Goal: Task Accomplishment & Management: Use online tool/utility

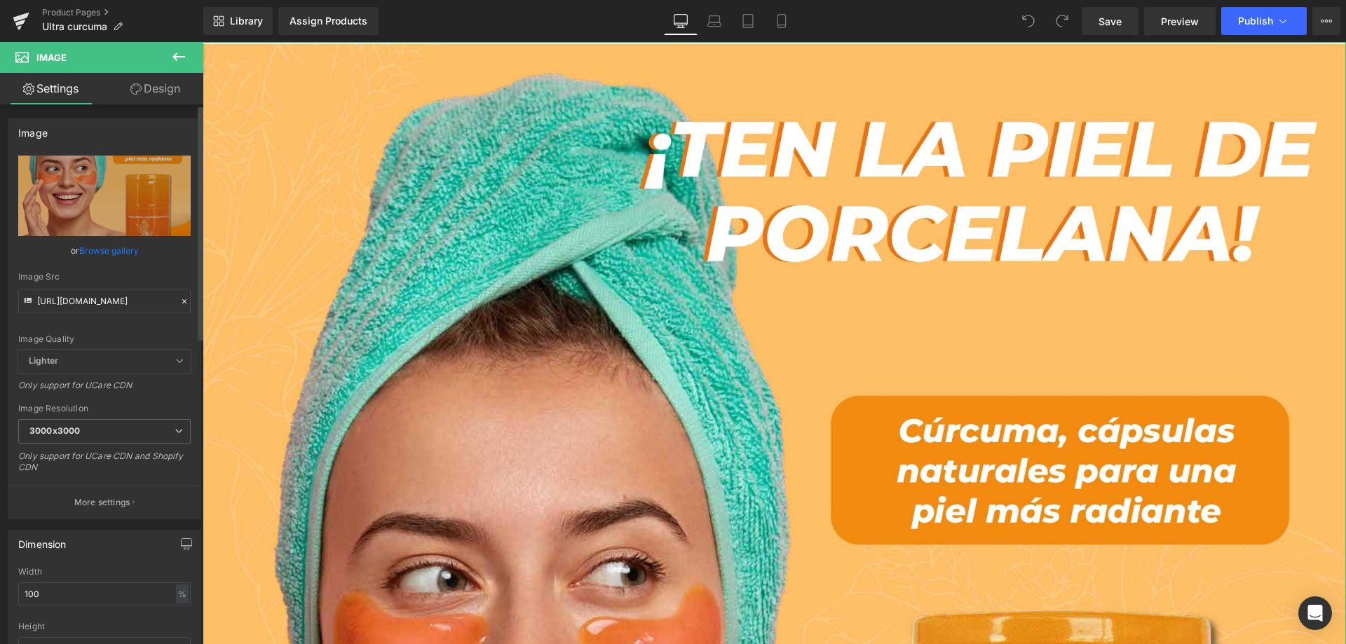
click at [179, 301] on icon at bounding box center [184, 302] width 10 height 10
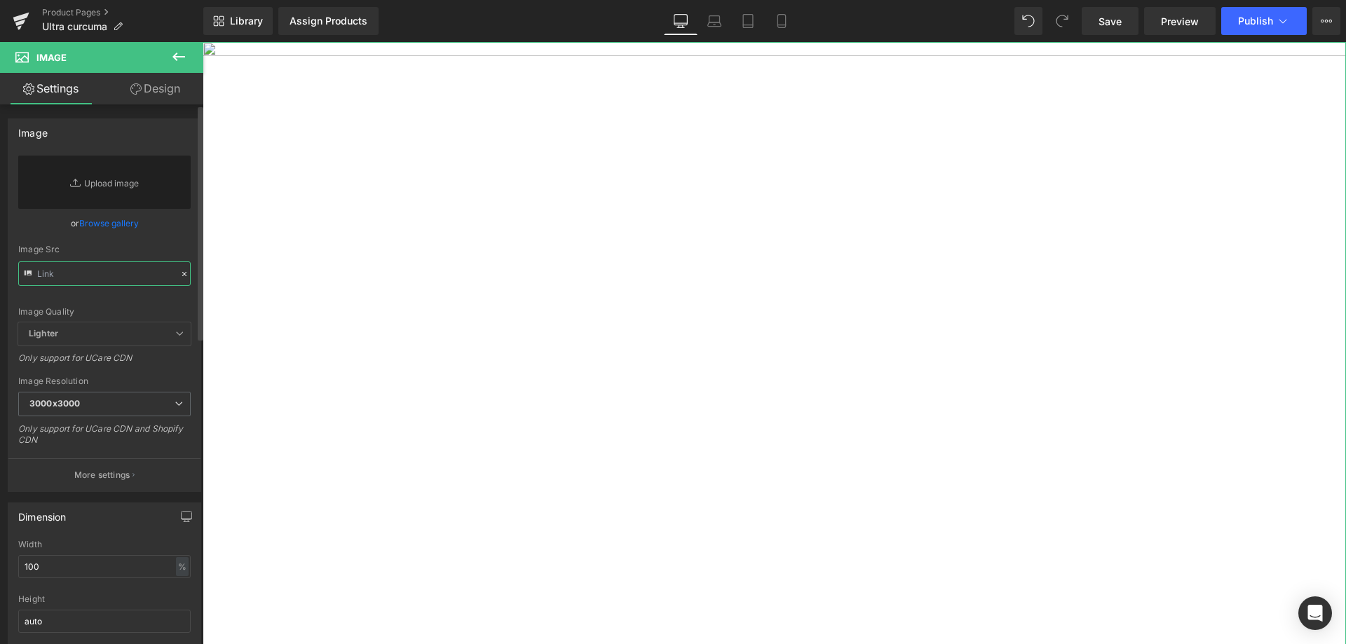
click at [129, 277] on input "text" at bounding box center [104, 274] width 172 height 25
paste input "https://cdn.shopify.com/s/files/1/0764/5705/0386/files/LANDING_CURCUMA_Pagina_0…"
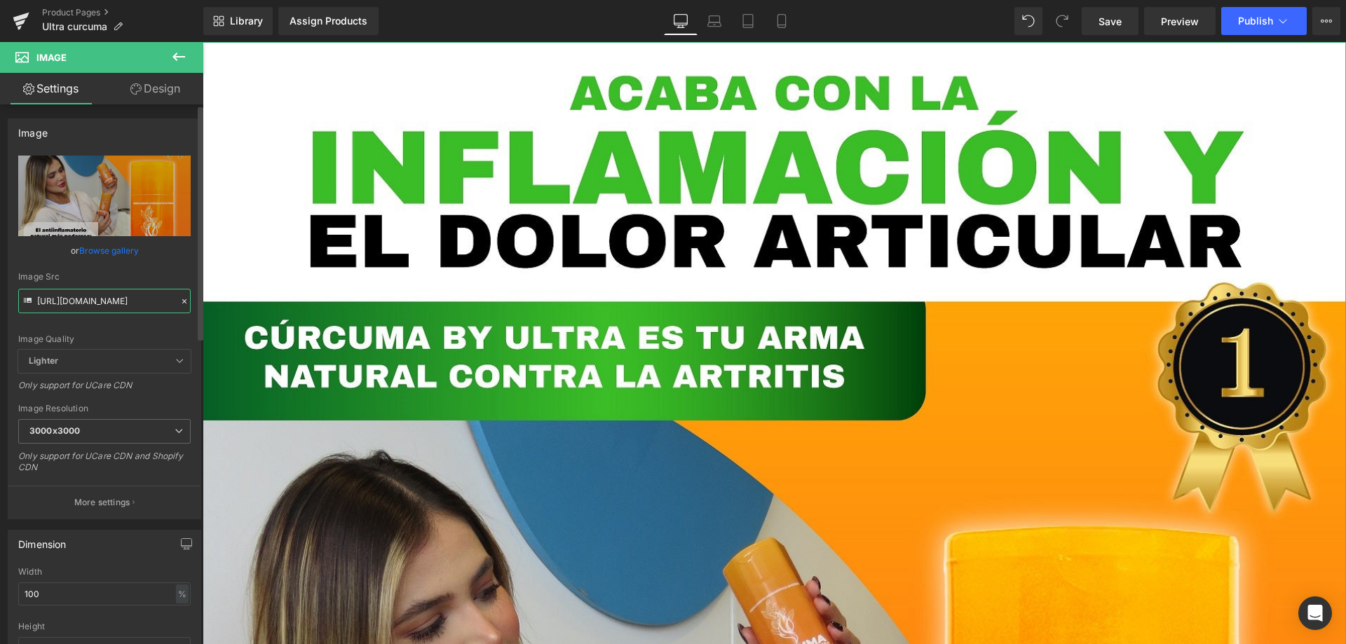
type input "[URL][DOMAIN_NAME]"
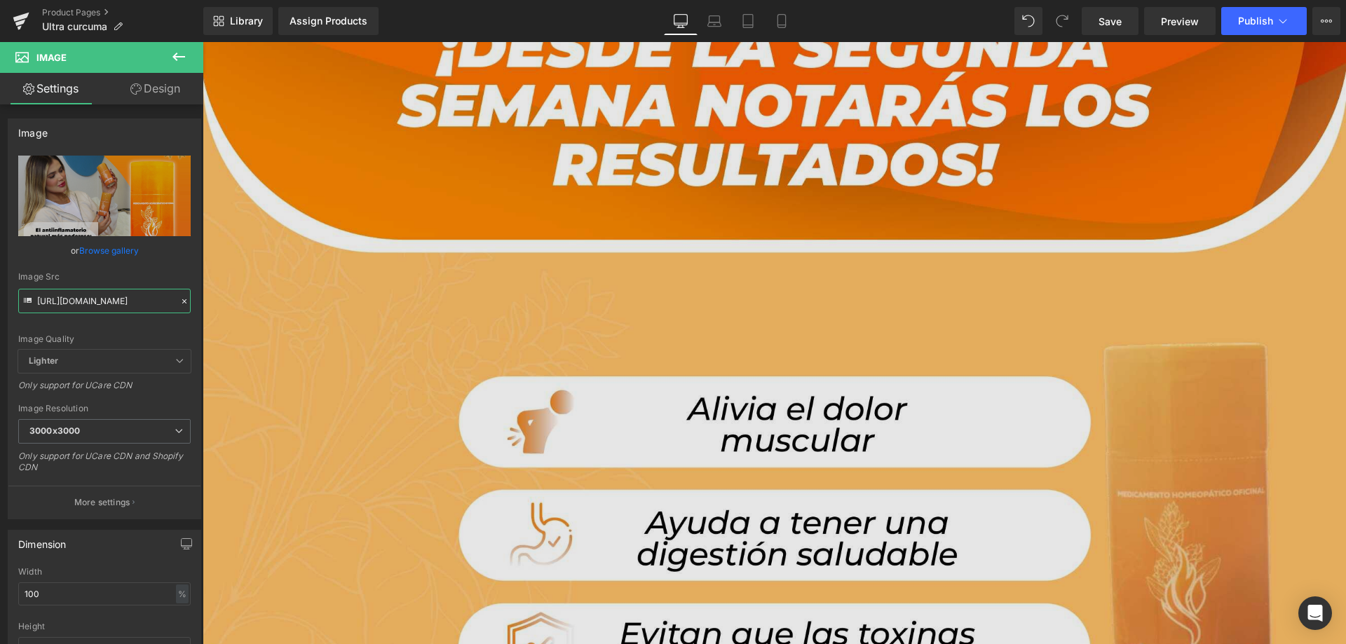
scroll to position [1612, 0]
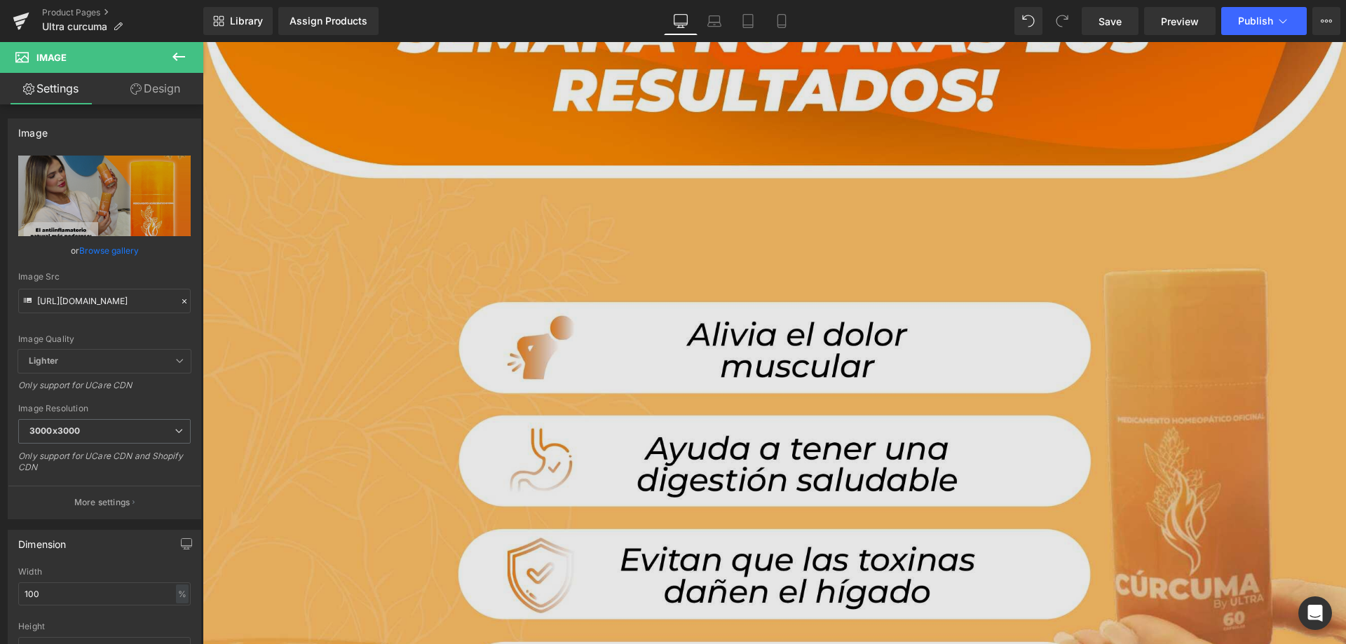
click at [790, 266] on img at bounding box center [774, 608] width 1143 height 1429
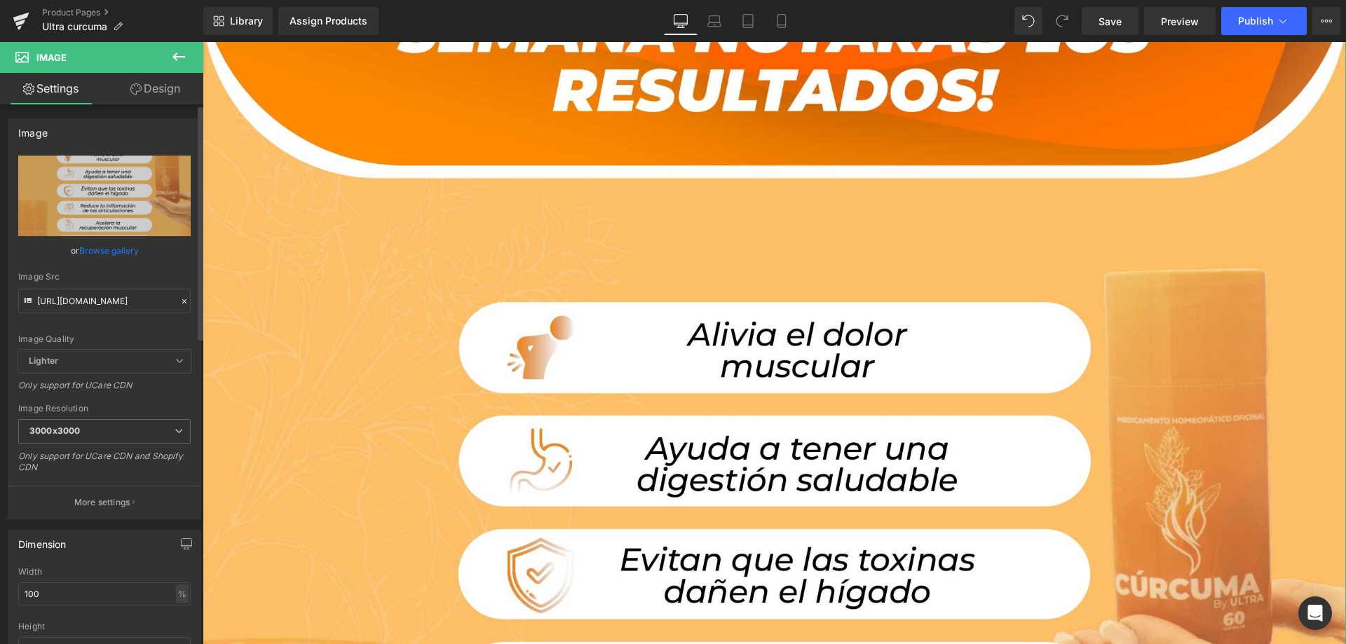
click at [180, 296] on div at bounding box center [184, 302] width 13 height 16
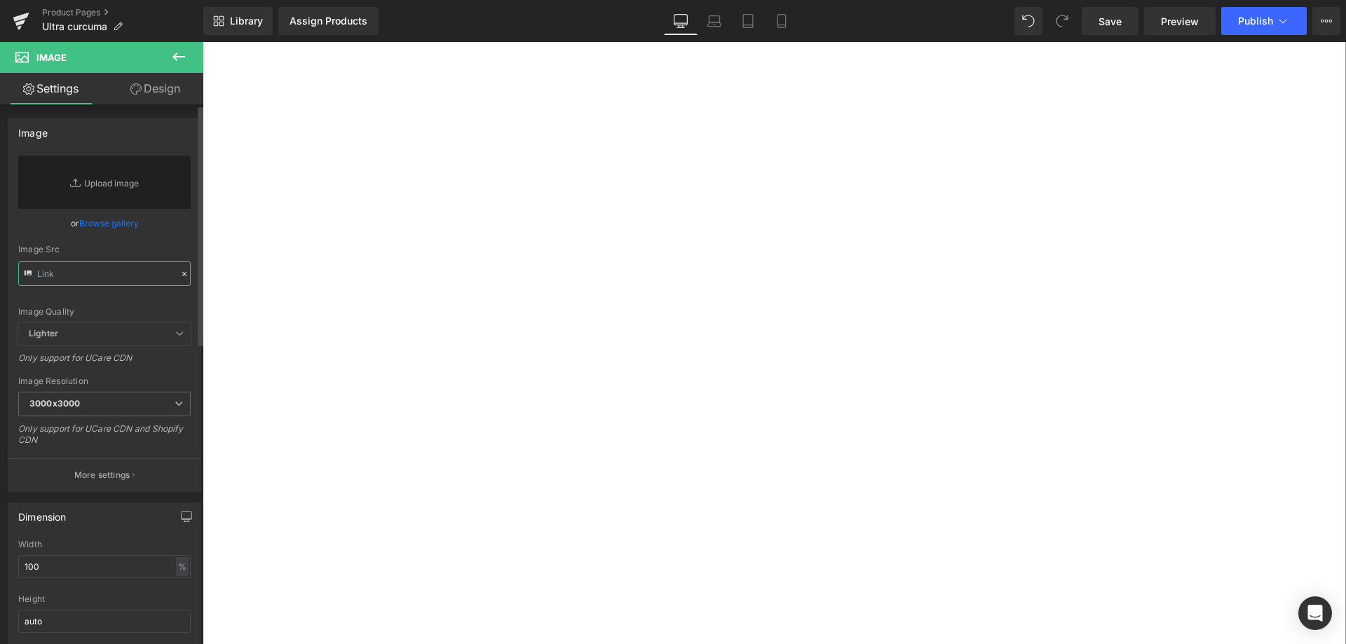
click at [123, 267] on input "text" at bounding box center [104, 274] width 172 height 25
paste input "https://cdn.shopify.com/s/files/1/0764/5705/0386/files/LANDING_CURCUMA-2.jpg?v=…"
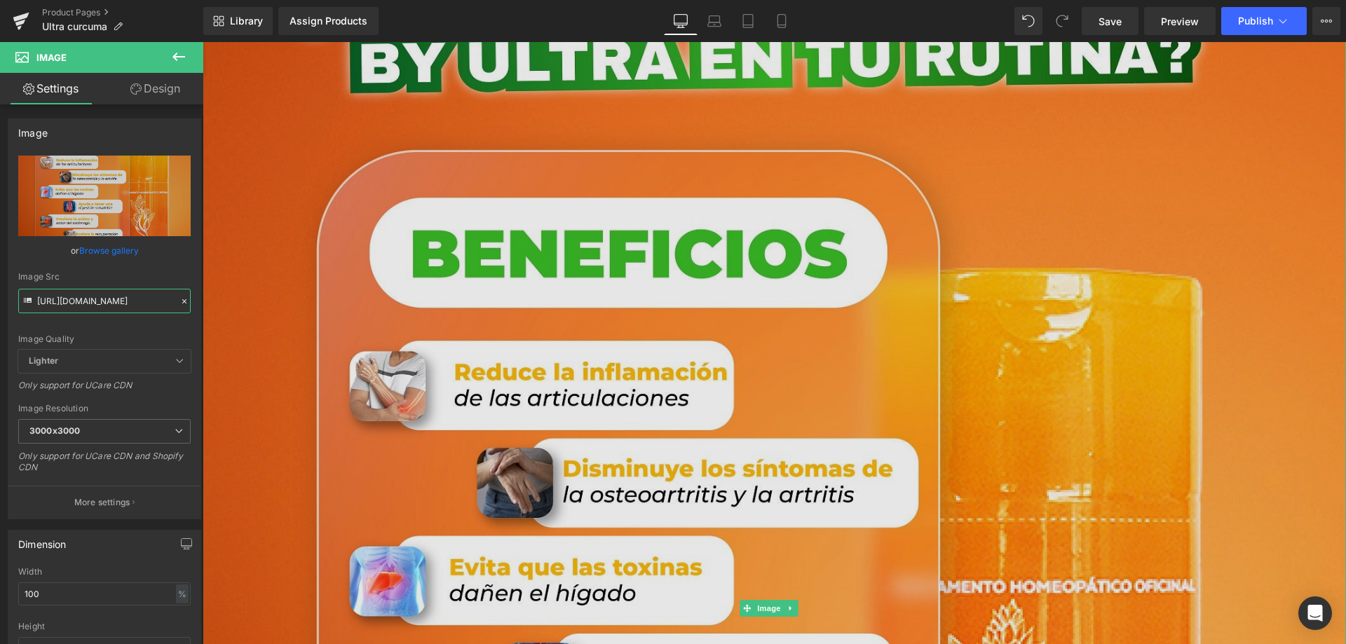
type input "https://cdn.shopify.com/s/files/1/0764/5705/0386/files/LANDING_CURCUMA-2_3000x3…"
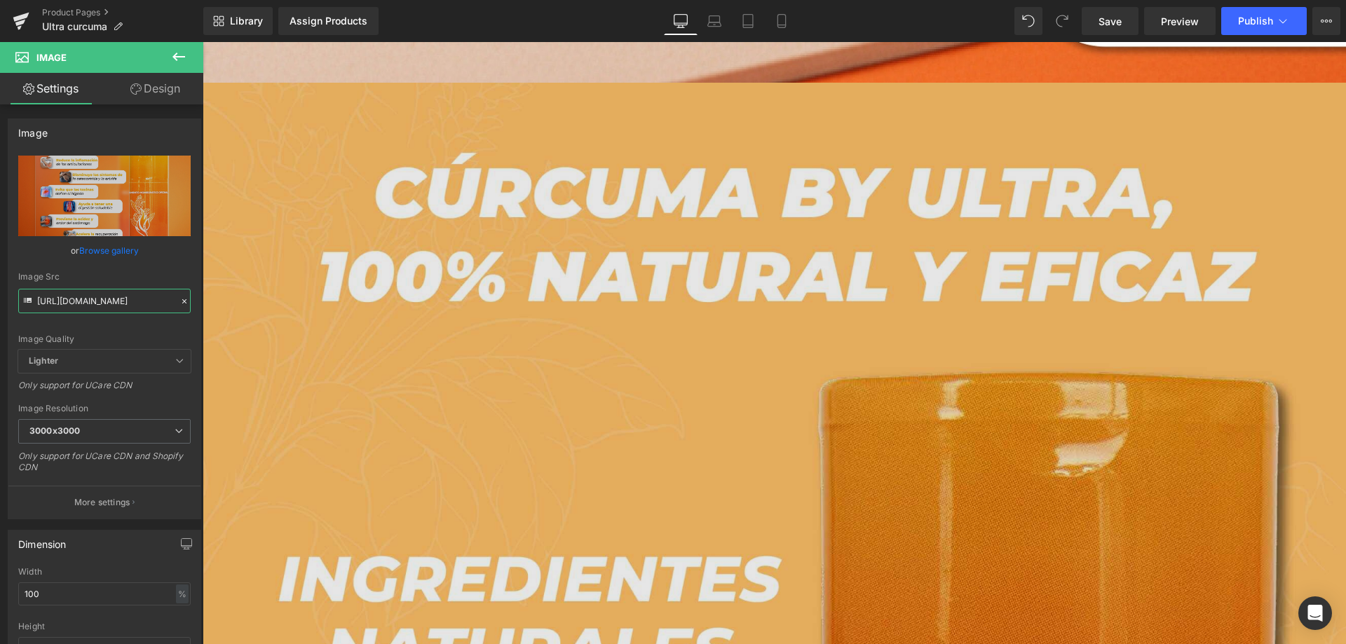
scroll to position [3155, 0]
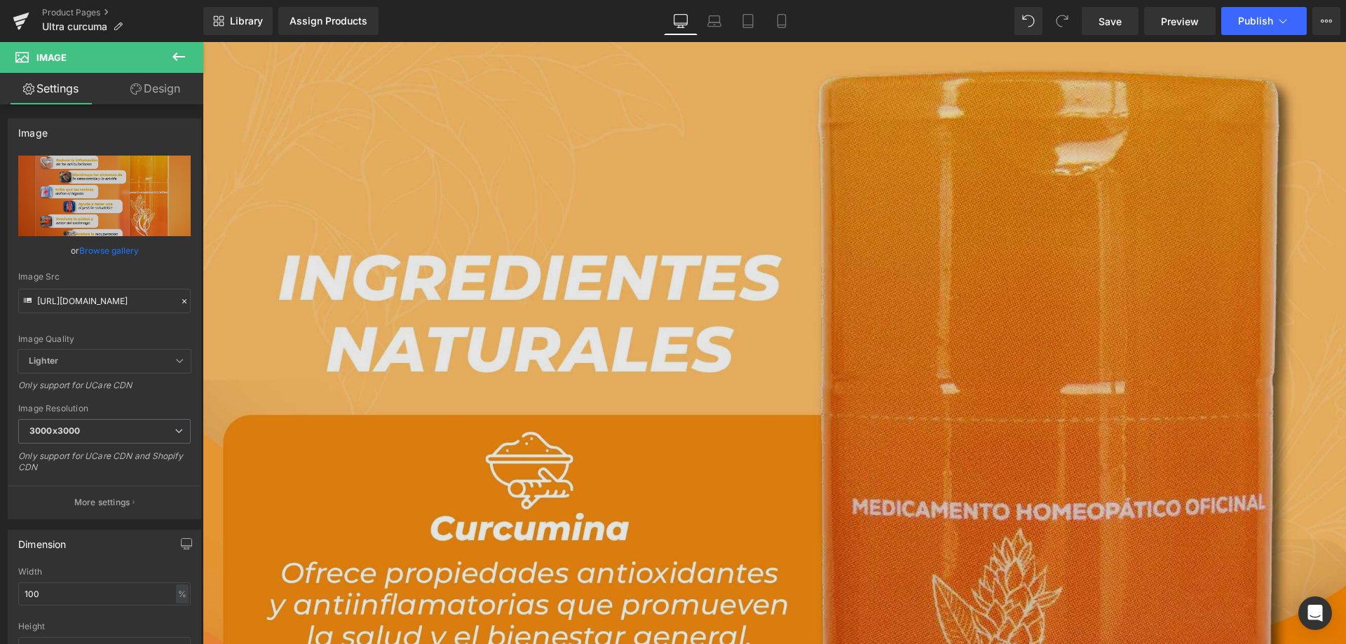
click at [670, 291] on img at bounding box center [774, 495] width 1143 height 1429
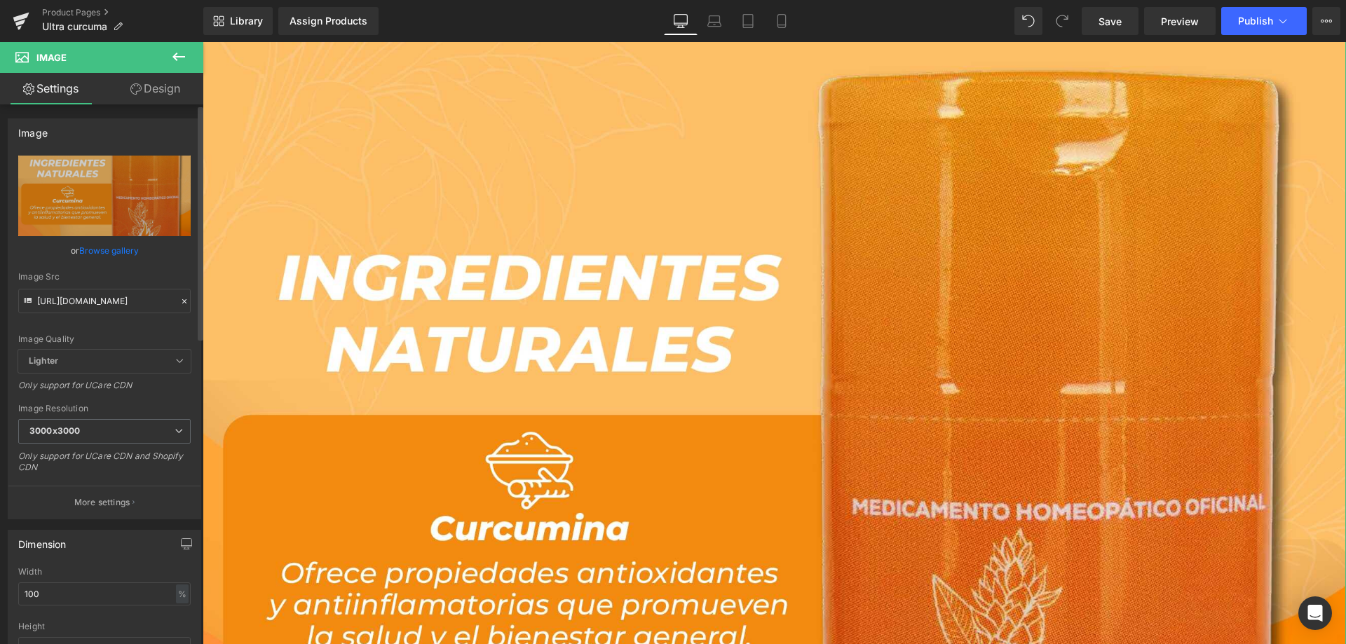
click at [182, 303] on icon at bounding box center [184, 301] width 4 height 4
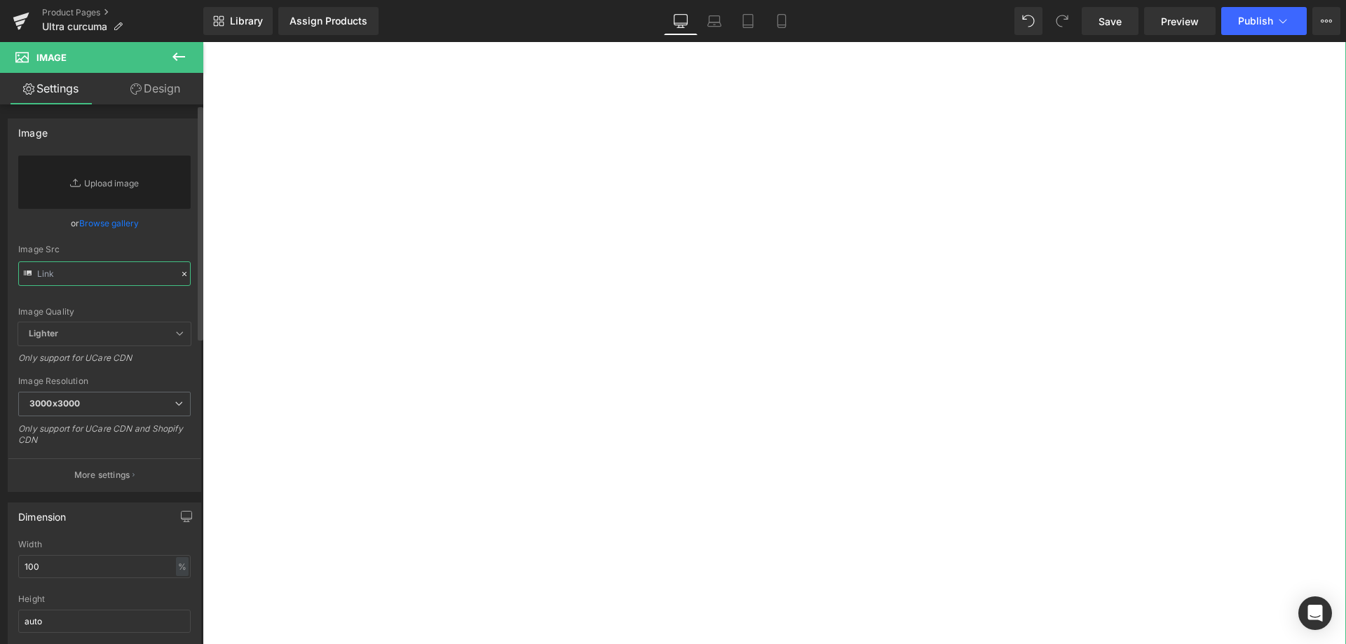
click at [128, 275] on input "text" at bounding box center [104, 274] width 172 height 25
paste input "https://cdn.shopify.com/s/files/1/0764/5705/0386/files/4_781c67e1-458e-4bfe-840…"
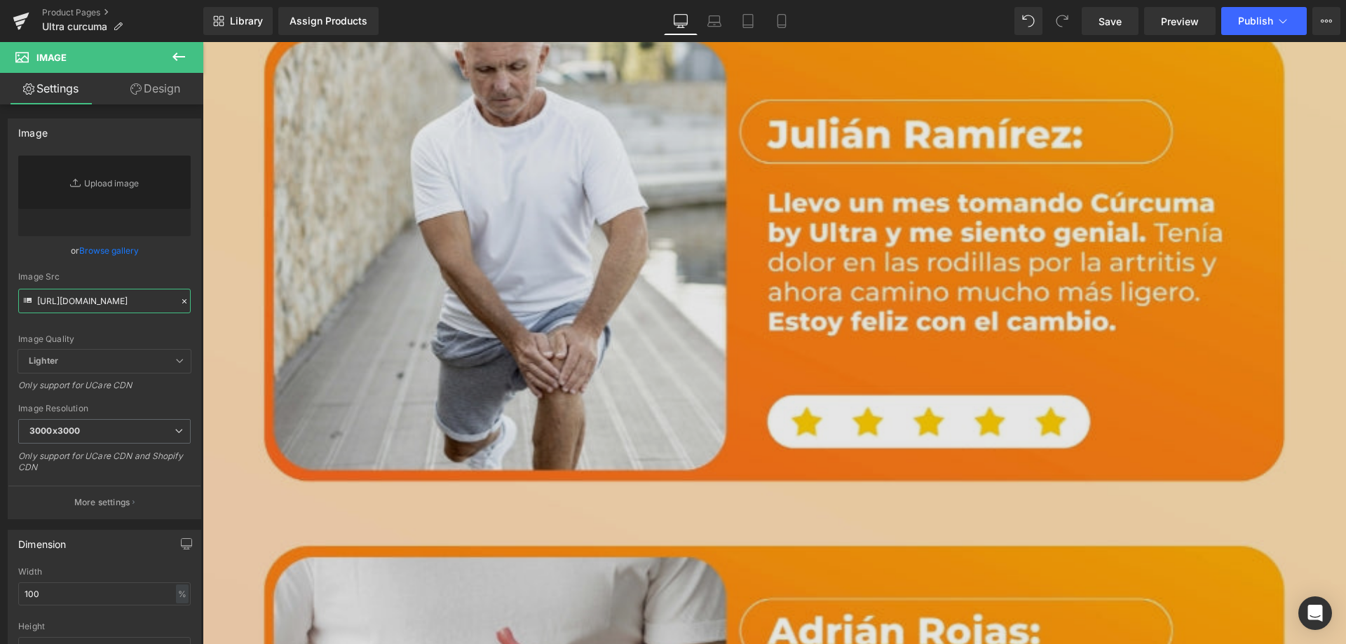
type input "https://cdn.shopify.com/s/files/1/0764/5705/0386/files/4_781c67e1-458e-4bfe-840…"
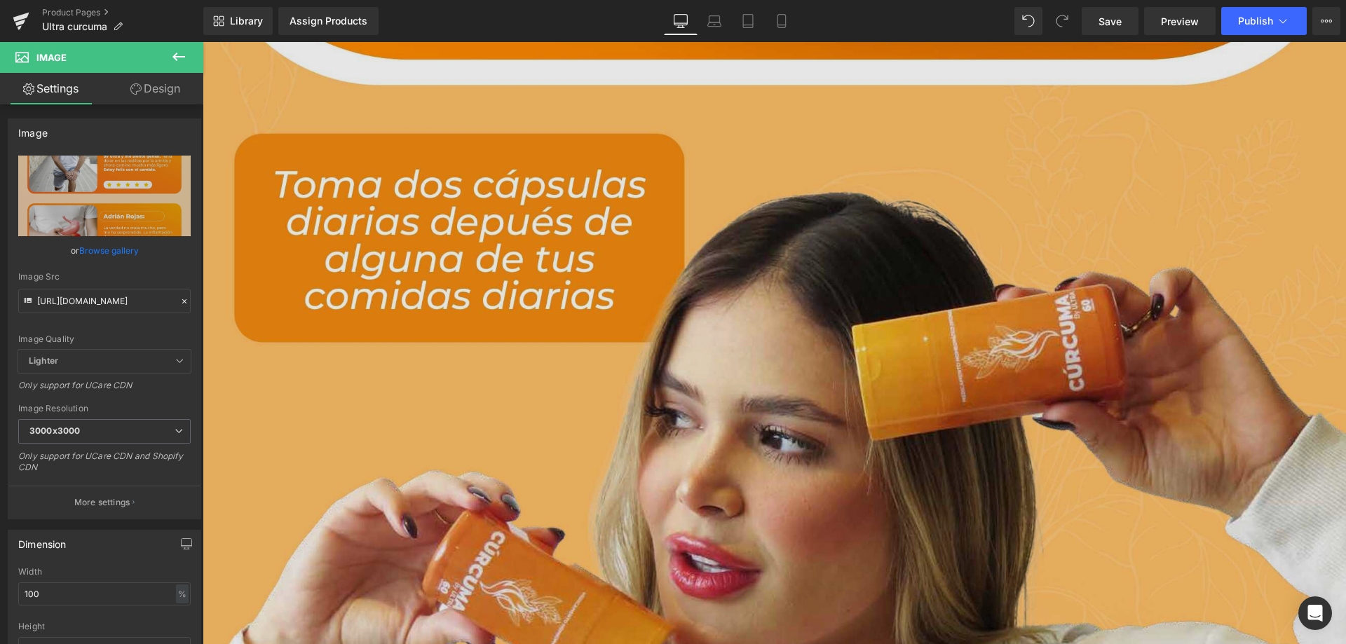
click at [867, 250] on img at bounding box center [774, 572] width 1143 height 1429
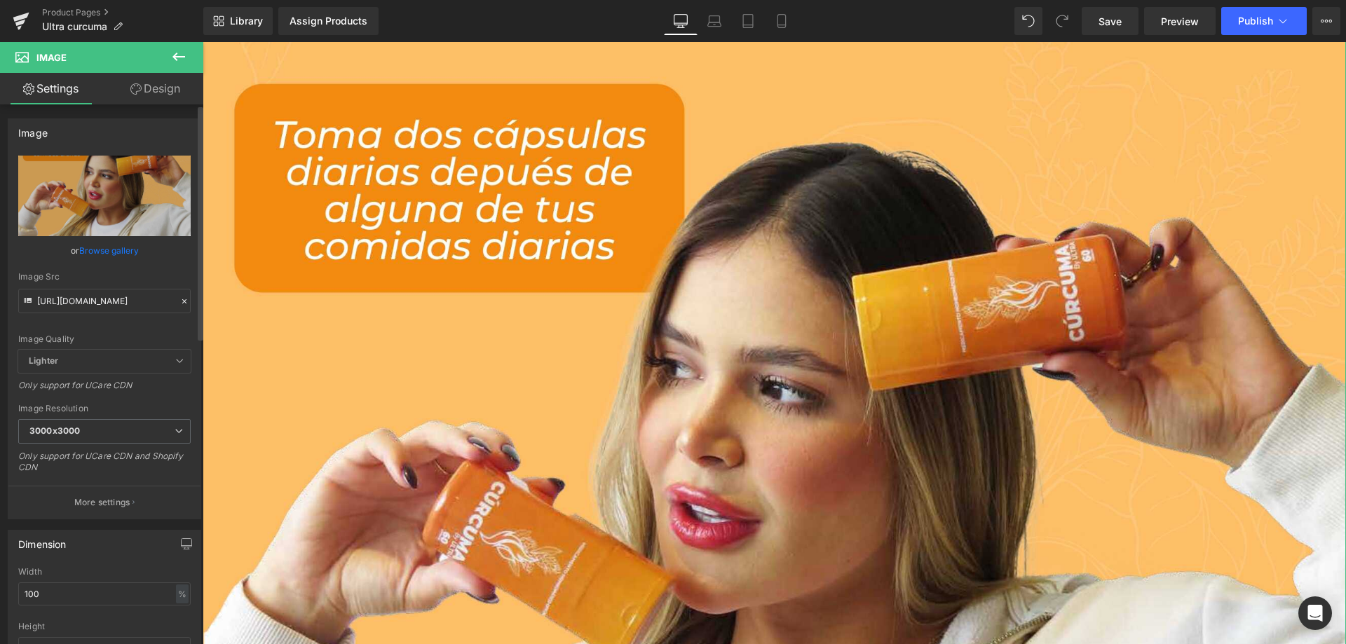
click at [182, 298] on icon at bounding box center [184, 302] width 10 height 10
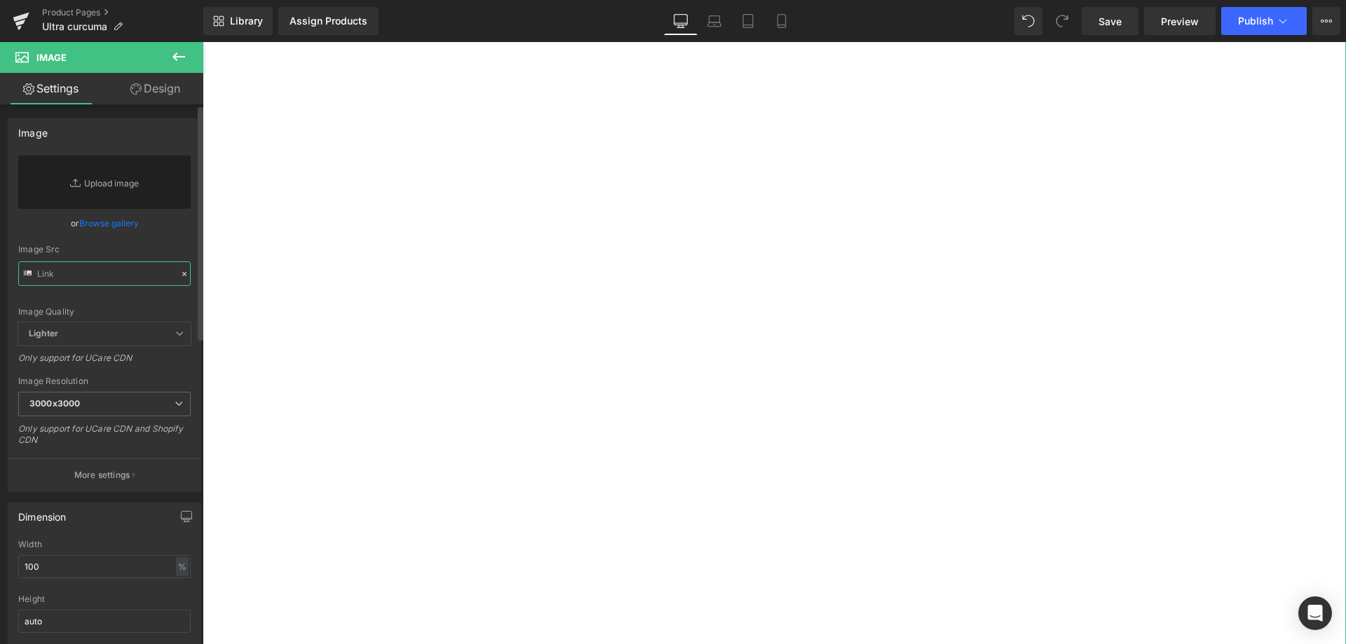
click at [138, 269] on input "text" at bounding box center [104, 274] width 172 height 25
paste input "https://cdn.shopify.com/s/files/1/0764/5705/0386/files/LANDING_CURCUMA_Pagina_0…"
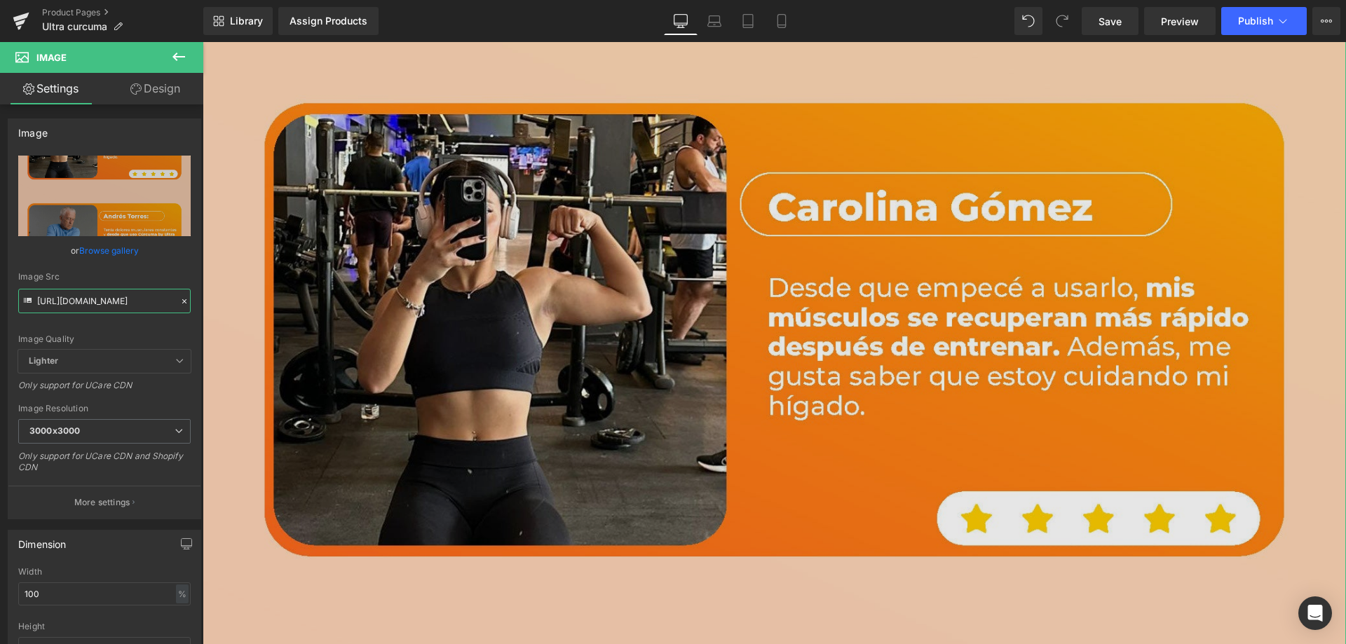
scroll to position [4417, 0]
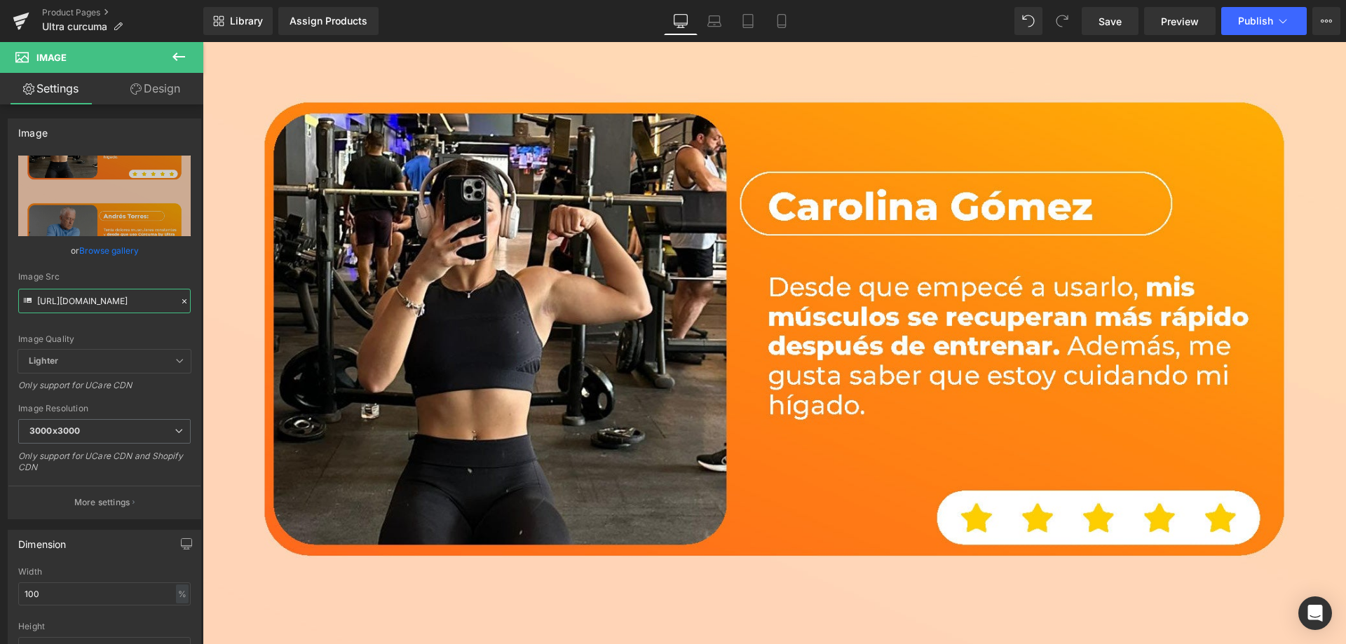
type input "https://cdn.shopify.com/s/files/1/0764/5705/0386/files/LANDING_CURCUMA_Pagina_0…"
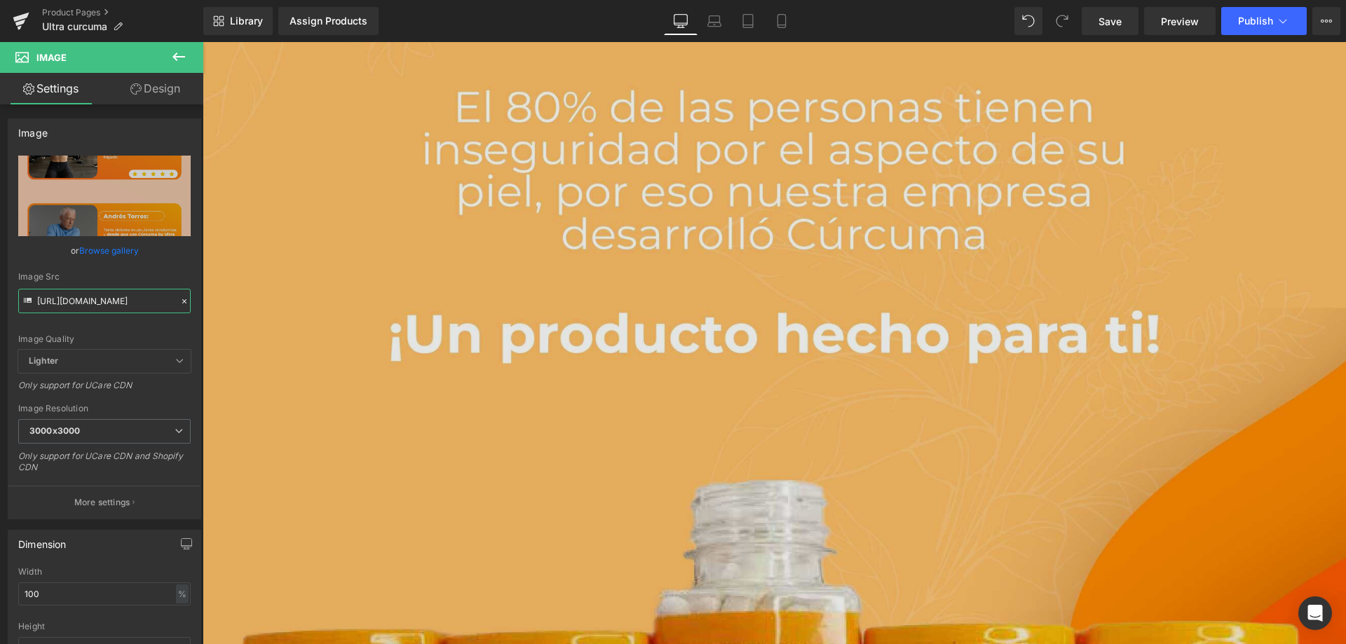
scroll to position [6169, 0]
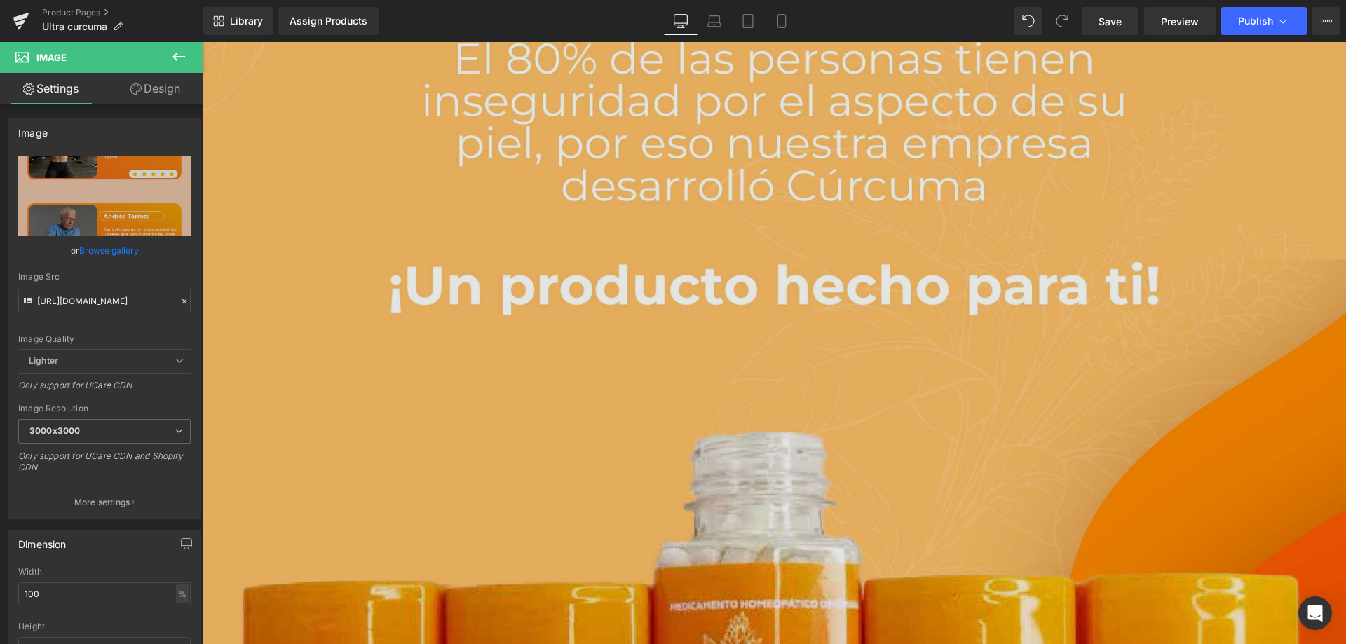
click at [605, 275] on img at bounding box center [774, 375] width 1143 height 1429
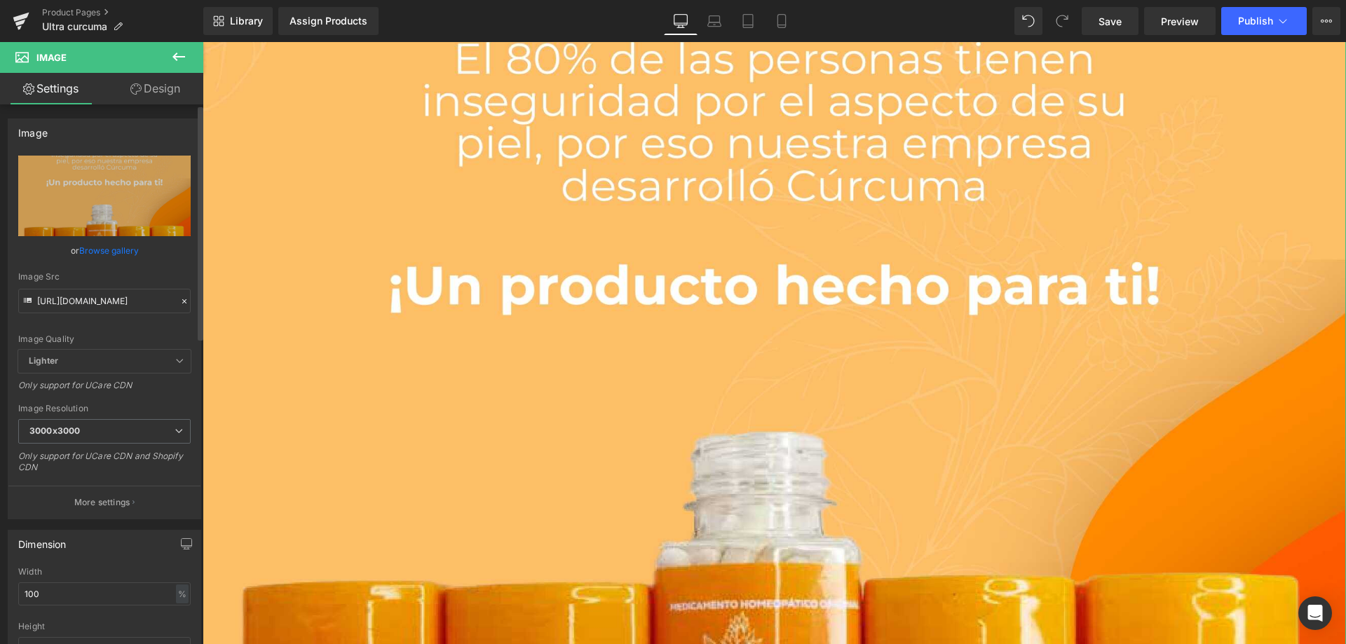
click at [182, 300] on icon at bounding box center [184, 301] width 4 height 4
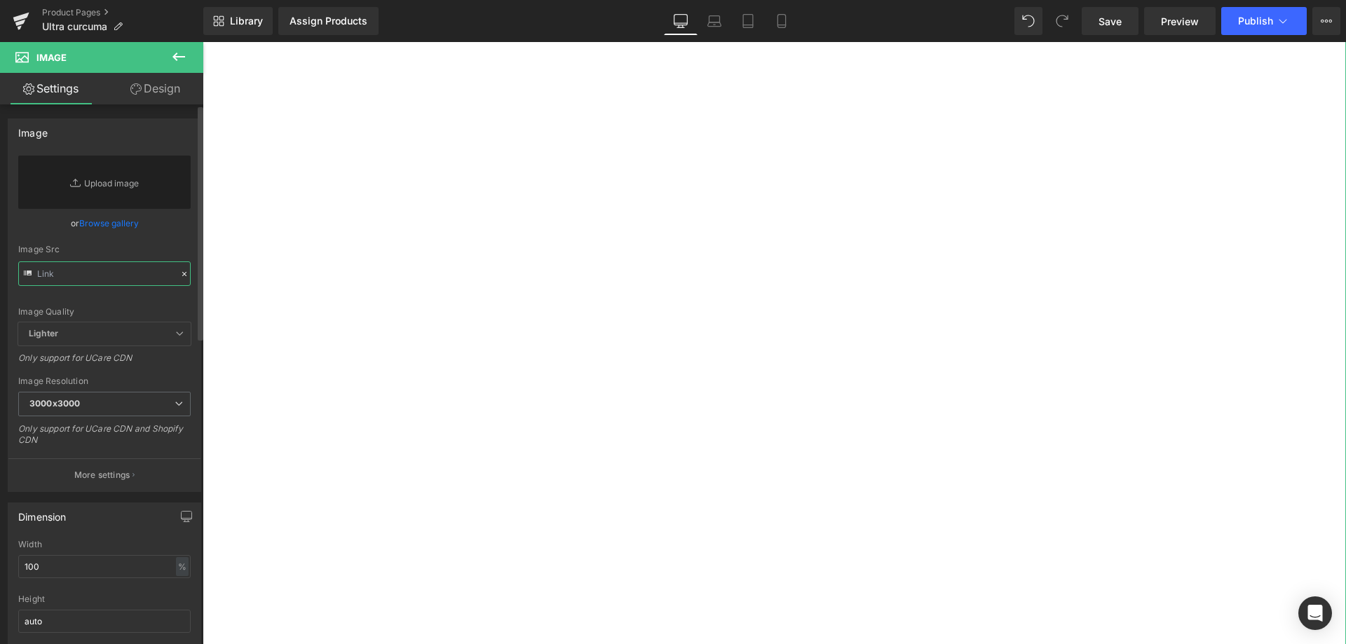
click at [148, 278] on input "text" at bounding box center [104, 274] width 172 height 25
paste input "https://cdn.shopify.com/s/files/1/0764/5705/0386/files/LANDING_CURCUMA_Pagina_0…"
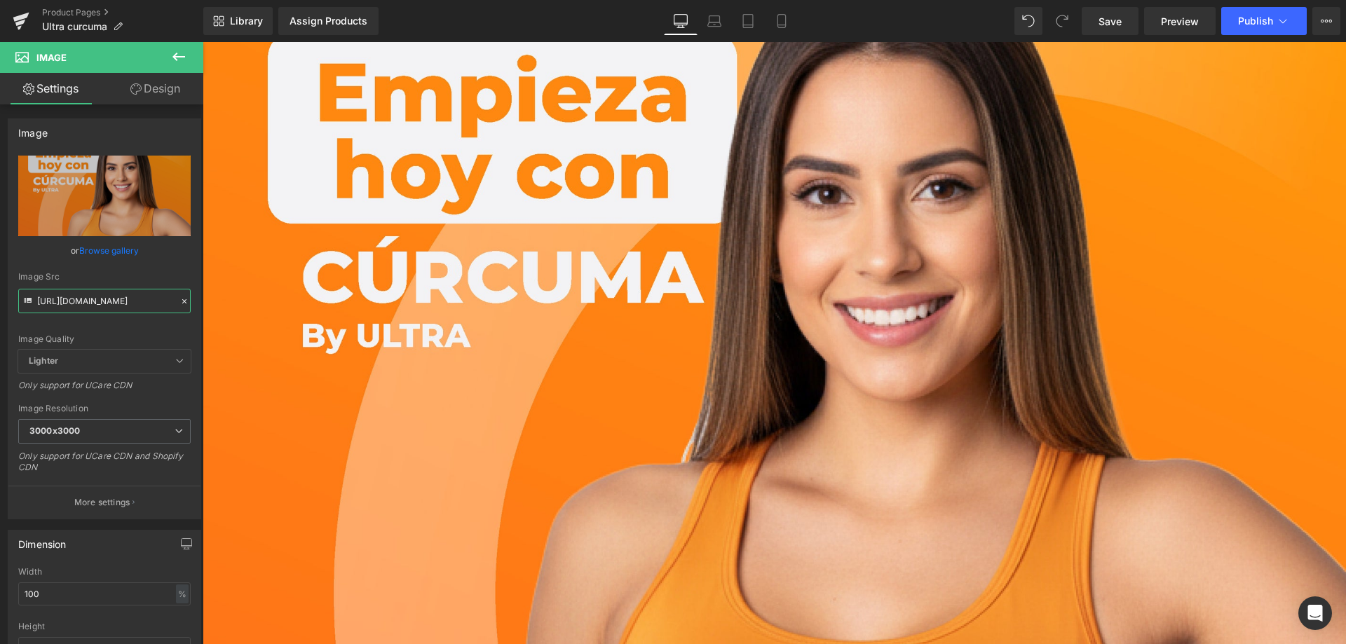
type input "https://cdn.shopify.com/s/files/1/0764/5705/0386/files/LANDING_CURCUMA_Pagina_0…"
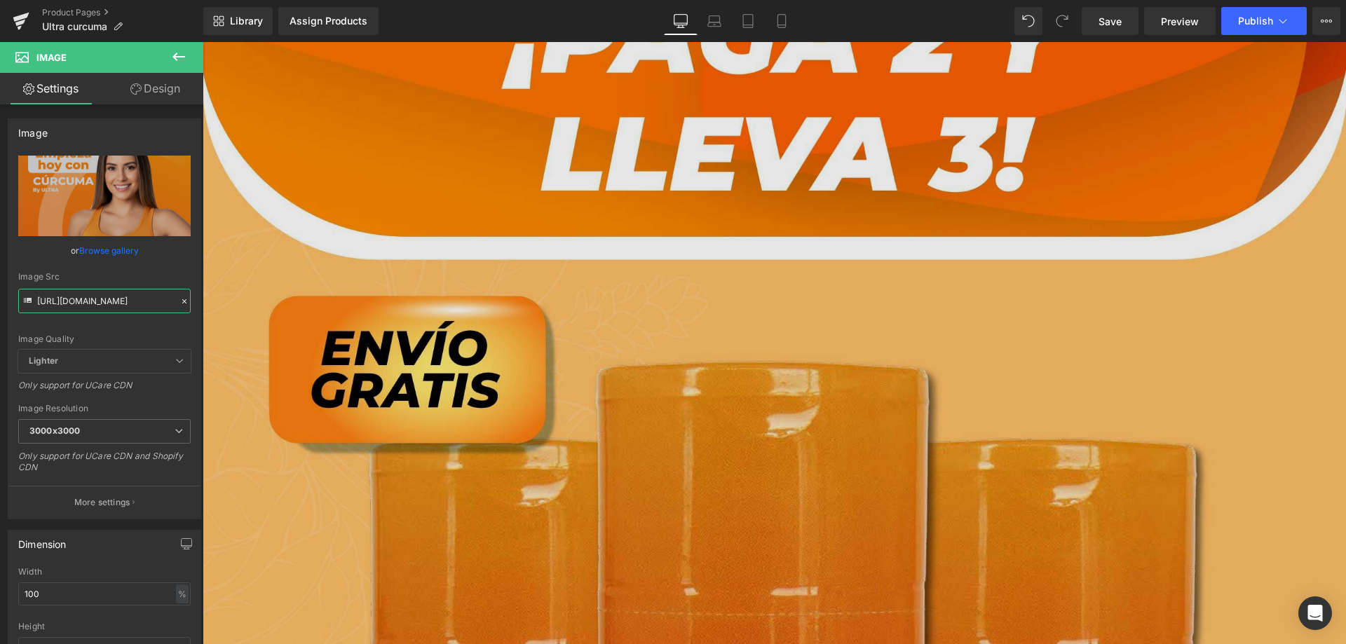
scroll to position [7431, 0]
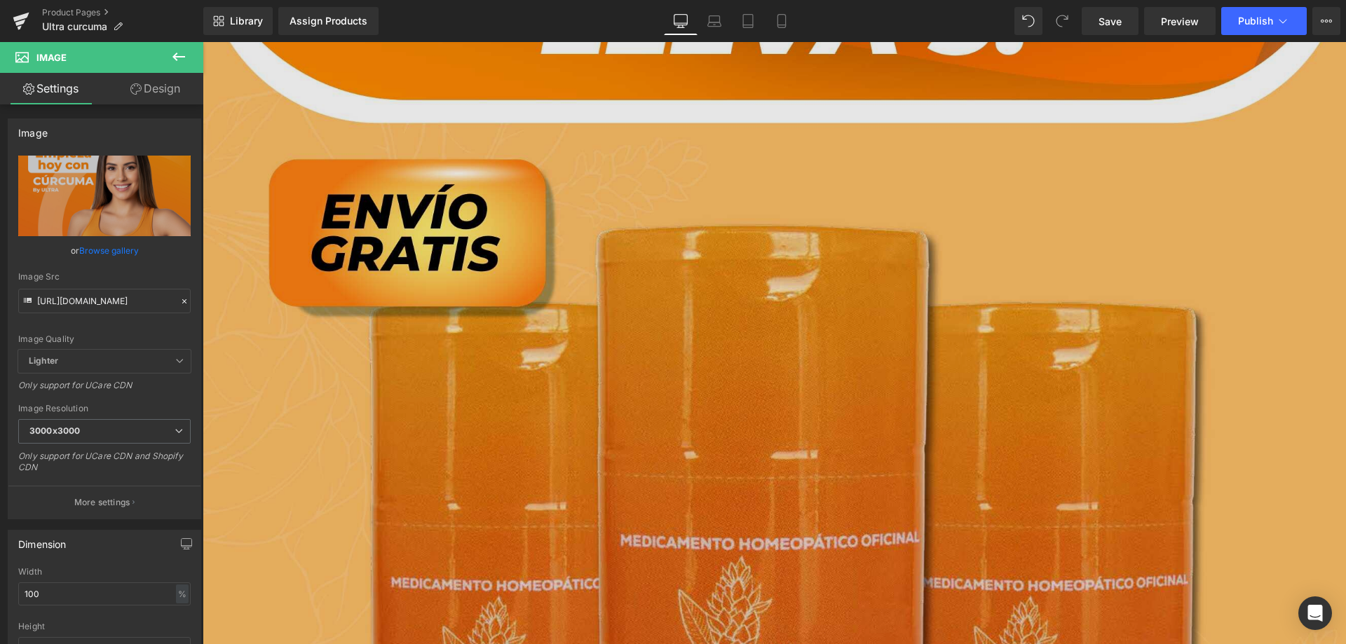
click at [702, 320] on img at bounding box center [774, 542] width 1143 height 1429
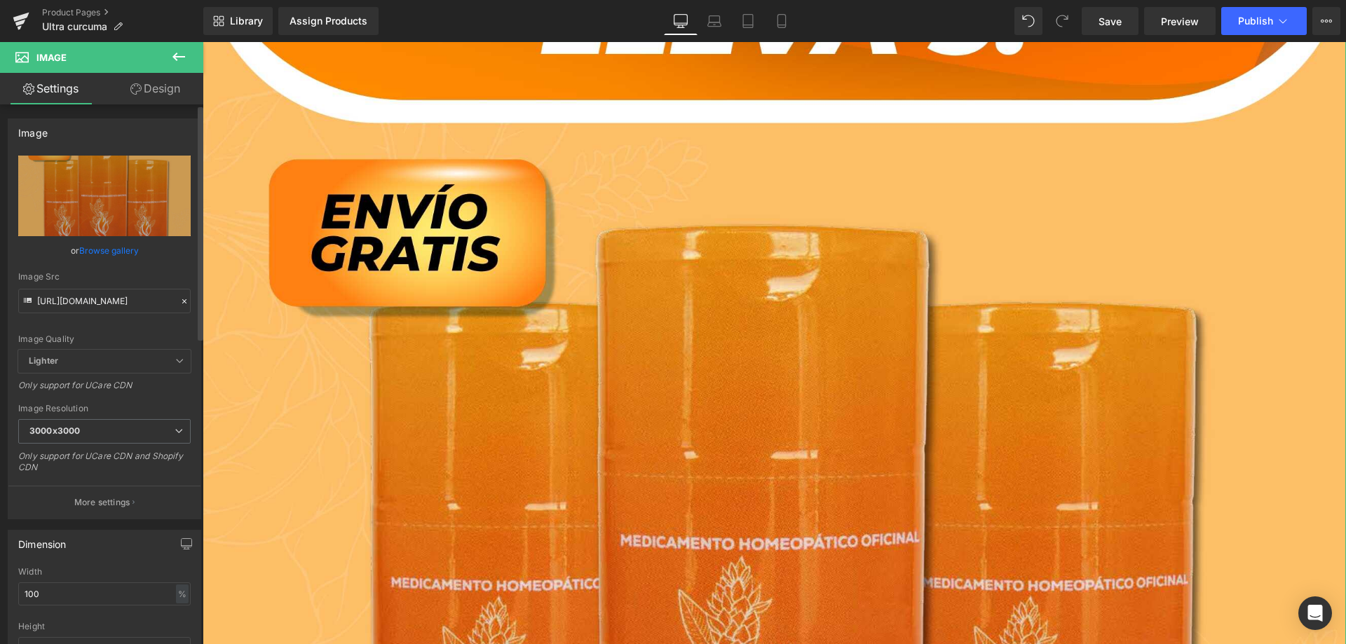
click at [179, 304] on icon at bounding box center [184, 302] width 10 height 10
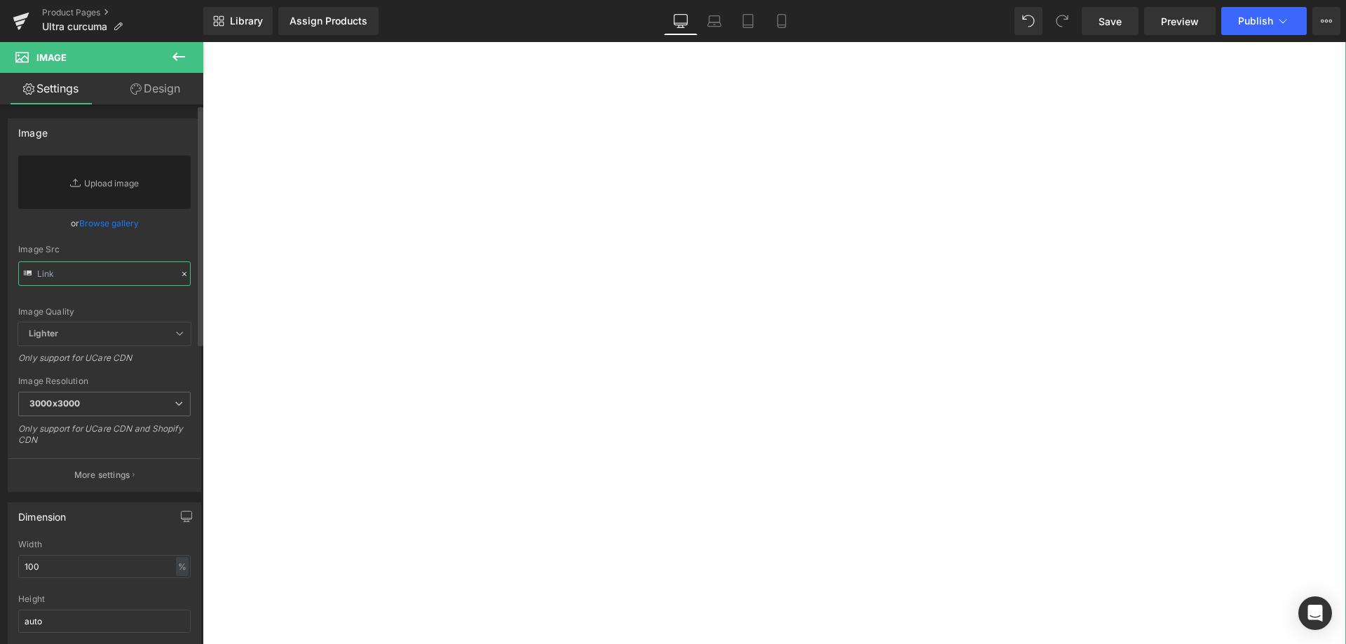
click at [114, 273] on input "text" at bounding box center [104, 274] width 172 height 25
paste input "https://cdn.shopify.com/s/files/1/0764/5705/0386/files/LANDING_CURCUMA_Pagina_0…"
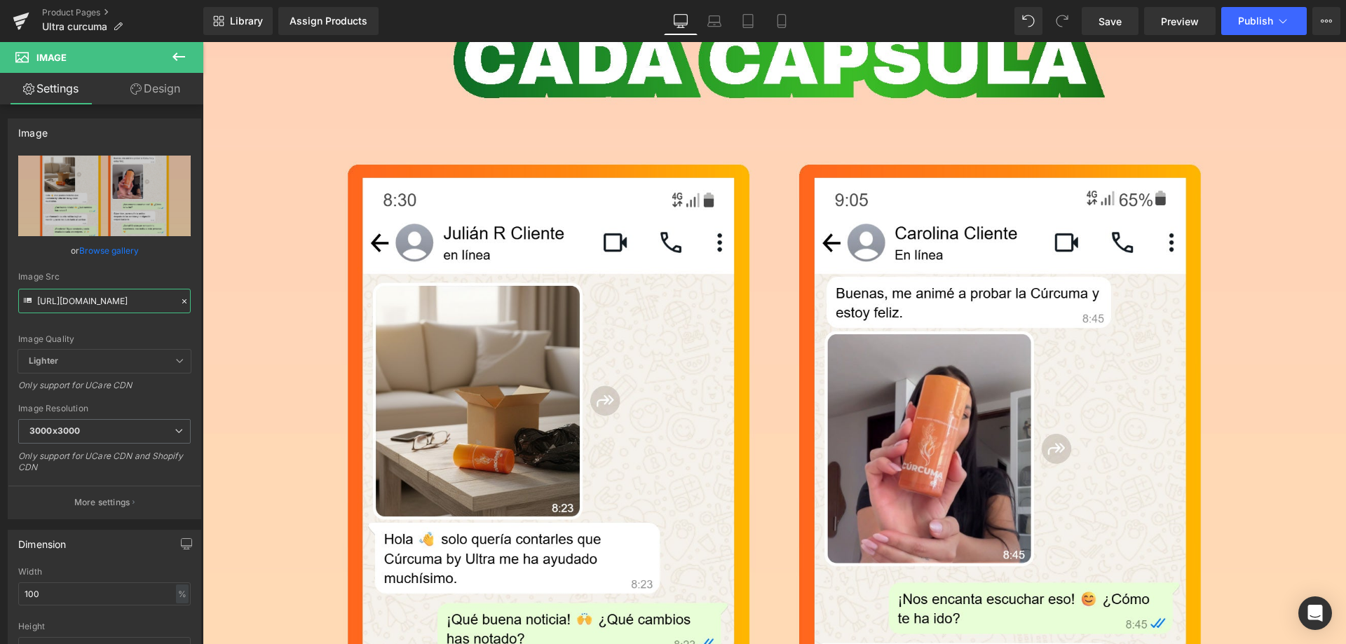
type input "https://cdn.shopify.com/s/files/1/0764/5705/0386/files/LANDING_CURCUMA_Pagina_0…"
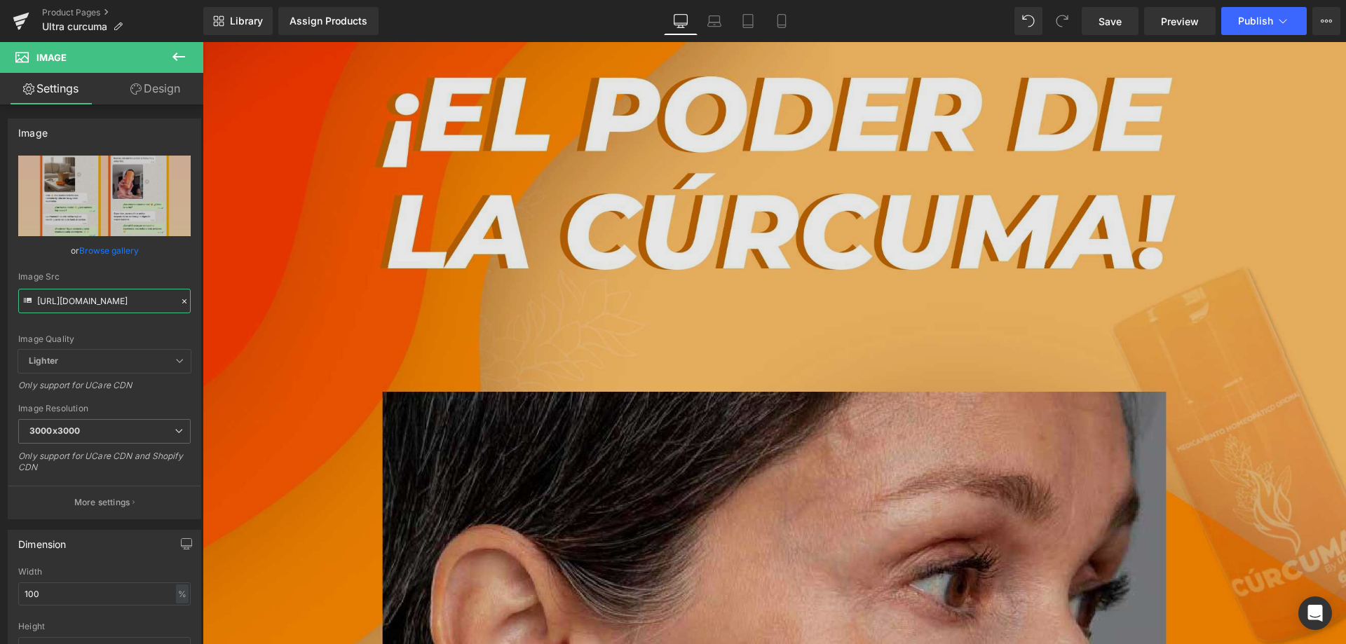
scroll to position [8763, 0]
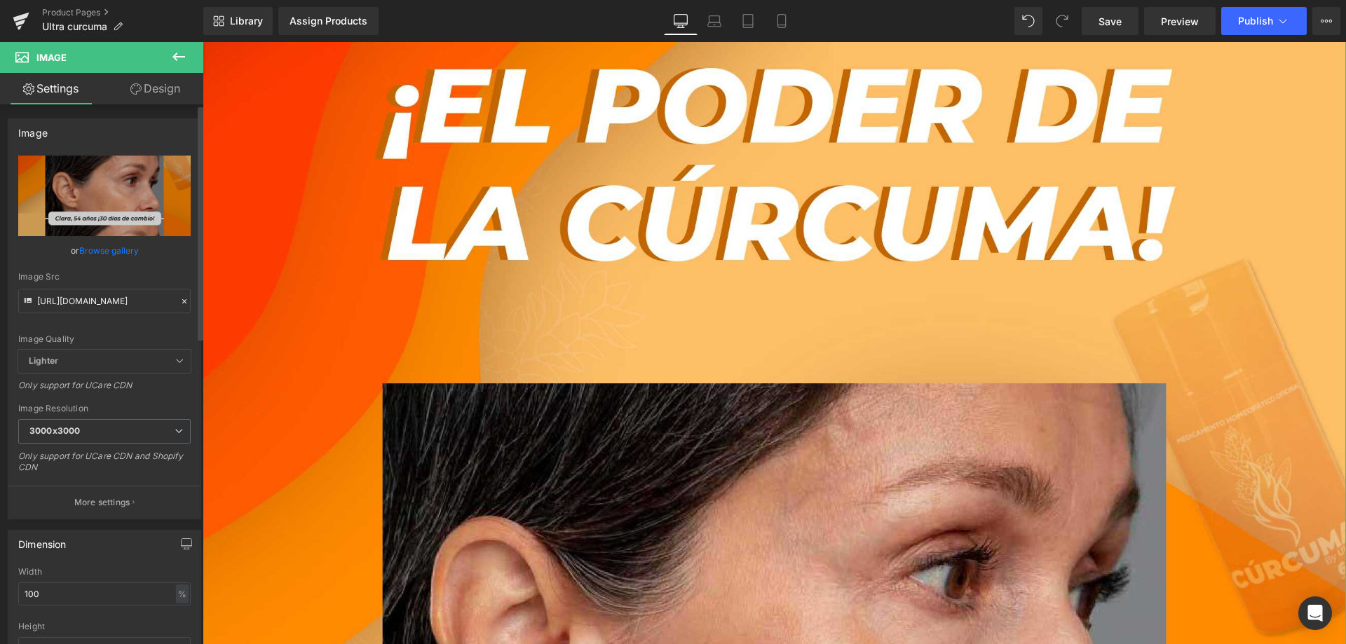
click at [179, 299] on icon at bounding box center [184, 302] width 10 height 10
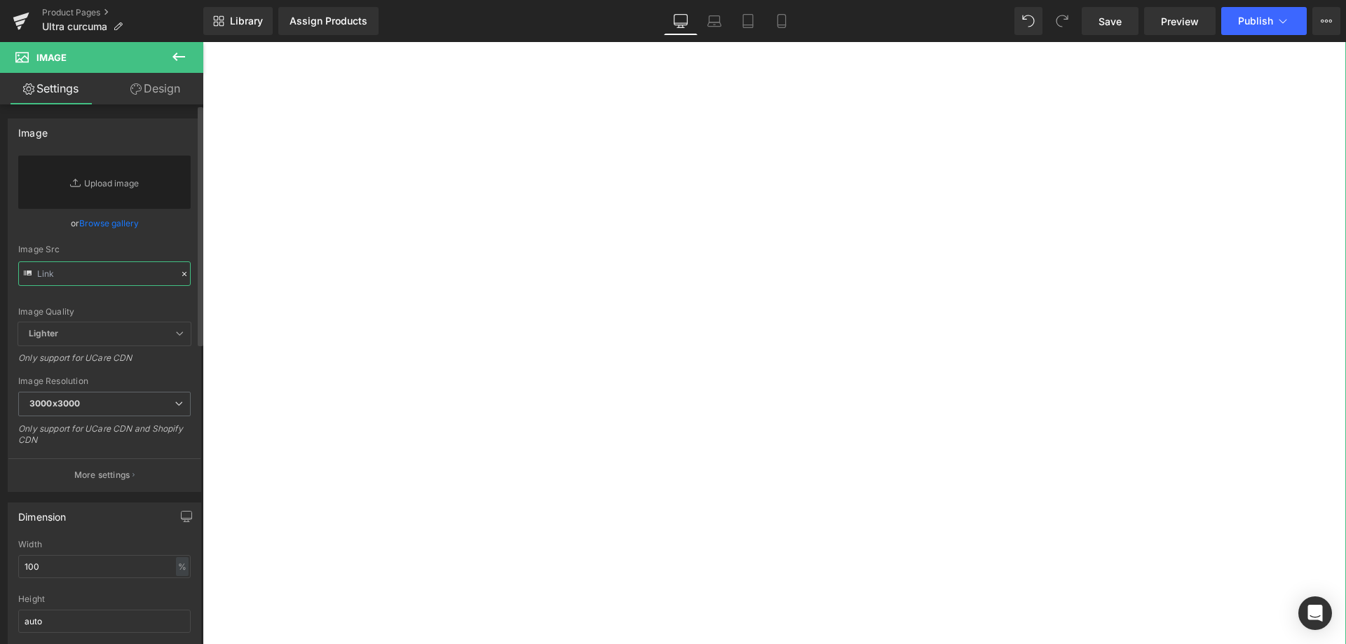
click at [138, 277] on input "text" at bounding box center [104, 274] width 172 height 25
paste input "https://cdn.shopify.com/s/files/1/0764/5705/0386/files/9_3ab061dc-ce4f-4eea-ac8…"
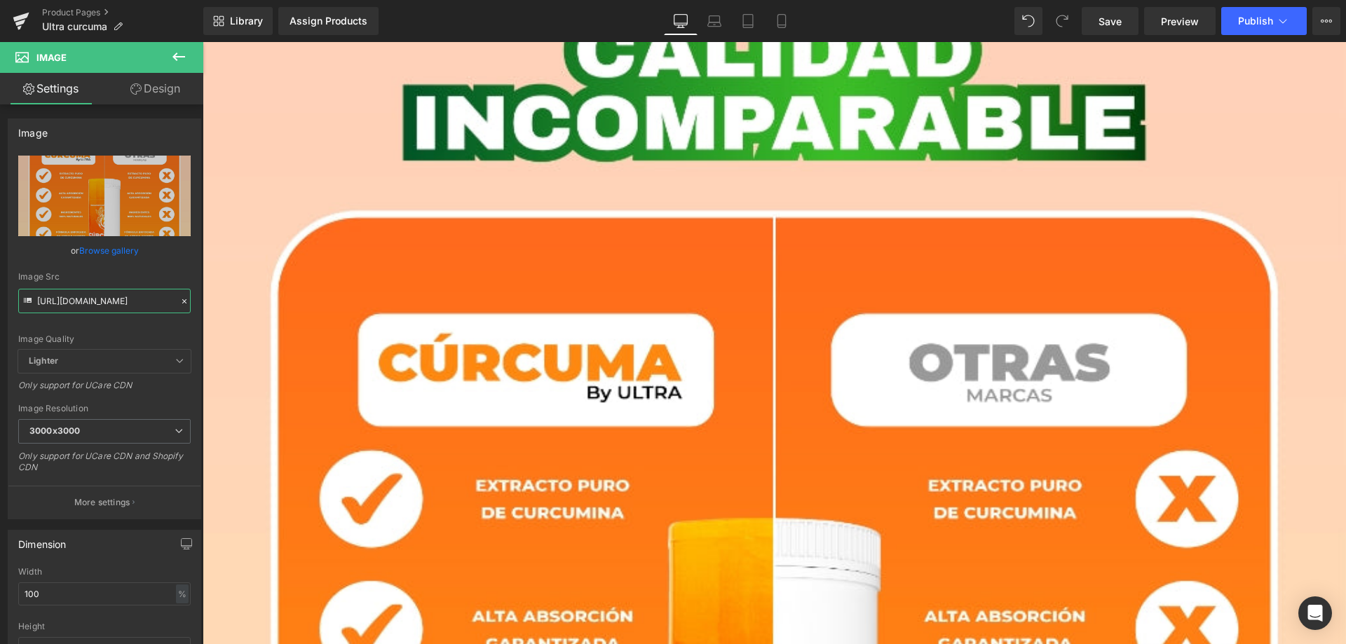
type input "https://cdn.shopify.com/s/files/1/0764/5705/0386/files/9_3ab061dc-ce4f-4eea-ac8…"
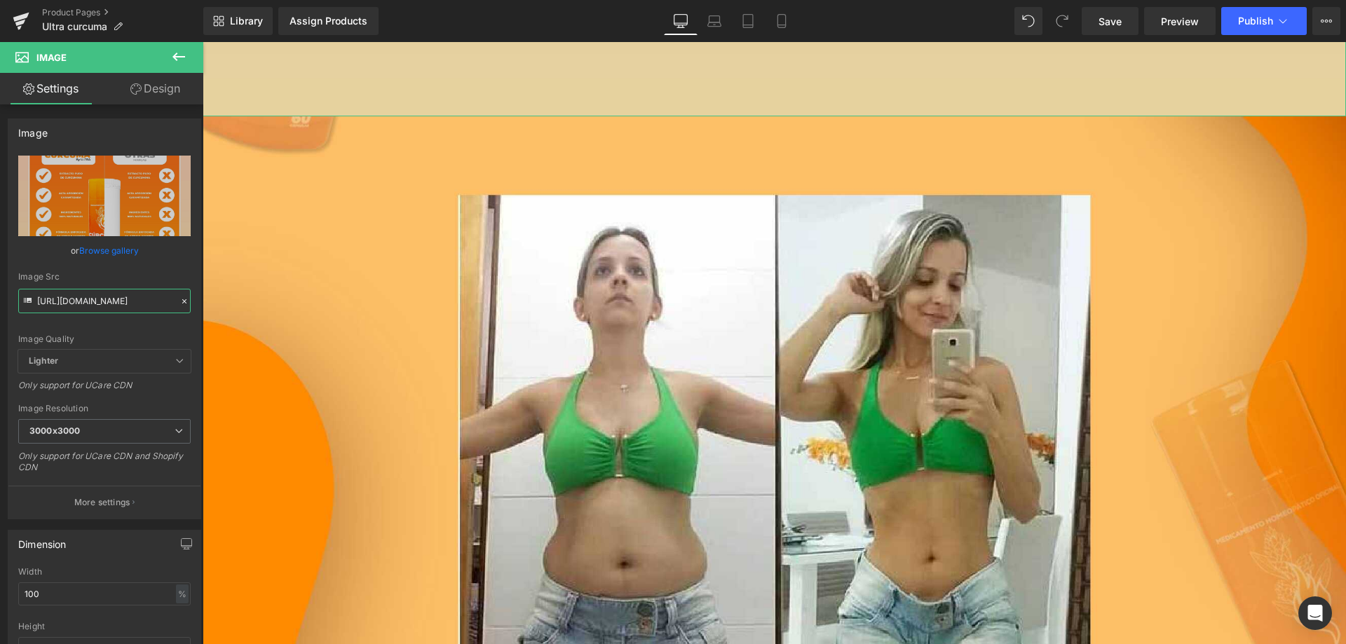
scroll to position [9955, 0]
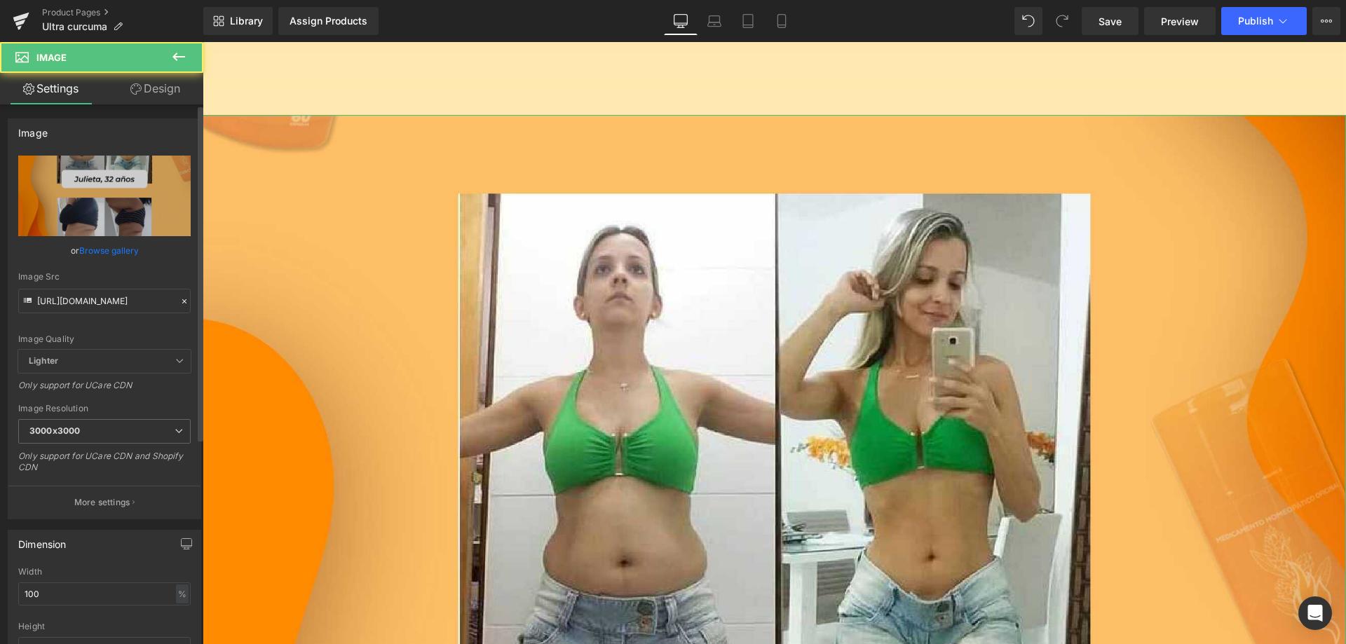
click at [183, 301] on icon at bounding box center [184, 302] width 10 height 10
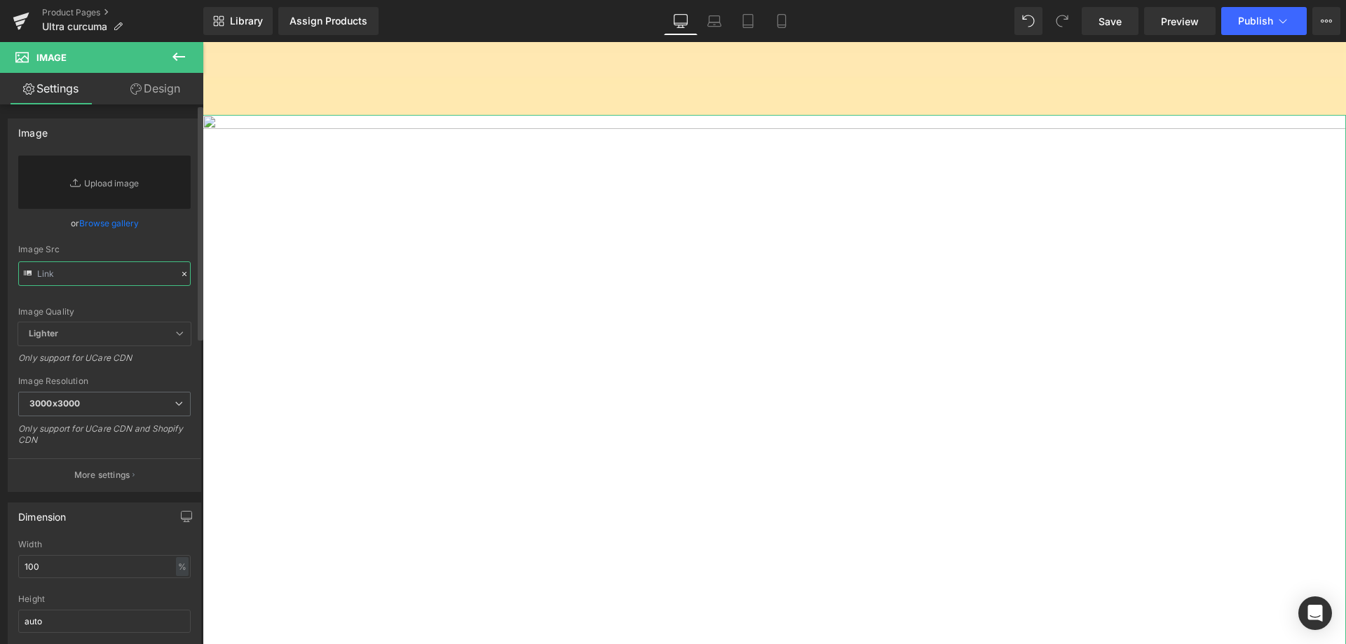
click at [133, 275] on input "text" at bounding box center [104, 274] width 172 height 25
paste input "https://cdn.shopify.com/s/files/1/0764/5705/0386/files/LANDING_CURCUMA_Pagina_1…"
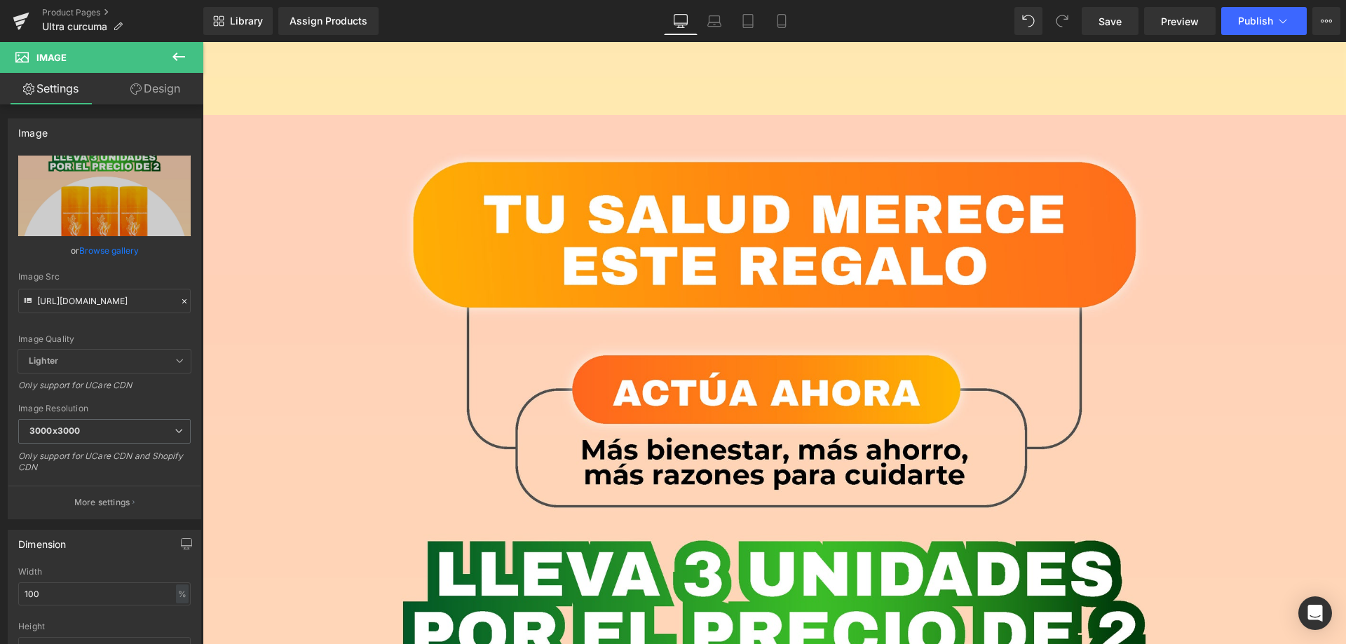
type input "https://cdn.shopify.com/s/files/1/0764/5705/0386/files/LANDING_CURCUMA_Pagina_1…"
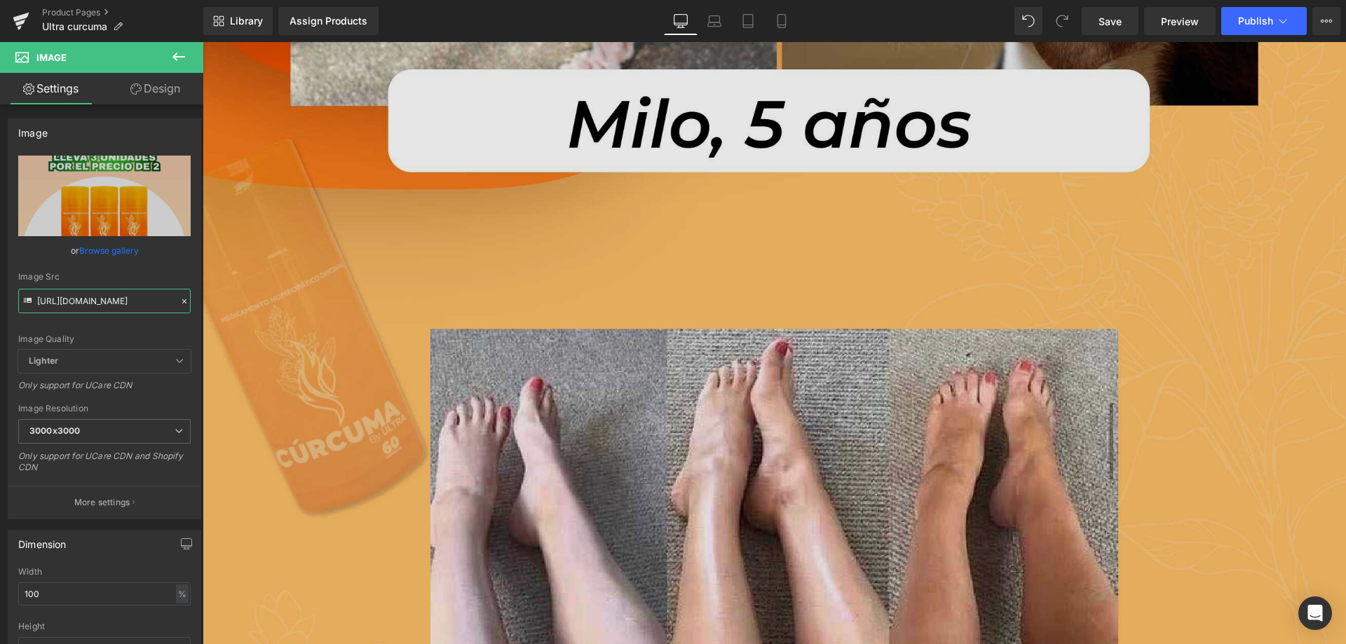
scroll to position [11848, 0]
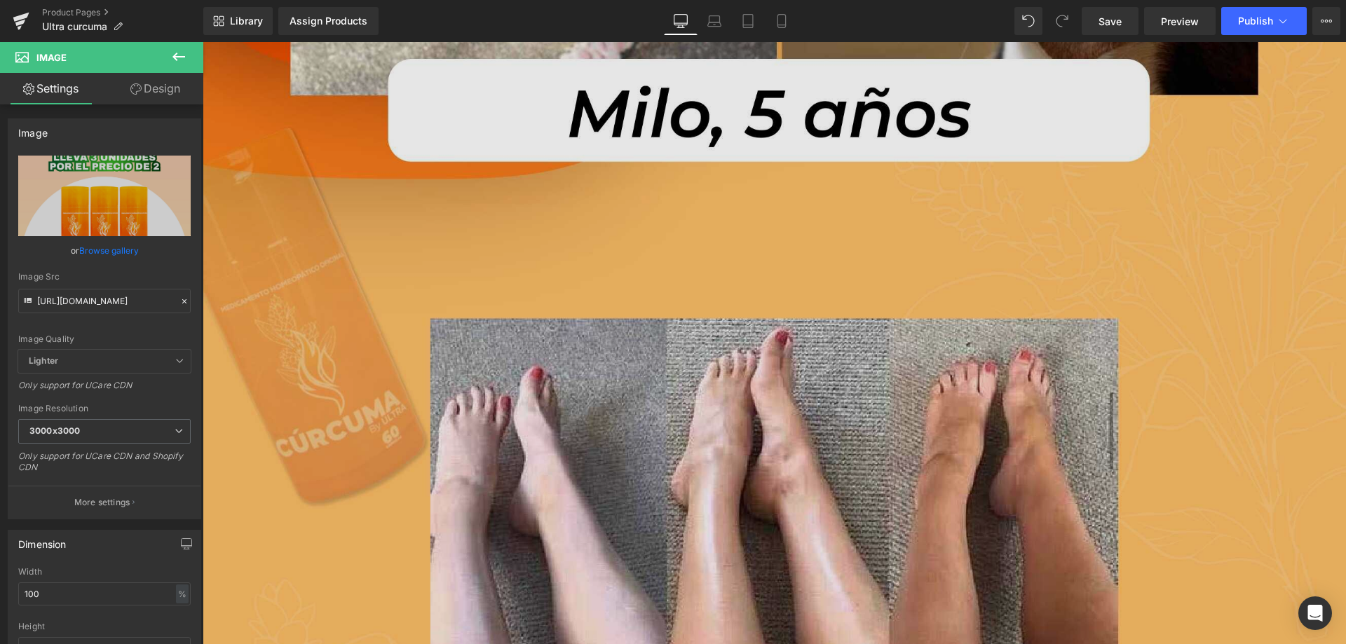
click at [747, 223] on img at bounding box center [774, 365] width 1143 height 1429
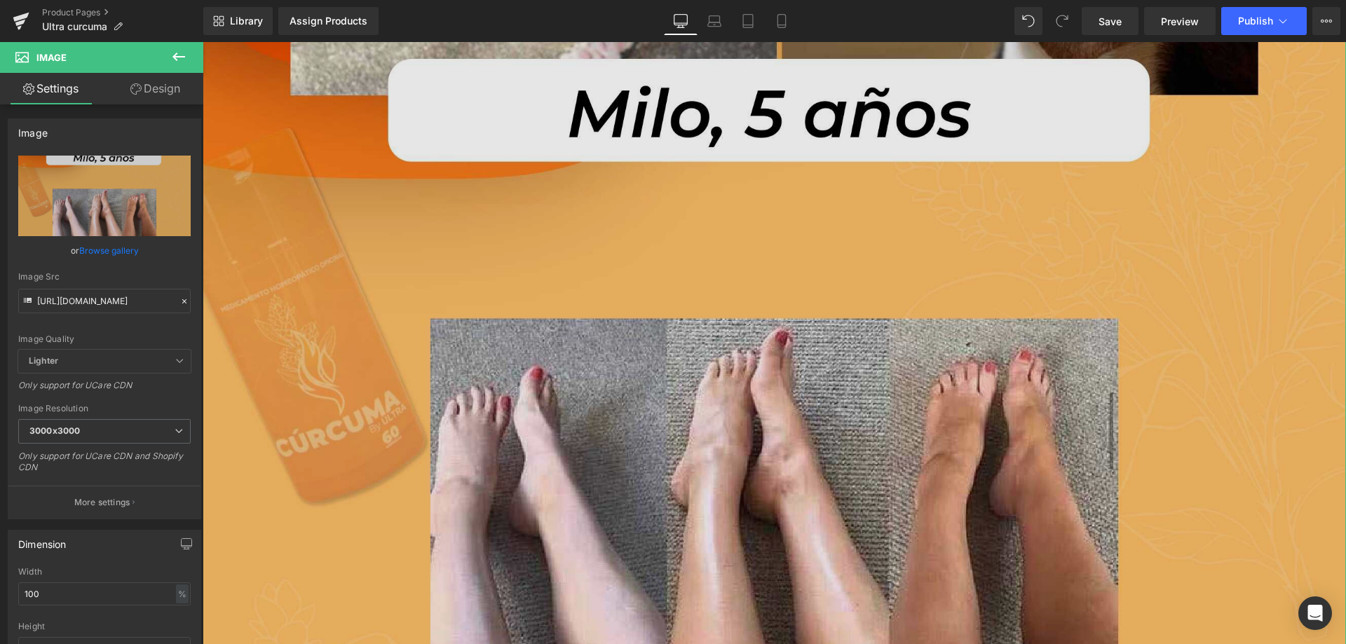
click at [507, 276] on img at bounding box center [774, 365] width 1143 height 1429
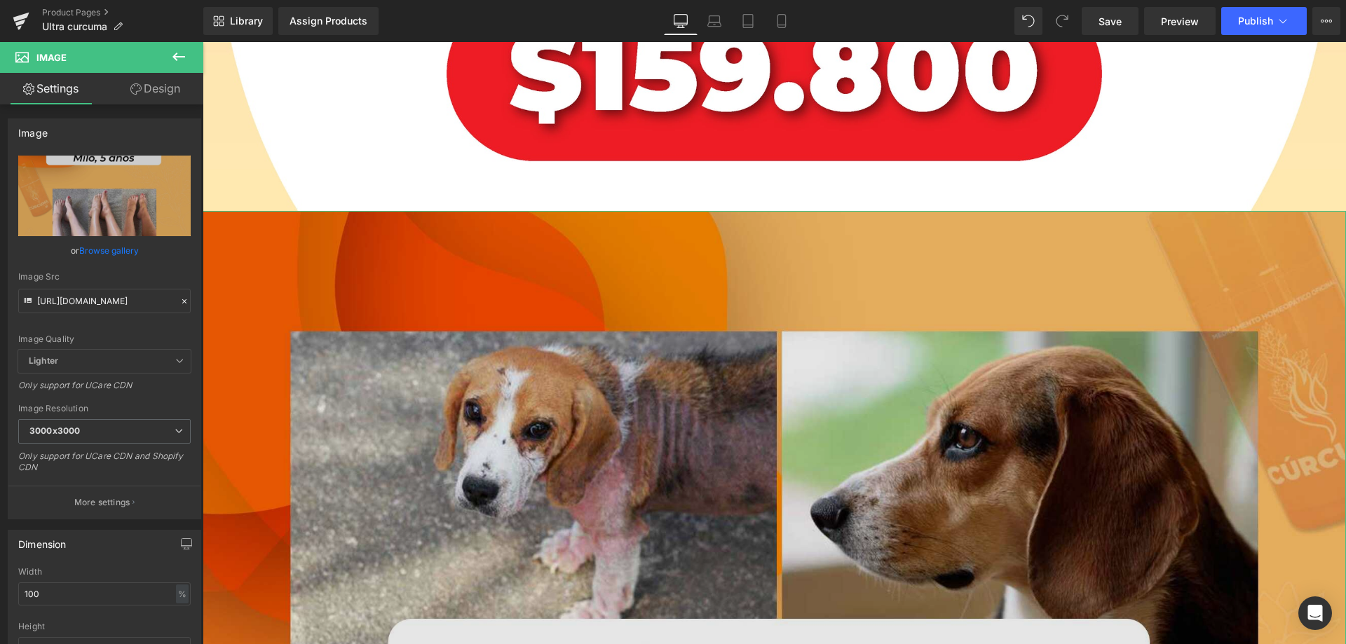
scroll to position [11217, 0]
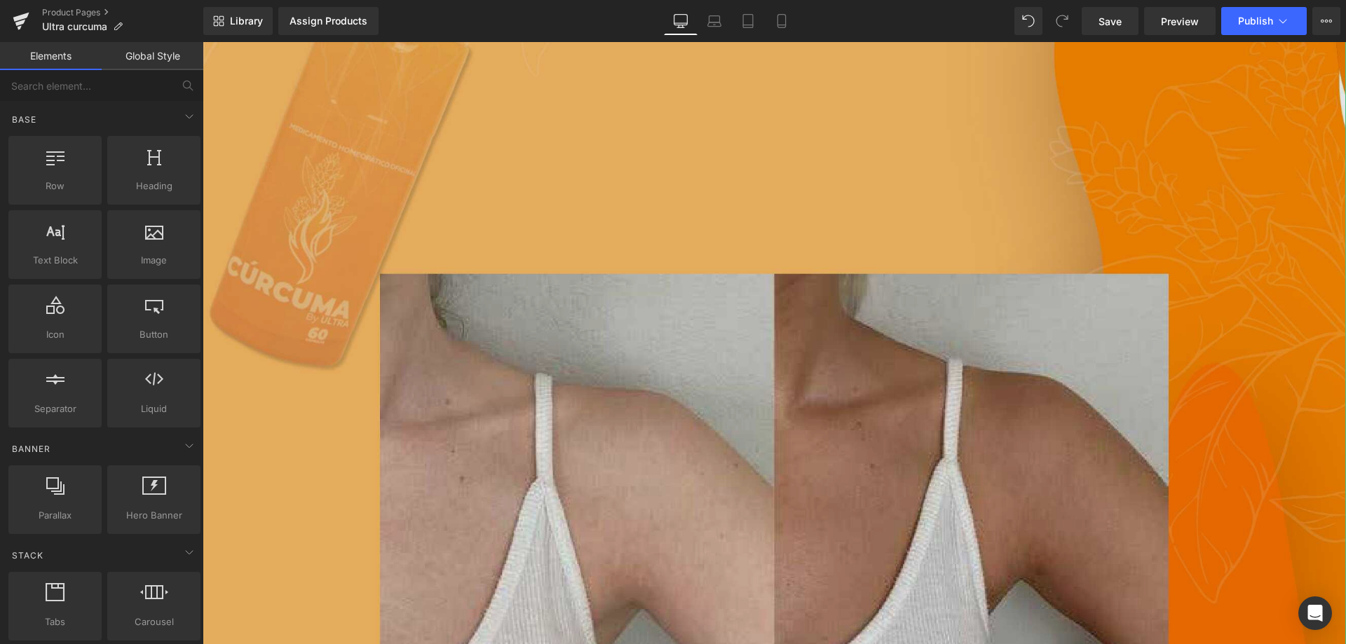
scroll to position [11568, 0]
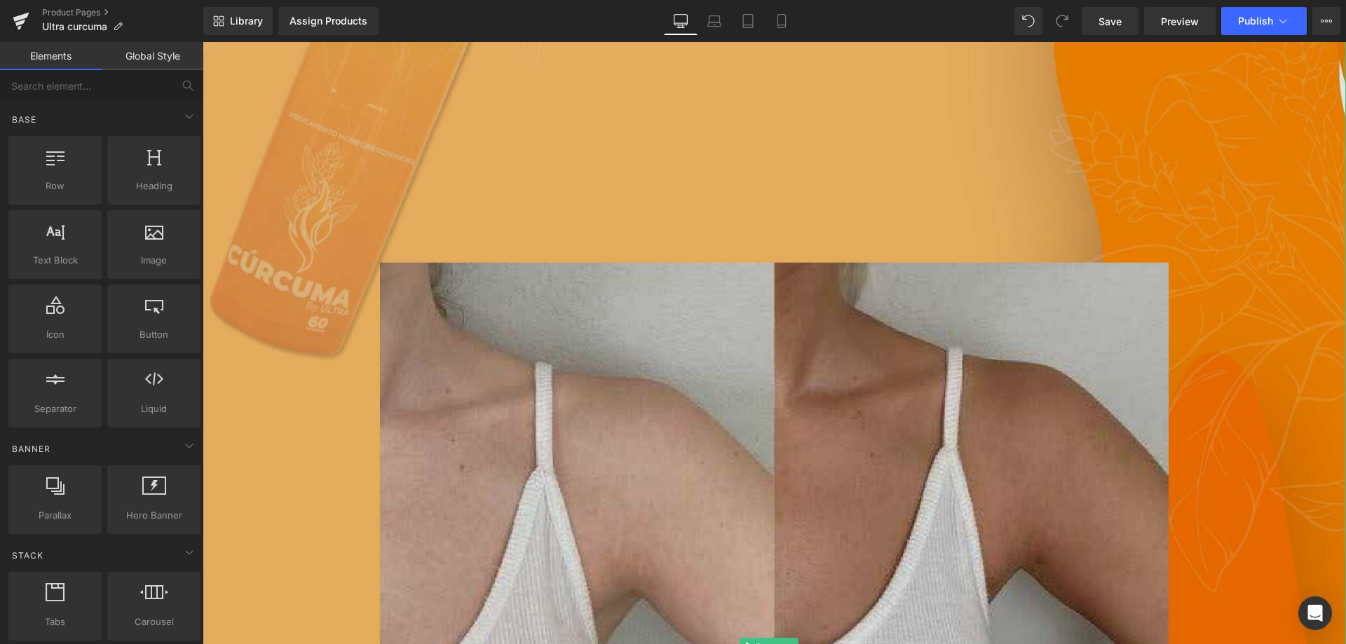
click at [572, 279] on img at bounding box center [774, 645] width 1143 height 1429
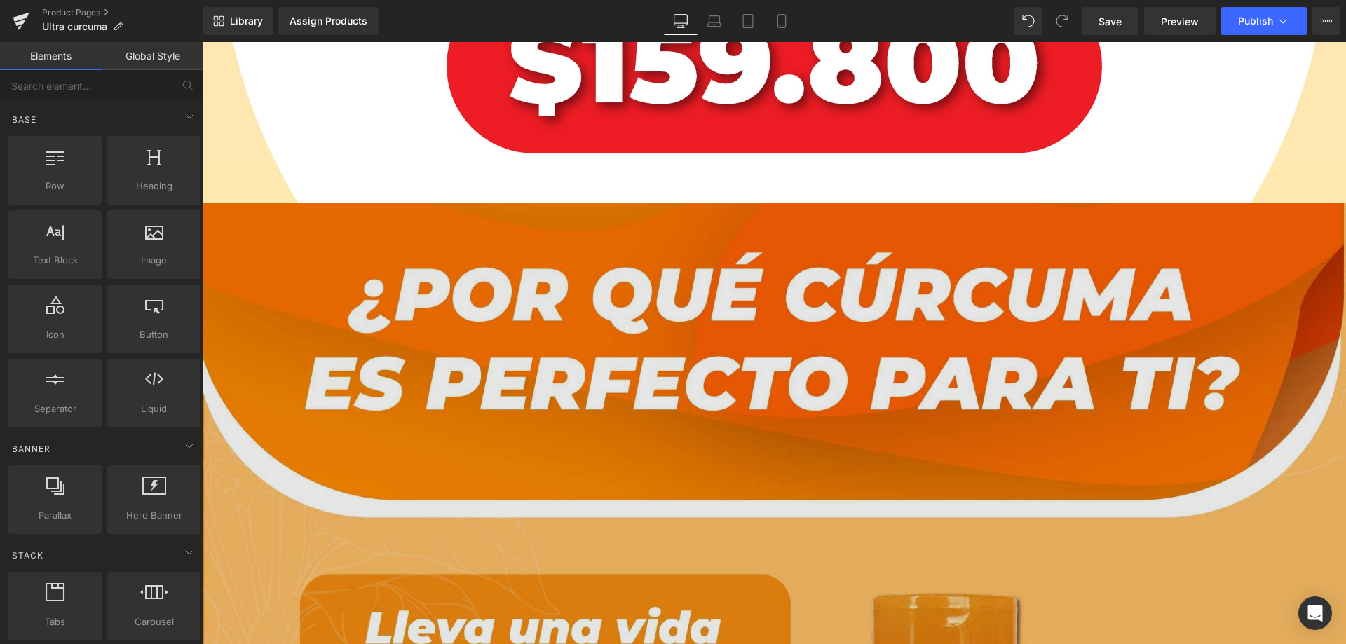
scroll to position [11708, 0]
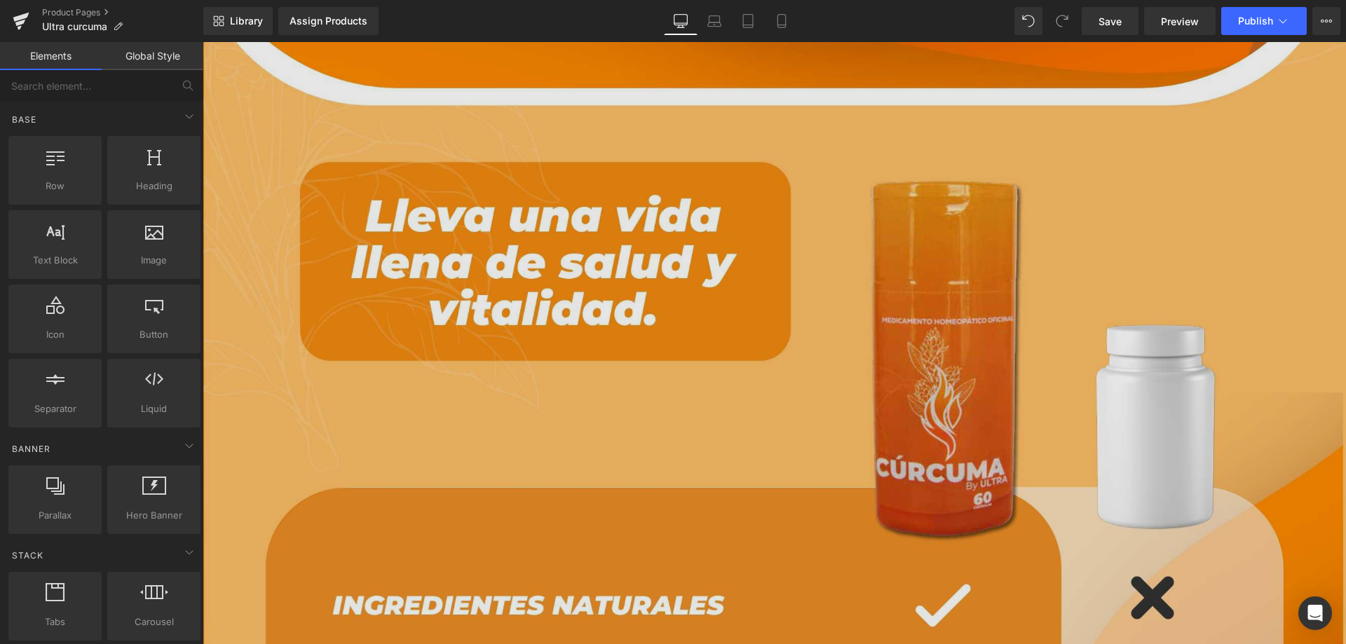
click at [663, 275] on img at bounding box center [774, 505] width 1143 height 1429
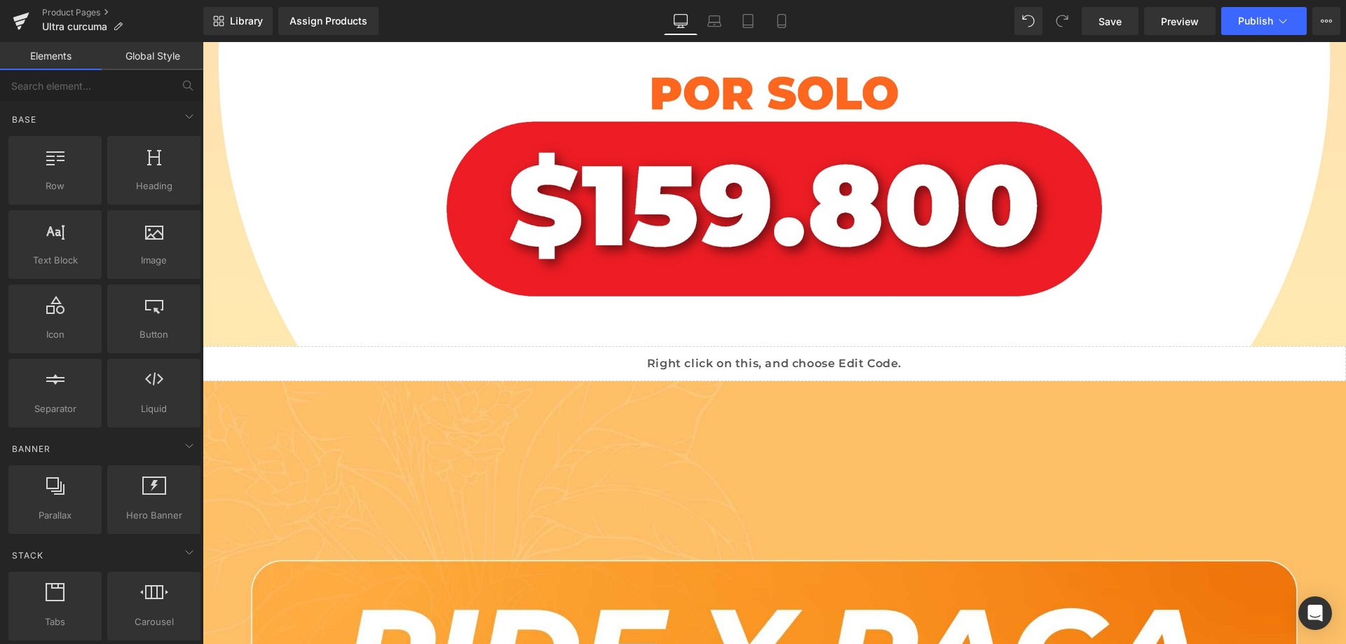
scroll to position [11147, 0]
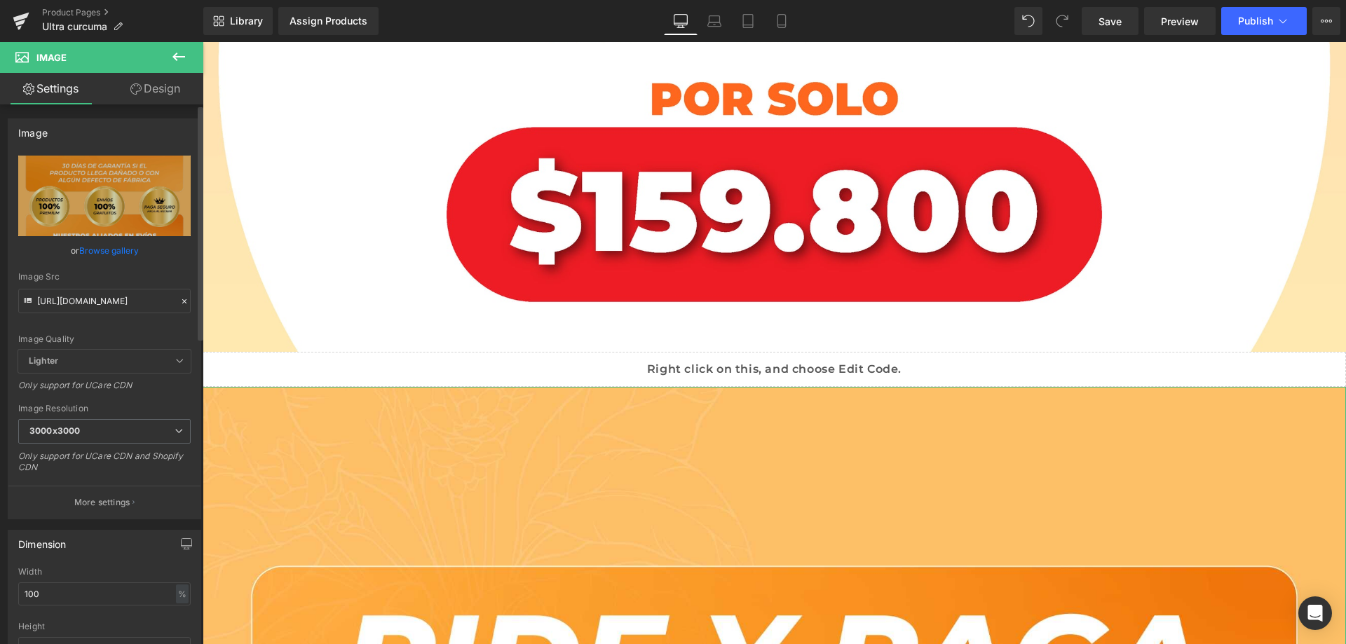
click at [179, 300] on icon at bounding box center [184, 302] width 10 height 10
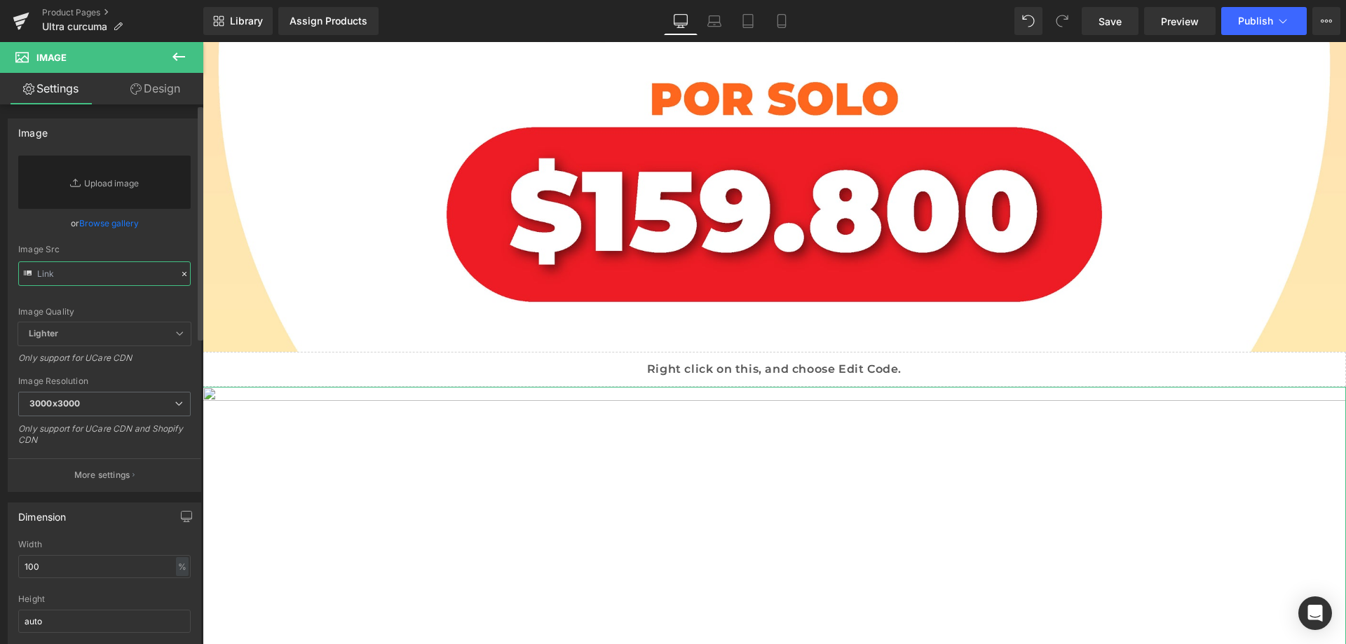
click at [107, 278] on input "text" at bounding box center [104, 274] width 172 height 25
paste input "https://cdn.shopify.com/s/files/1/0764/5705/0386/files/LANDING_CURCUMA_Pagina_1…"
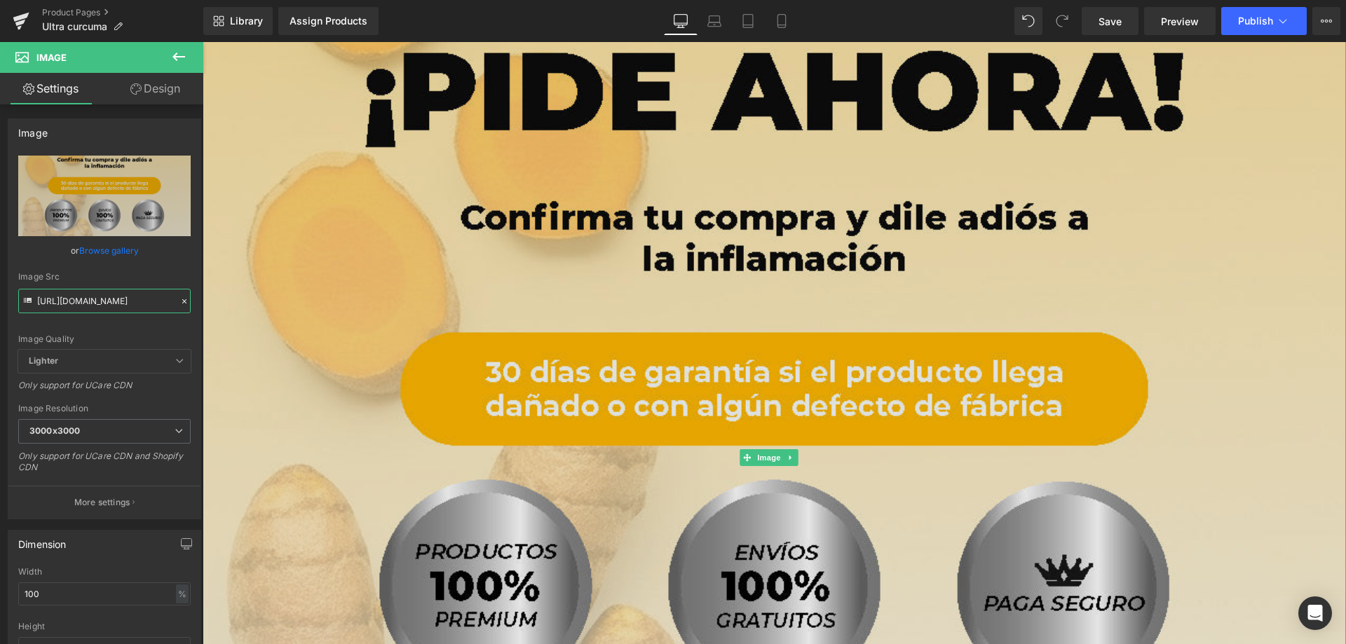
scroll to position [11657, 0]
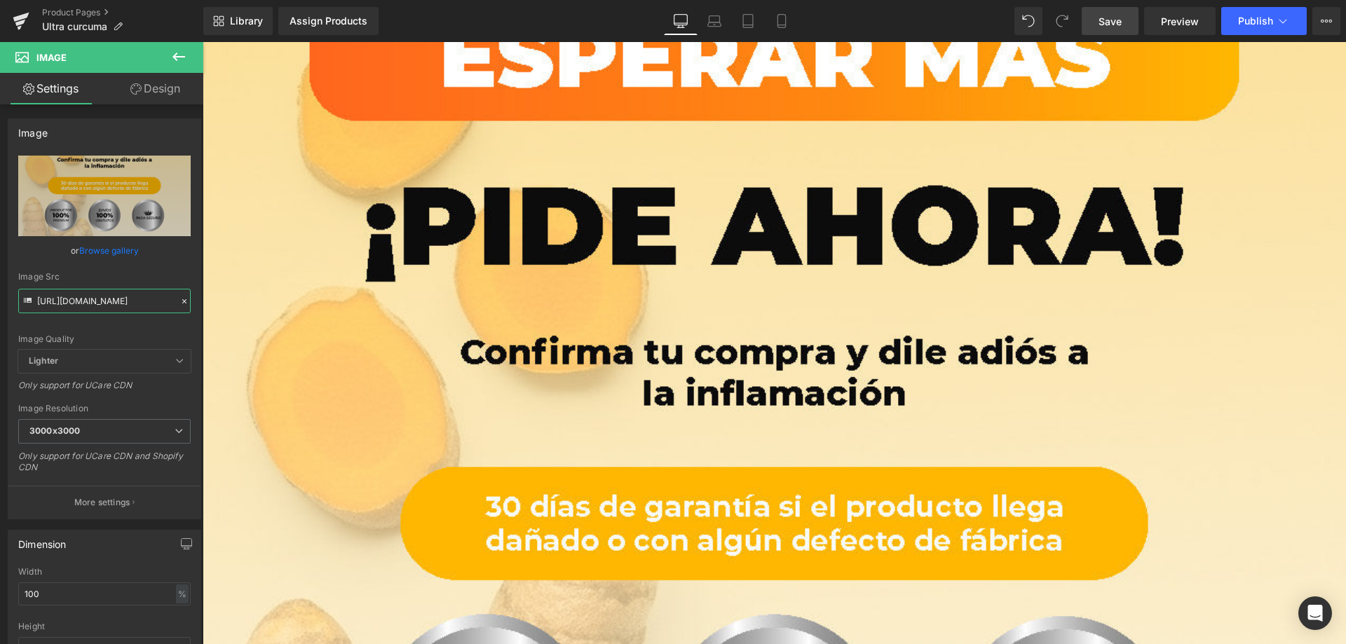
type input "https://cdn.shopify.com/s/files/1/0764/5705/0386/files/LANDING_CURCUMA_Pagina_1…"
click at [1110, 19] on span "Save" at bounding box center [1110, 21] width 23 height 15
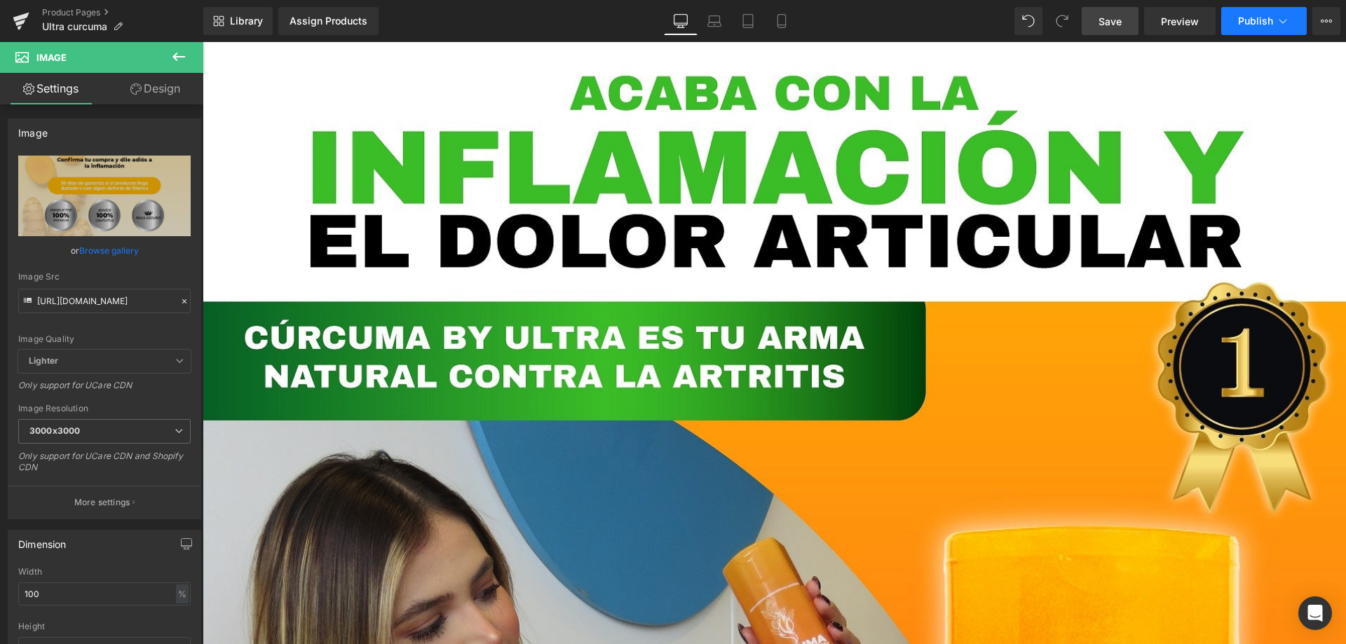
click at [1242, 20] on span "Publish" at bounding box center [1255, 20] width 35 height 11
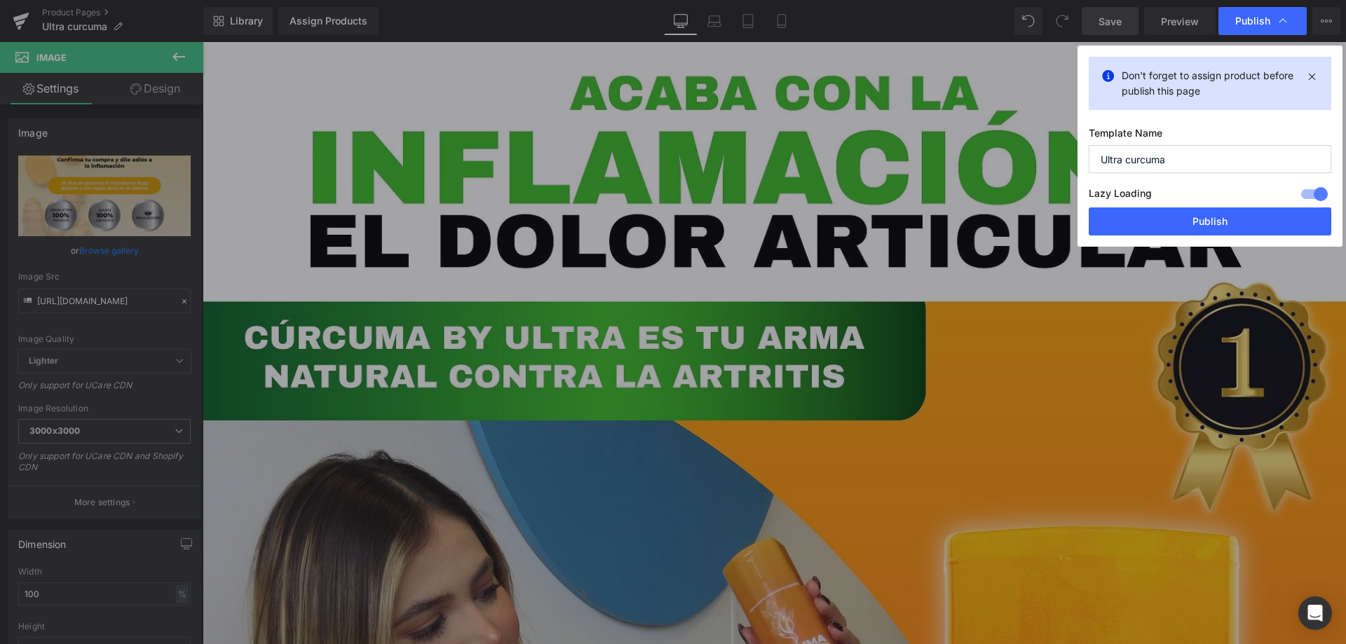
click at [1312, 193] on div at bounding box center [1315, 194] width 34 height 22
click at [1171, 226] on button "Publish" at bounding box center [1210, 222] width 243 height 28
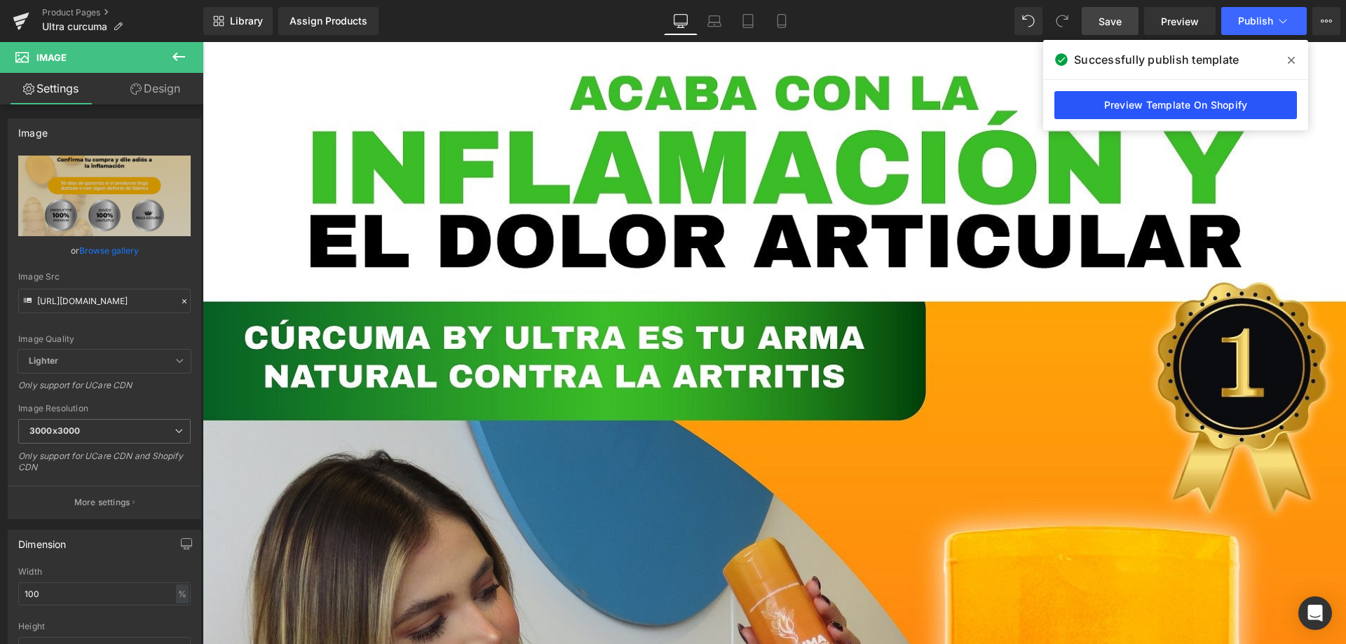
click at [1185, 104] on link "Preview Template On Shopify" at bounding box center [1175, 105] width 243 height 28
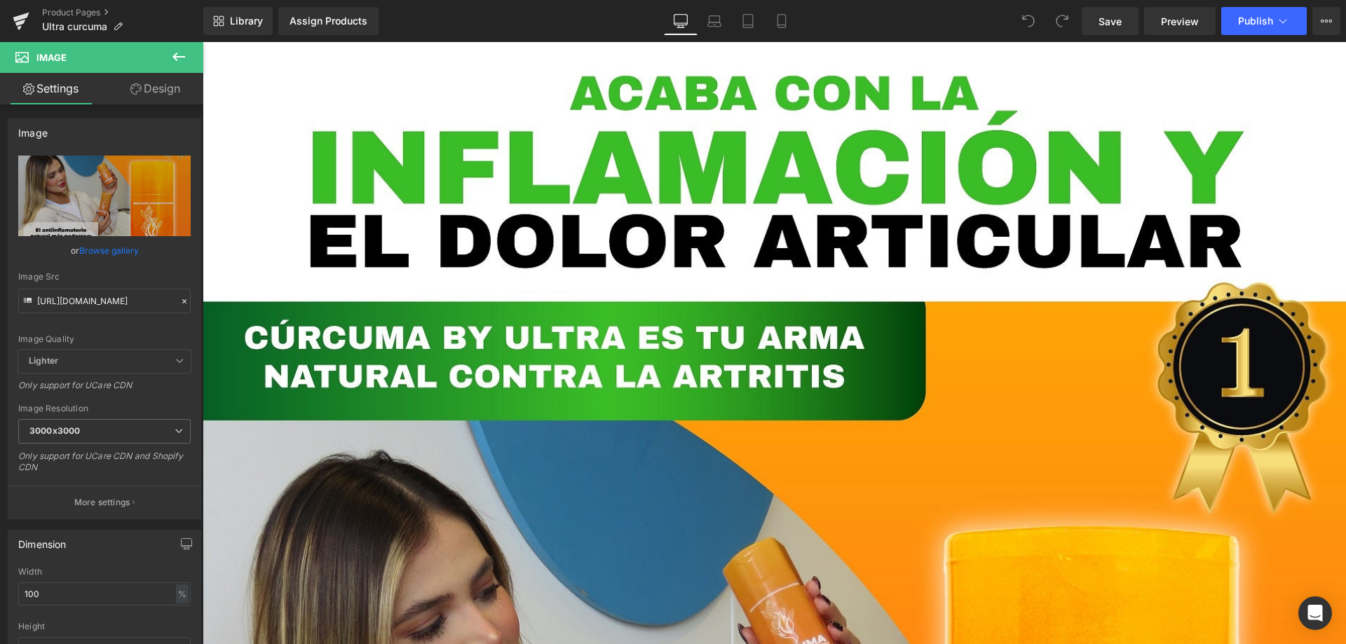
click at [324, 39] on div "Library Assign Products Product Preview No product match your search. Please tr…" at bounding box center [774, 21] width 1143 height 42
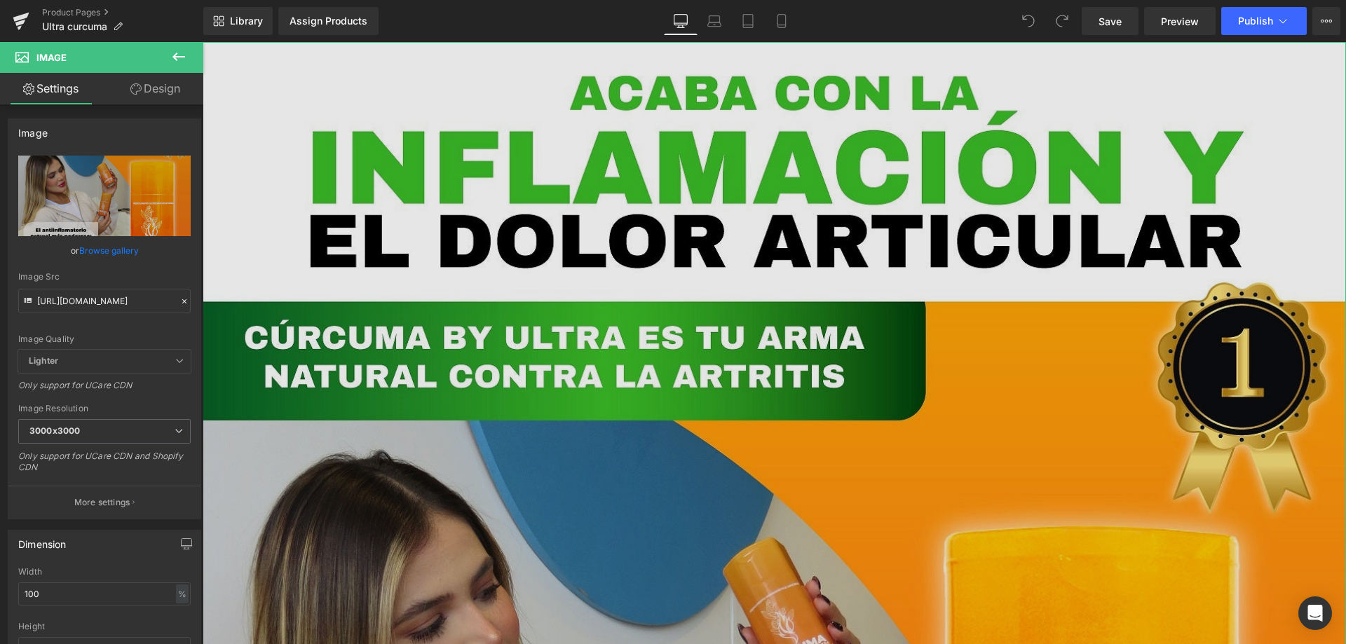
drag, startPoint x: 524, startPoint y: 188, endPoint x: 322, endPoint y: 146, distance: 206.2
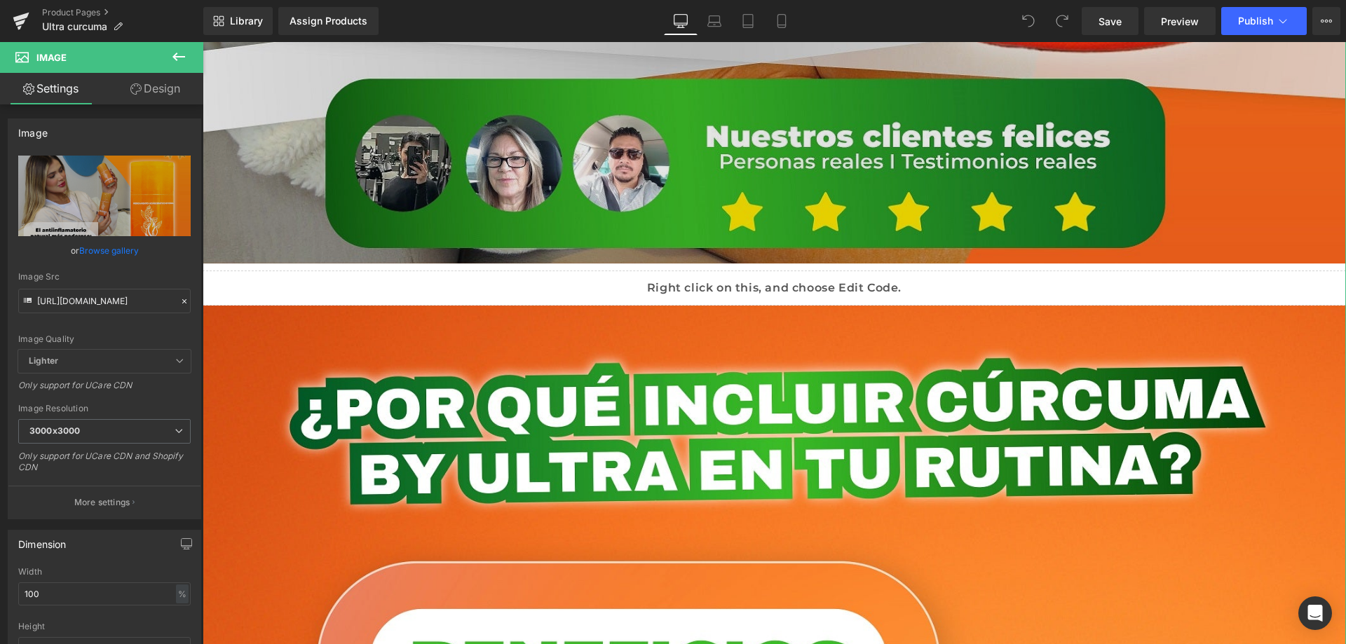
scroll to position [1262, 0]
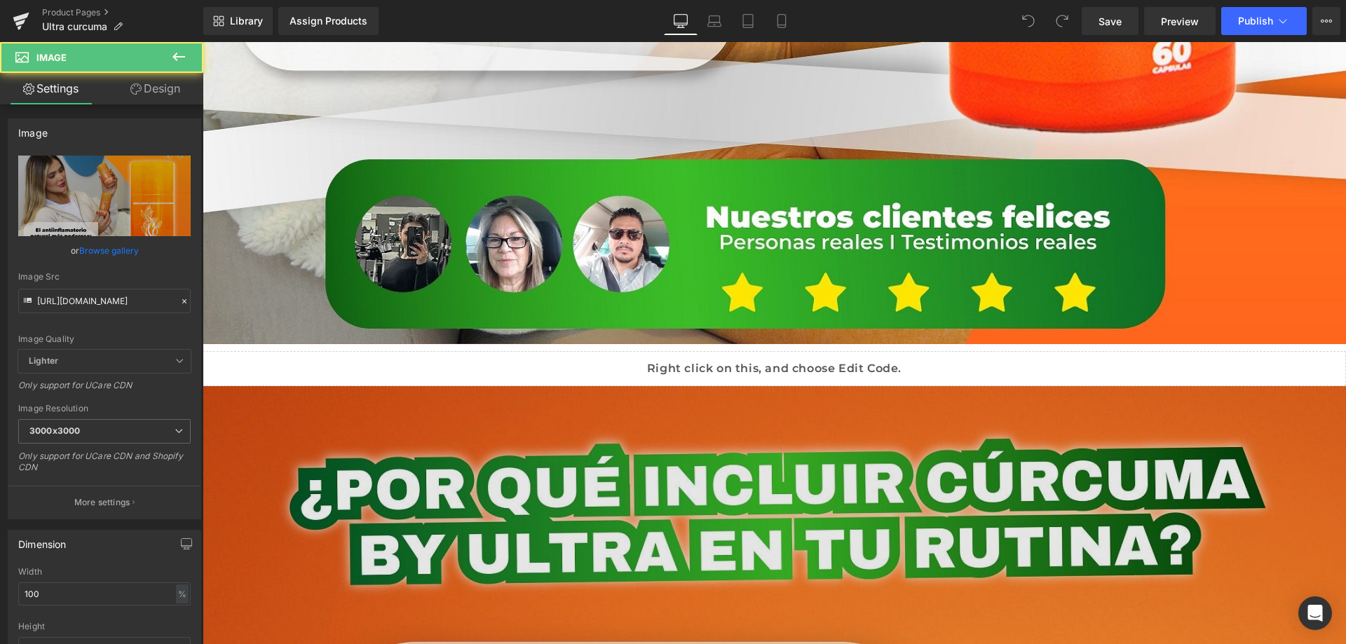
scroll to position [1122, 0]
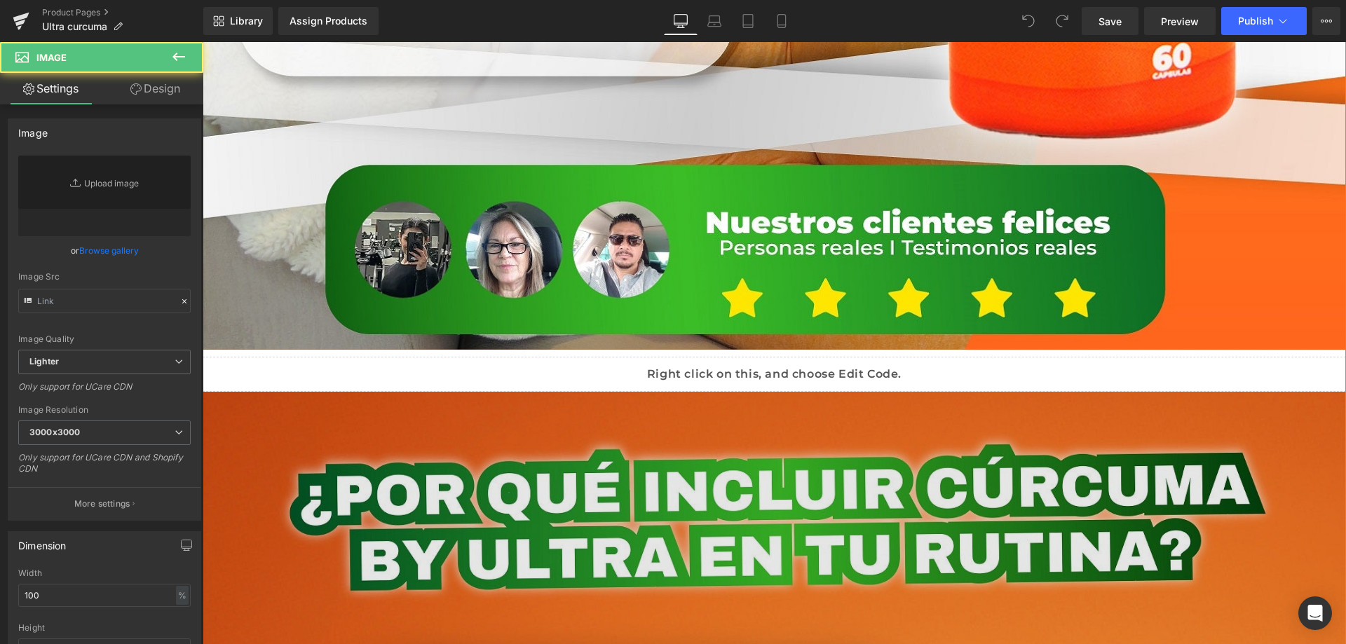
type input "https://cdn.shopify.com/s/files/1/0764/5705/0386/files/LANDING_CURCUMA-2_3000x3…"
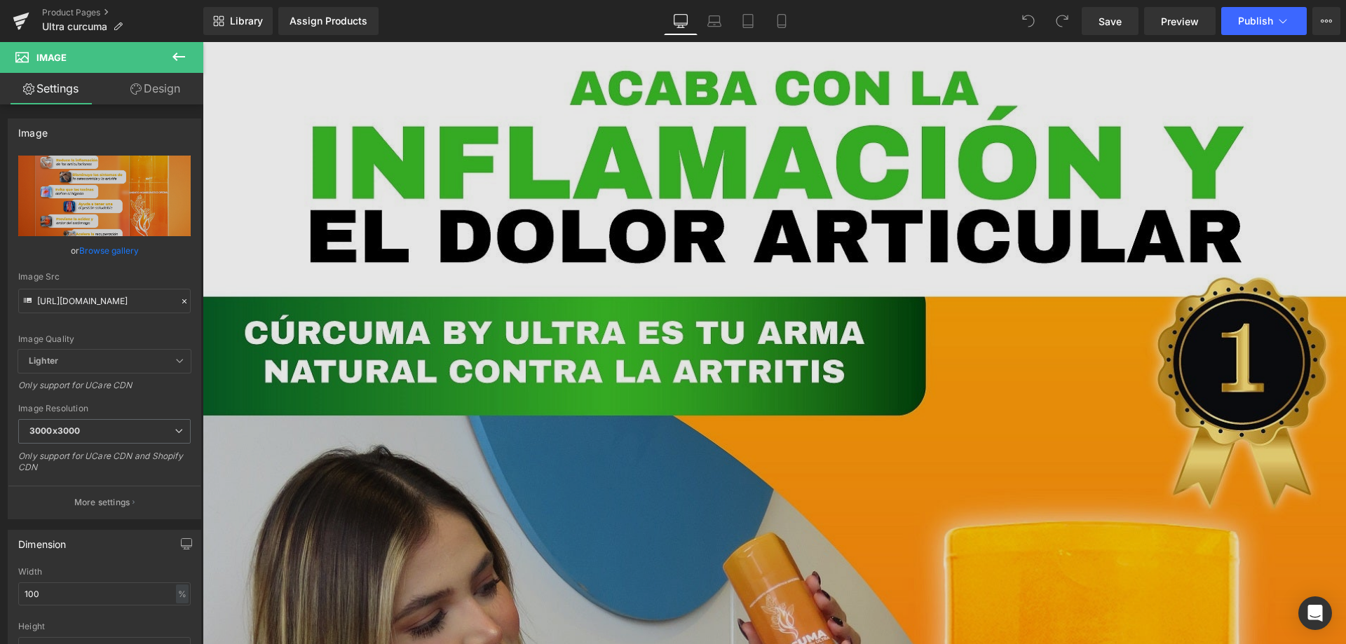
scroll to position [0, 0]
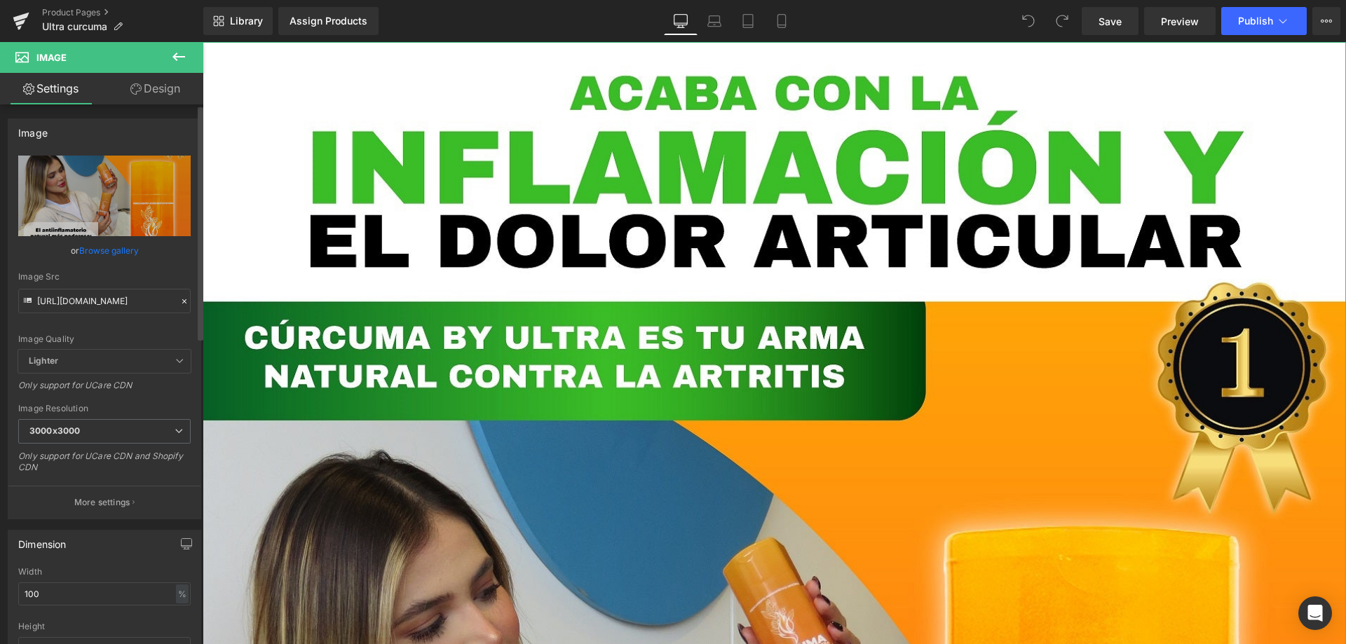
click at [103, 366] on span "Lighter" at bounding box center [104, 361] width 172 height 23
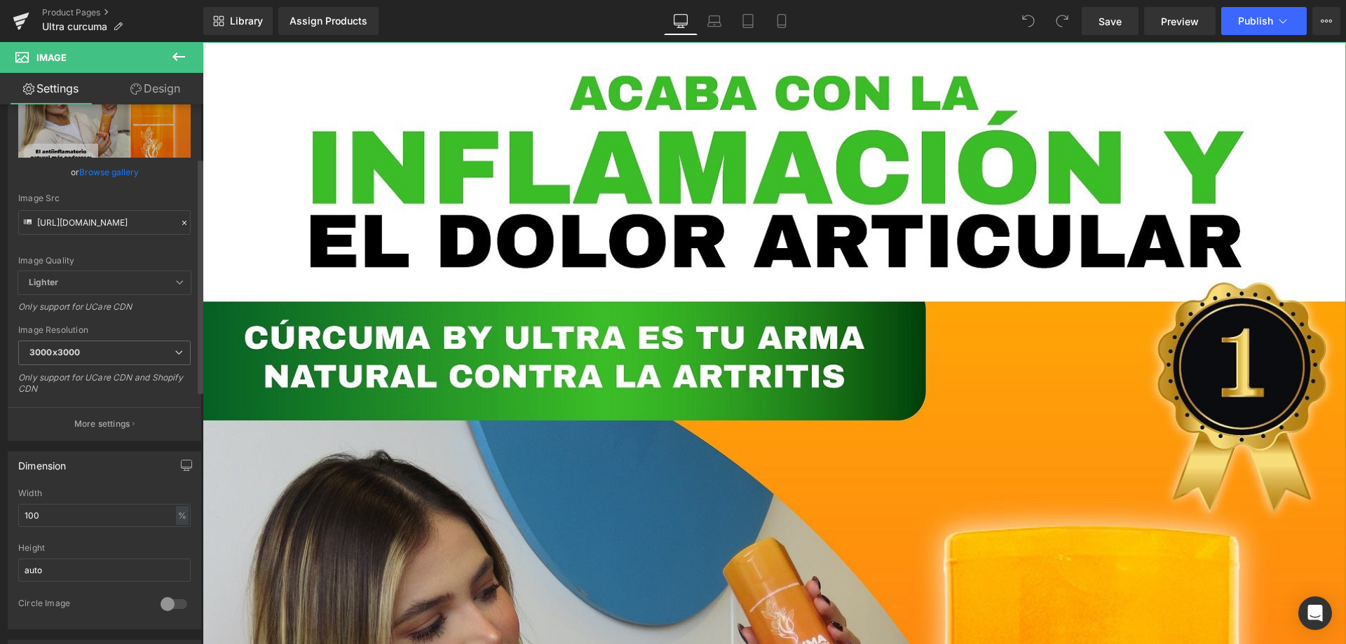
scroll to position [140, 0]
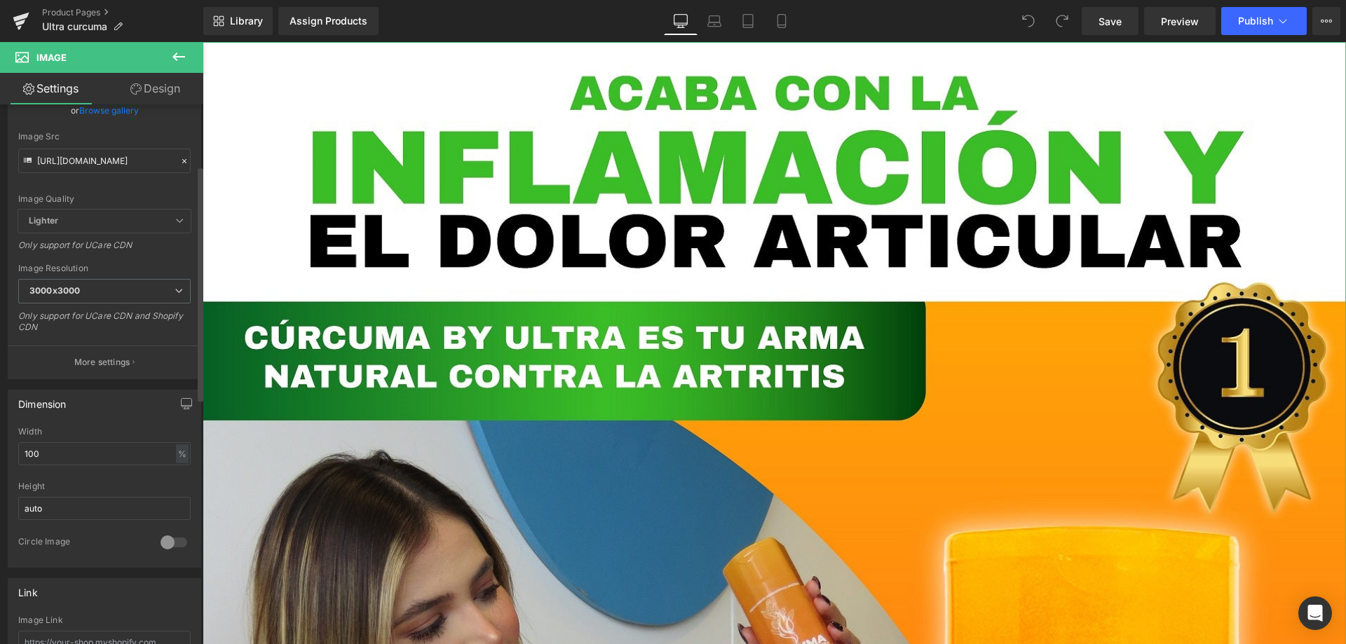
click at [175, 226] on span "Lighter" at bounding box center [104, 221] width 172 height 23
click at [175, 224] on icon at bounding box center [179, 221] width 8 height 8
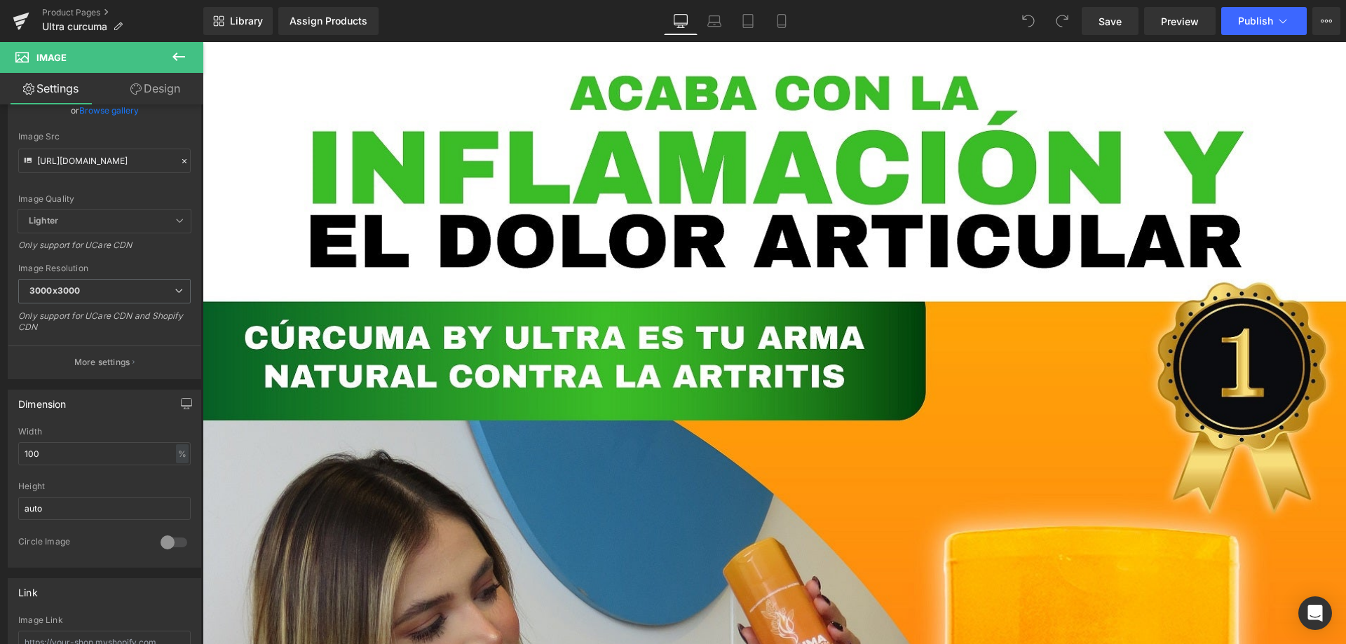
click at [168, 48] on button at bounding box center [178, 57] width 49 height 31
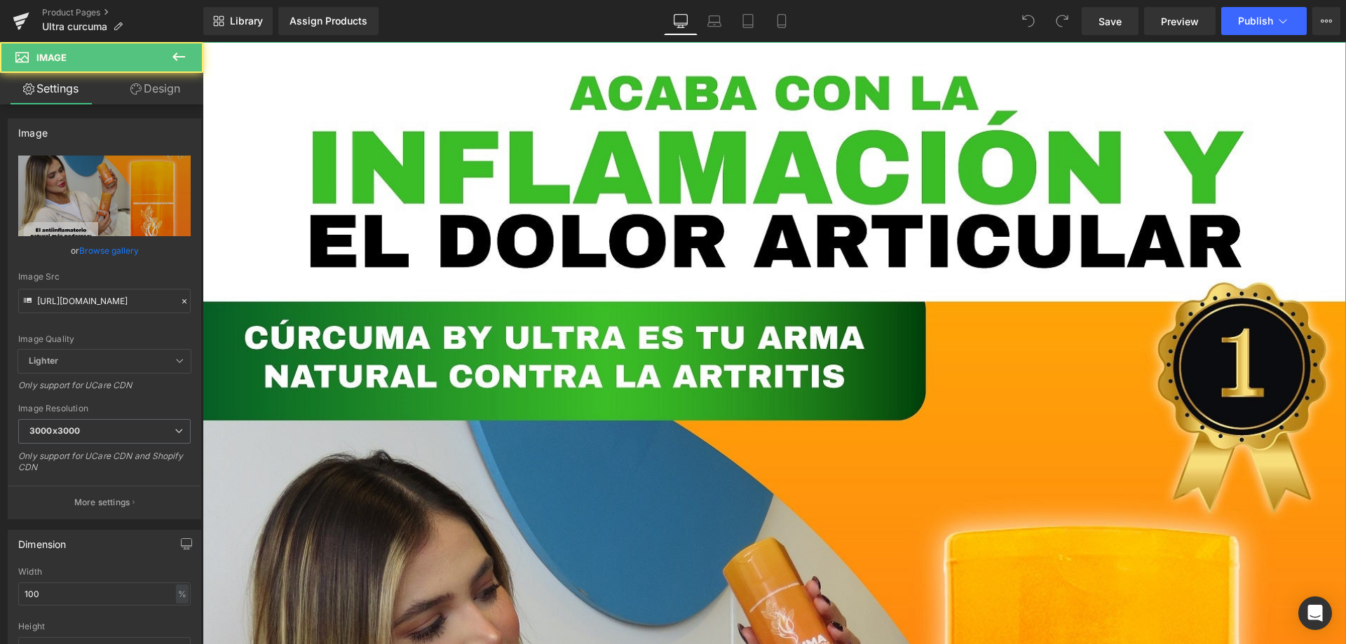
click at [149, 81] on link "Design" at bounding box center [155, 89] width 102 height 32
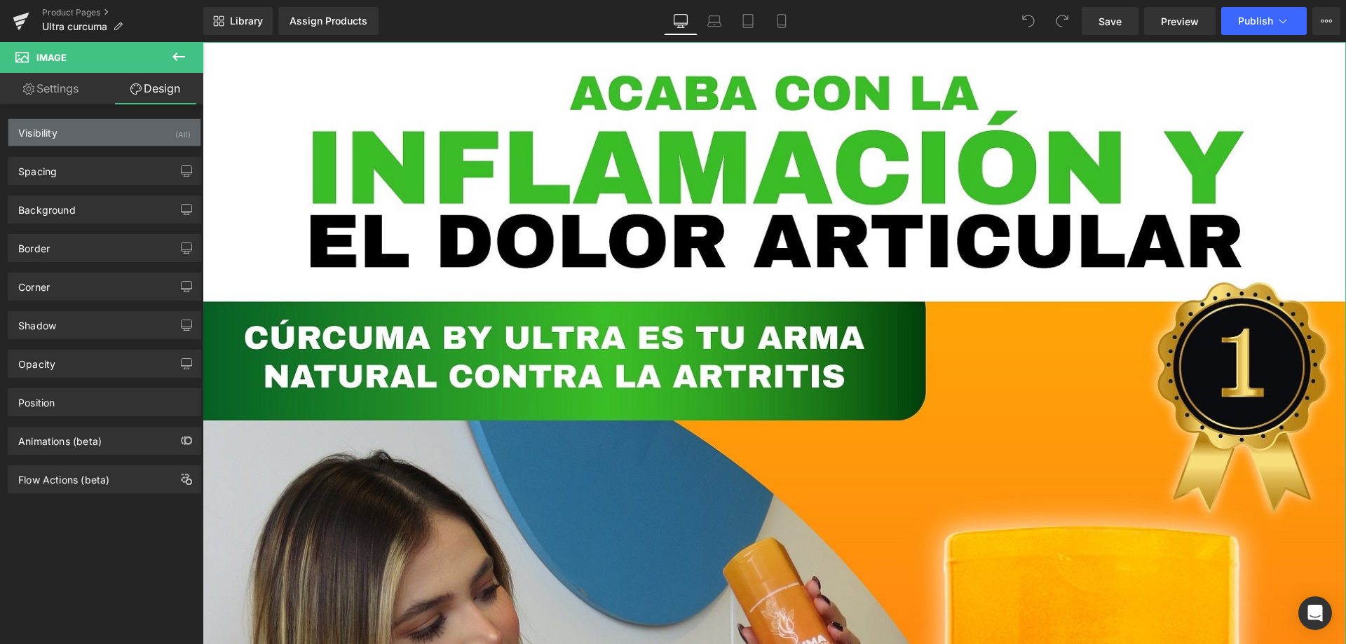
click at [143, 136] on div "Visibility (All)" at bounding box center [104, 132] width 192 height 27
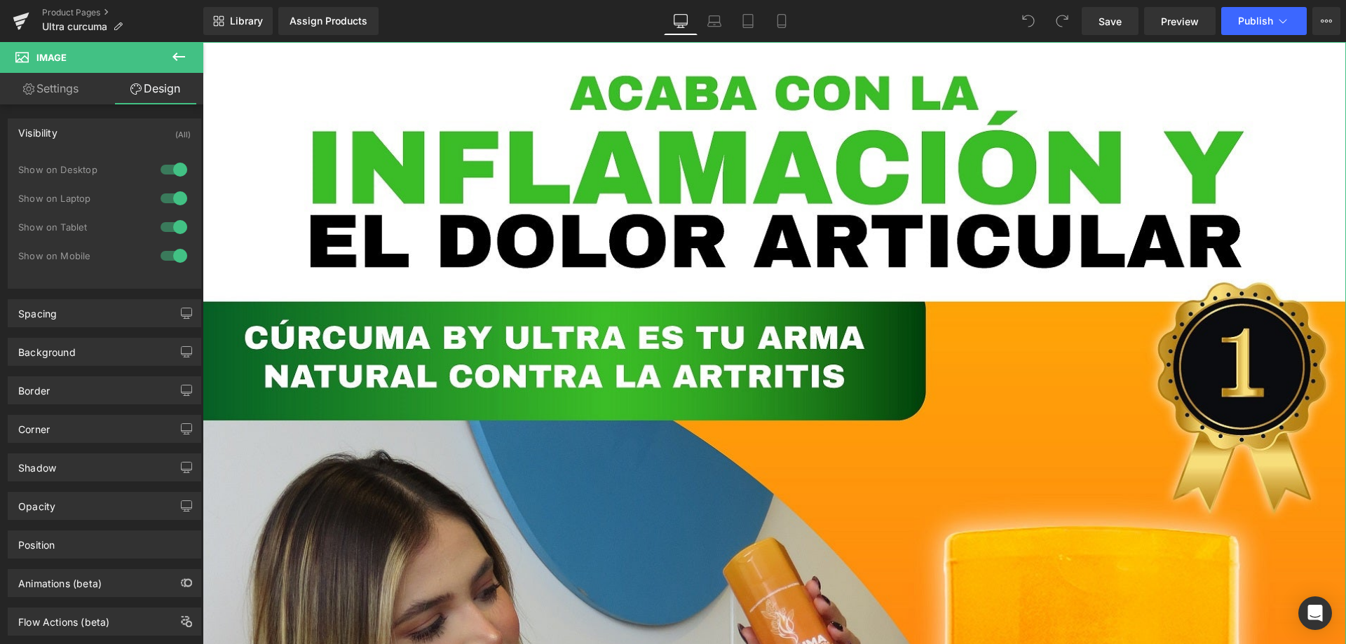
click at [140, 130] on div "Visibility (All)" at bounding box center [104, 132] width 192 height 27
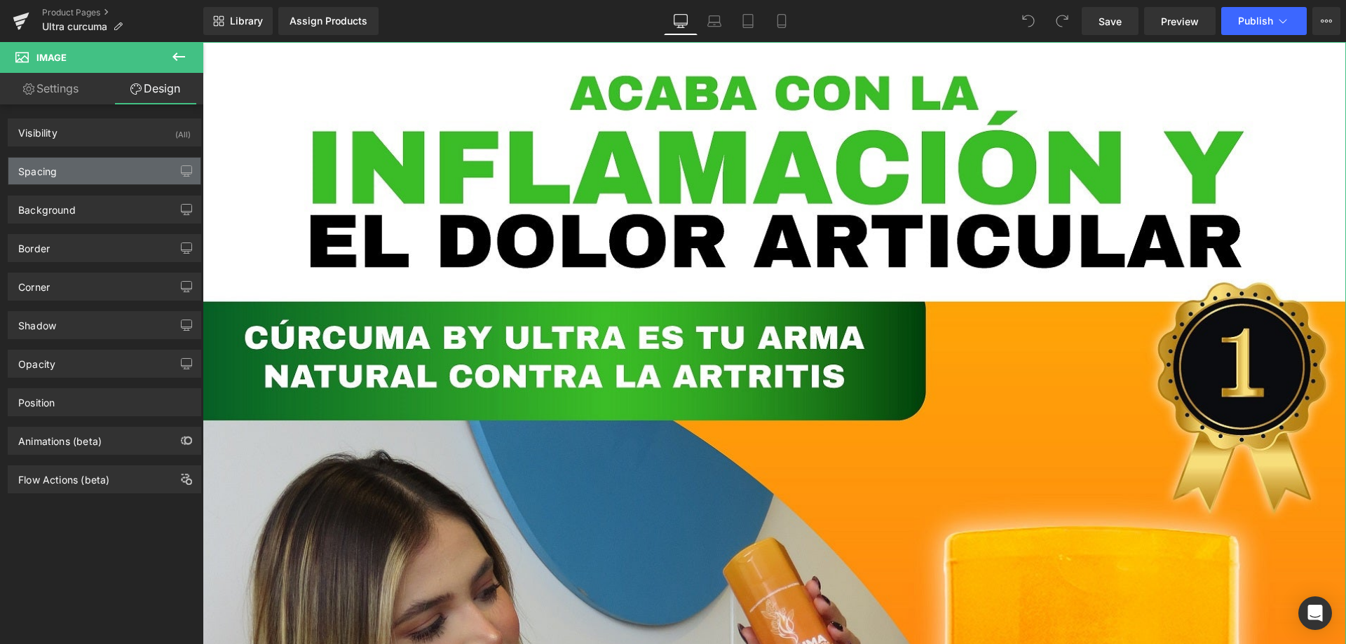
click at [129, 172] on div "Spacing" at bounding box center [104, 171] width 192 height 27
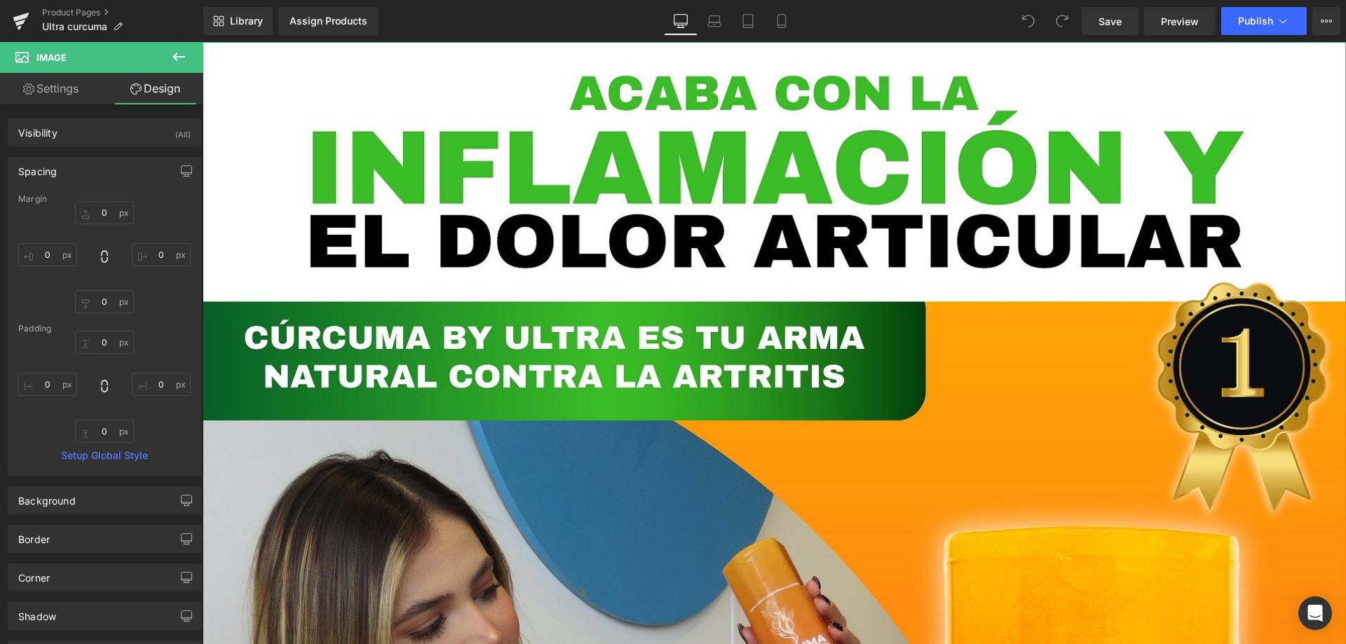
click at [130, 172] on div "Spacing" at bounding box center [104, 171] width 192 height 27
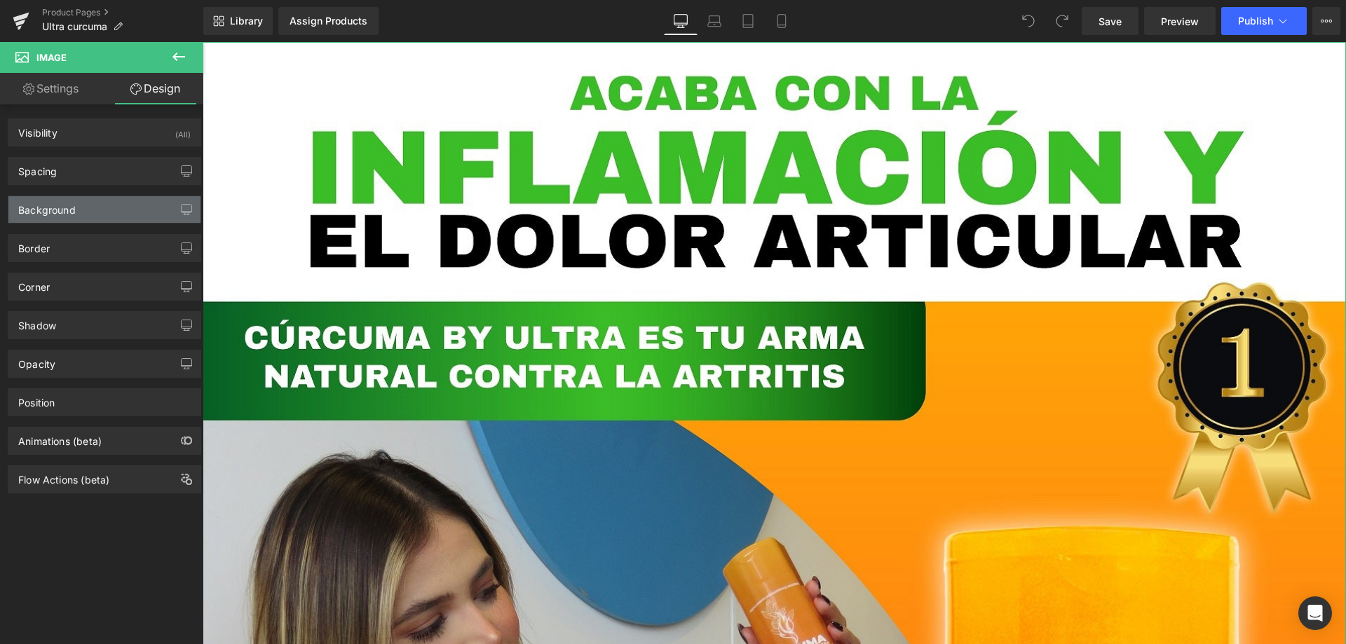
click at [120, 203] on div "Background" at bounding box center [104, 209] width 192 height 27
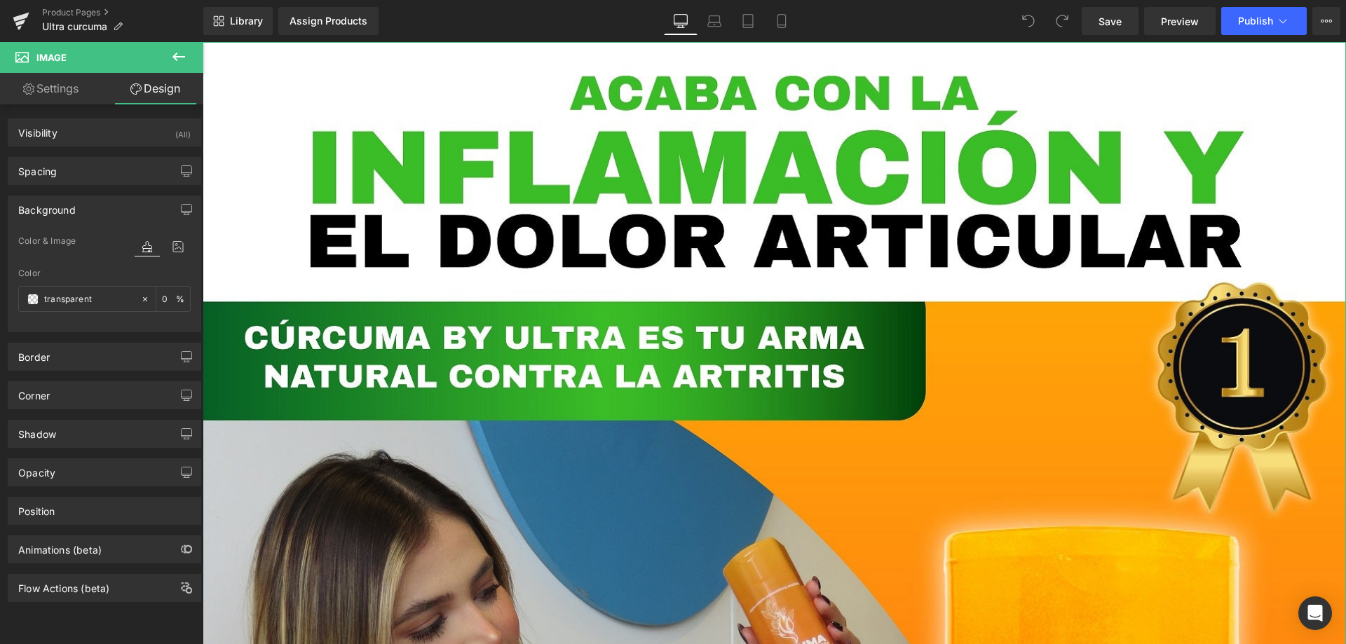
click at [120, 203] on div "Background" at bounding box center [104, 209] width 192 height 27
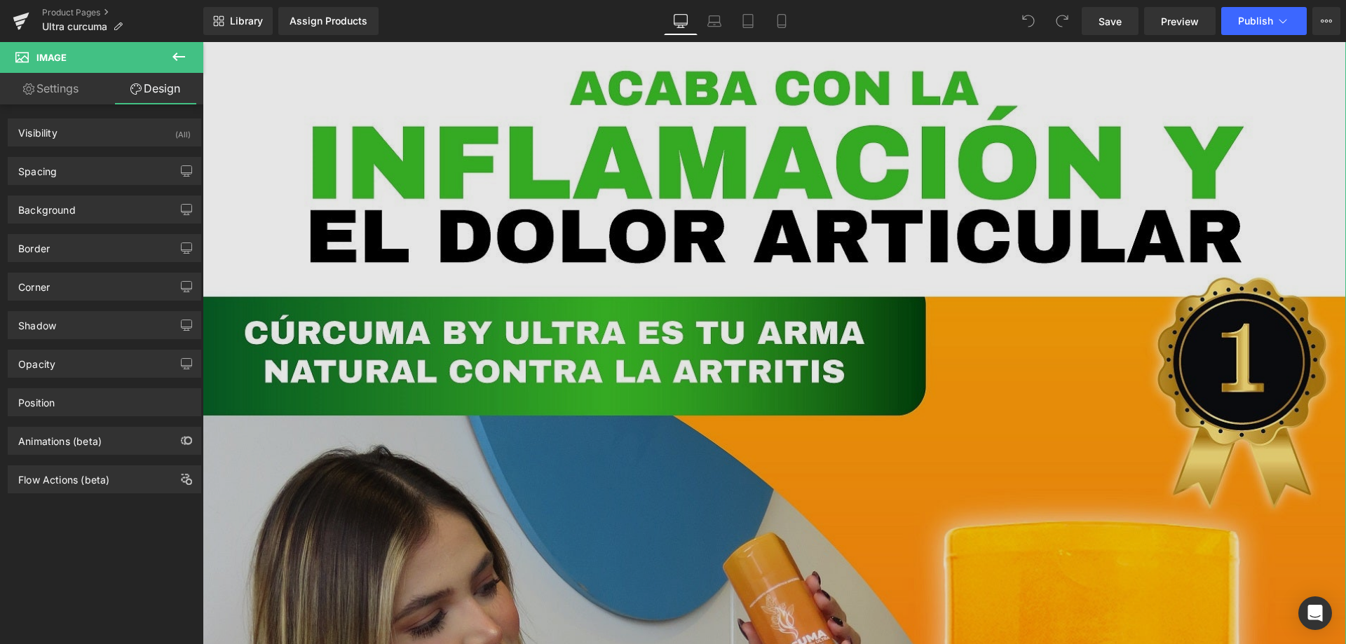
scroll to position [0, 0]
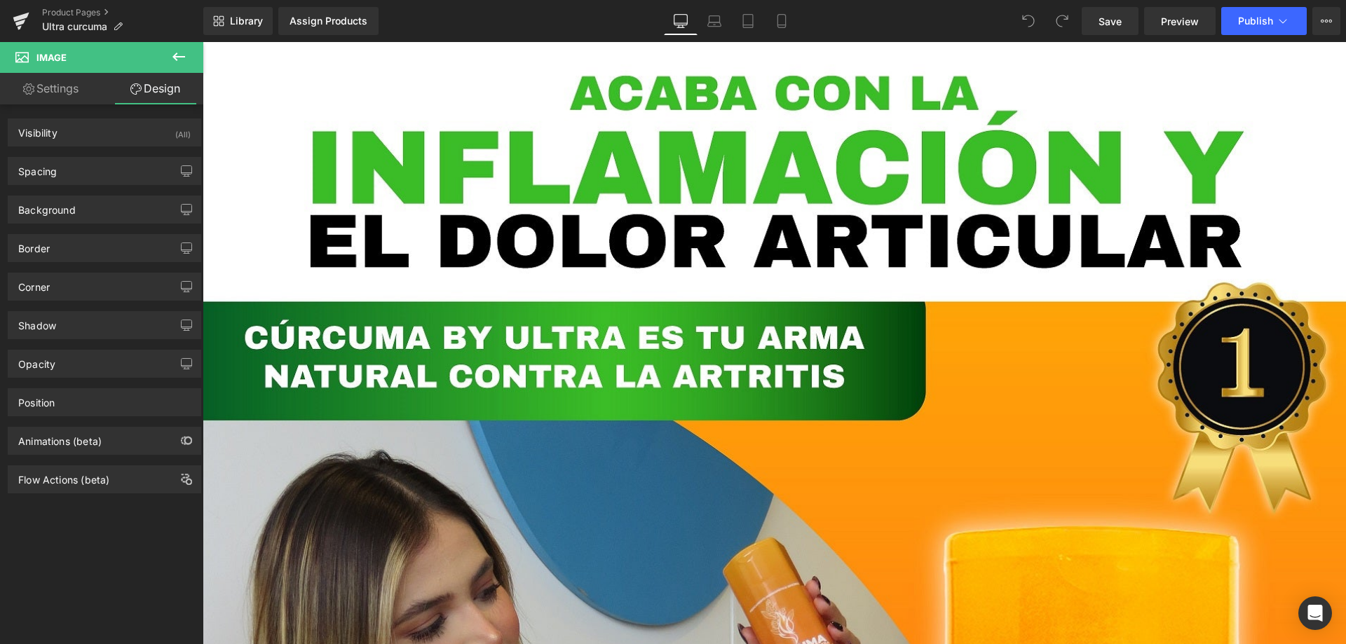
click at [187, 52] on button at bounding box center [178, 57] width 49 height 31
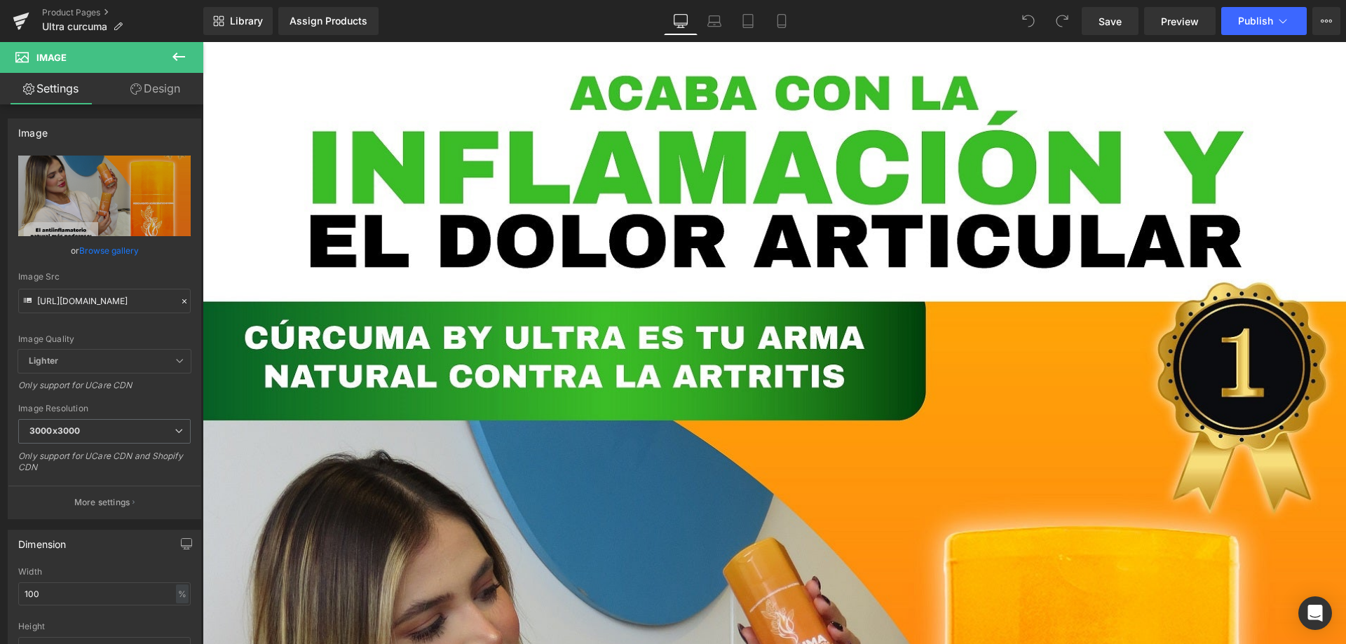
click at [179, 55] on icon at bounding box center [178, 56] width 17 height 17
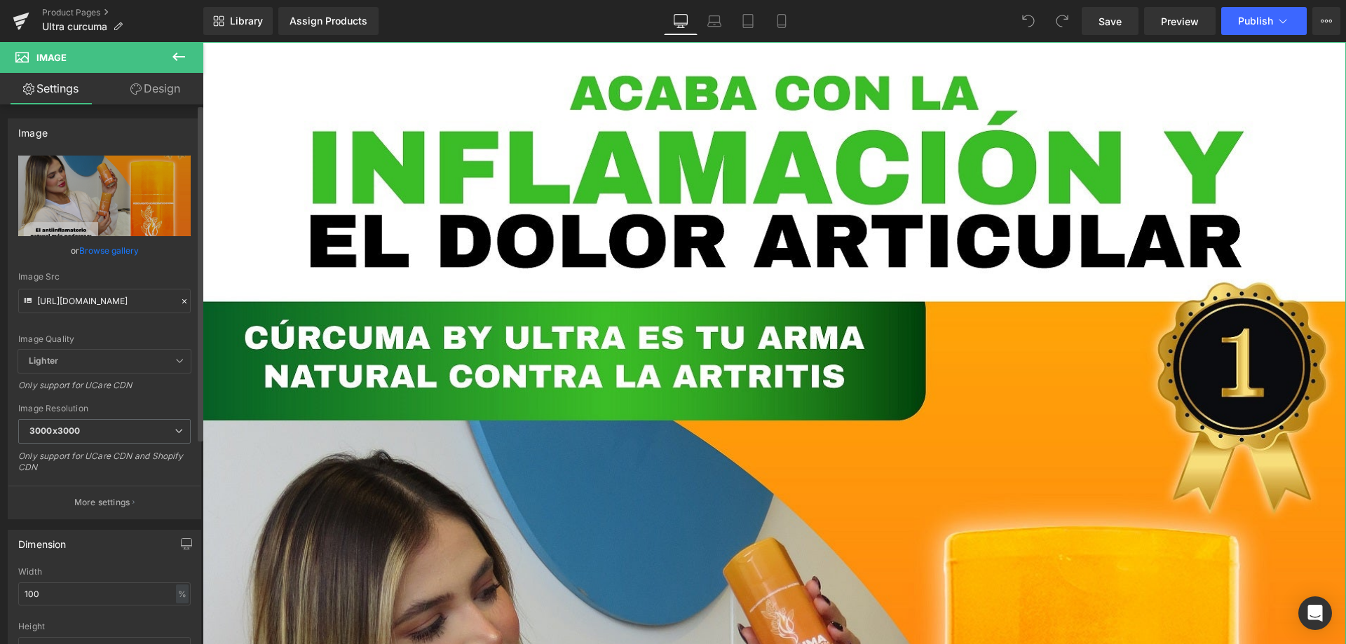
click at [167, 358] on span "Lighter" at bounding box center [104, 361] width 172 height 23
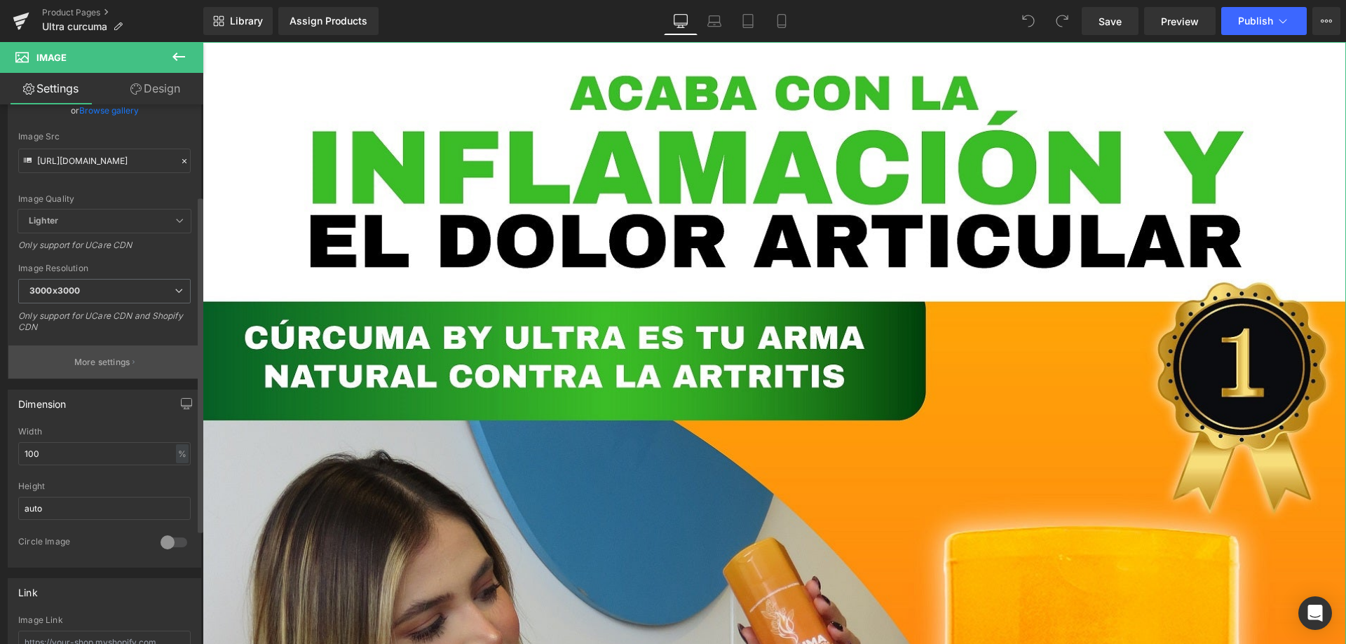
scroll to position [210, 0]
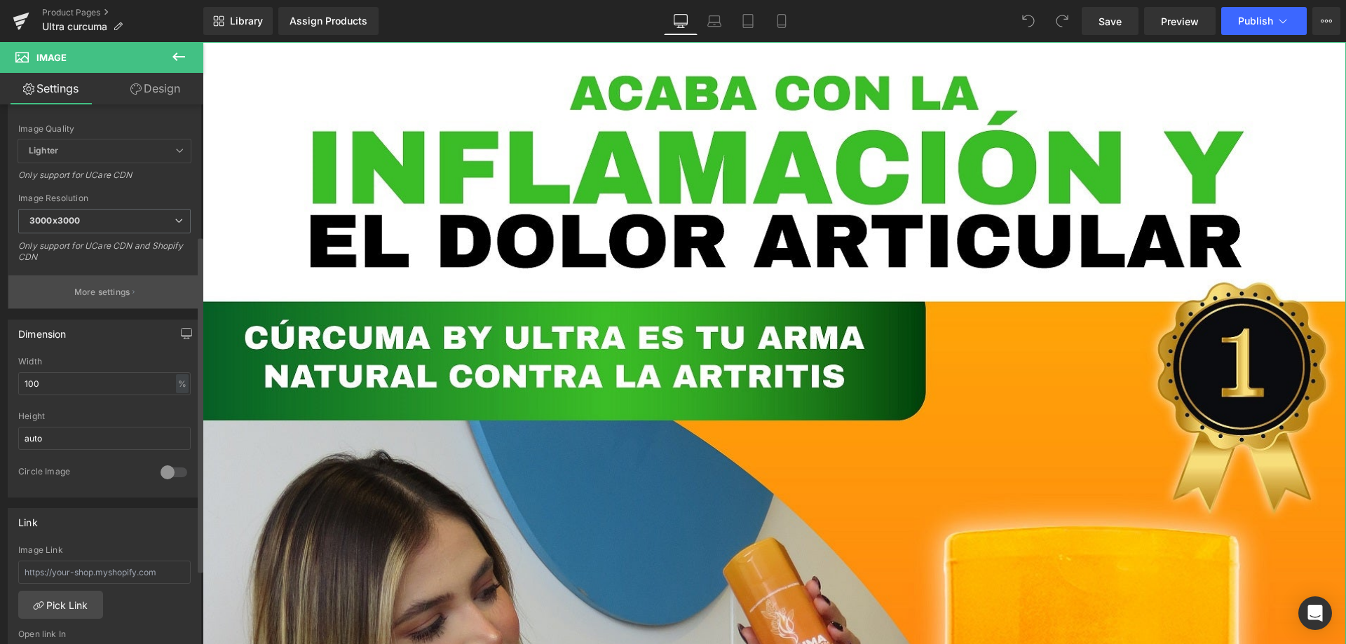
click at [134, 278] on button "More settings" at bounding box center [104, 292] width 192 height 33
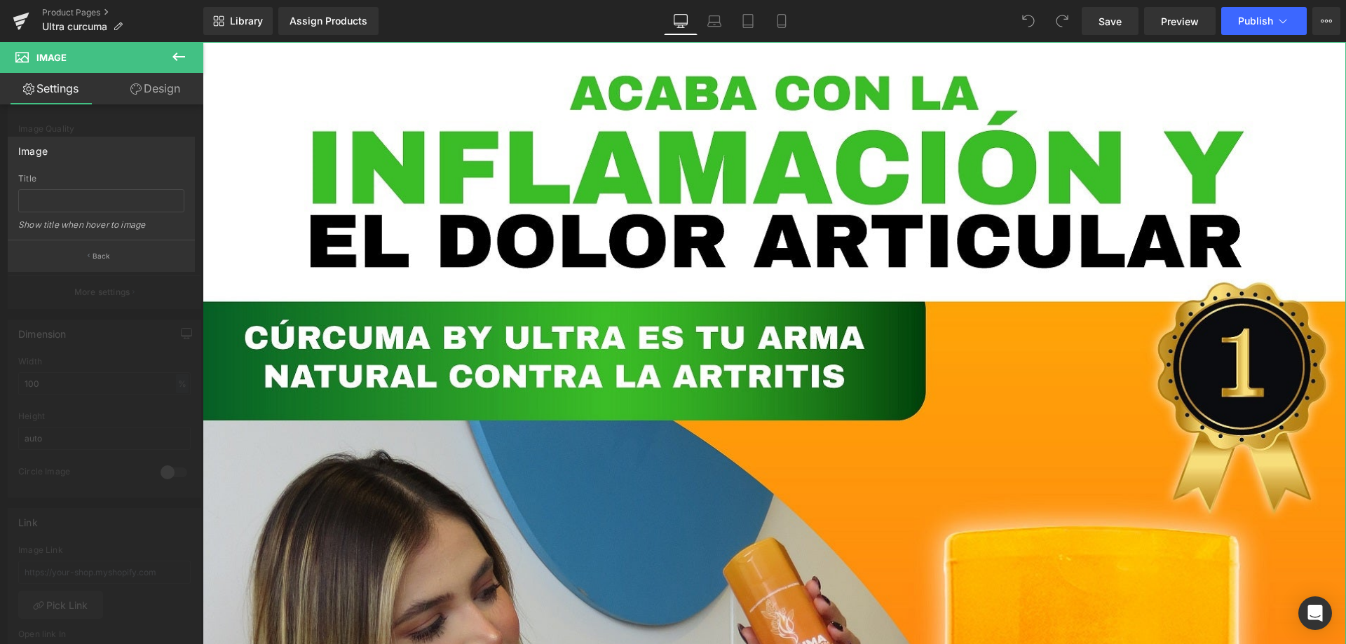
click at [140, 113] on div at bounding box center [101, 346] width 203 height 609
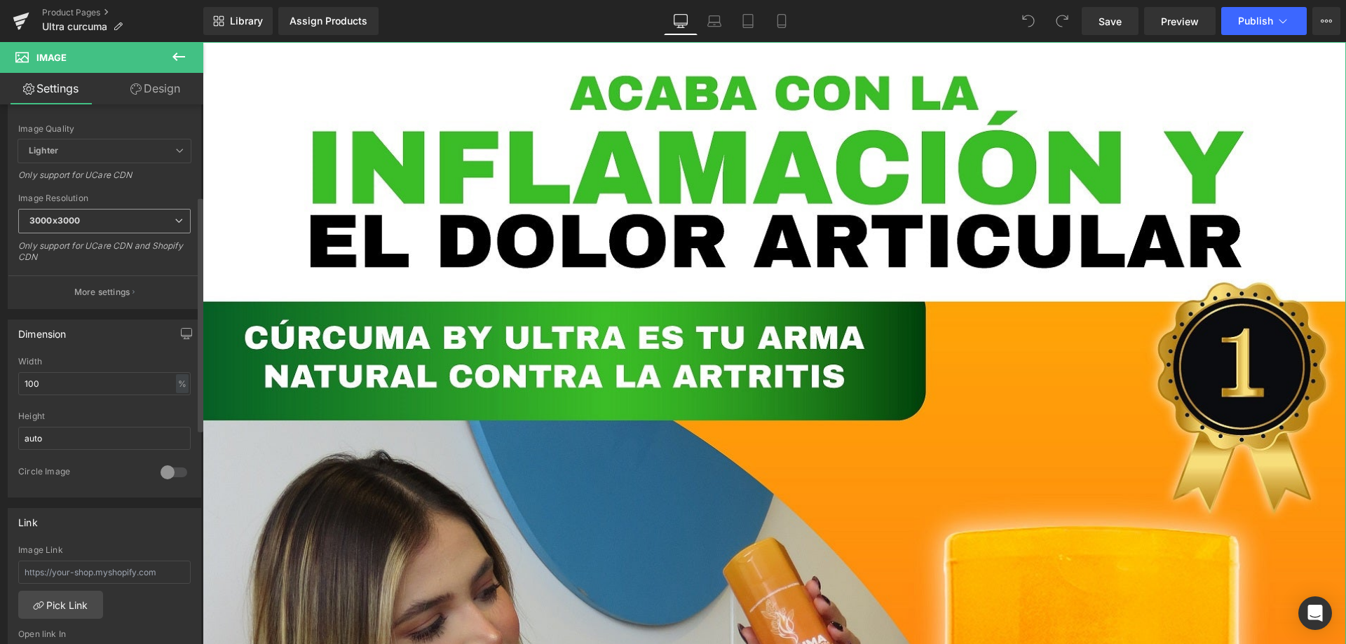
click at [168, 209] on span "3000x3000" at bounding box center [104, 221] width 172 height 25
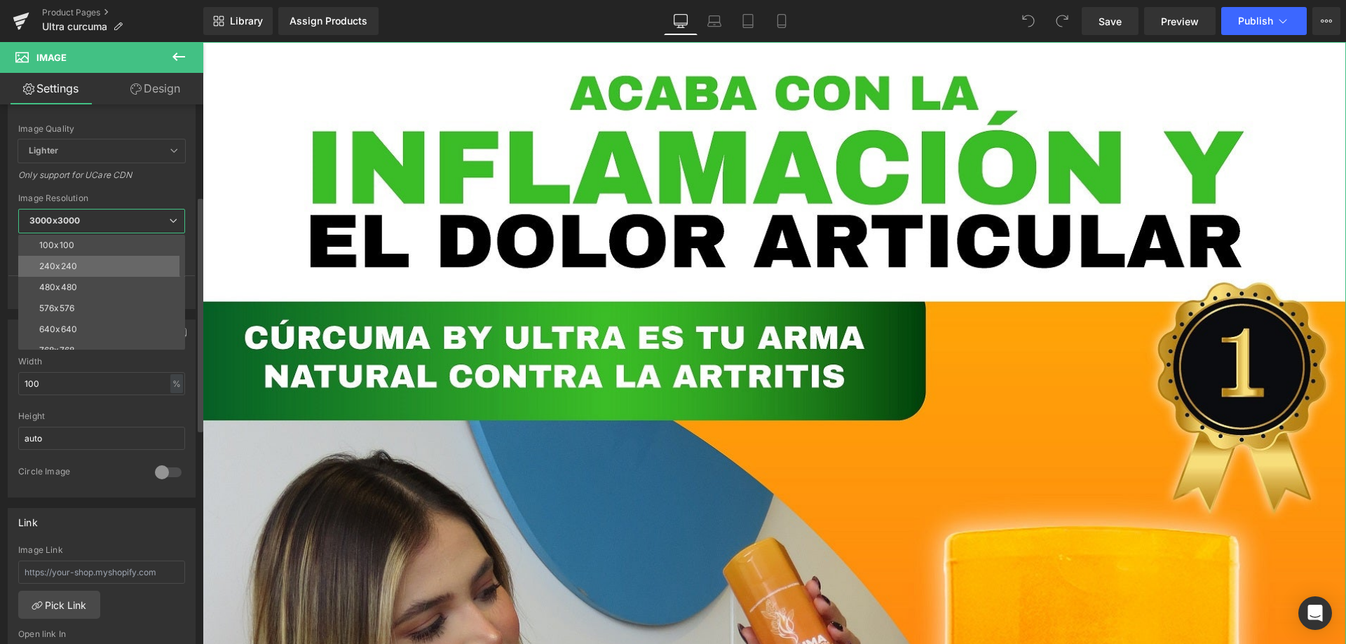
click at [143, 256] on li "240x240" at bounding box center [104, 266] width 173 height 21
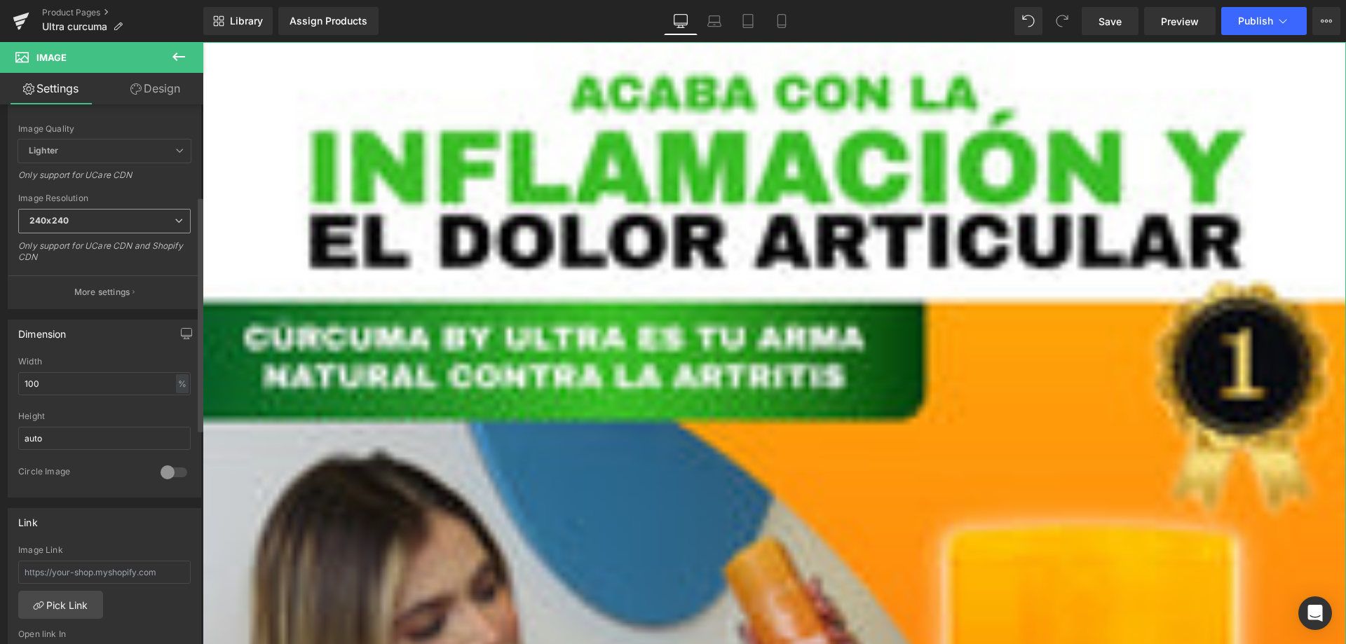
click at [148, 222] on span "240x240" at bounding box center [104, 221] width 172 height 25
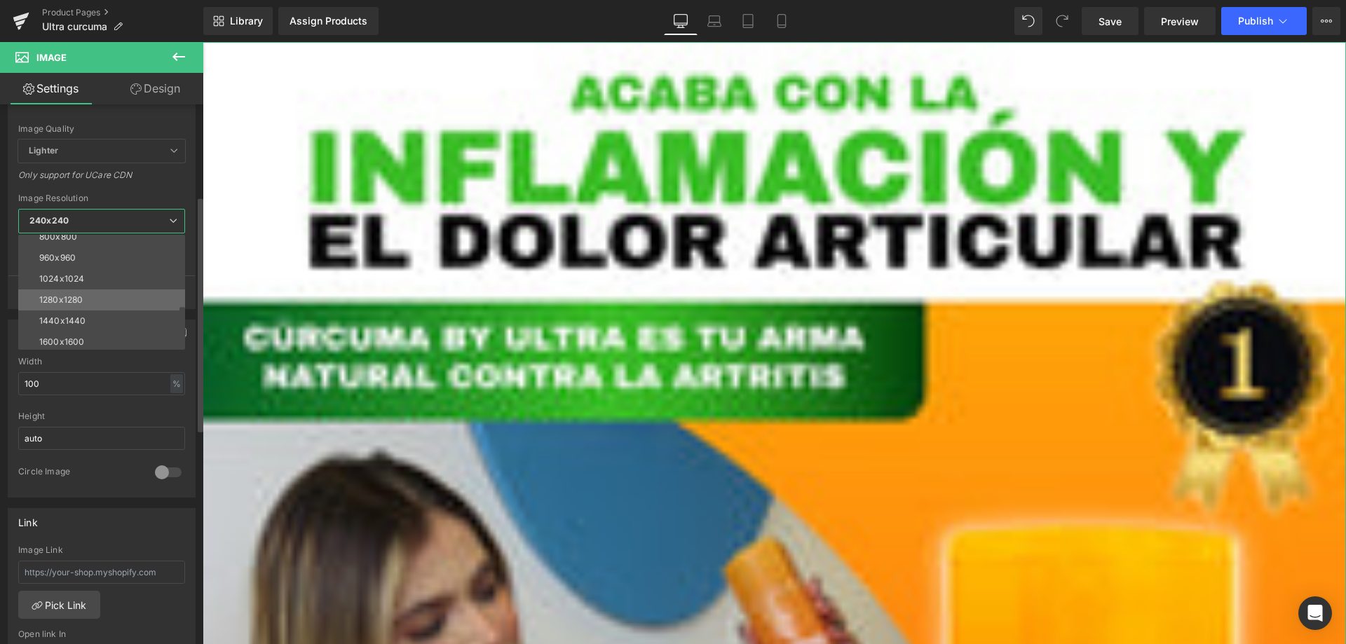
scroll to position [130, 0]
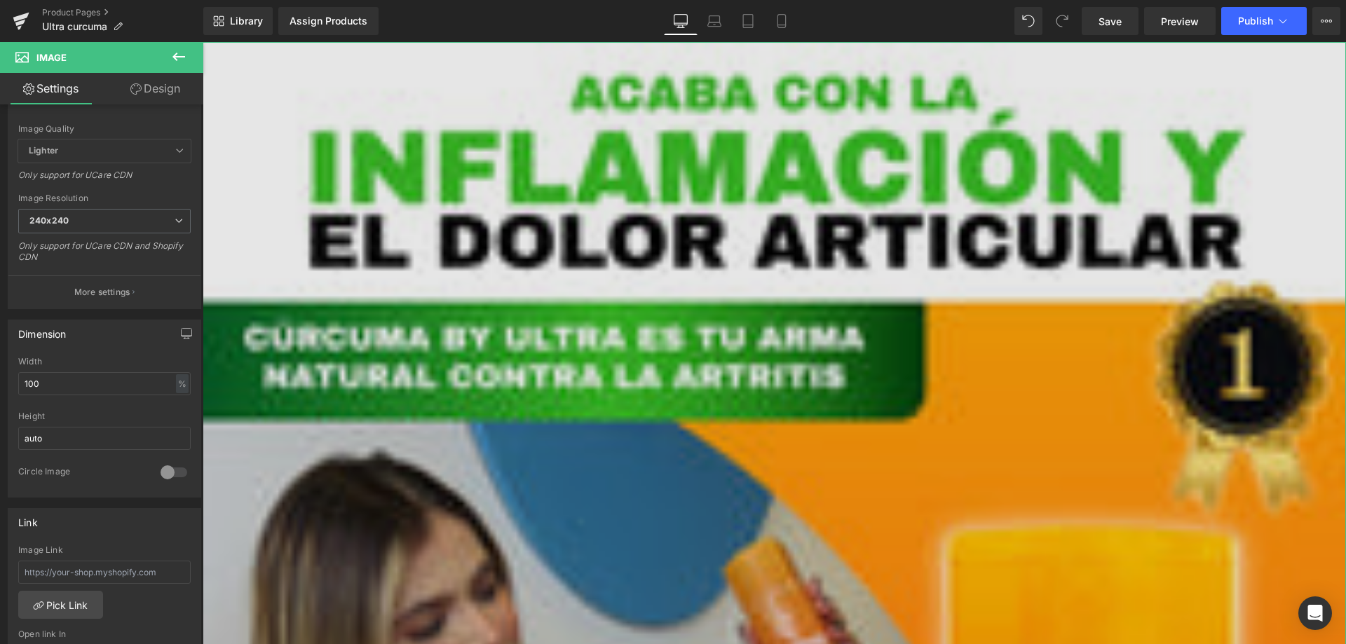
type input "https://cdn.shopify.com/s/files/1/0764/5705/0386/files/LANDING_CURCUMA_Pagina_0…"
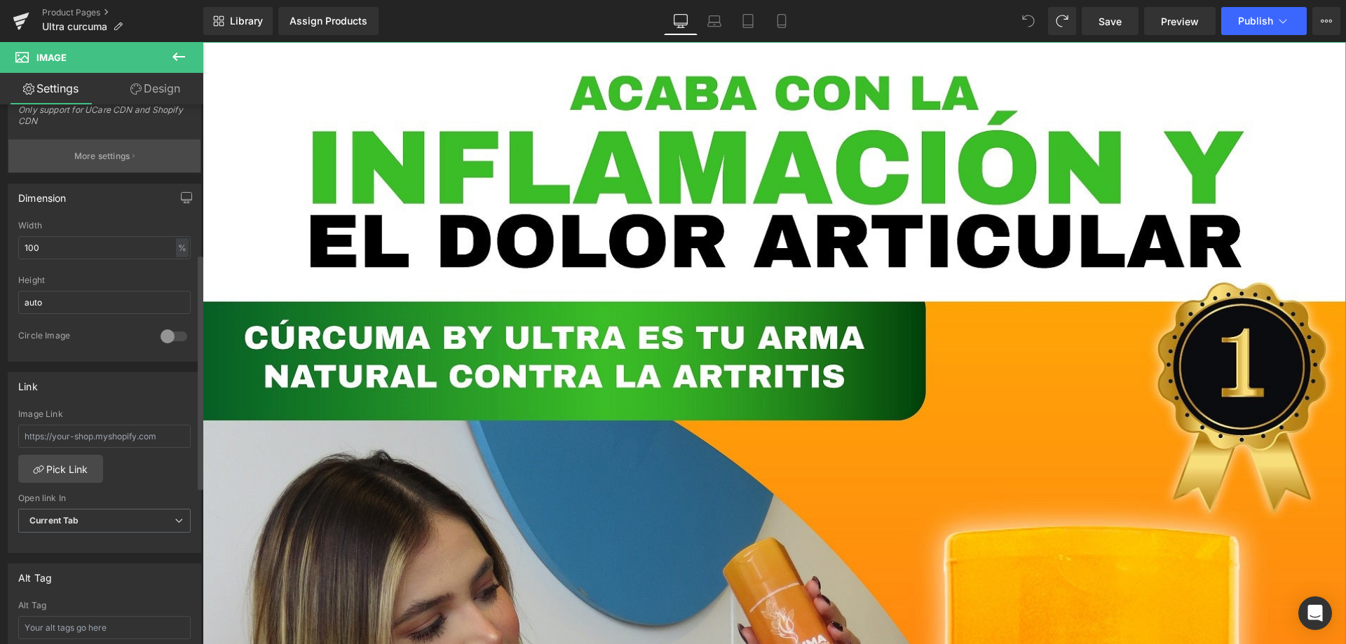
scroll to position [351, 0]
click at [143, 300] on input "auto" at bounding box center [104, 298] width 172 height 23
click at [172, 326] on div at bounding box center [174, 332] width 34 height 22
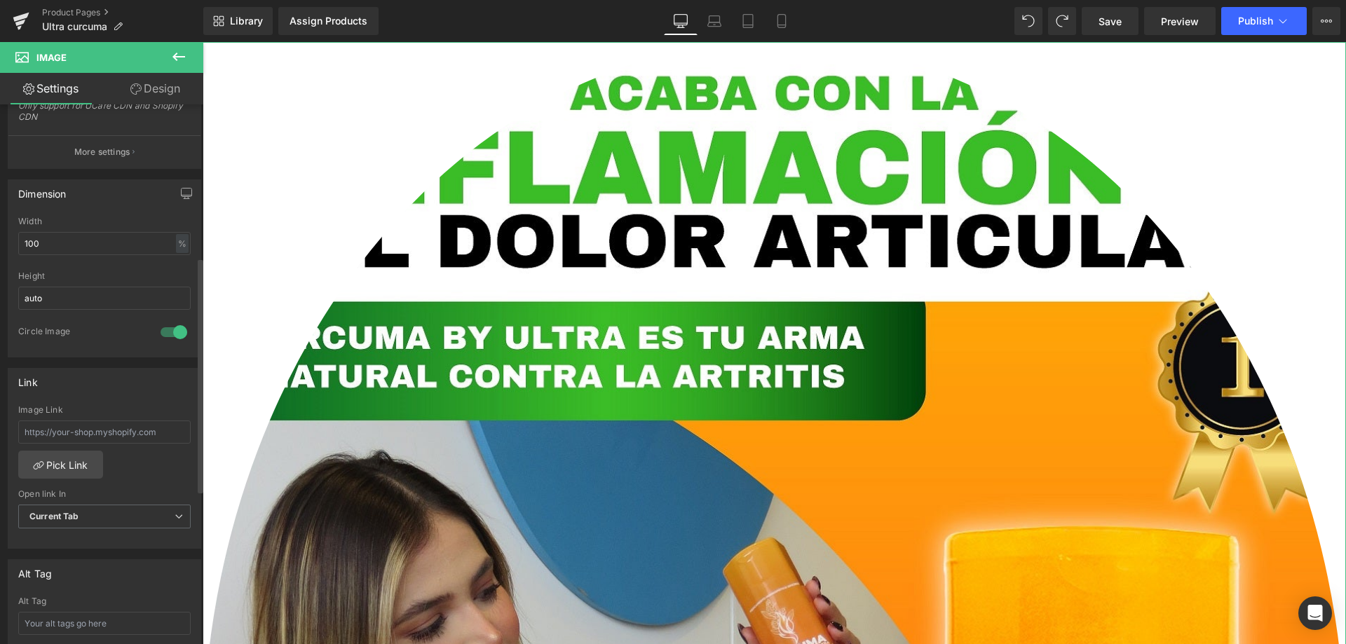
click at [170, 330] on div at bounding box center [174, 332] width 34 height 22
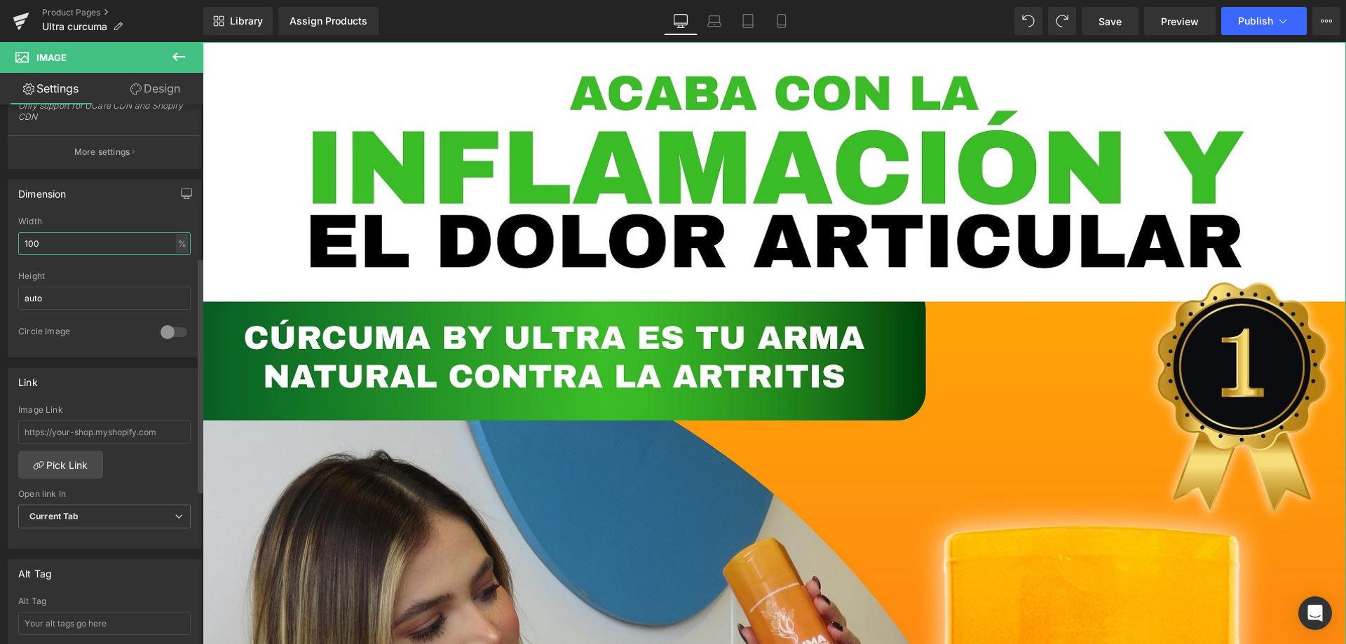
click at [161, 243] on input "100" at bounding box center [104, 243] width 172 height 23
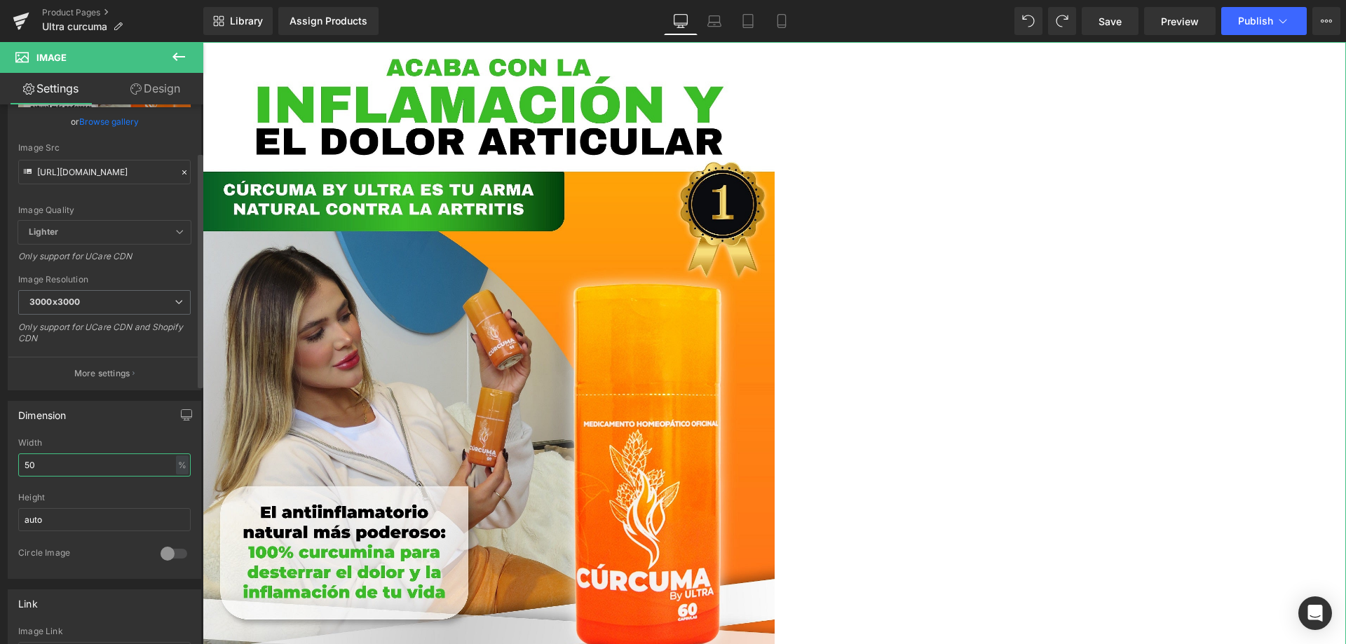
scroll to position [140, 0]
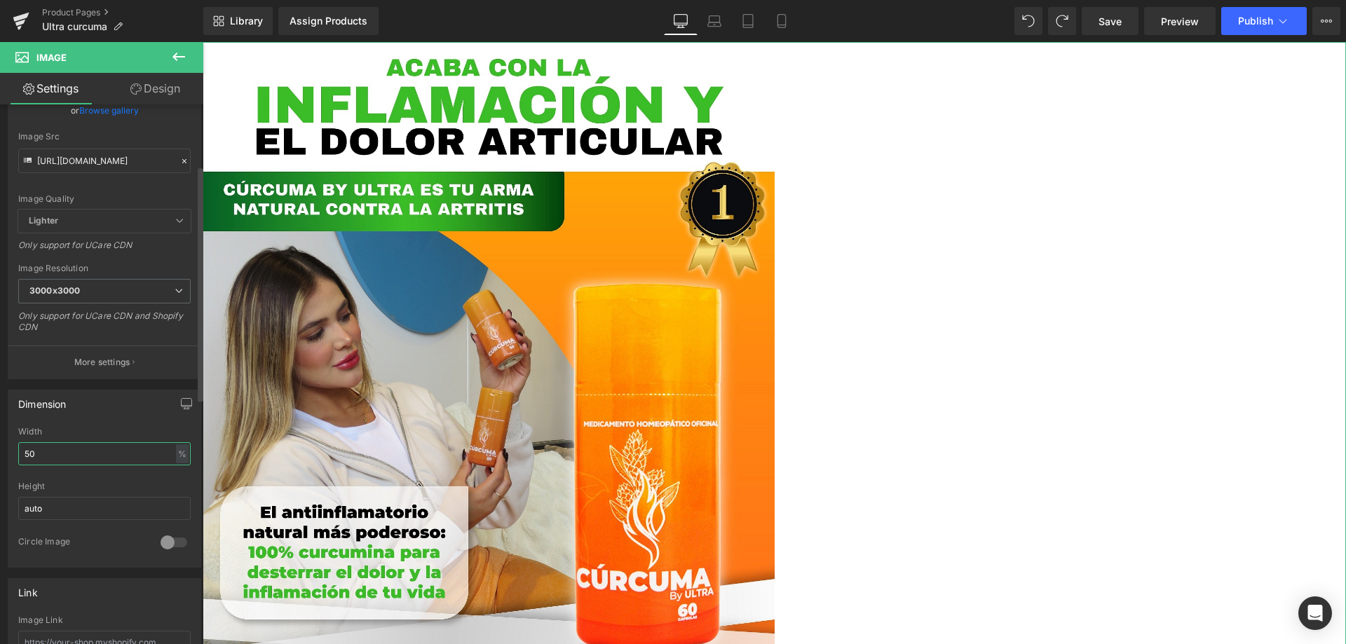
type input "5"
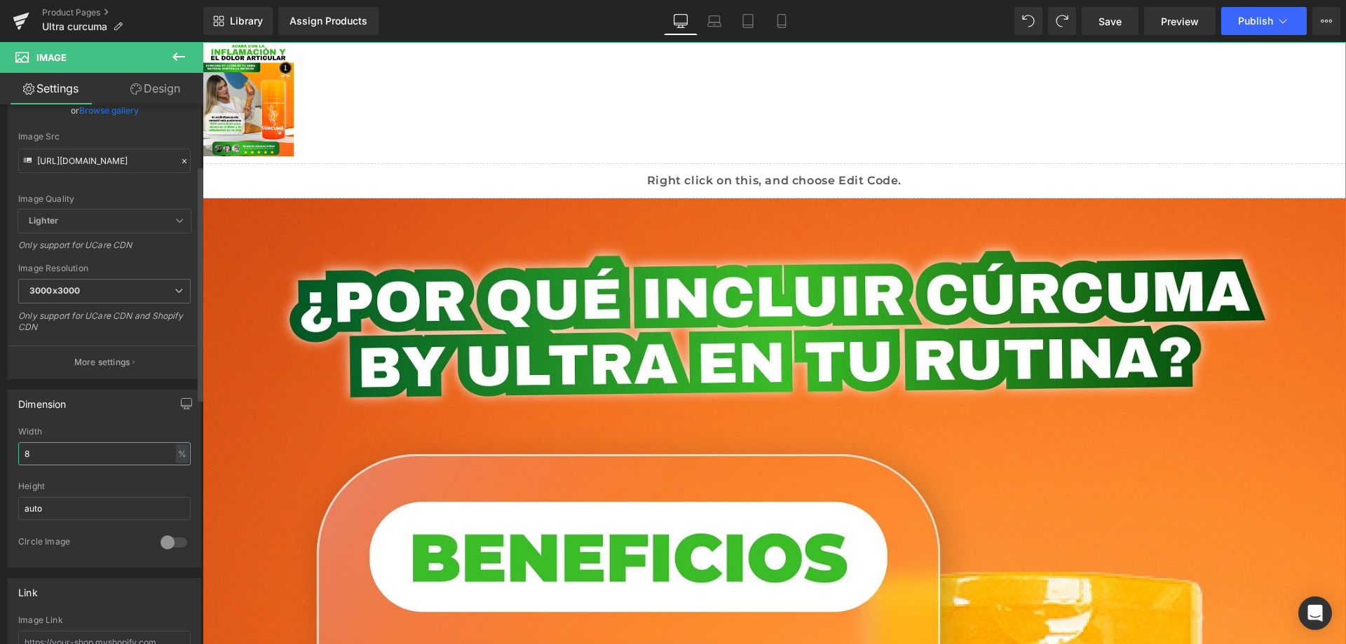
type input "80"
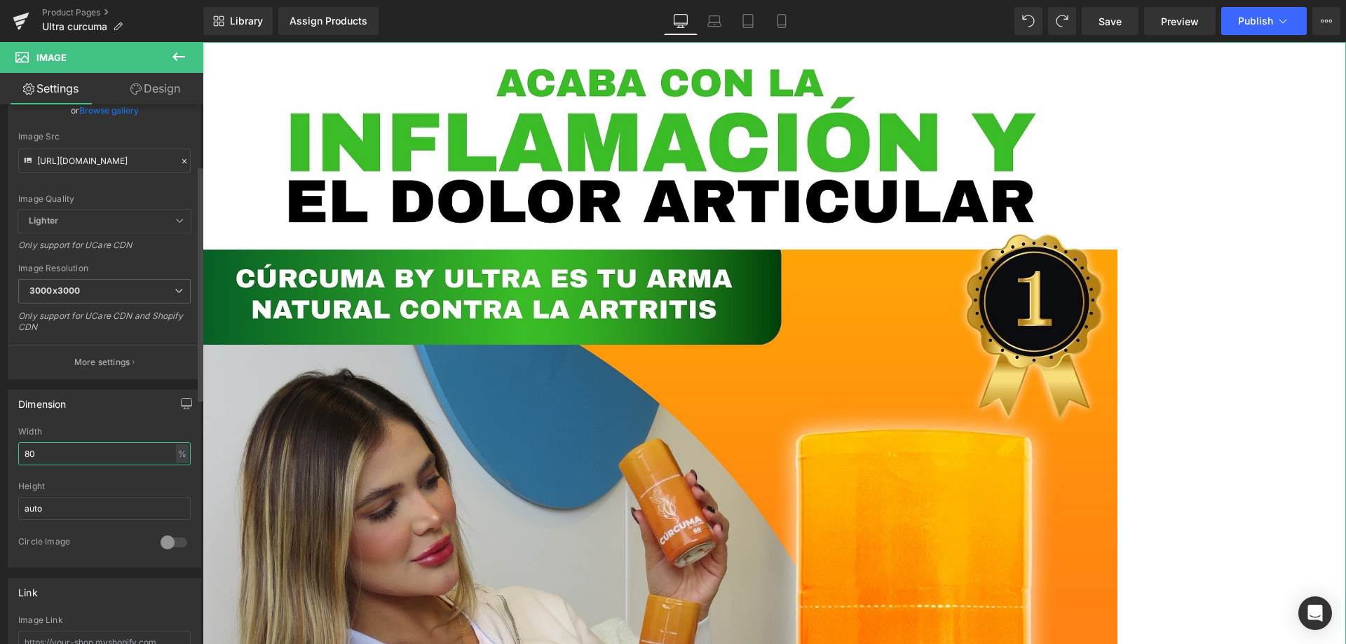
drag, startPoint x: 79, startPoint y: 446, endPoint x: 6, endPoint y: 454, distance: 73.4
click at [6, 454] on div "Dimension 80% Width 80 % % px auto Height auto 0 Circle Image" at bounding box center [105, 473] width 210 height 189
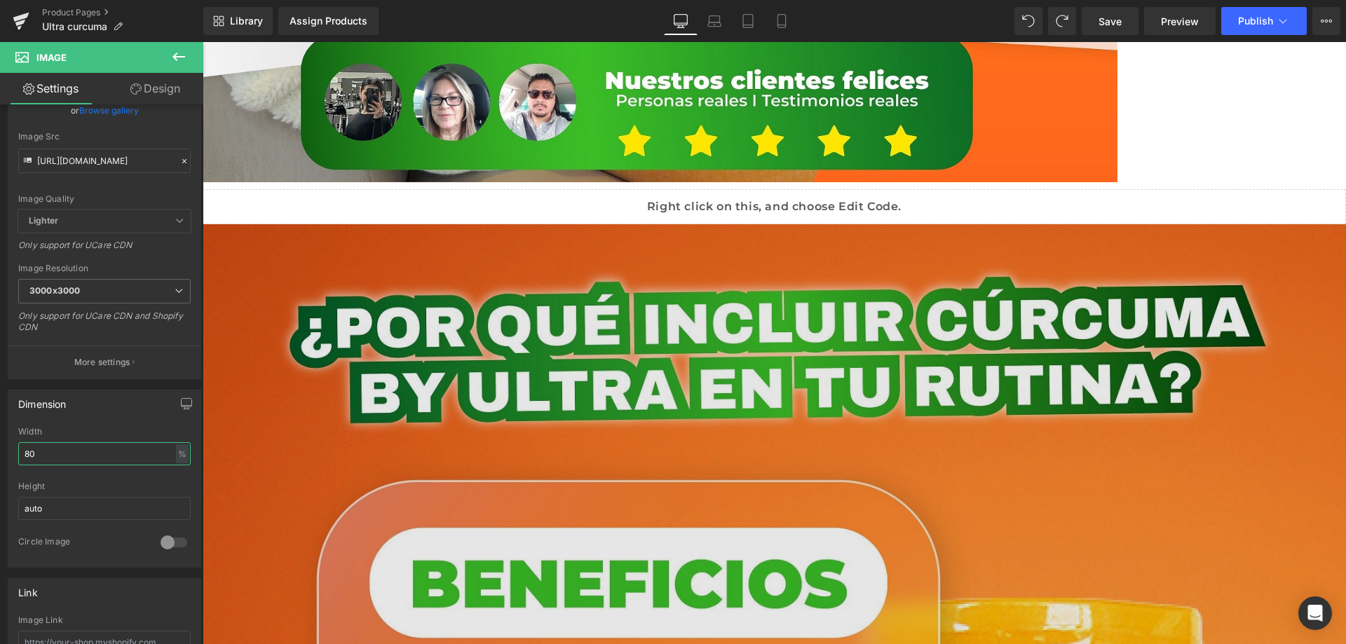
scroll to position [1052, 0]
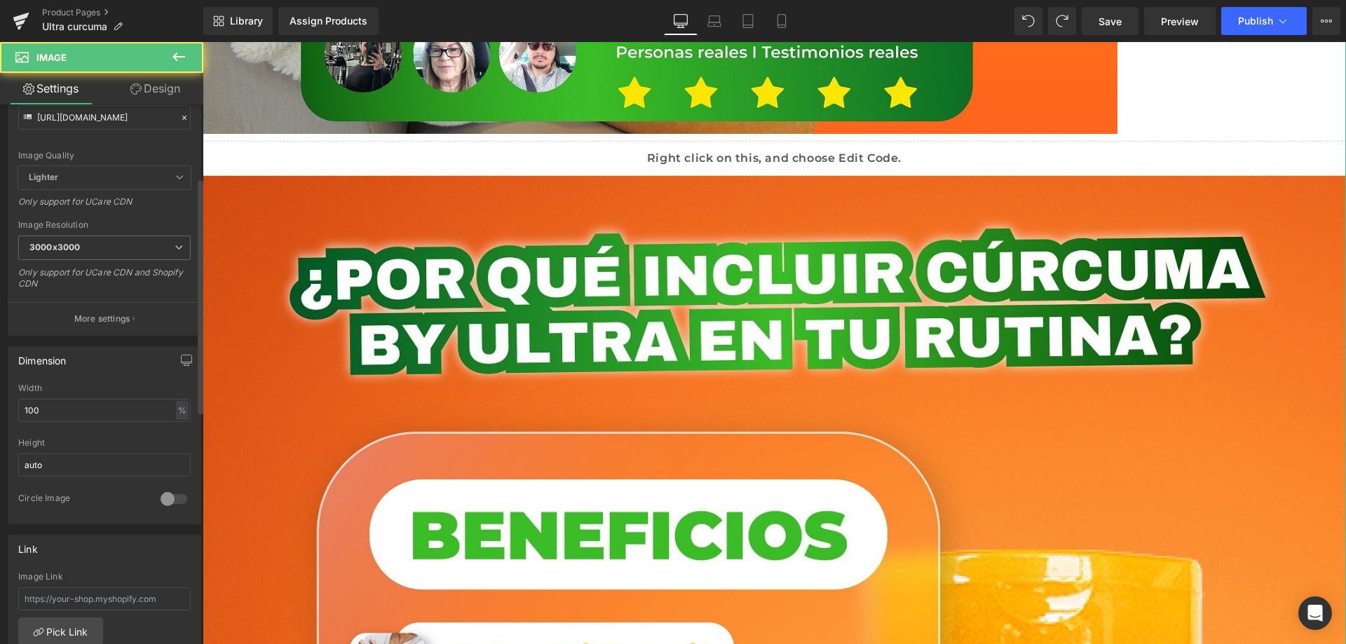
scroll to position [280, 0]
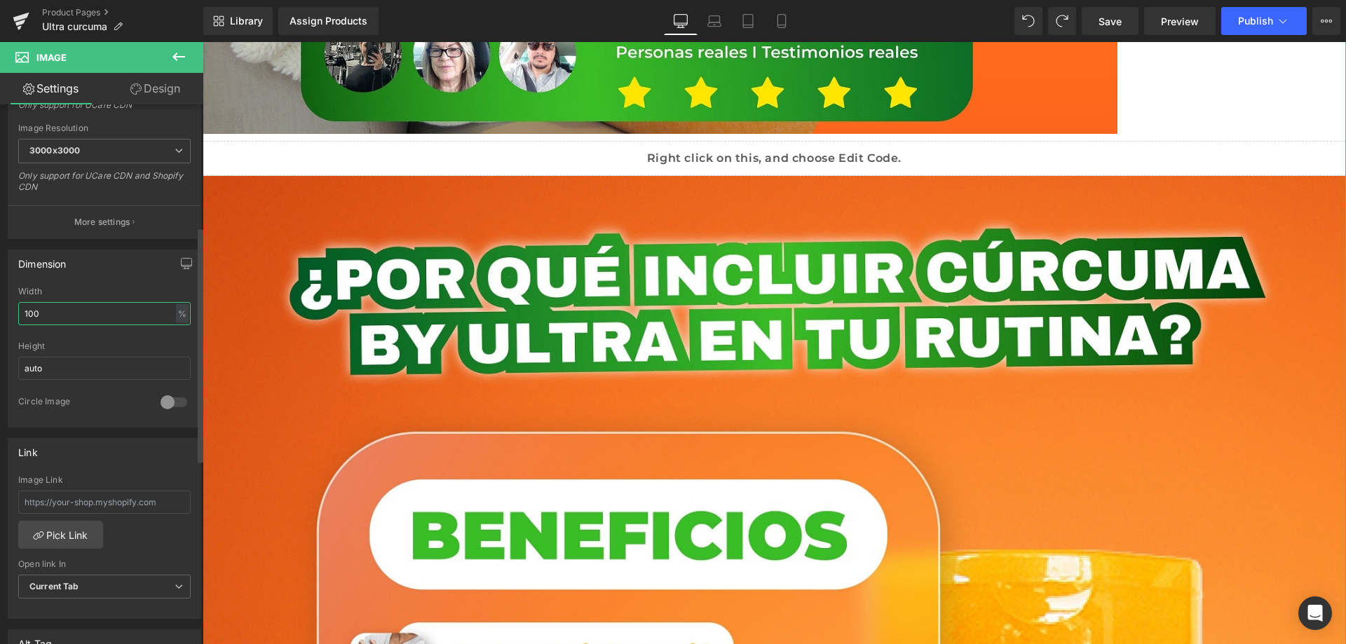
click at [41, 315] on input "100" at bounding box center [104, 313] width 172 height 23
paste input "8"
type input "80"
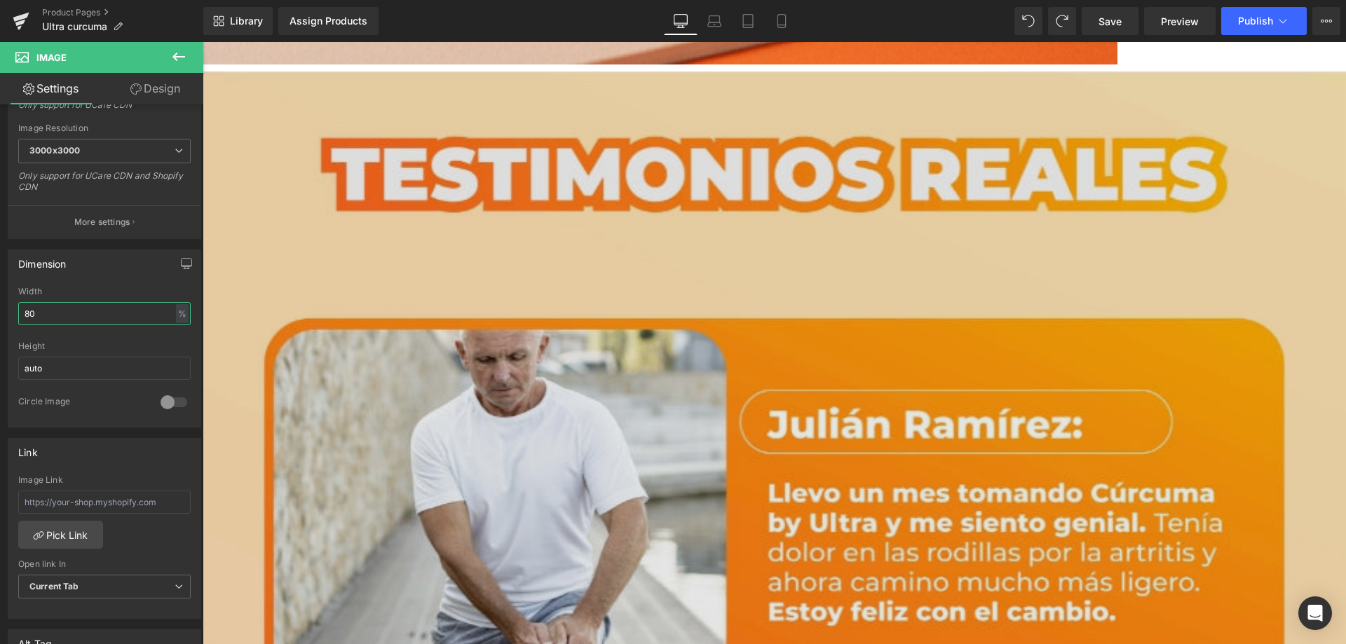
scroll to position [2384, 0]
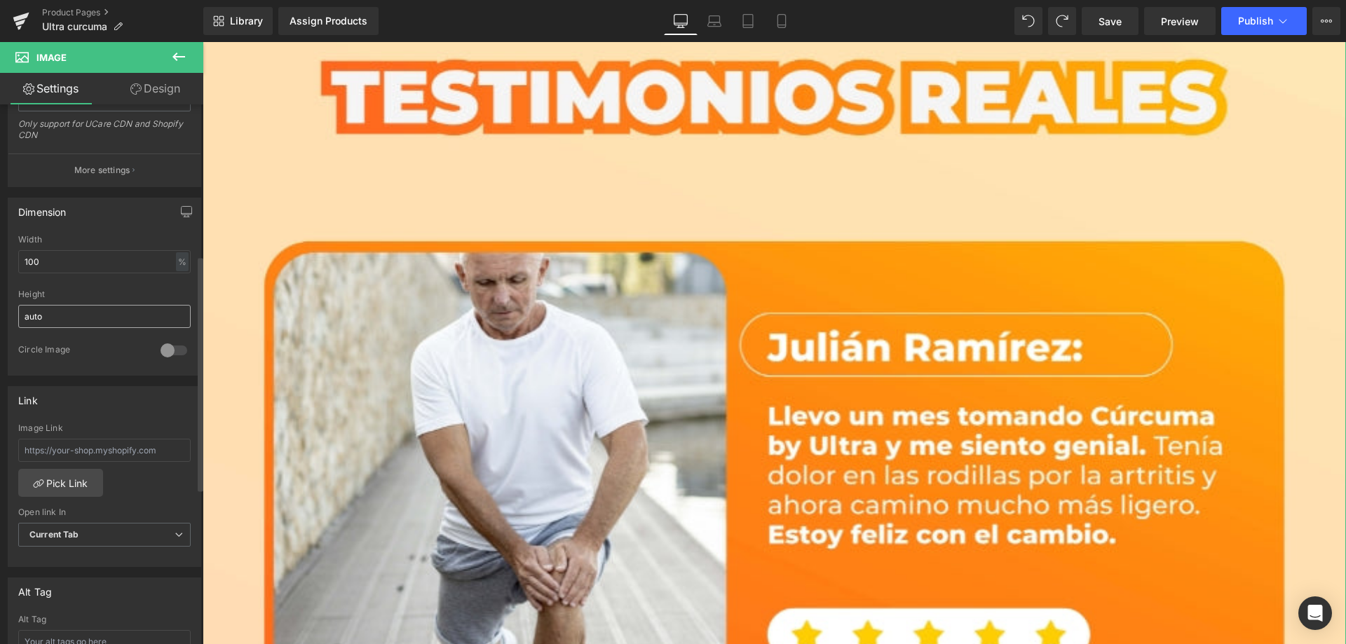
scroll to position [351, 0]
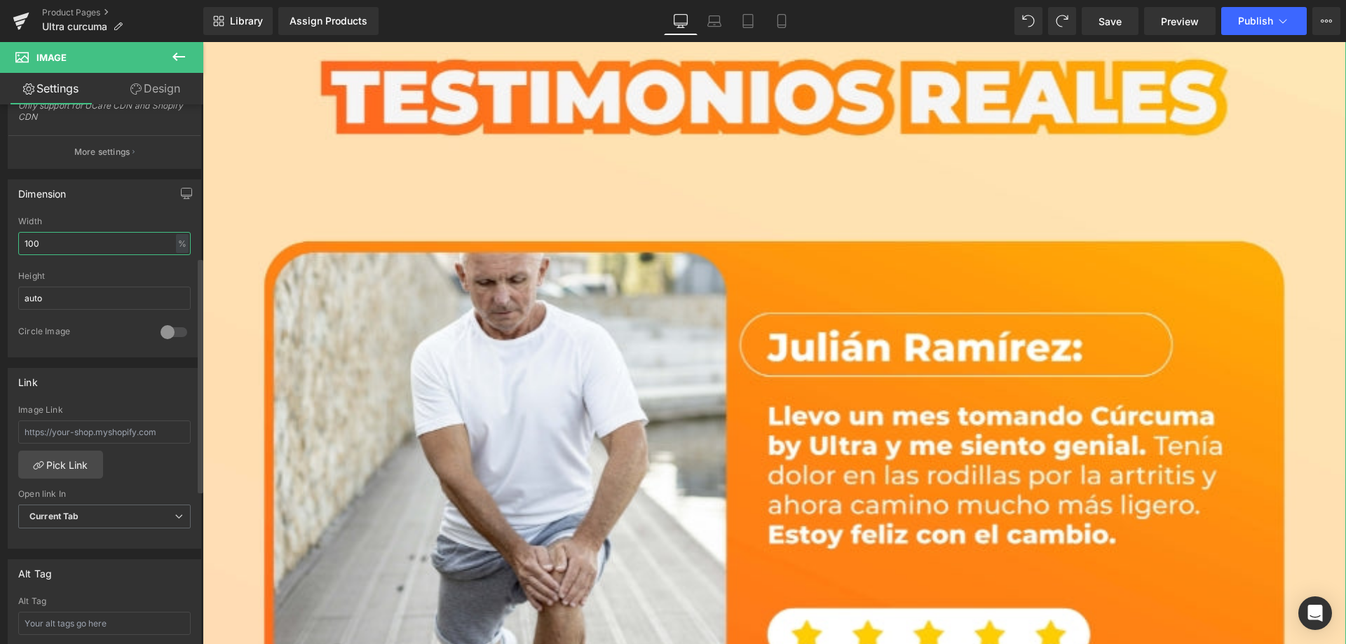
click at [53, 242] on input "100" at bounding box center [104, 243] width 172 height 23
paste input "8"
type input "80"
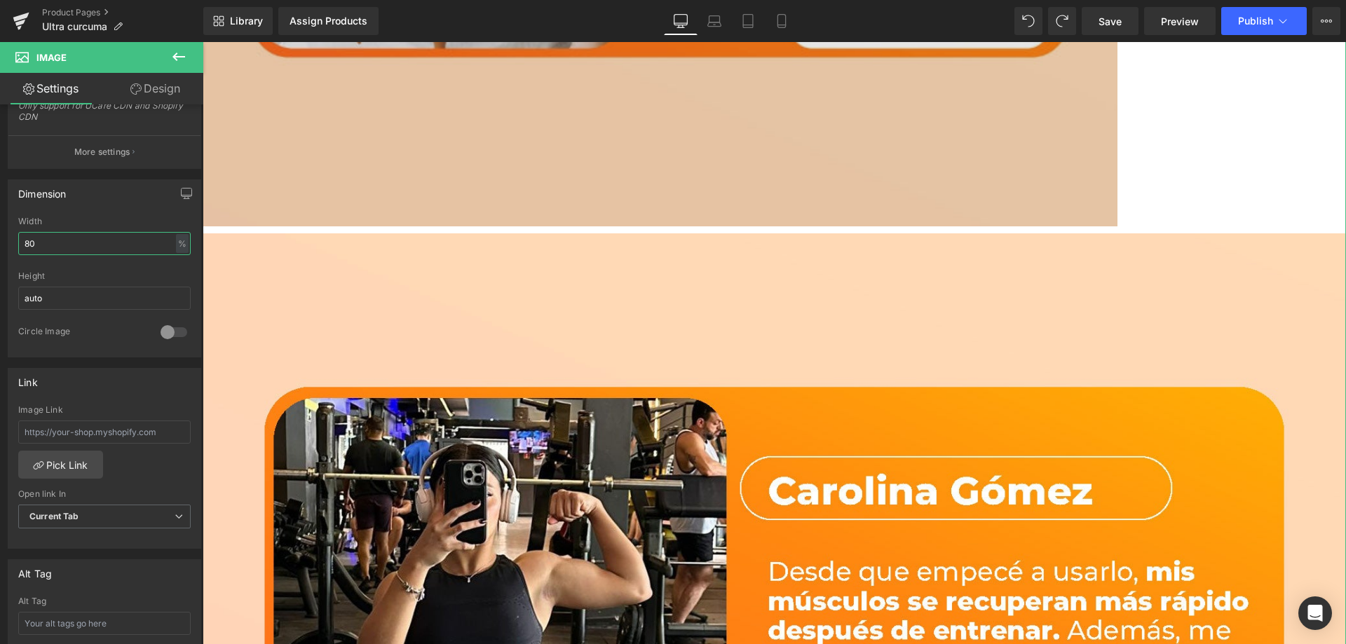
scroll to position [3646, 0]
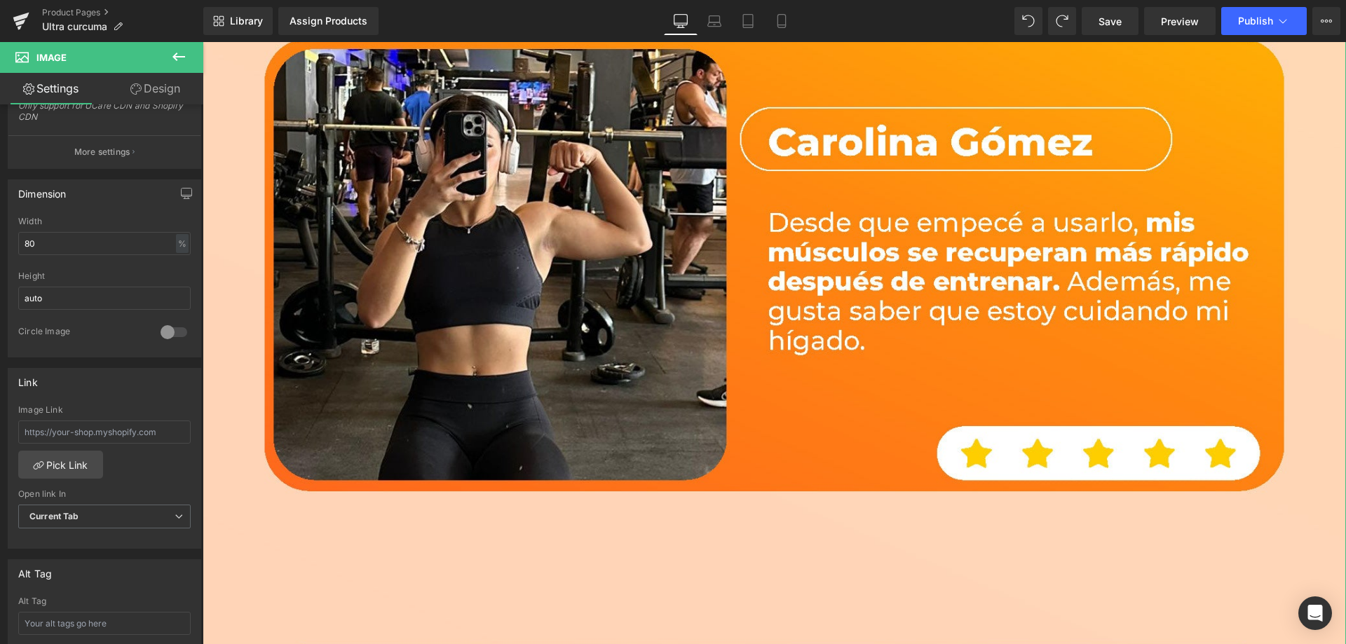
click at [582, 325] on img at bounding box center [774, 598] width 1143 height 1429
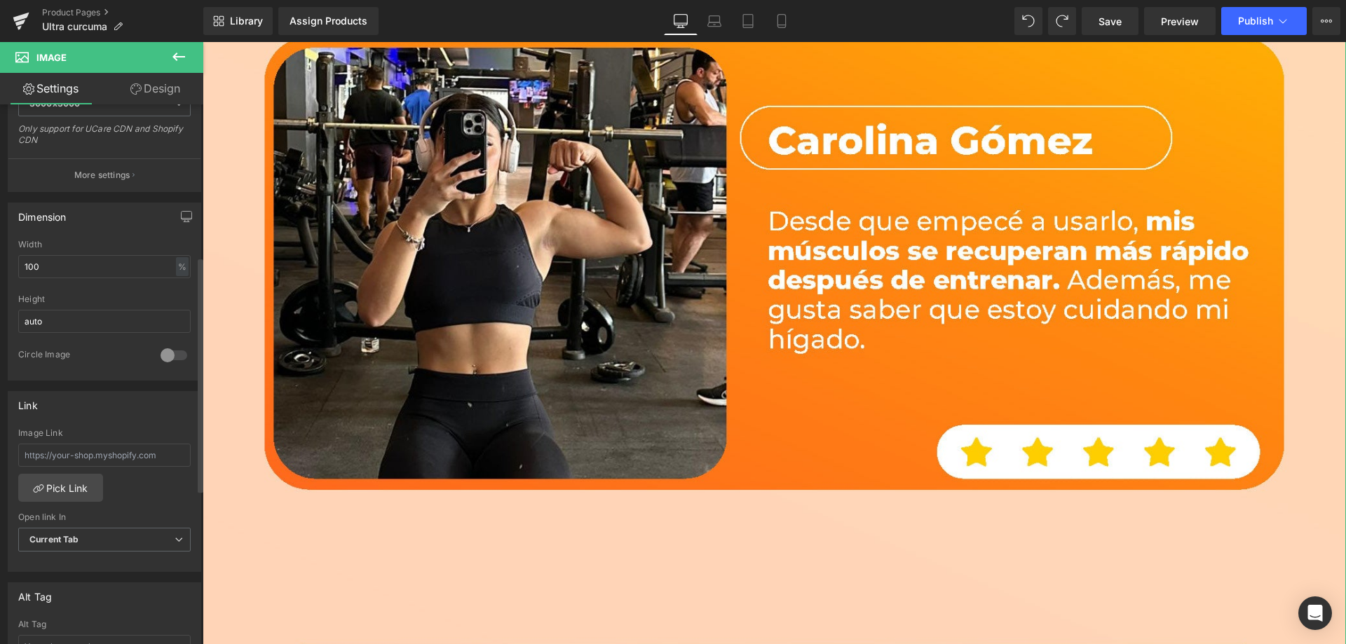
scroll to position [351, 0]
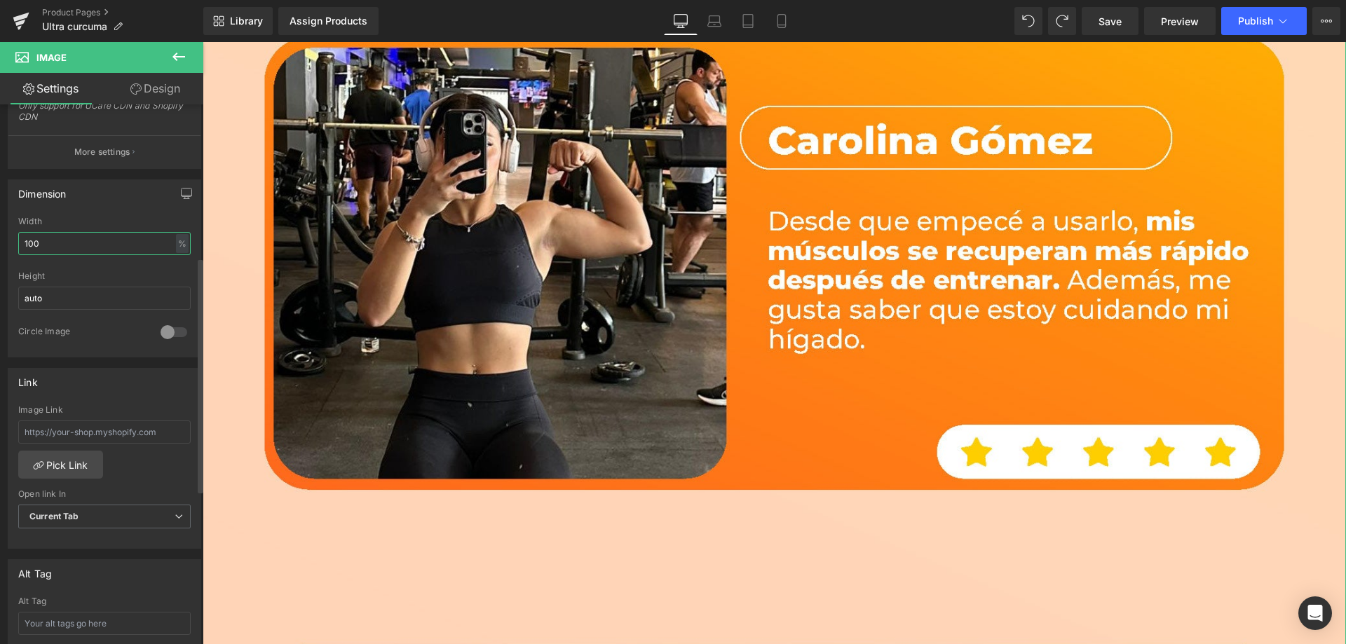
click at [55, 241] on input "100" at bounding box center [104, 243] width 172 height 23
paste input "8"
type input "80"
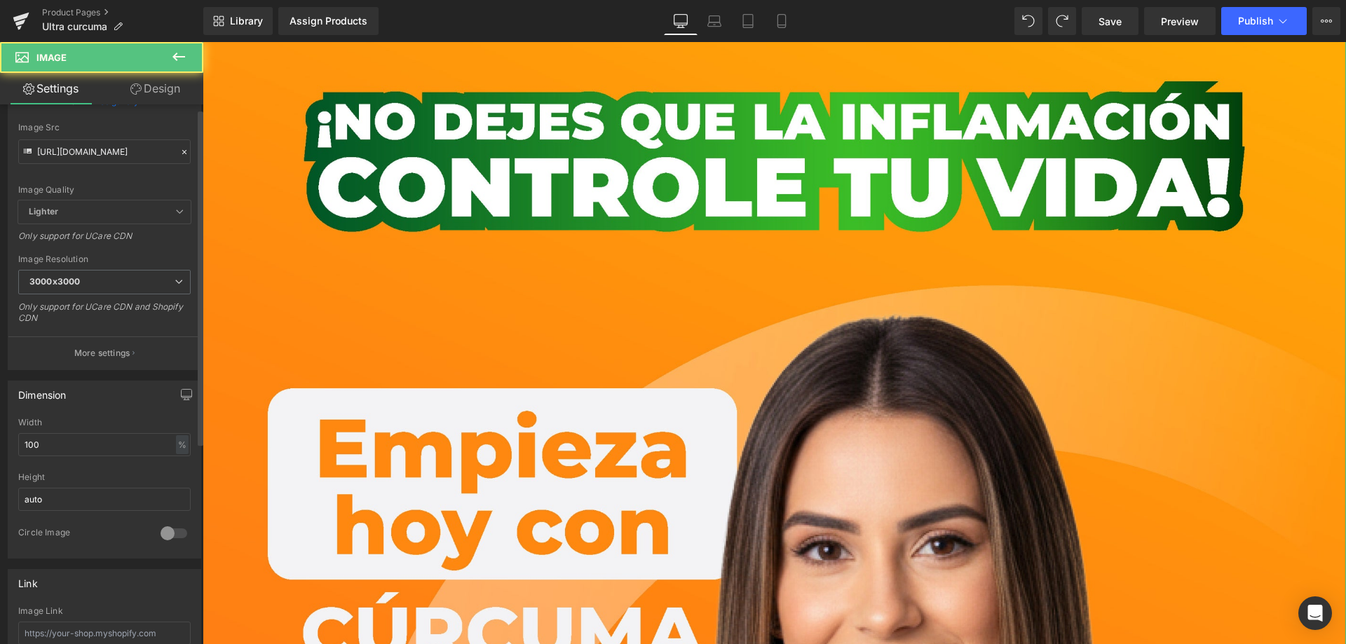
scroll to position [280, 0]
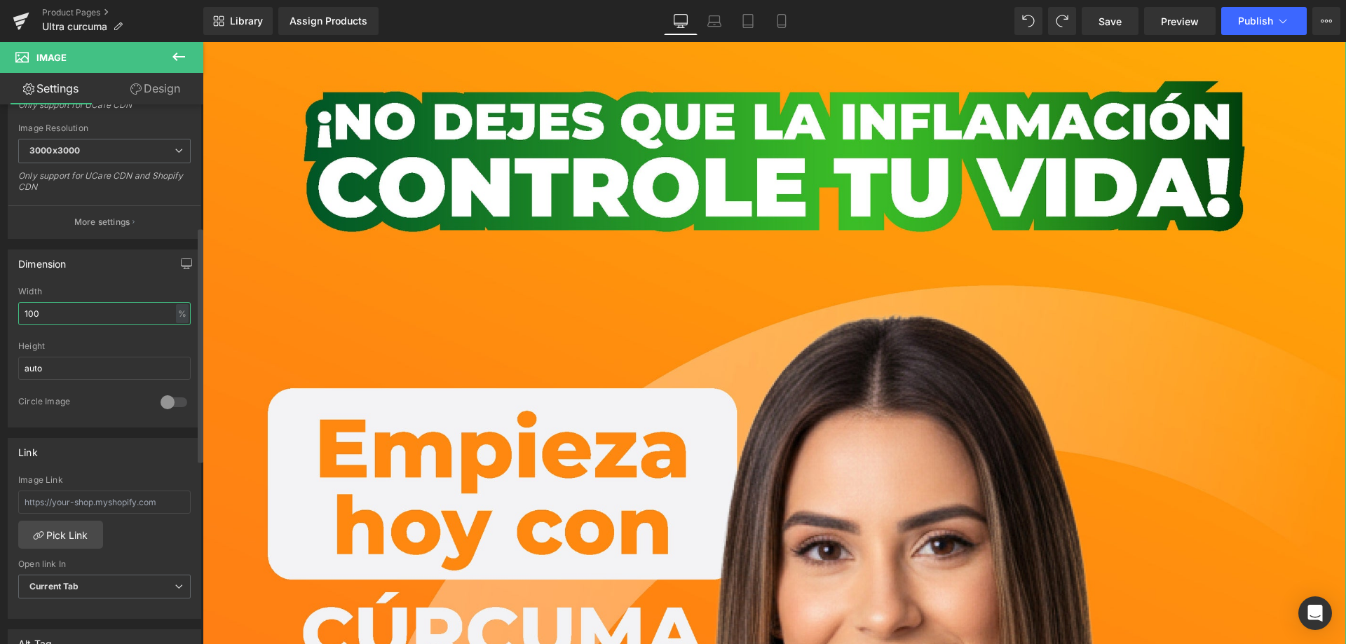
click at [34, 311] on input "100" at bounding box center [104, 313] width 172 height 23
paste input "8"
type input "80"
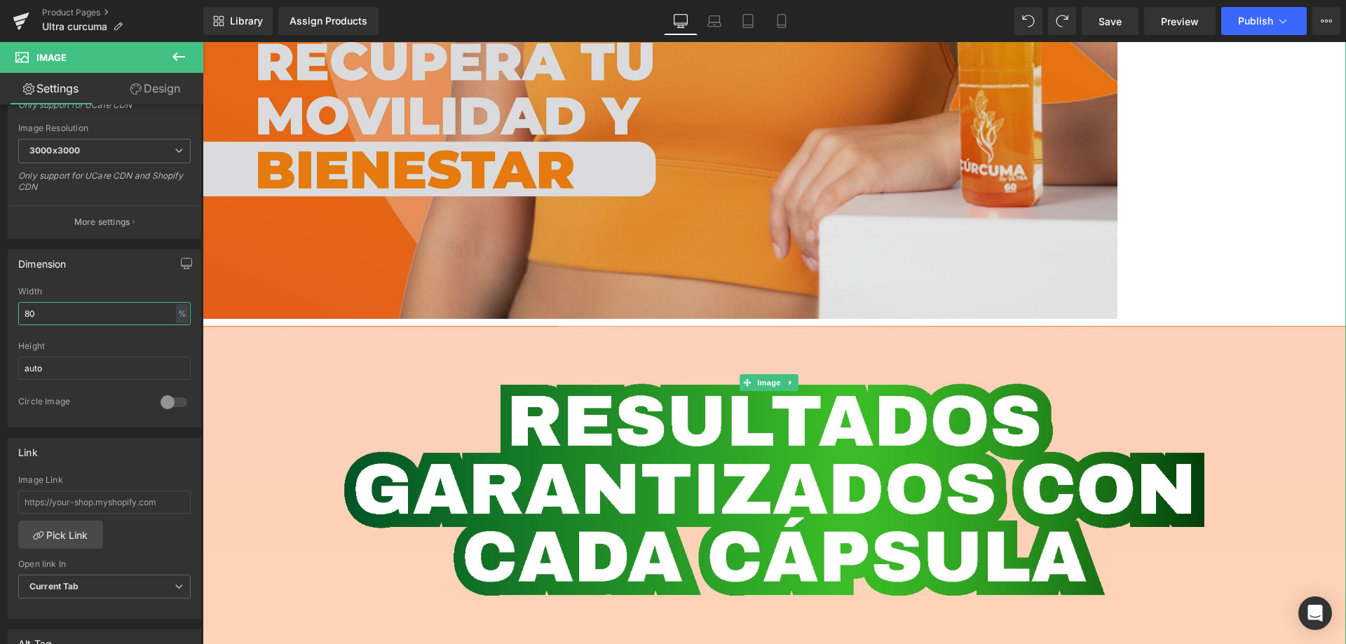
scroll to position [5819, 0]
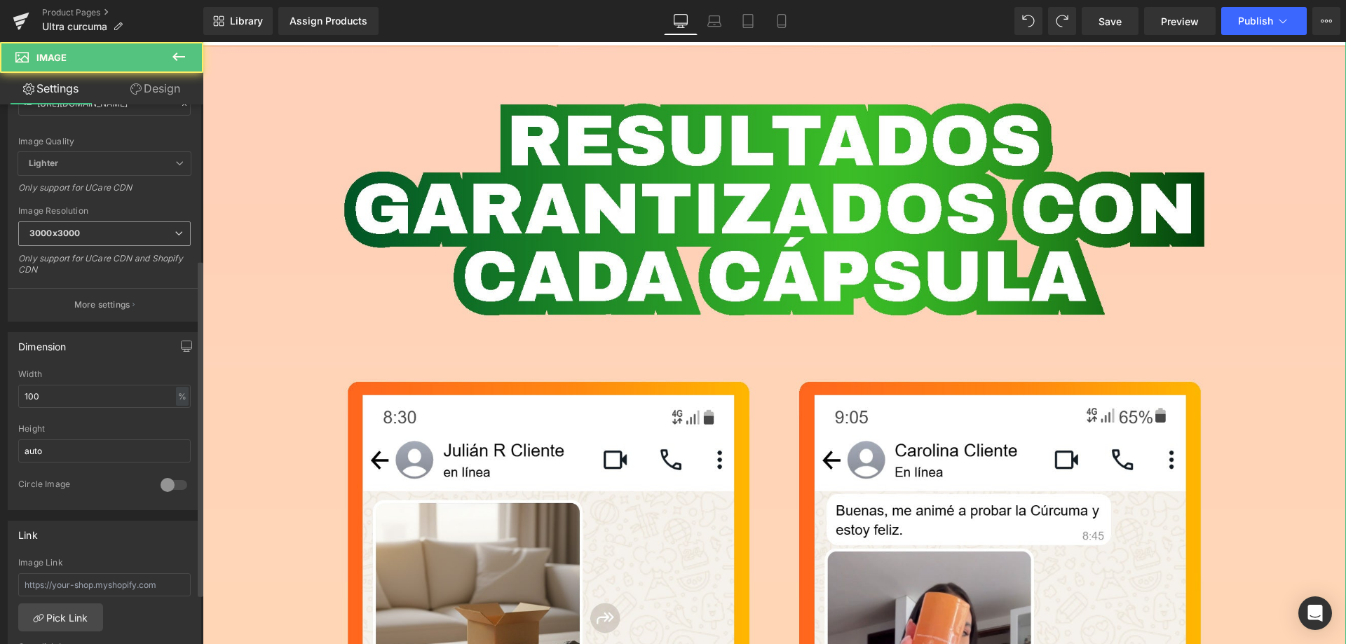
scroll to position [280, 0]
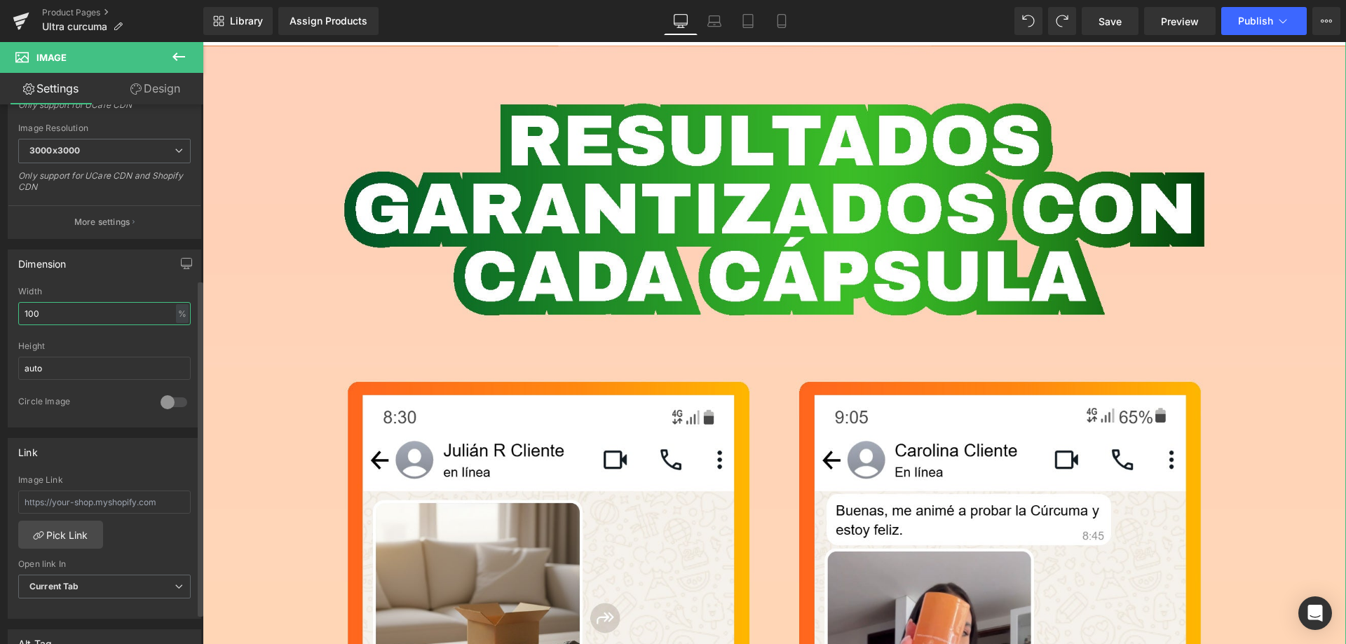
click at [55, 315] on input "100" at bounding box center [104, 313] width 172 height 23
paste input "8"
type input "80"
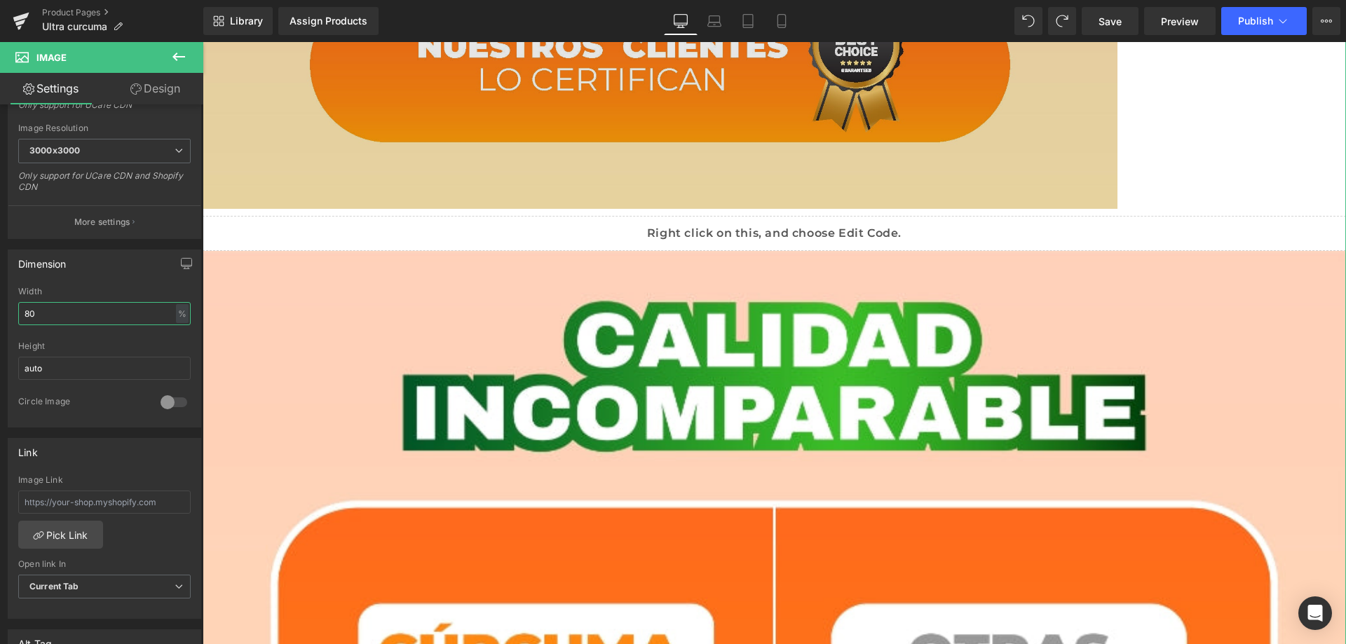
scroll to position [6800, 0]
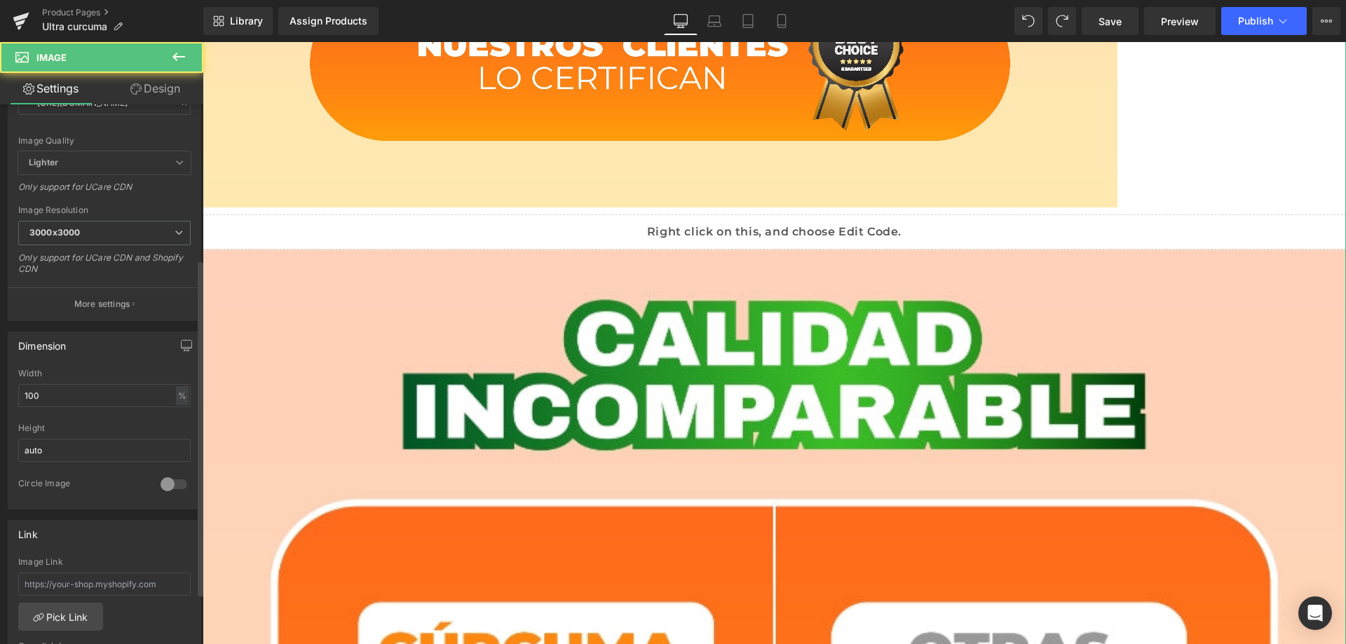
scroll to position [280, 0]
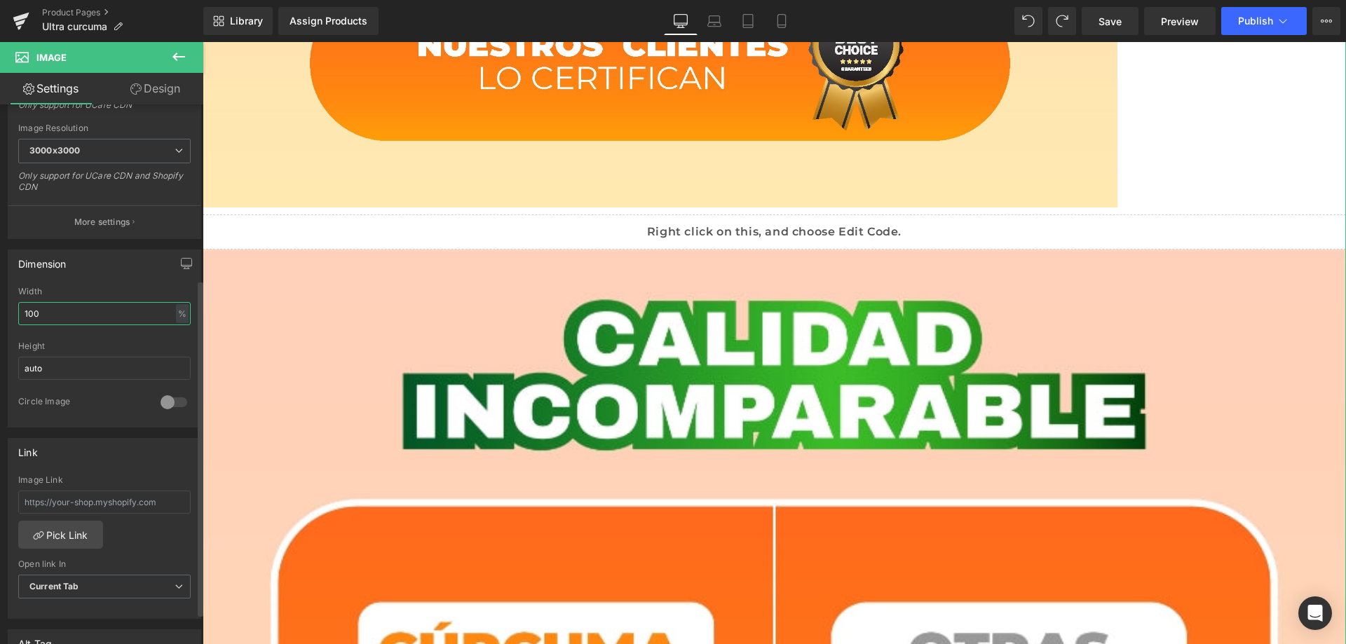
click at [53, 304] on input "100" at bounding box center [104, 313] width 172 height 23
paste input "8"
type input "80"
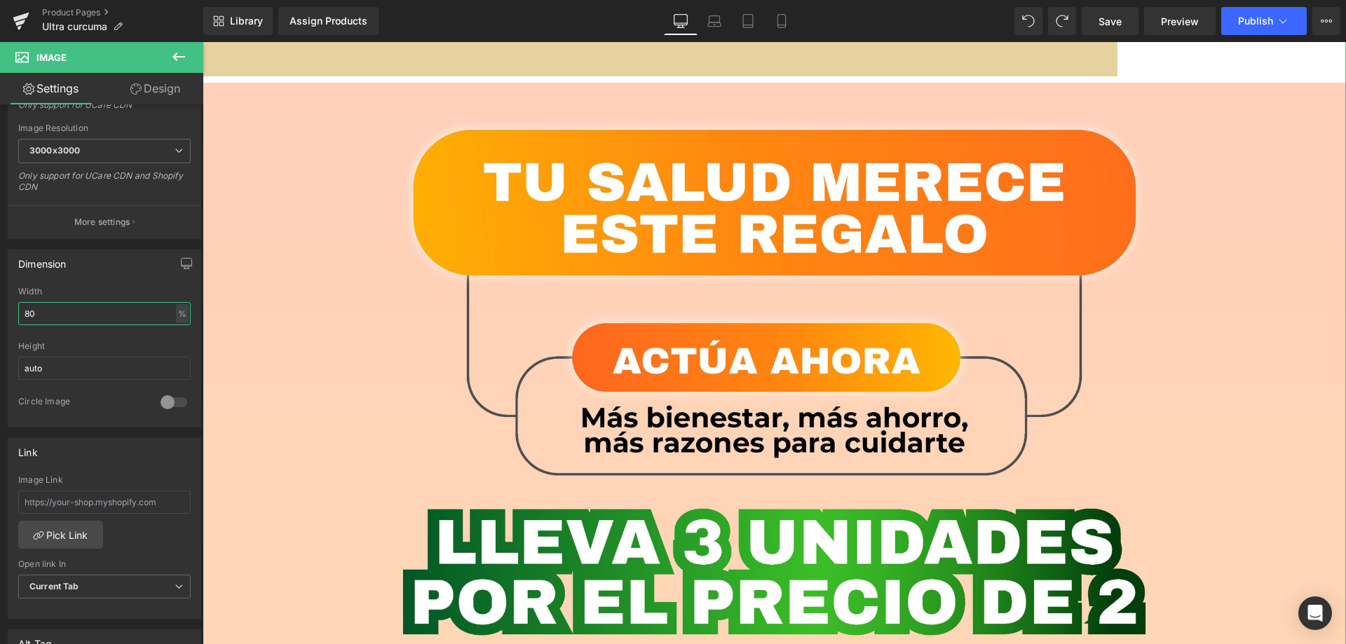
scroll to position [8062, 0]
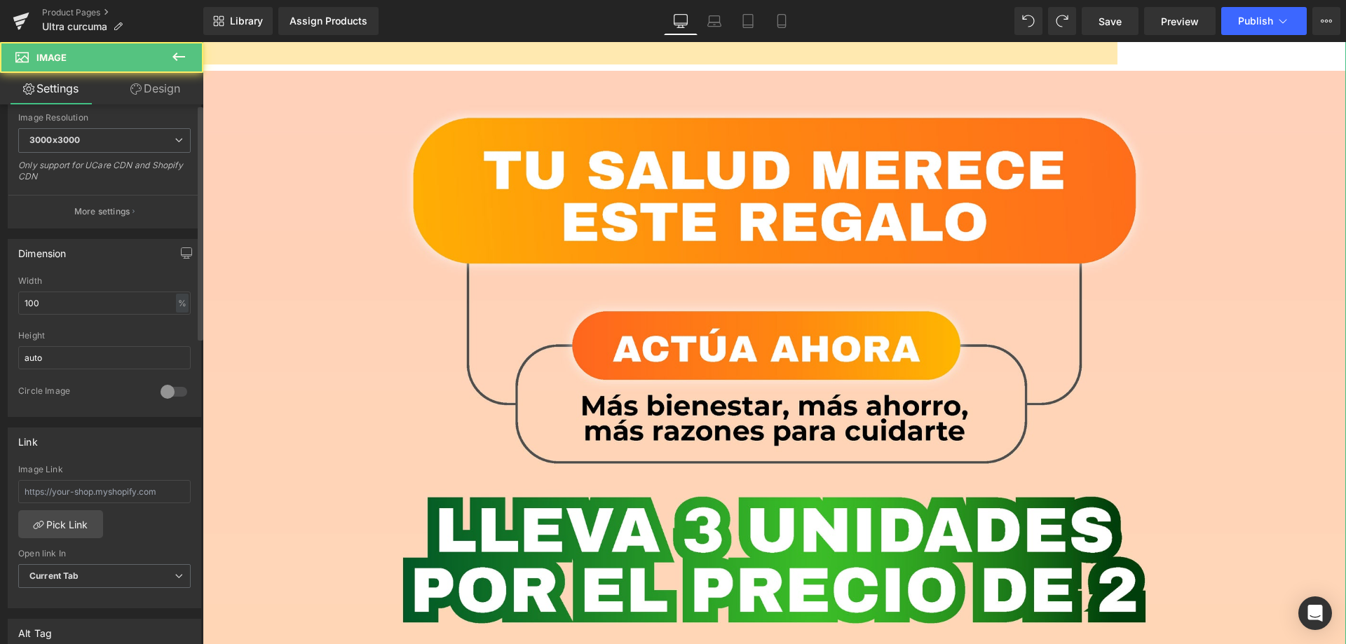
scroll to position [351, 0]
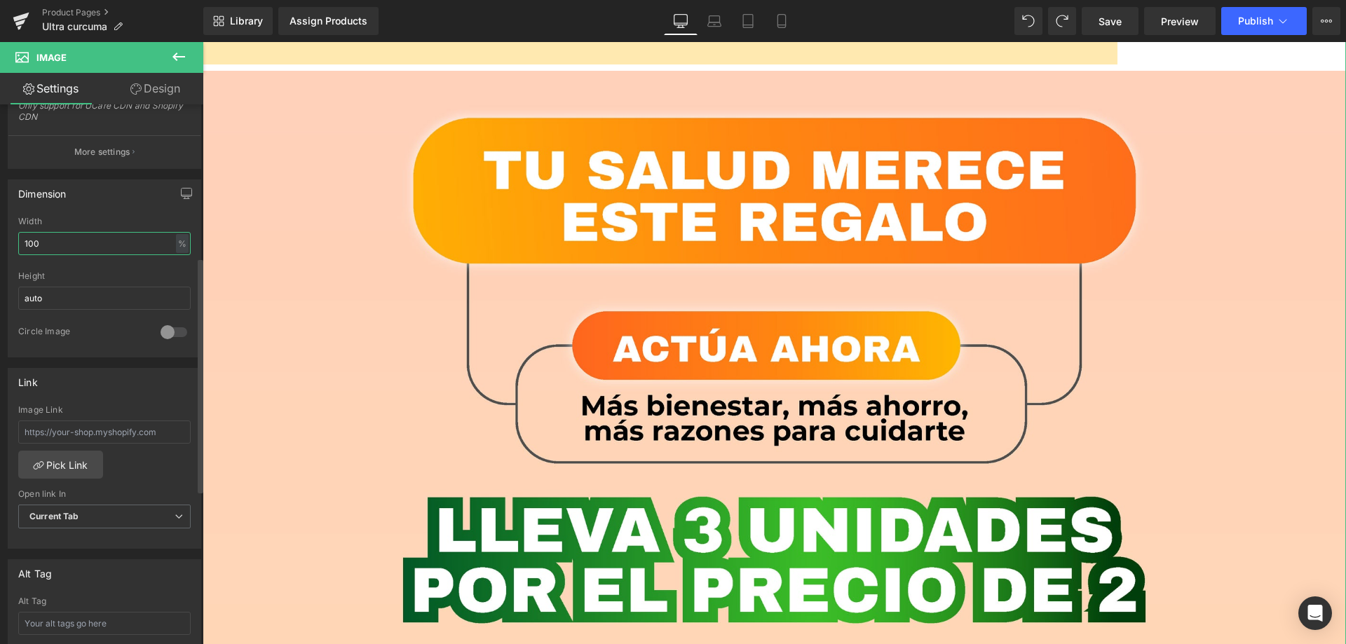
click at [51, 247] on input "100" at bounding box center [104, 243] width 172 height 23
paste input "8"
type input "80"
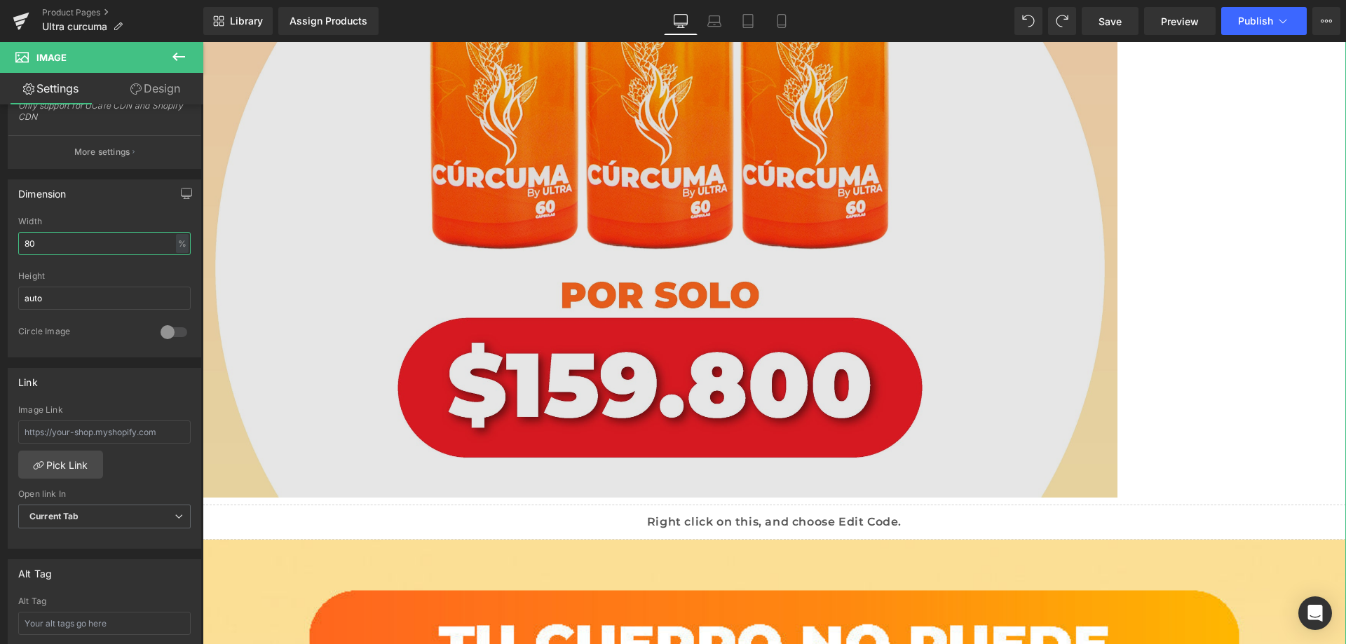
scroll to position [9044, 0]
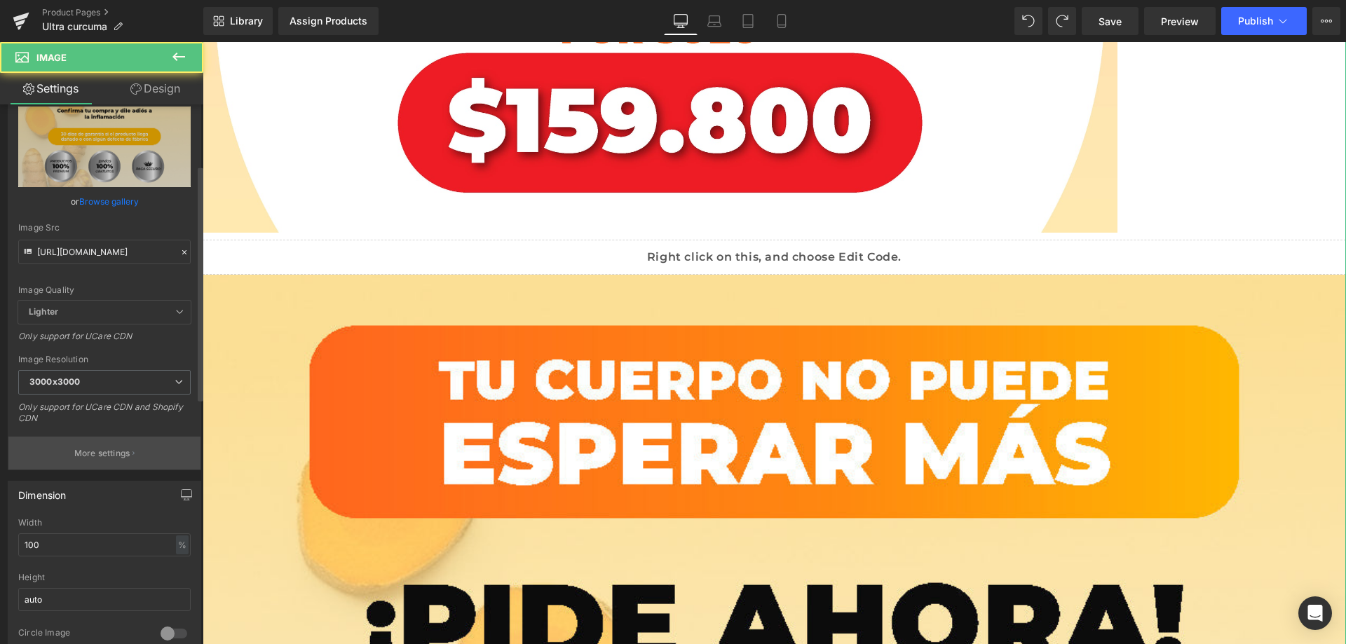
scroll to position [351, 0]
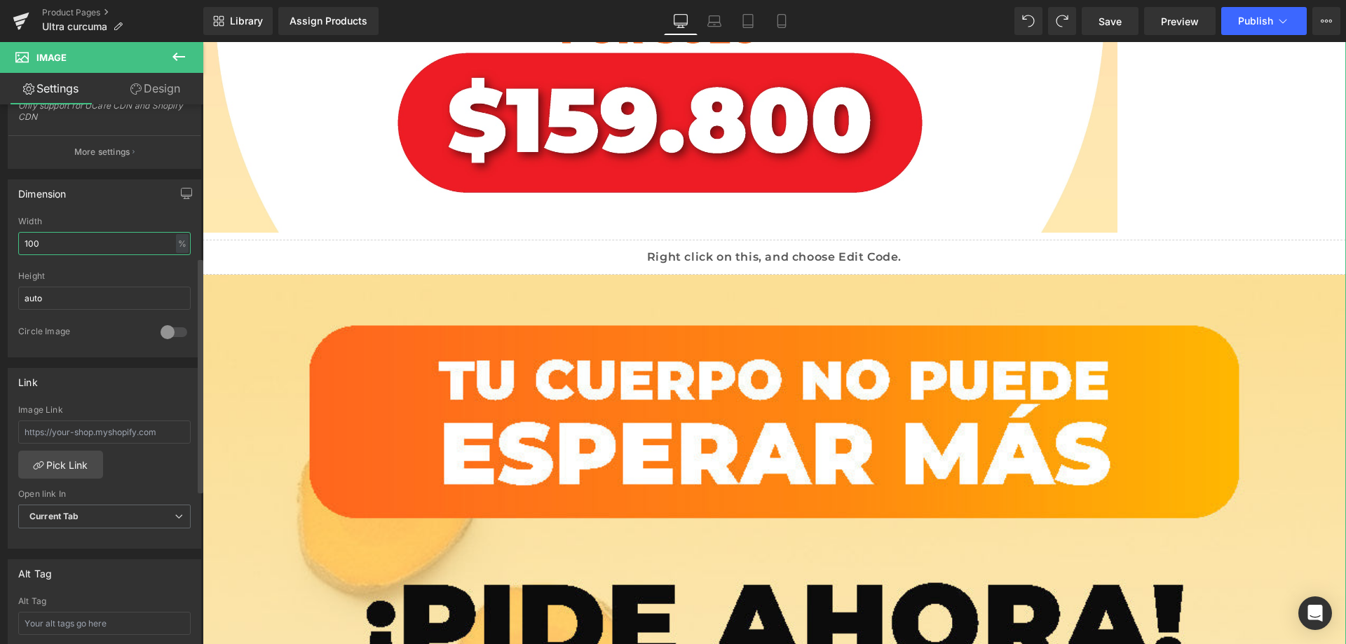
click at [46, 250] on input "100" at bounding box center [104, 243] width 172 height 23
paste input "8"
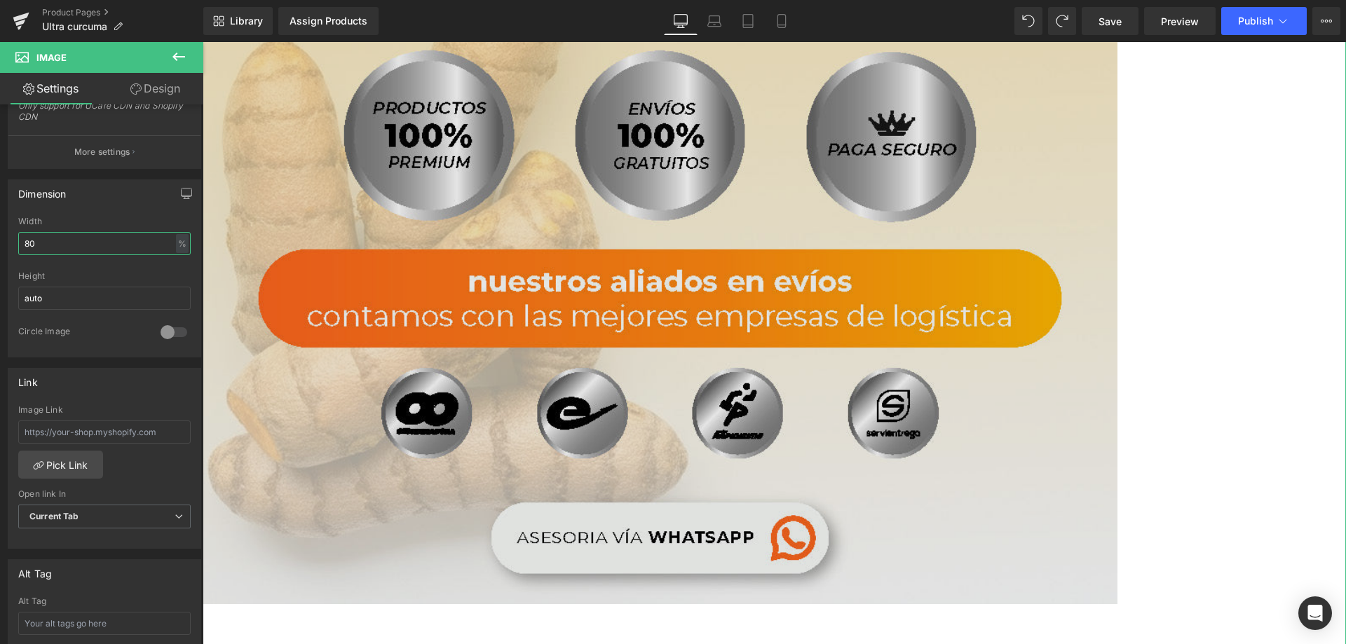
scroll to position [9895, 0]
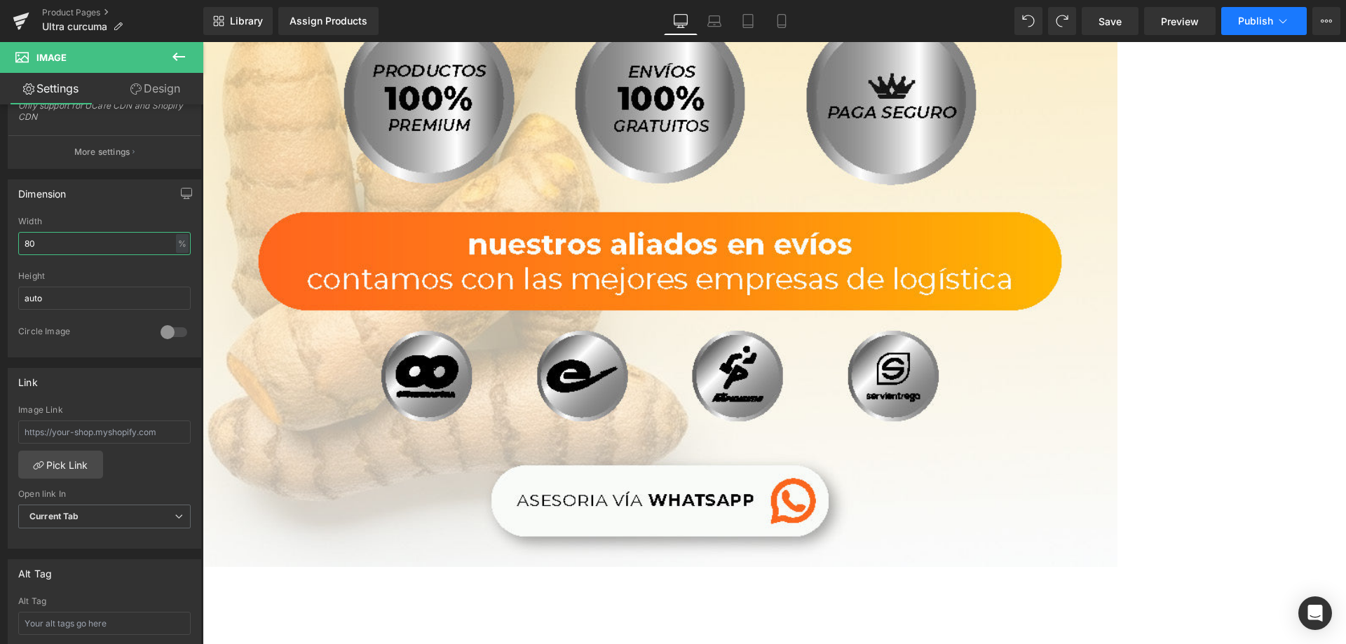
type input "80"
click at [1256, 18] on span "Publish" at bounding box center [1255, 20] width 35 height 11
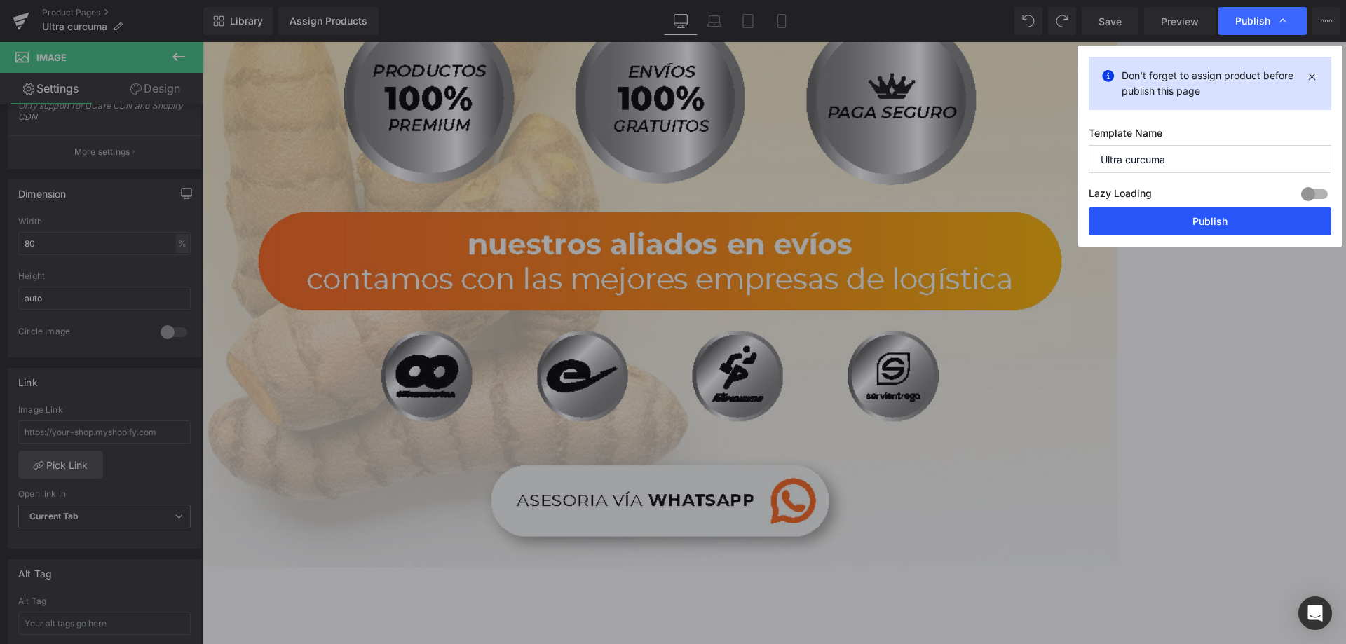
click at [1206, 226] on button "Publish" at bounding box center [1210, 222] width 243 height 28
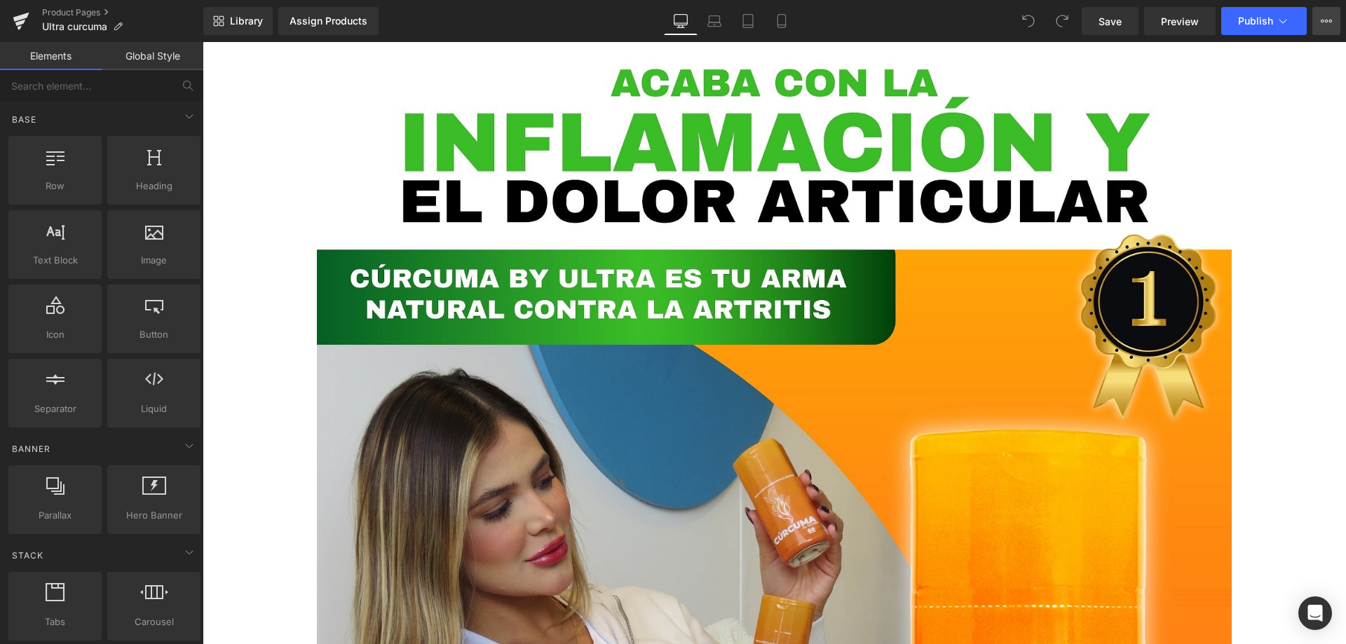
click at [1326, 14] on button "View Live Page View with current Template Save Template to Library Schedule Pub…" at bounding box center [1326, 21] width 28 height 28
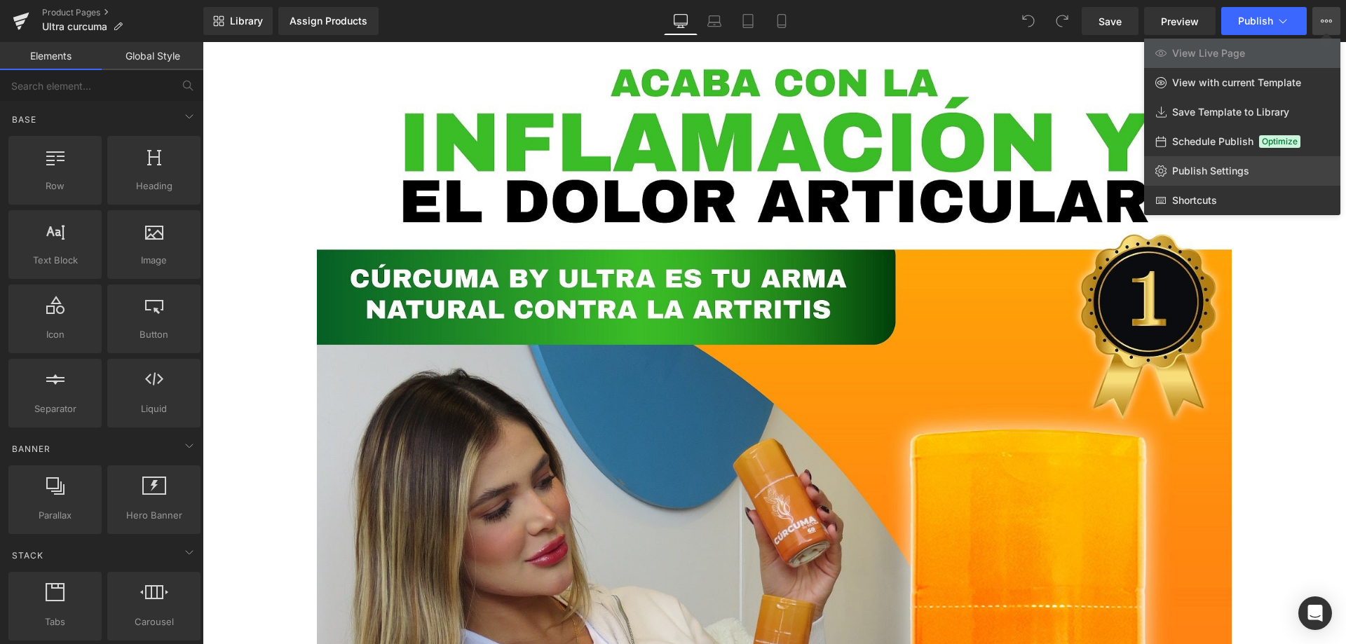
click at [1200, 175] on span "Publish Settings" at bounding box center [1210, 171] width 77 height 13
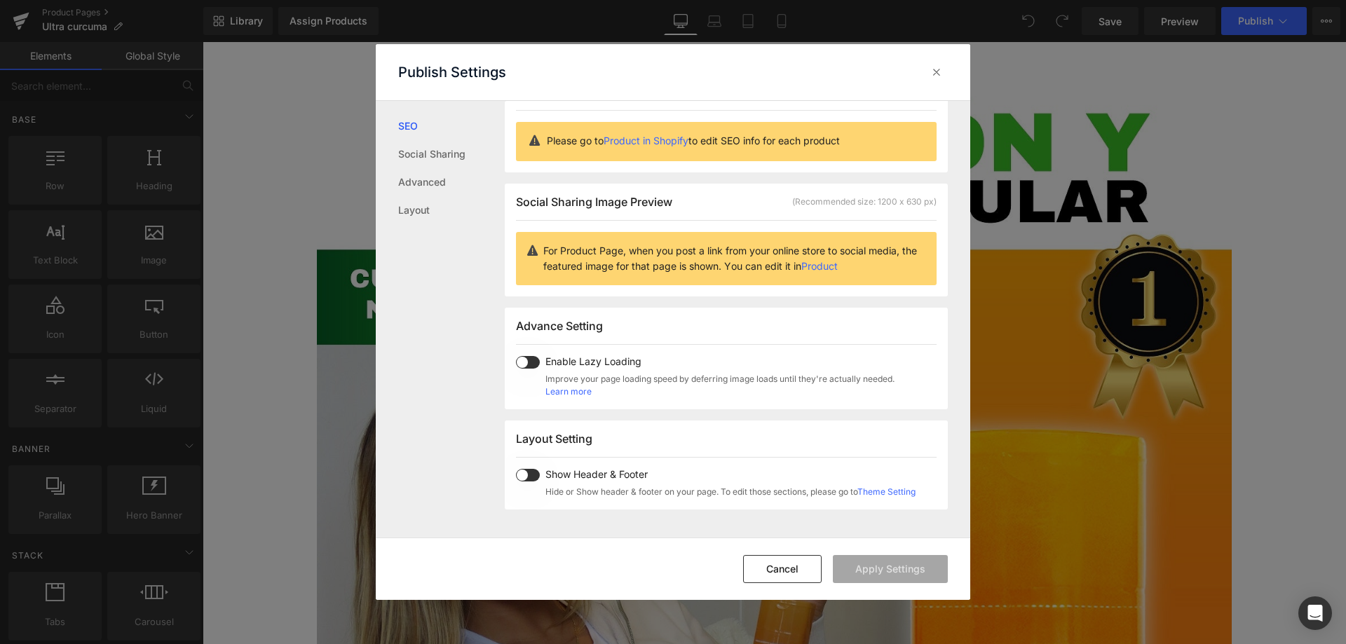
scroll to position [347, 0]
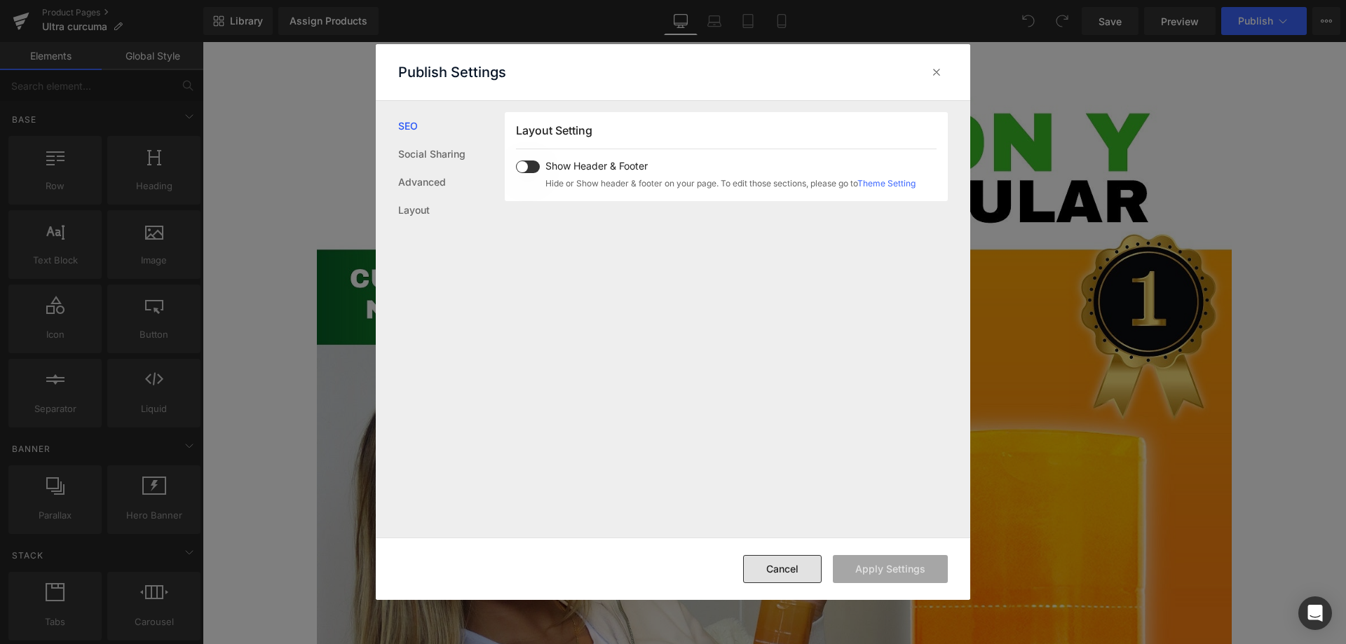
click at [783, 571] on button "Cancel" at bounding box center [782, 569] width 79 height 28
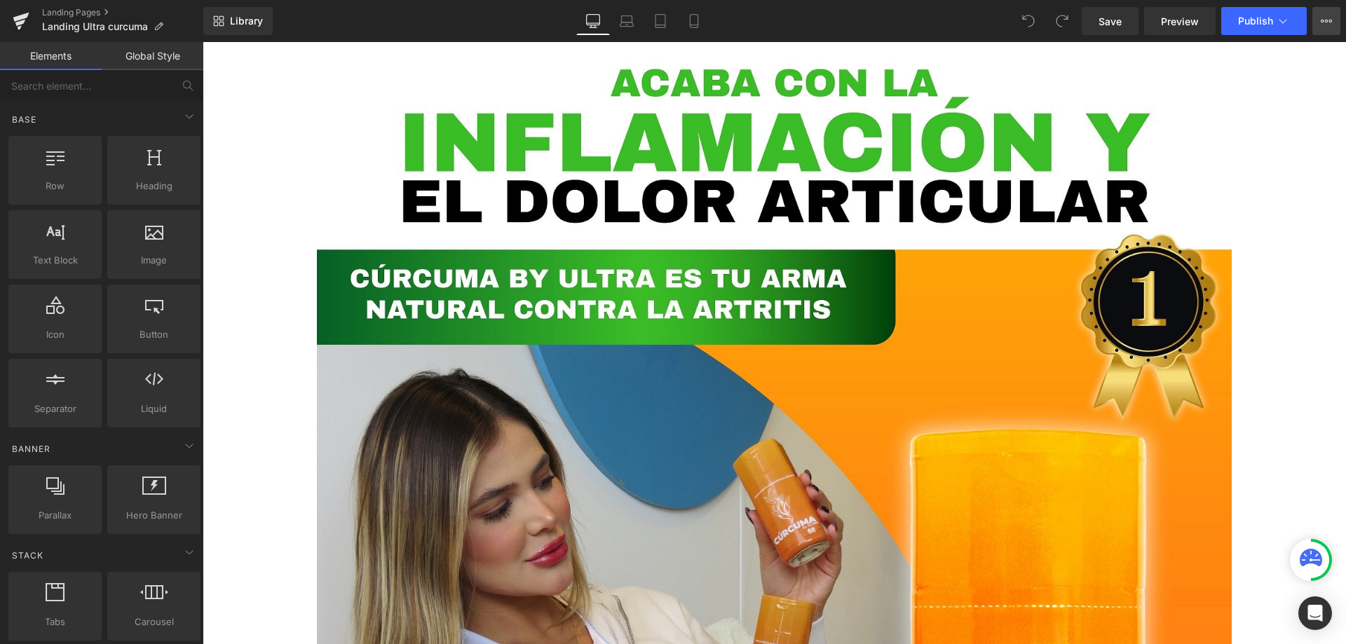
click at [1325, 20] on icon at bounding box center [1326, 20] width 11 height 11
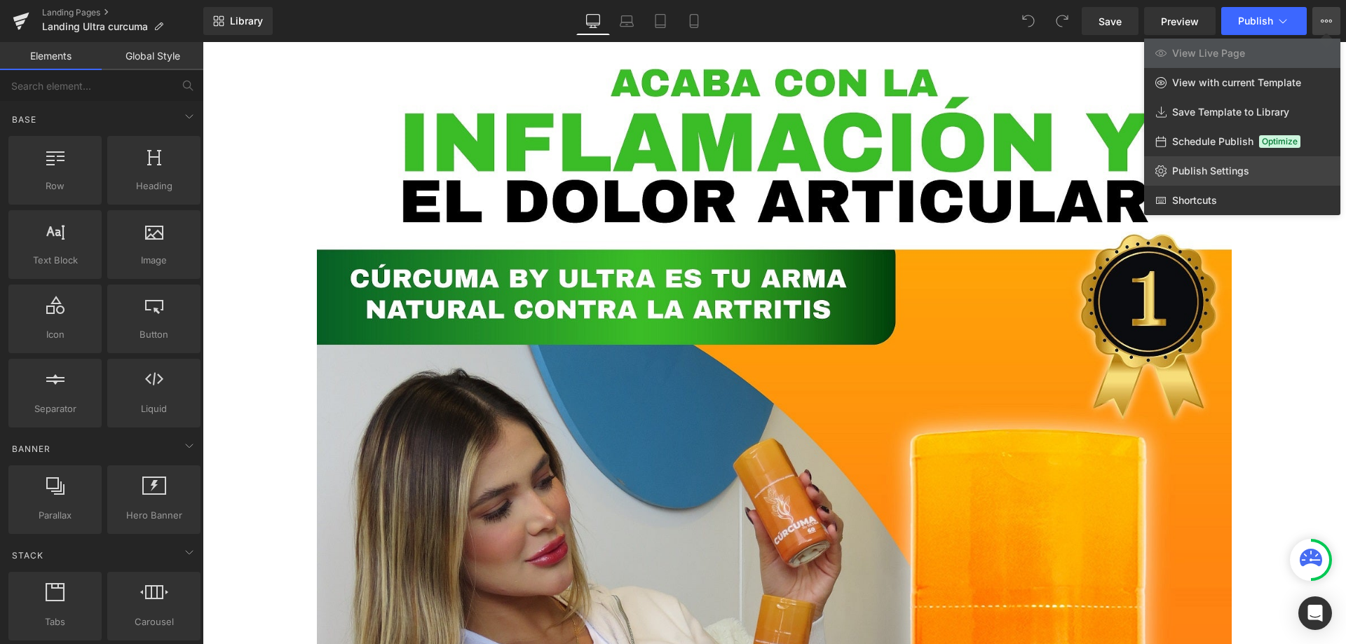
click at [1202, 166] on span "Publish Settings" at bounding box center [1210, 171] width 77 height 13
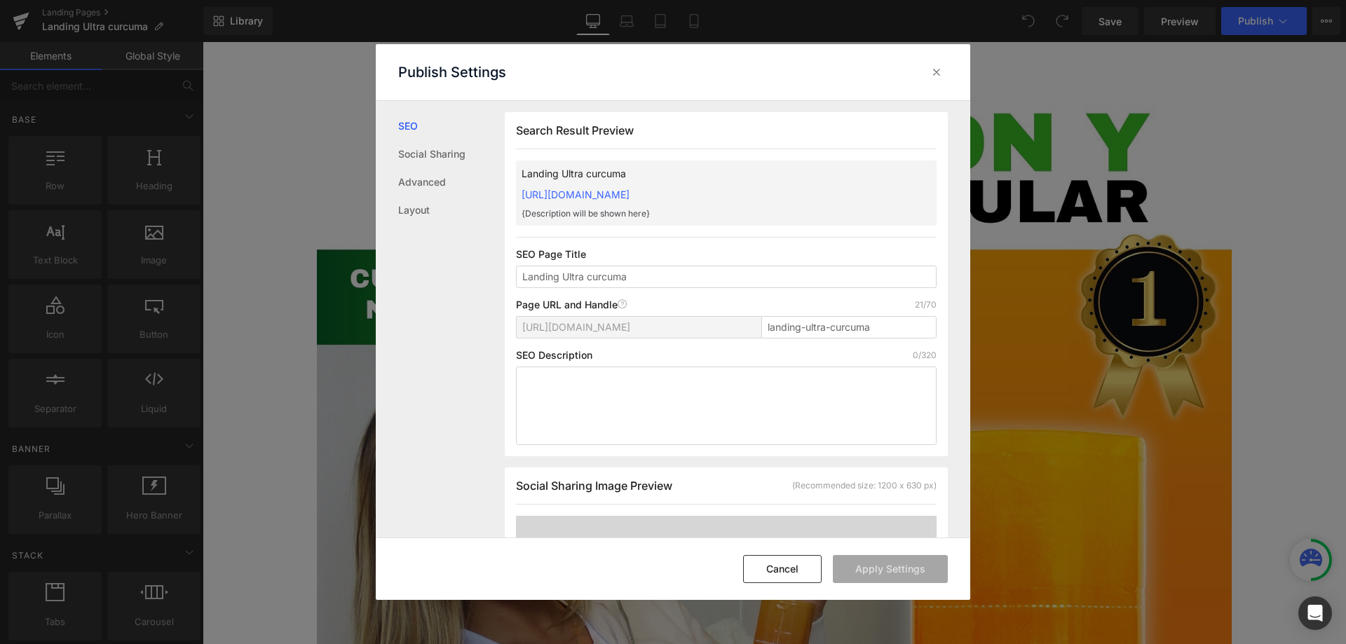
scroll to position [1, 0]
drag, startPoint x: 562, startPoint y: 282, endPoint x: 493, endPoint y: 284, distance: 68.7
click at [496, 283] on div "SEO Social Sharing Advanced Layout Search Result Preview Landing Ultra curcuma …" at bounding box center [673, 319] width 595 height 437
drag, startPoint x: 614, startPoint y: 276, endPoint x: 469, endPoint y: 272, distance: 145.2
click at [469, 272] on div "SEO Social Sharing Advanced Layout Search Result Preview Ultra curcuma https://…" at bounding box center [673, 319] width 595 height 437
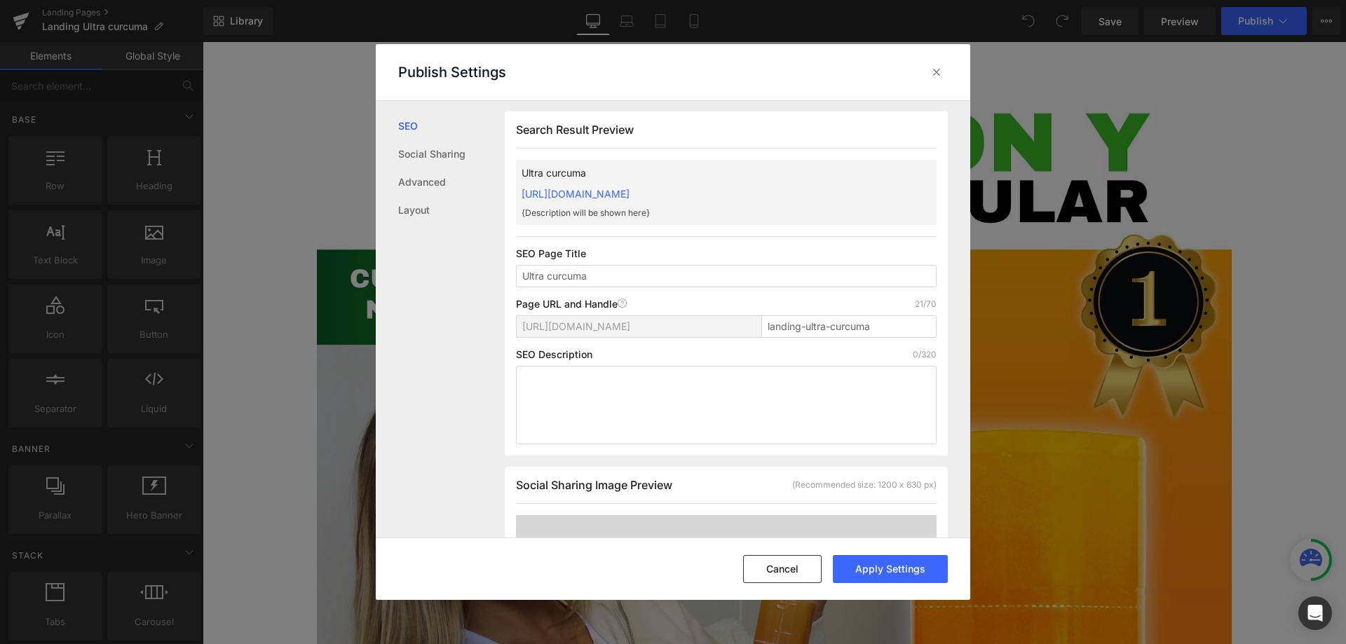
type input "Ultra curcuma"
click at [622, 393] on textarea at bounding box center [726, 405] width 421 height 79
paste textarea "CURCUMA BY ULTRA, es un suplemento novedoso 100% natural, gracias a sus propied…"
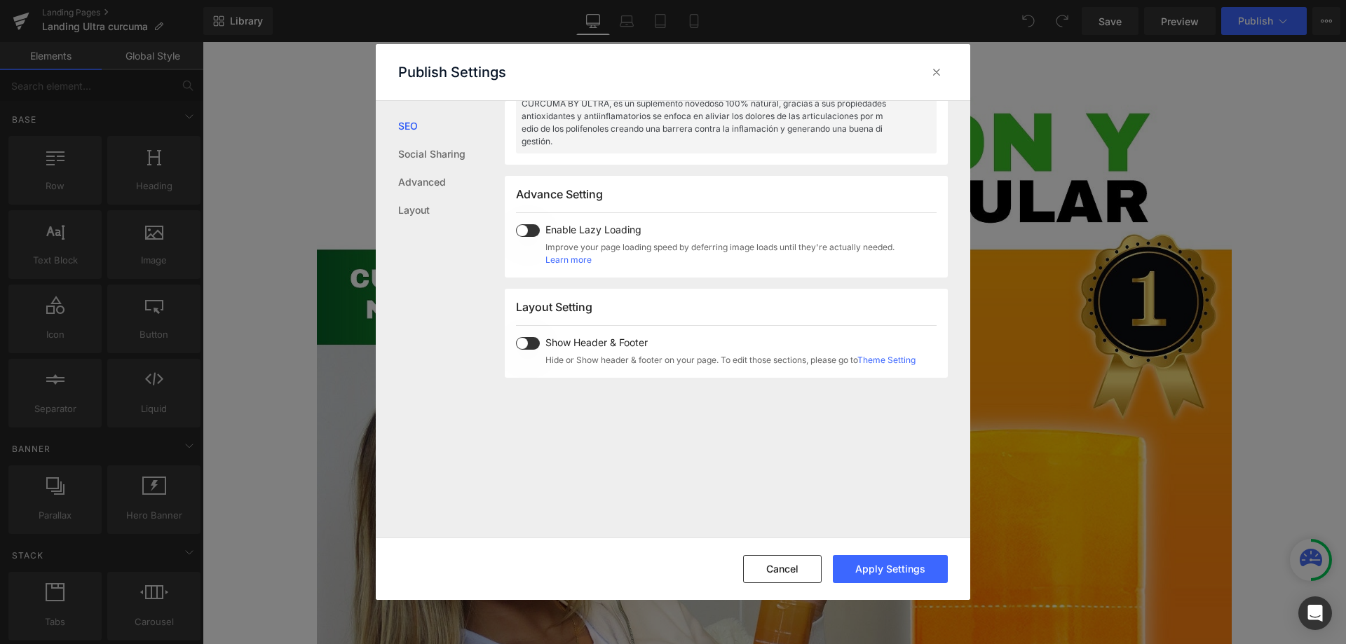
scroll to position [772, 0]
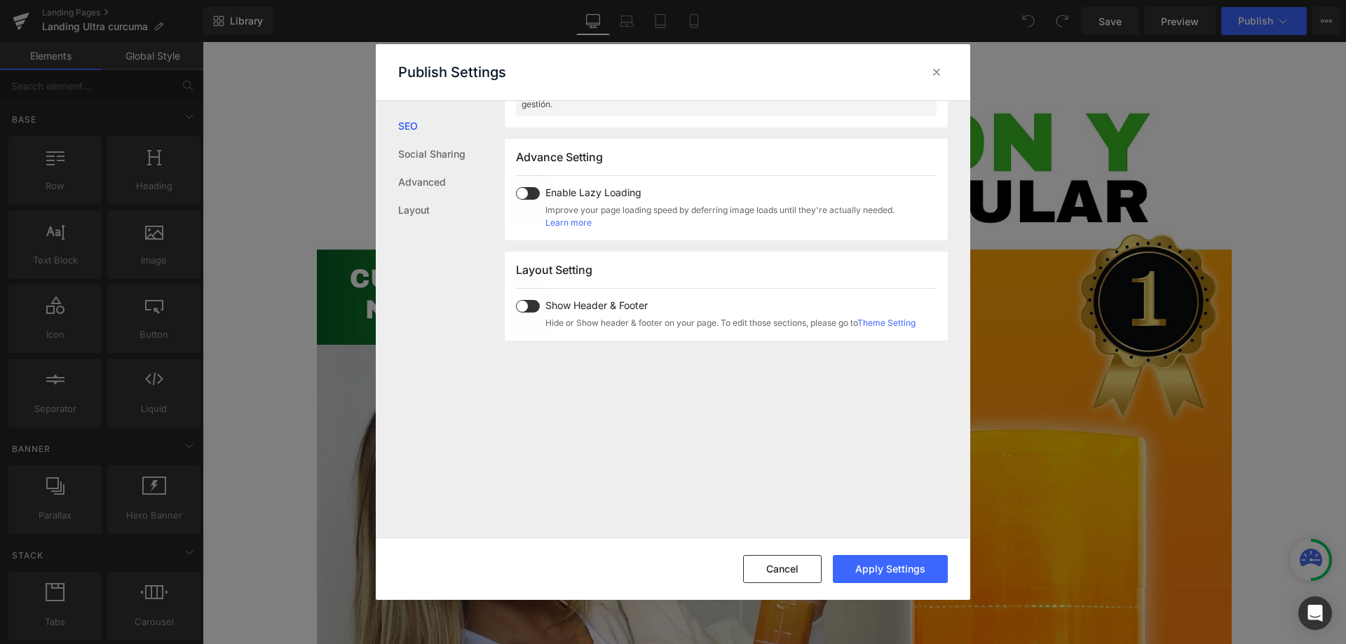
type textarea "CURCUMA BY ULTRA, es un suplemento novedoso 100% natural, gracias a sus propied…"
click at [522, 306] on span at bounding box center [528, 306] width 24 height 13
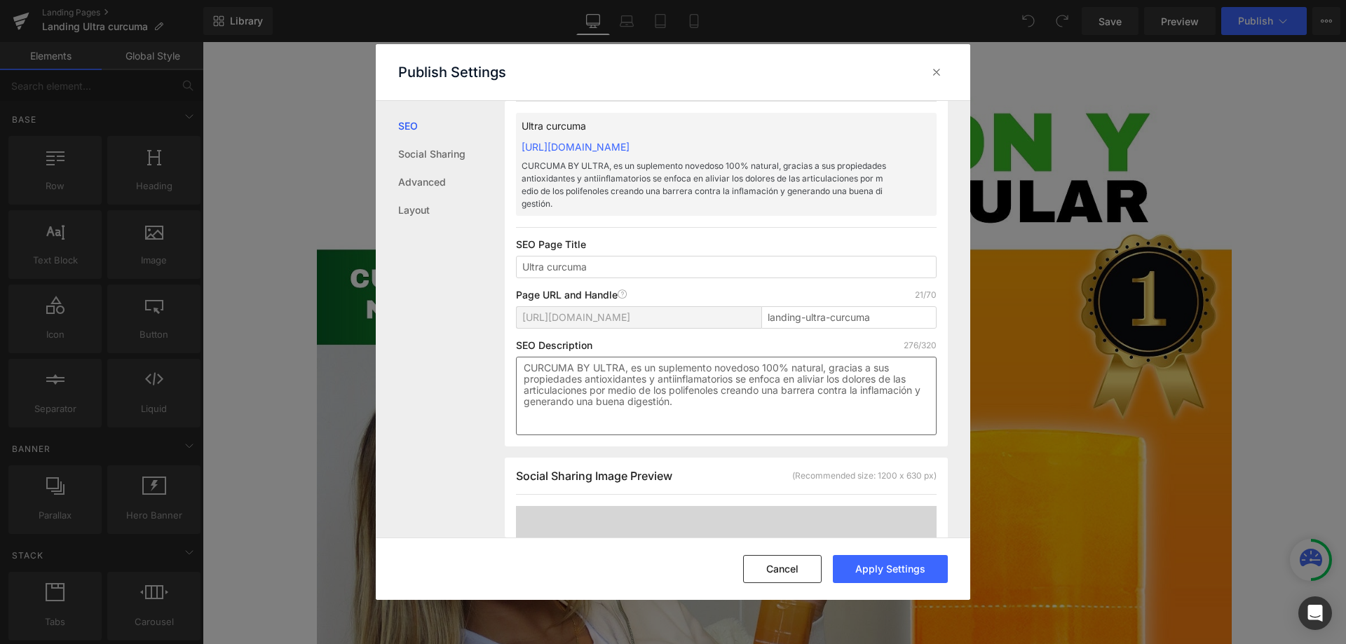
scroll to position [0, 0]
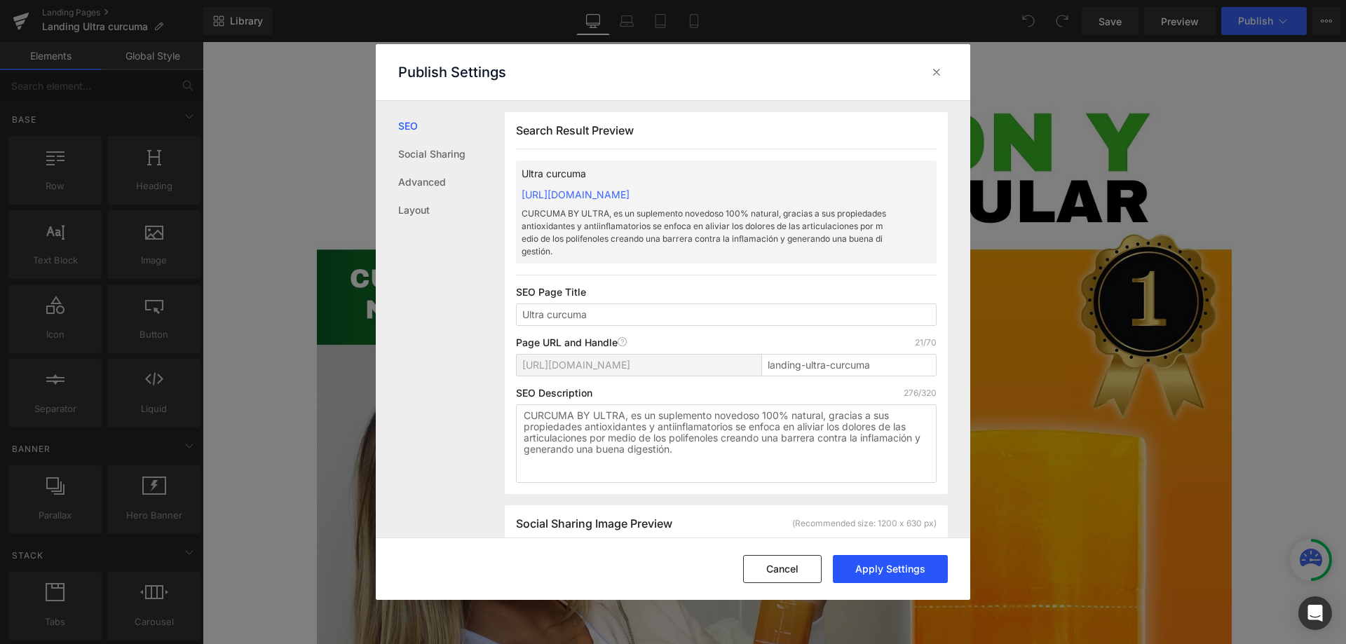
click at [906, 572] on button "Apply Settings" at bounding box center [890, 569] width 115 height 28
click at [934, 76] on icon at bounding box center [937, 72] width 14 height 14
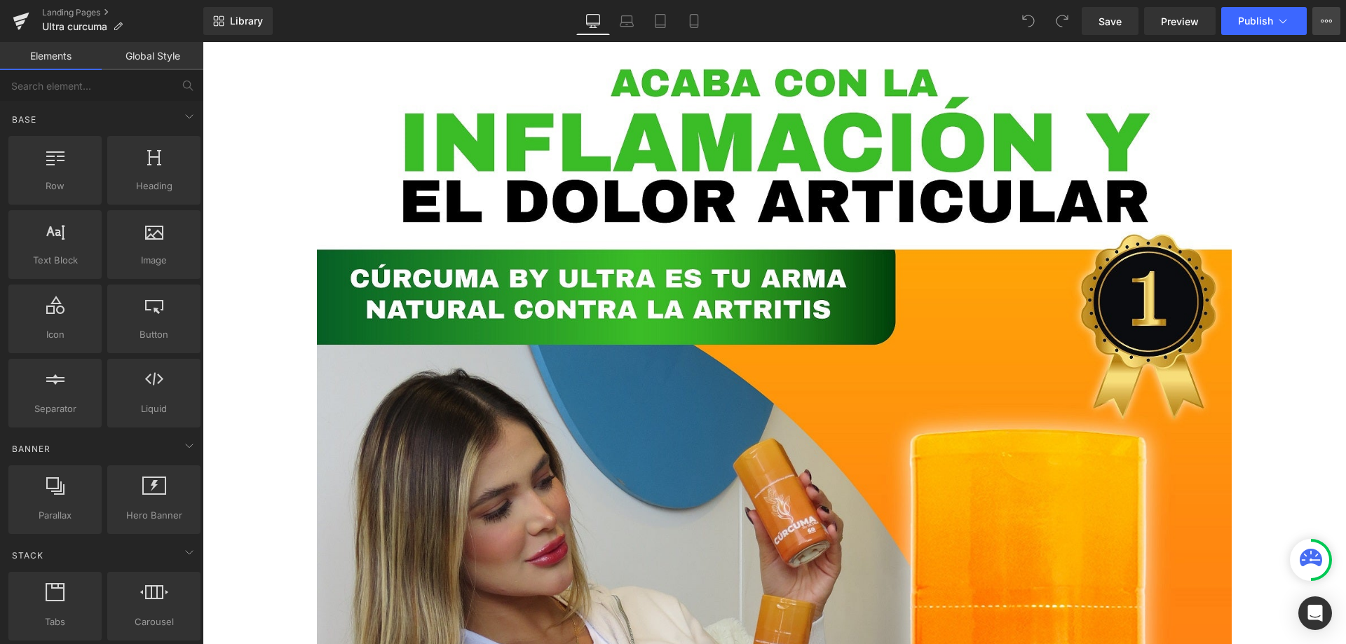
click at [1324, 19] on icon at bounding box center [1326, 20] width 11 height 11
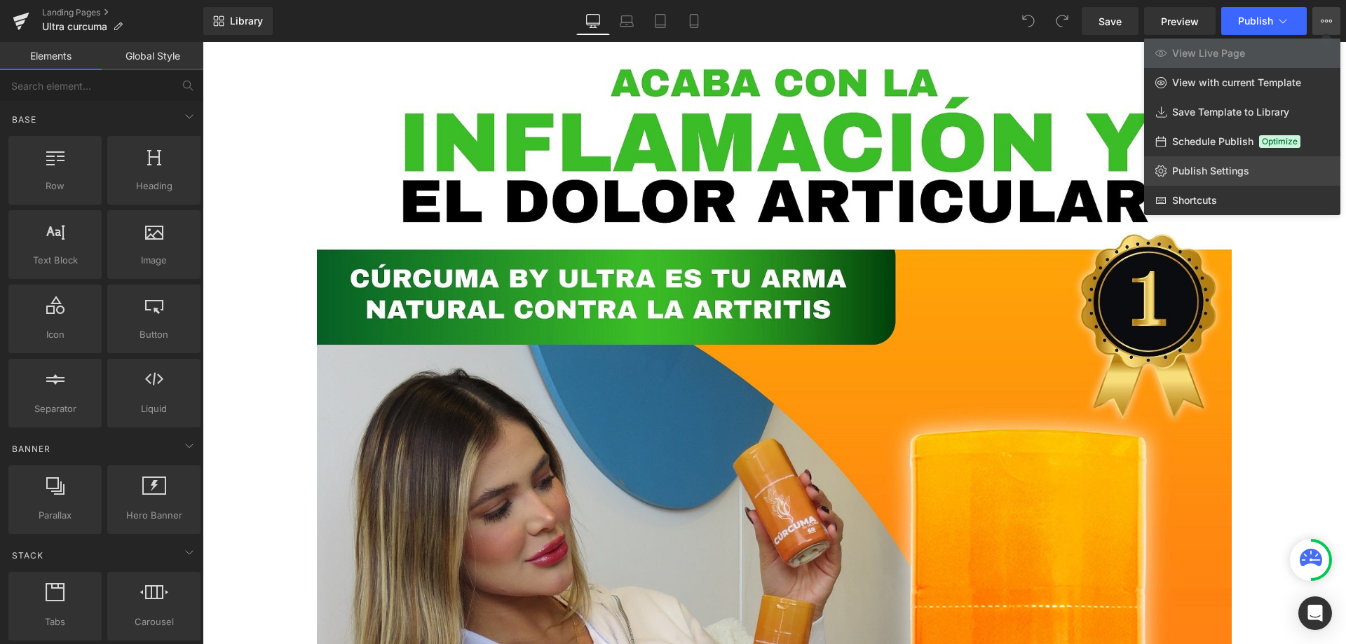
click at [1216, 175] on span "Publish Settings" at bounding box center [1210, 171] width 77 height 13
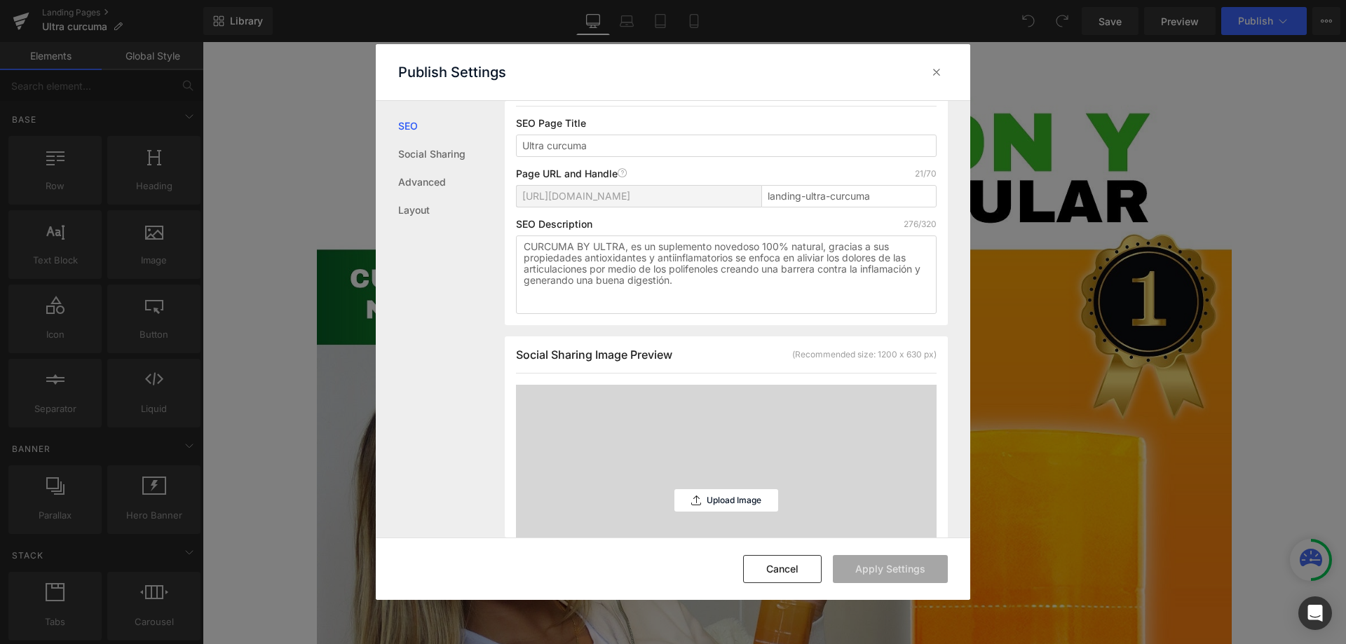
scroll to position [281, 0]
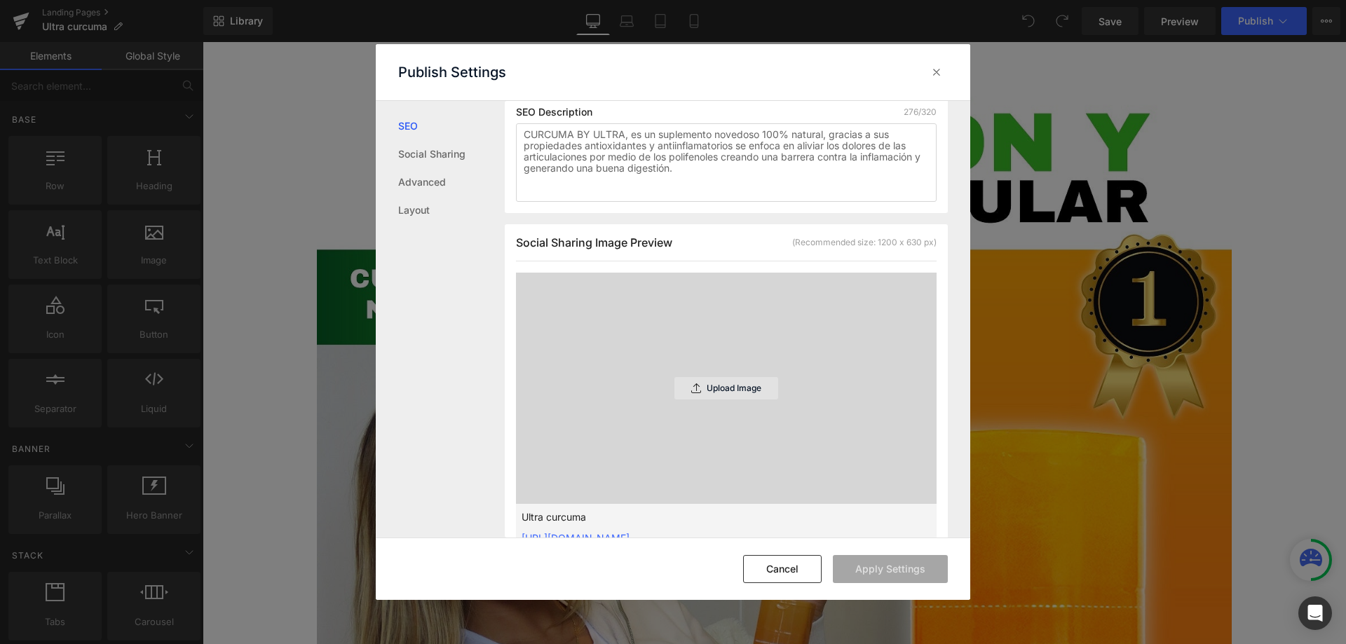
click at [728, 391] on p "Upload Image" at bounding box center [734, 388] width 55 height 10
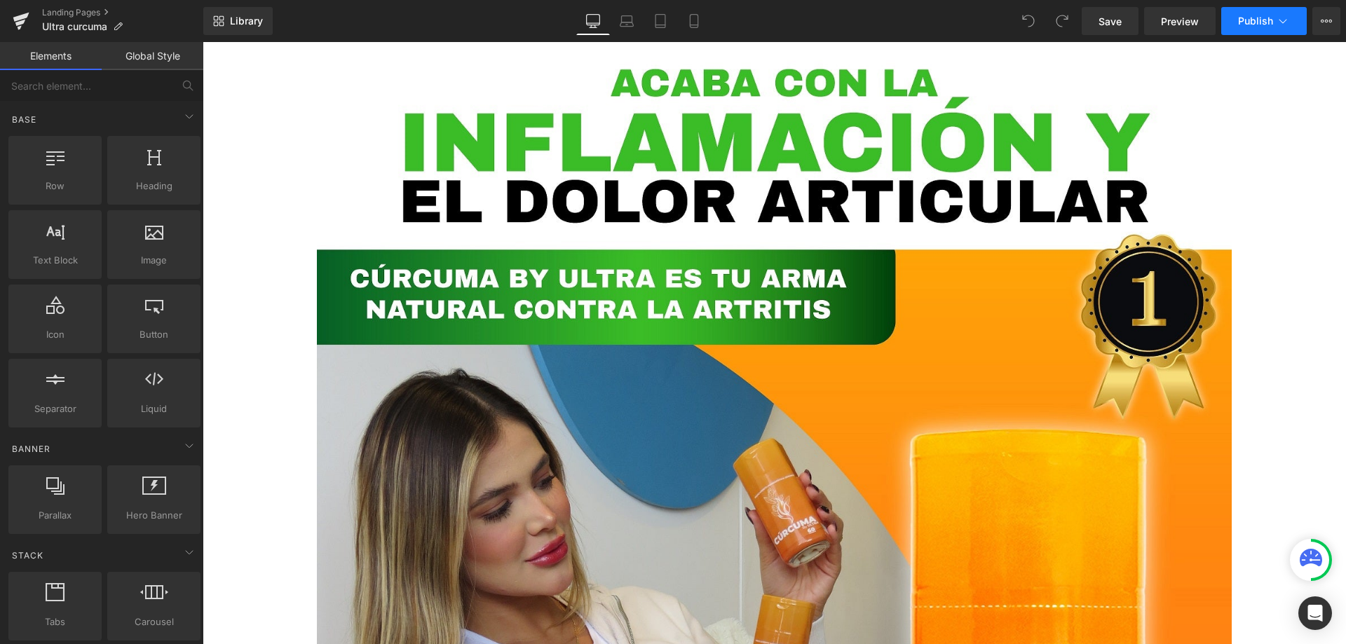
click at [1253, 13] on button "Publish" at bounding box center [1264, 21] width 86 height 28
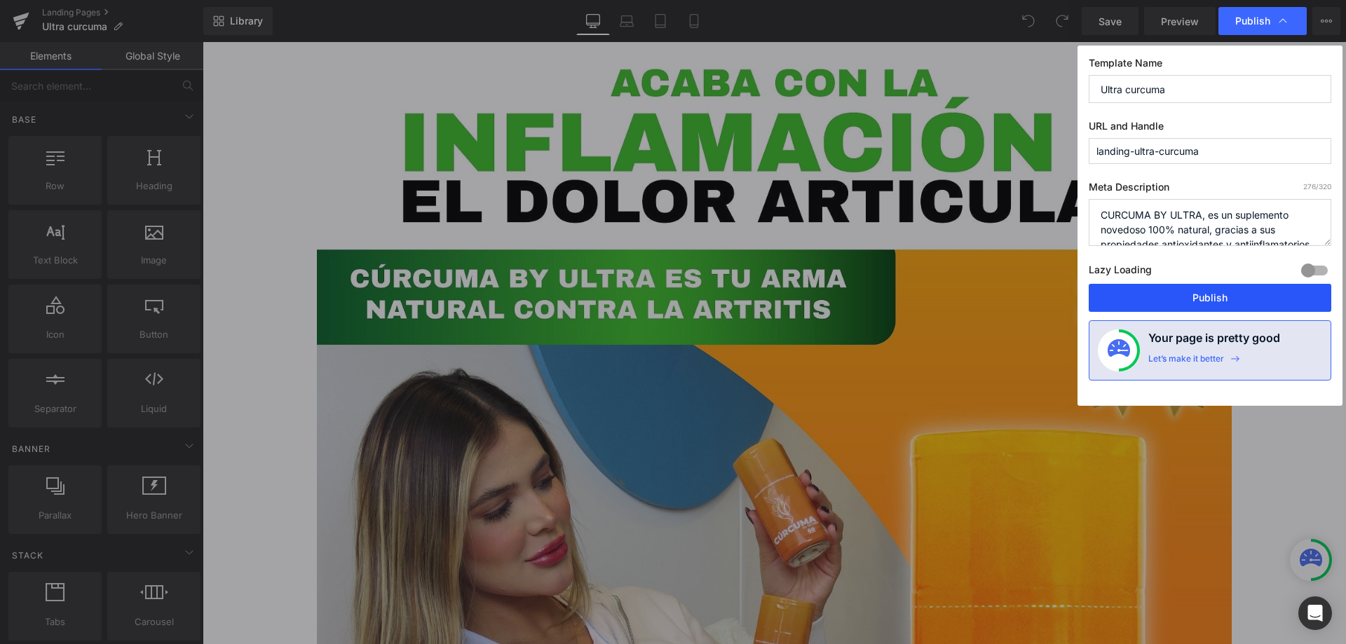
click at [1205, 296] on button "Publish" at bounding box center [1210, 298] width 243 height 28
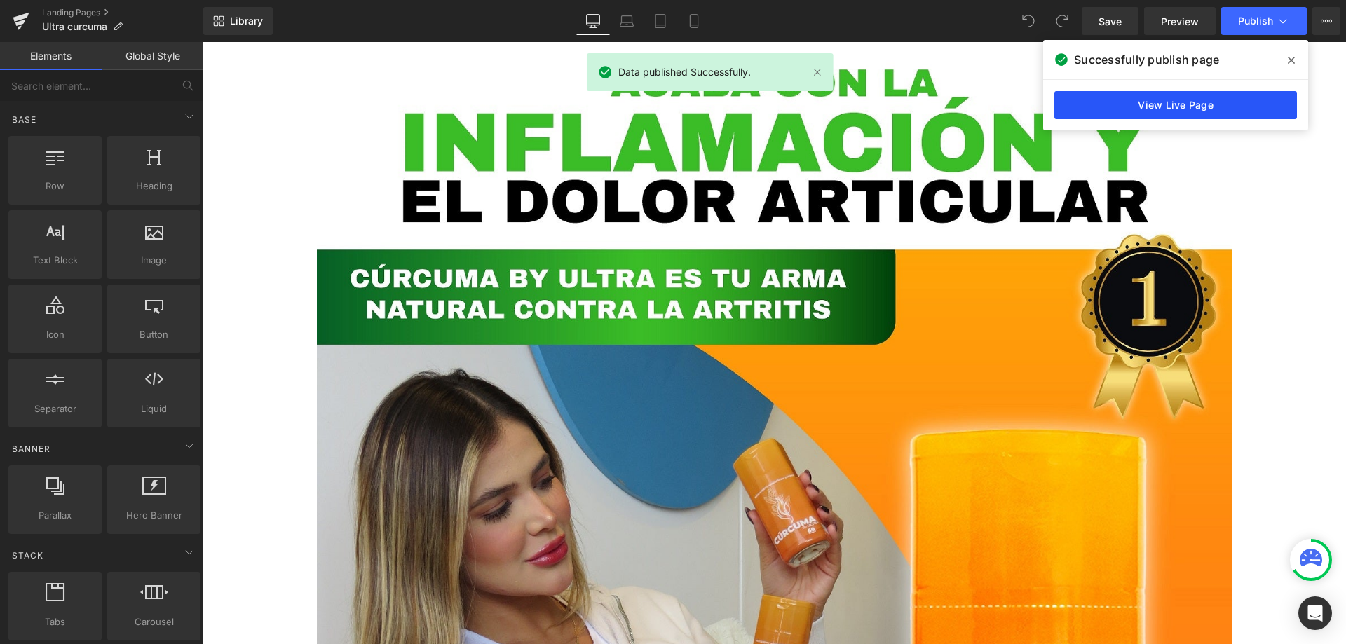
click at [1202, 99] on link "View Live Page" at bounding box center [1175, 105] width 243 height 28
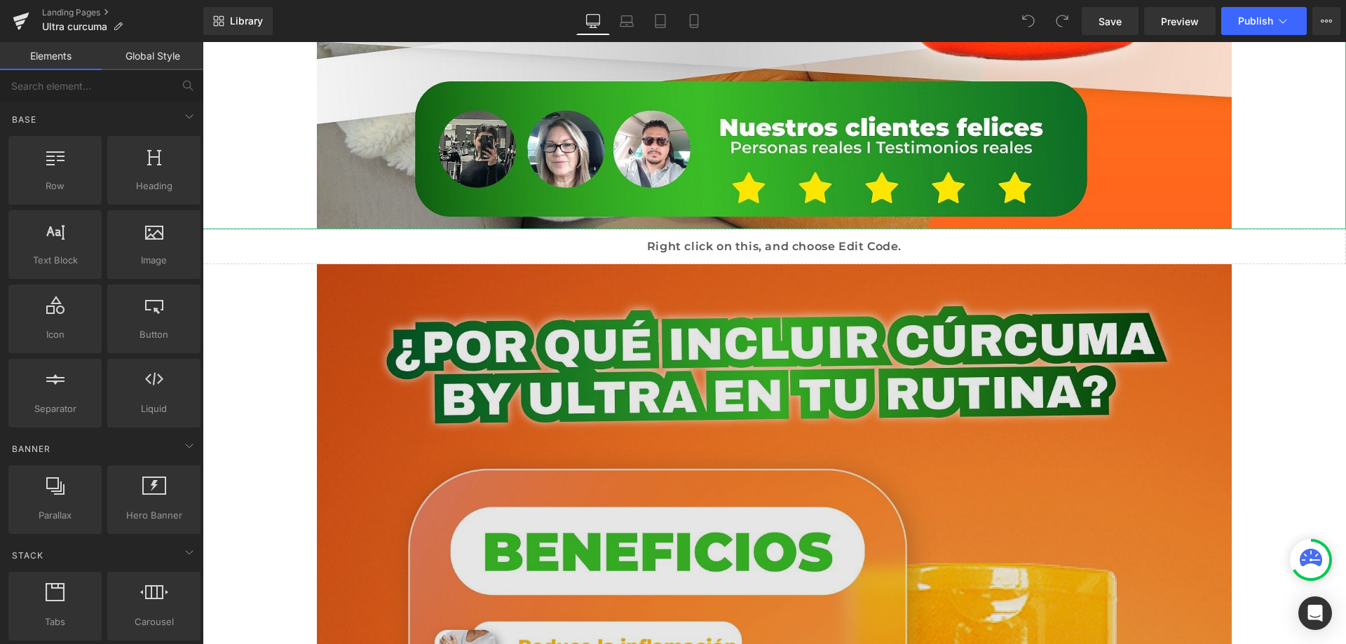
scroll to position [982, 0]
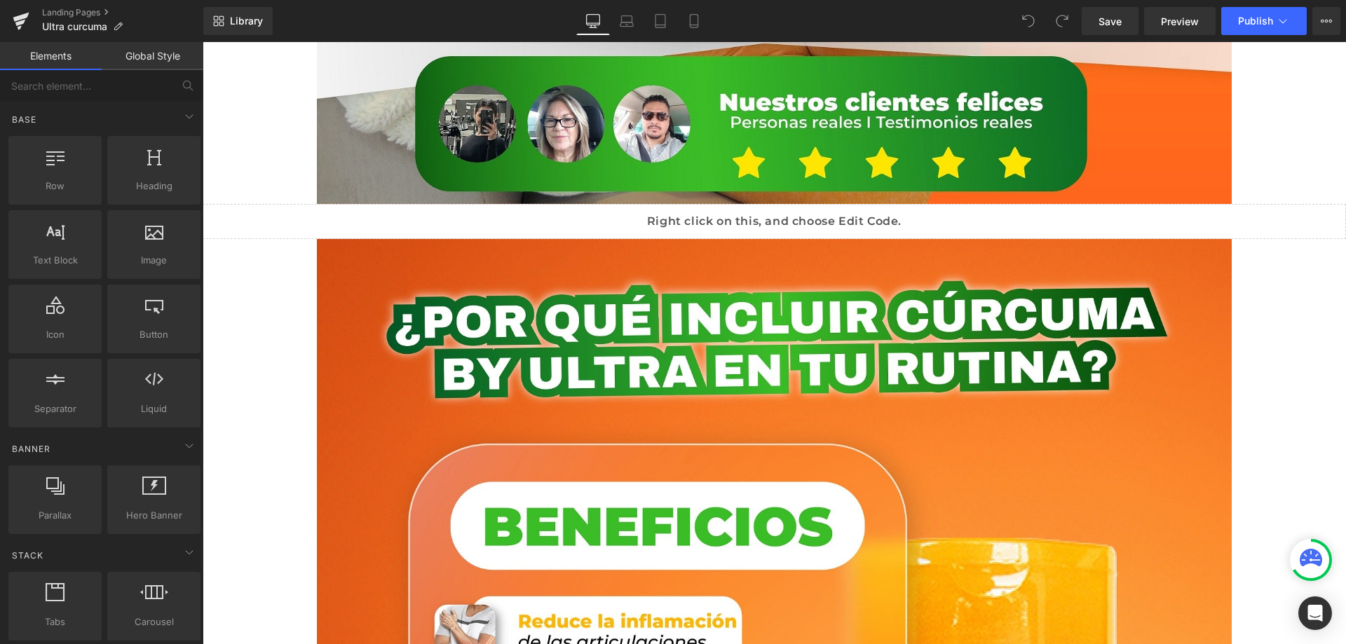
click at [738, 215] on div "Liquid" at bounding box center [774, 221] width 1143 height 35
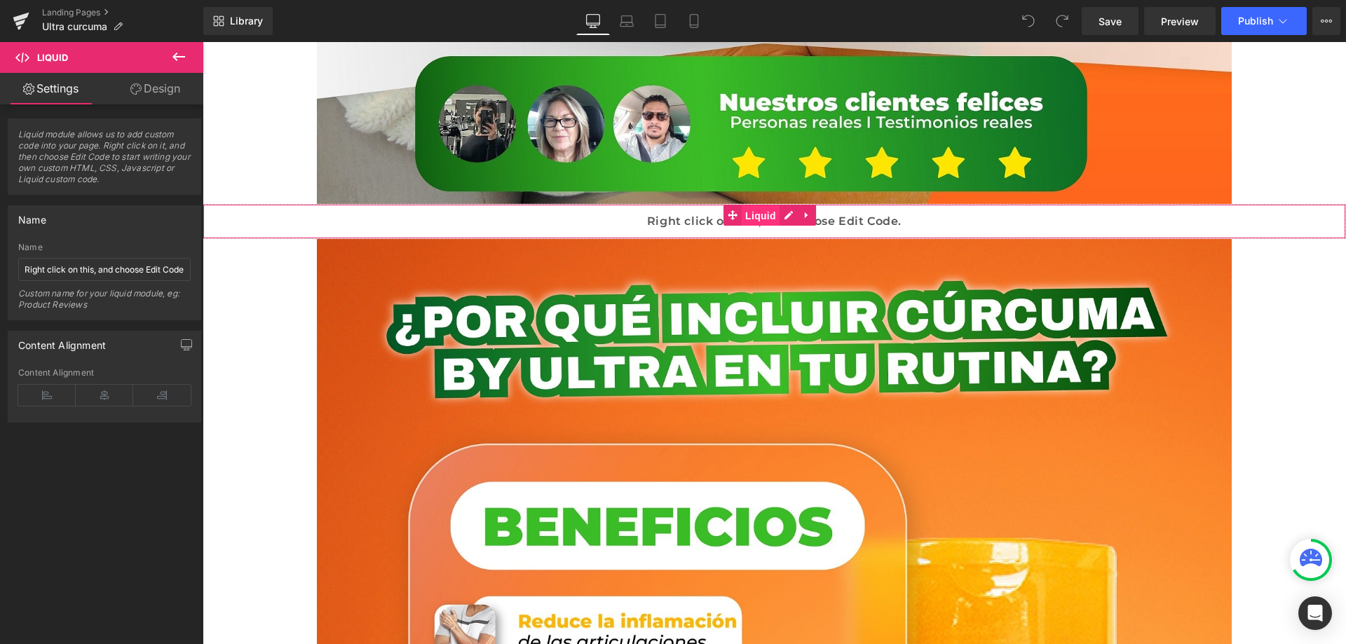
click at [761, 205] on span "Liquid" at bounding box center [761, 215] width 38 height 21
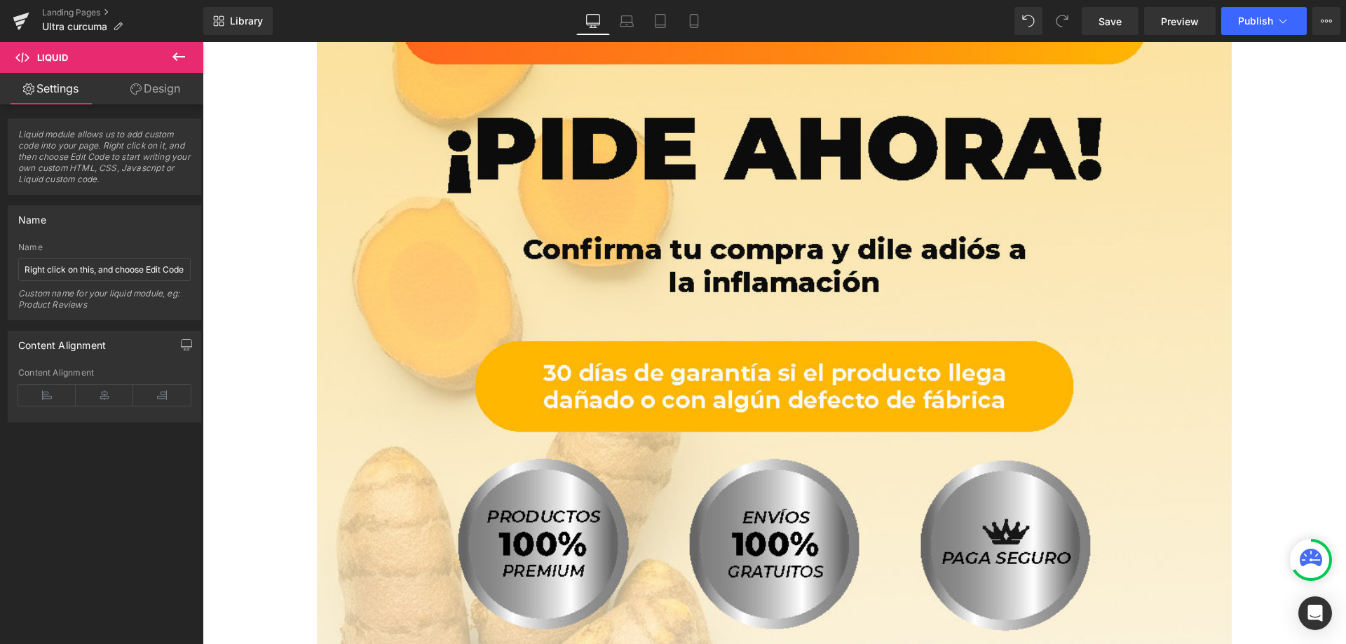
scroll to position [9895, 0]
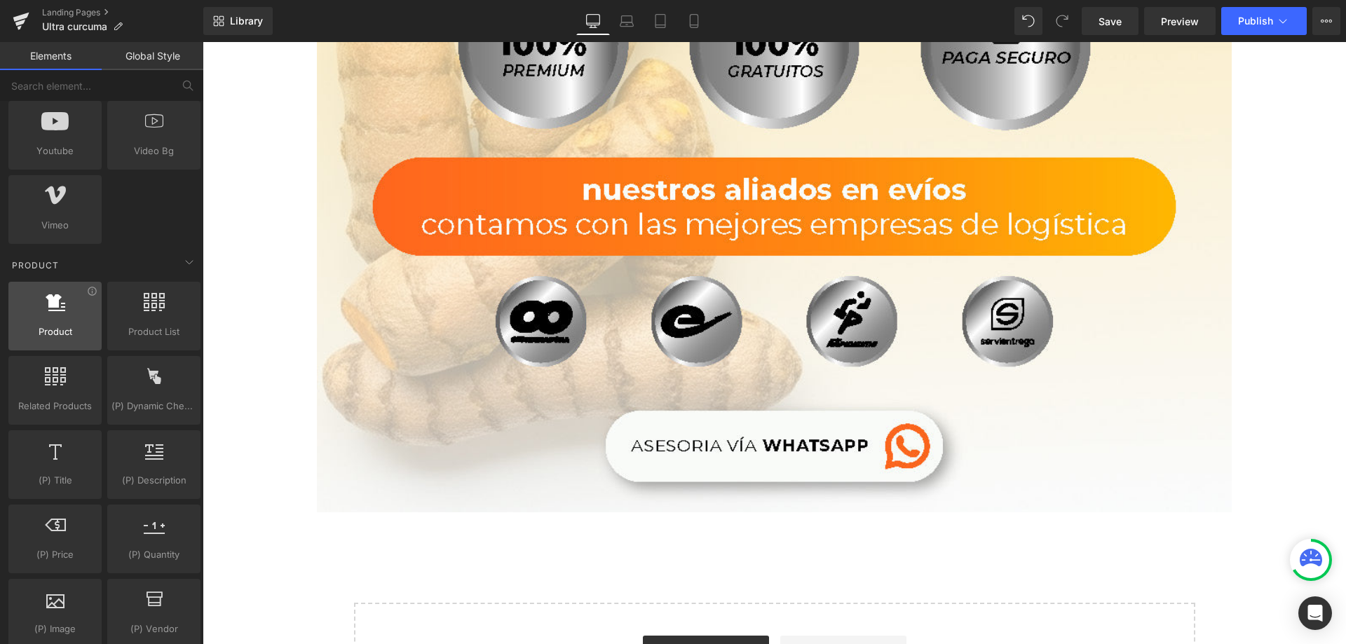
scroll to position [1052, 0]
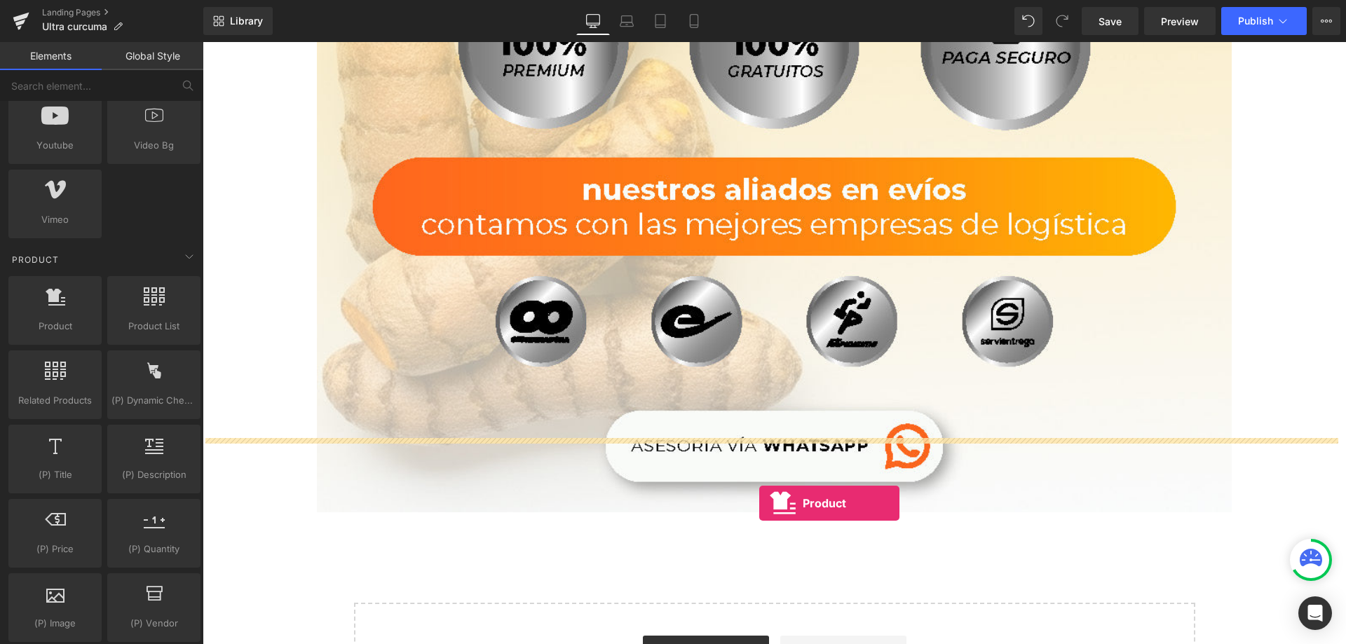
drag, startPoint x: 243, startPoint y: 353, endPoint x: 759, endPoint y: 503, distance: 537.6
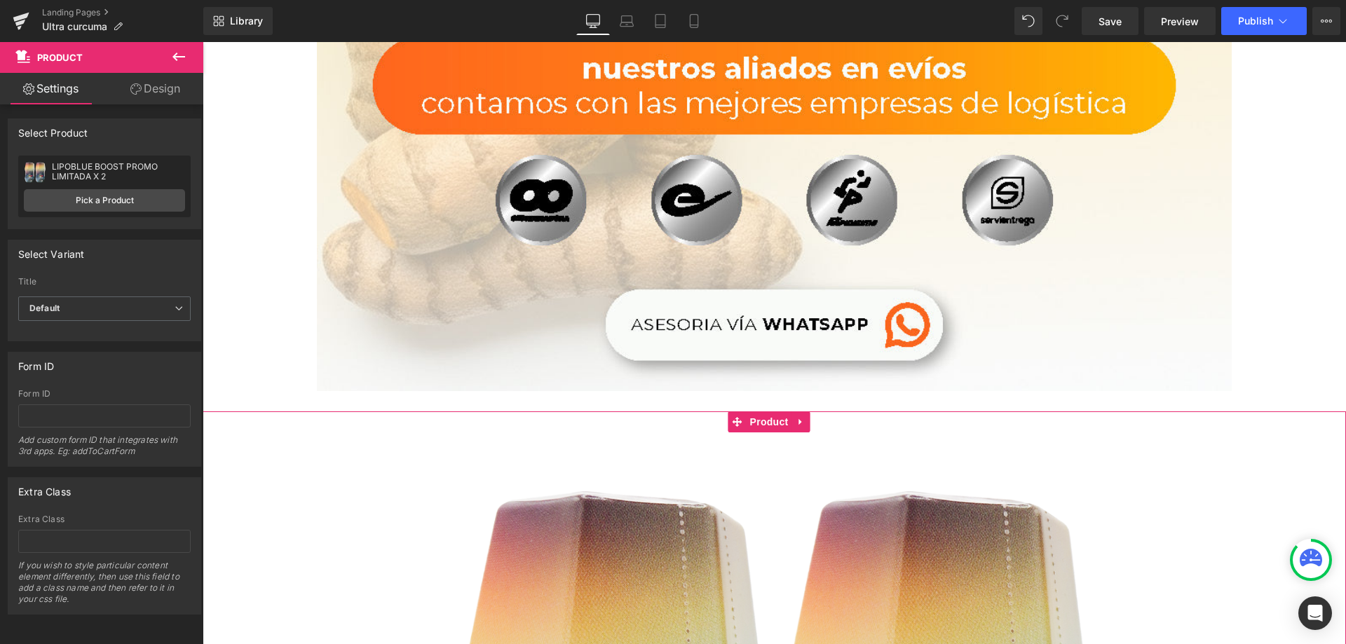
scroll to position [10105, 0]
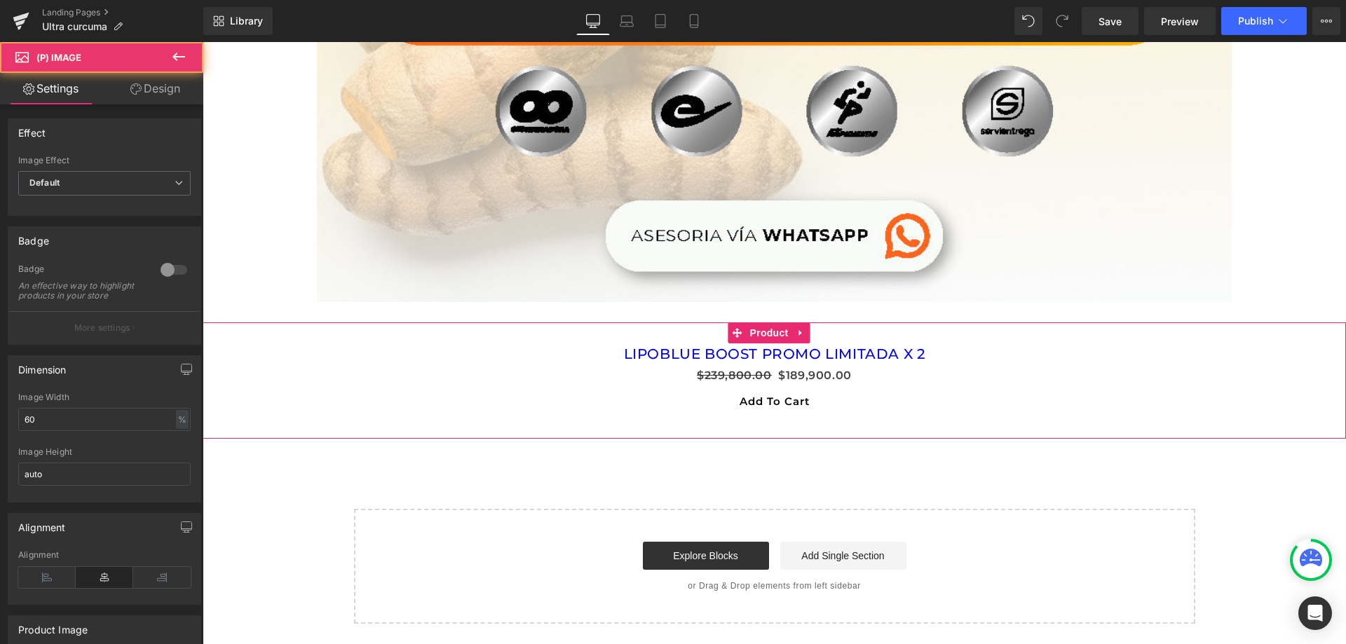
scroll to position [10005, 0]
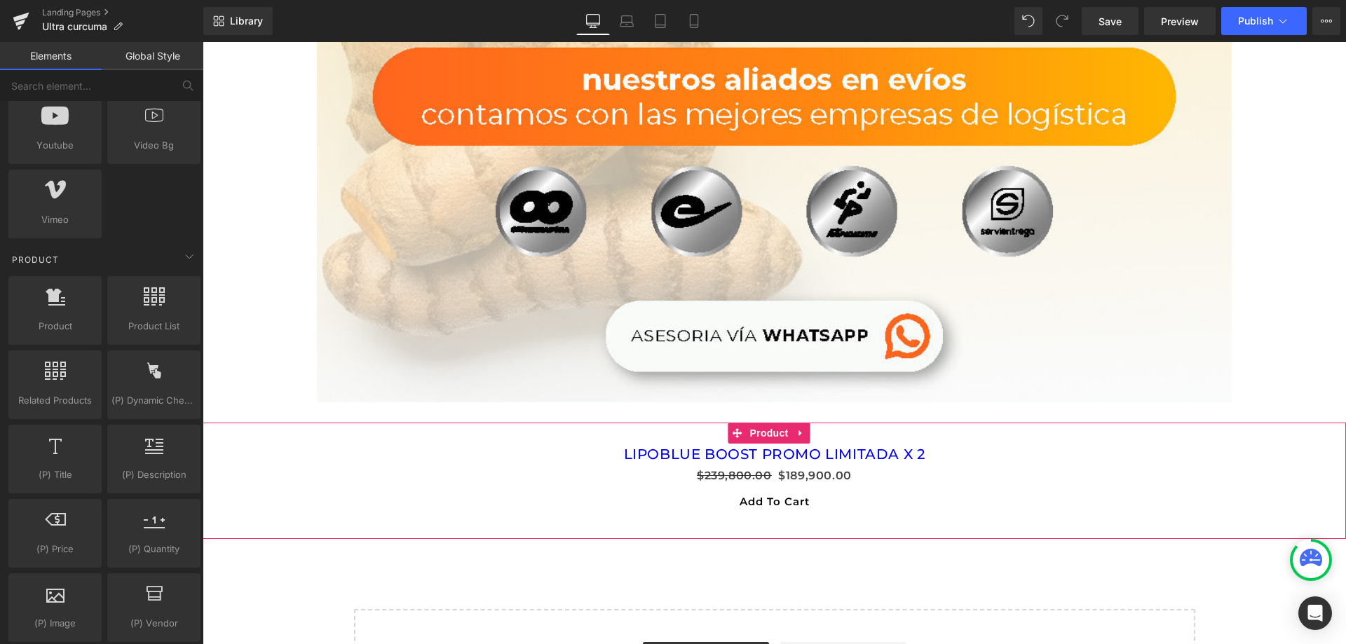
click at [566, 444] on h3 "LIPOBLUE BOOST PROMO LIMITADA X 2" at bounding box center [774, 455] width 1129 height 22
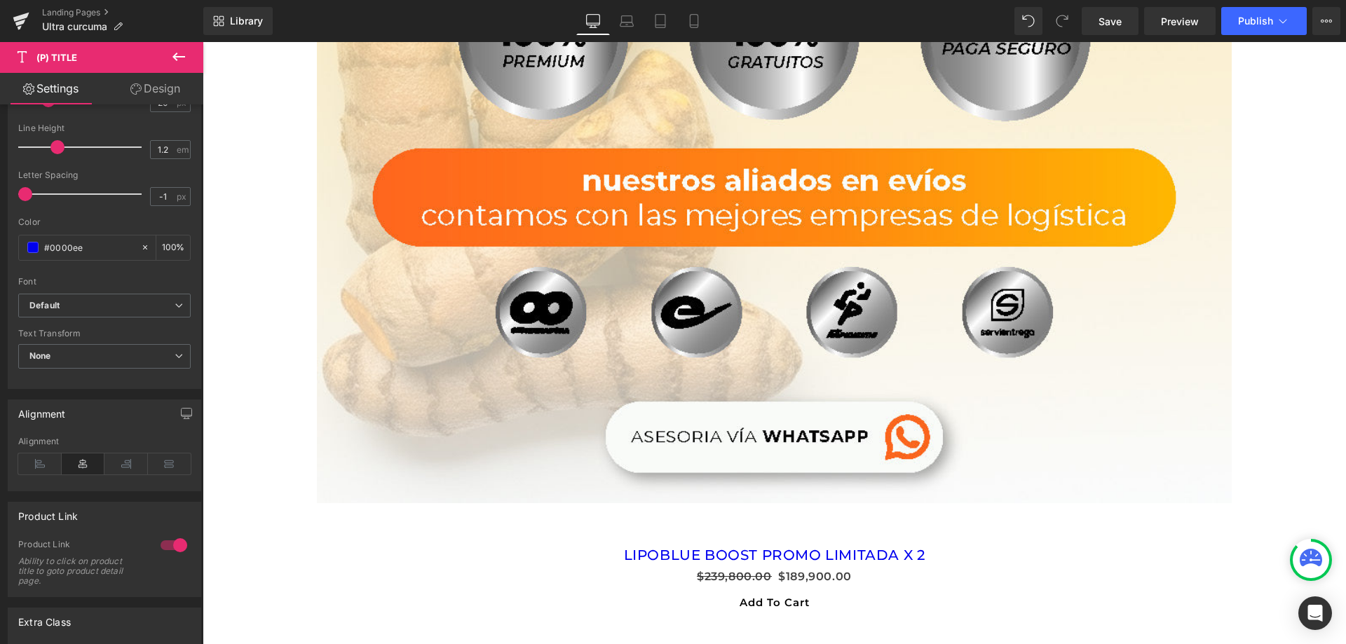
scroll to position [9935, 0]
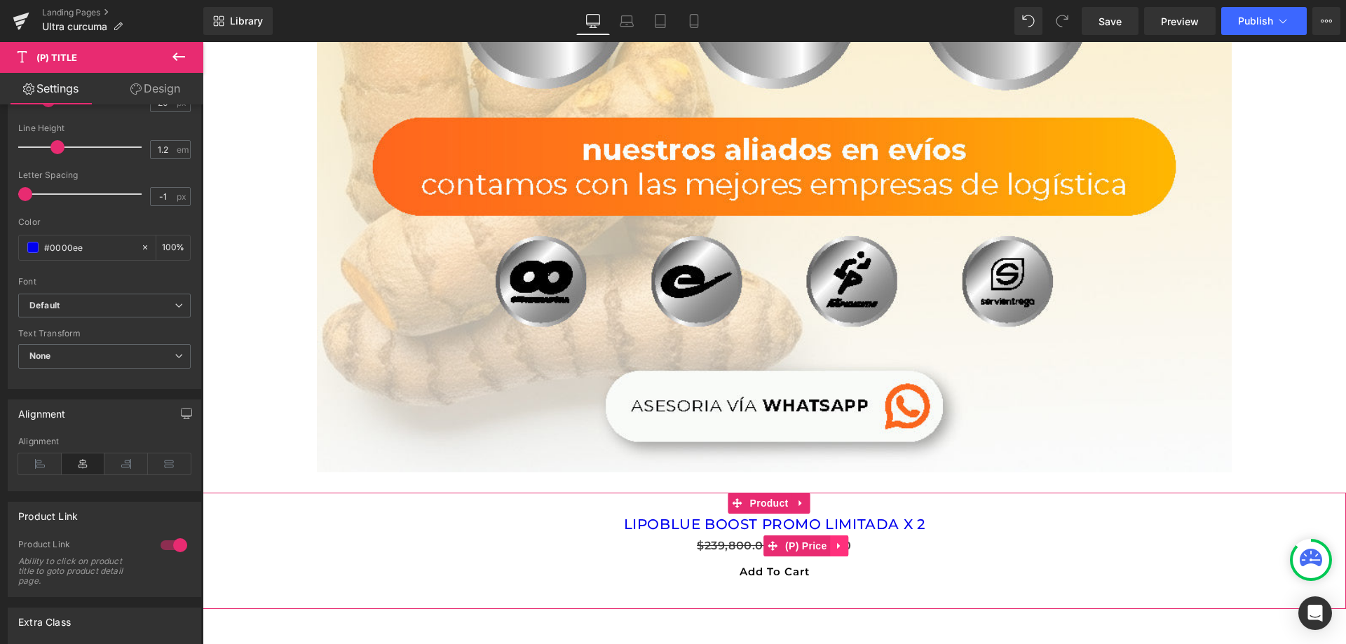
click at [838, 543] on icon at bounding box center [838, 546] width 3 height 6
click at [844, 541] on icon at bounding box center [849, 546] width 10 height 10
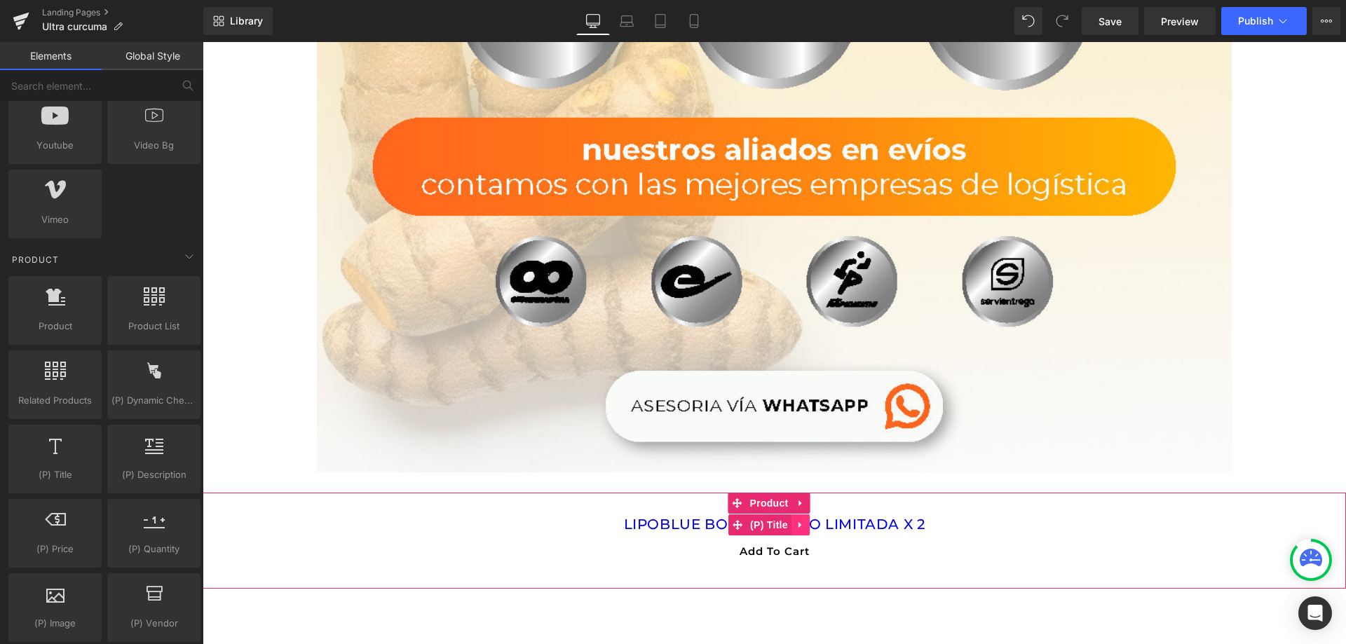
click at [803, 519] on icon at bounding box center [801, 524] width 10 height 11
click at [811, 519] on icon at bounding box center [810, 524] width 10 height 11
click at [817, 524] on icon at bounding box center [818, 529] width 10 height 11
click at [829, 524] on icon at bounding box center [827, 529] width 10 height 10
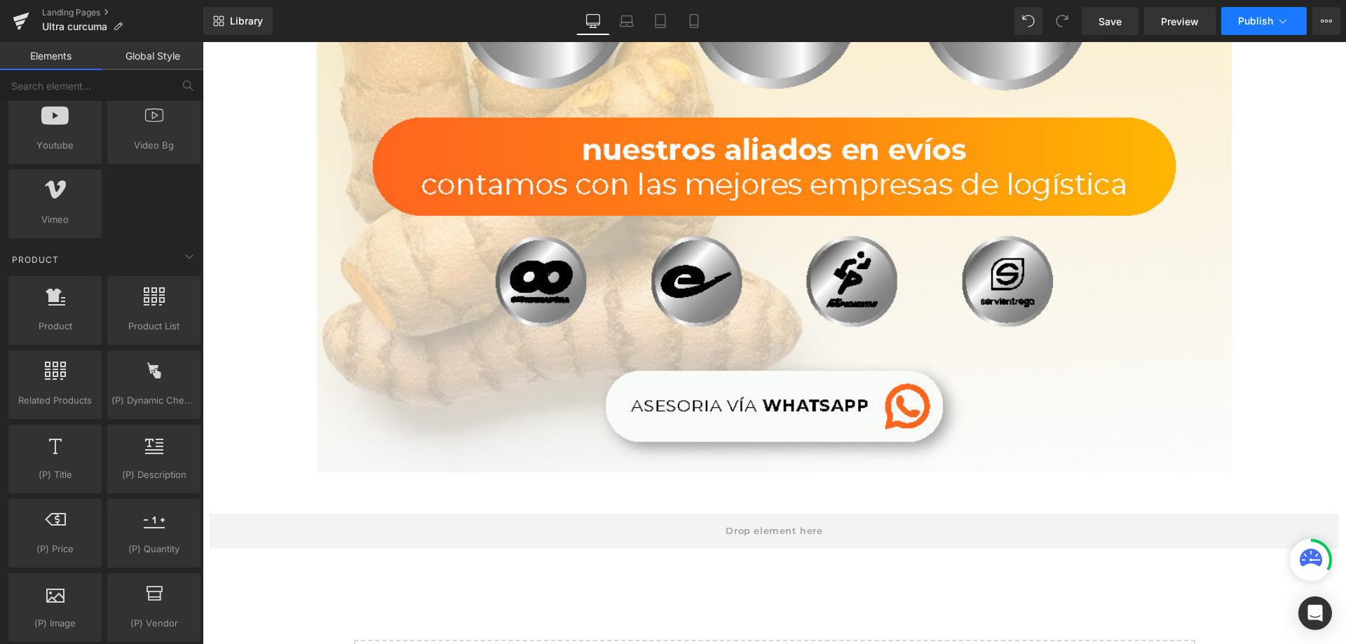
click at [1259, 13] on button "Publish" at bounding box center [1264, 21] width 86 height 28
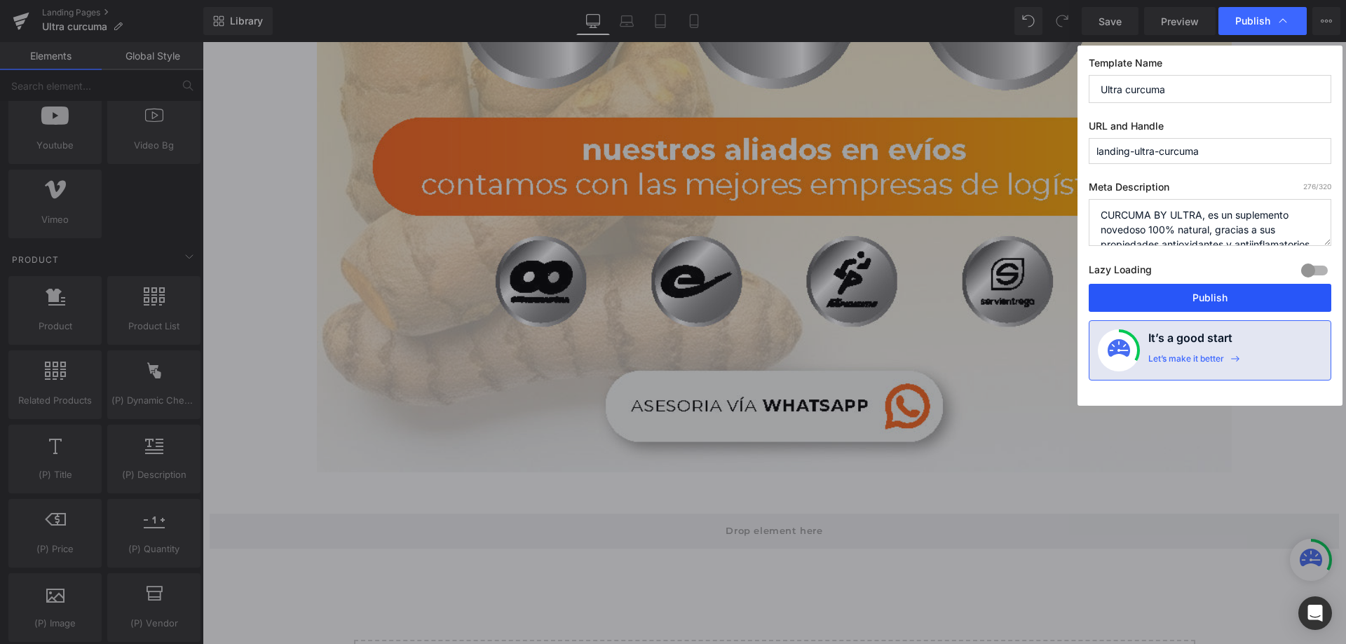
click at [1216, 298] on button "Publish" at bounding box center [1210, 298] width 243 height 28
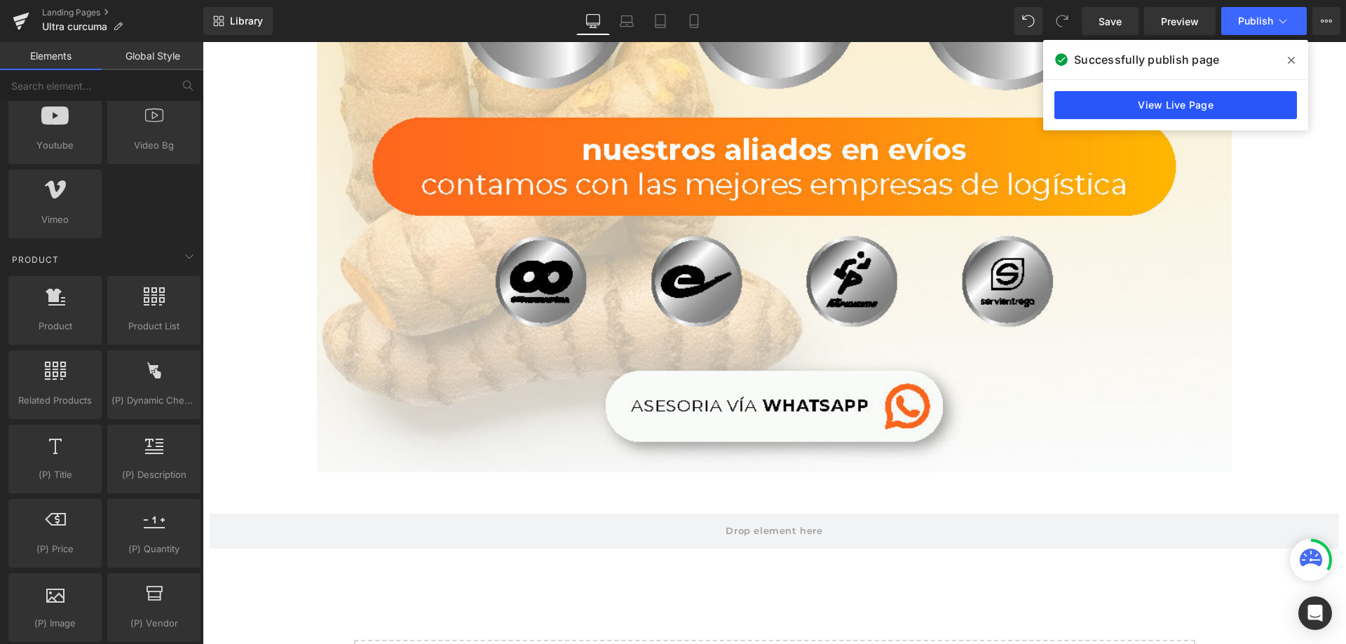
click at [1147, 101] on link "View Live Page" at bounding box center [1175, 105] width 243 height 28
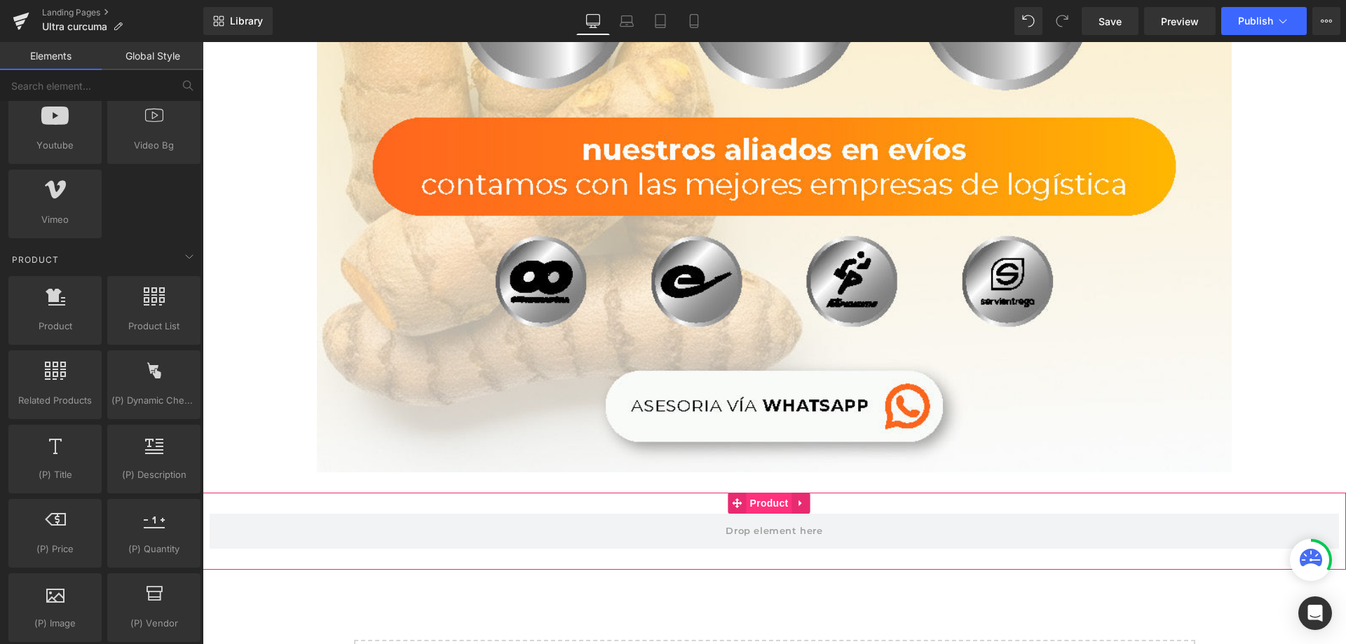
click at [771, 493] on span "Product" at bounding box center [770, 503] width 46 height 21
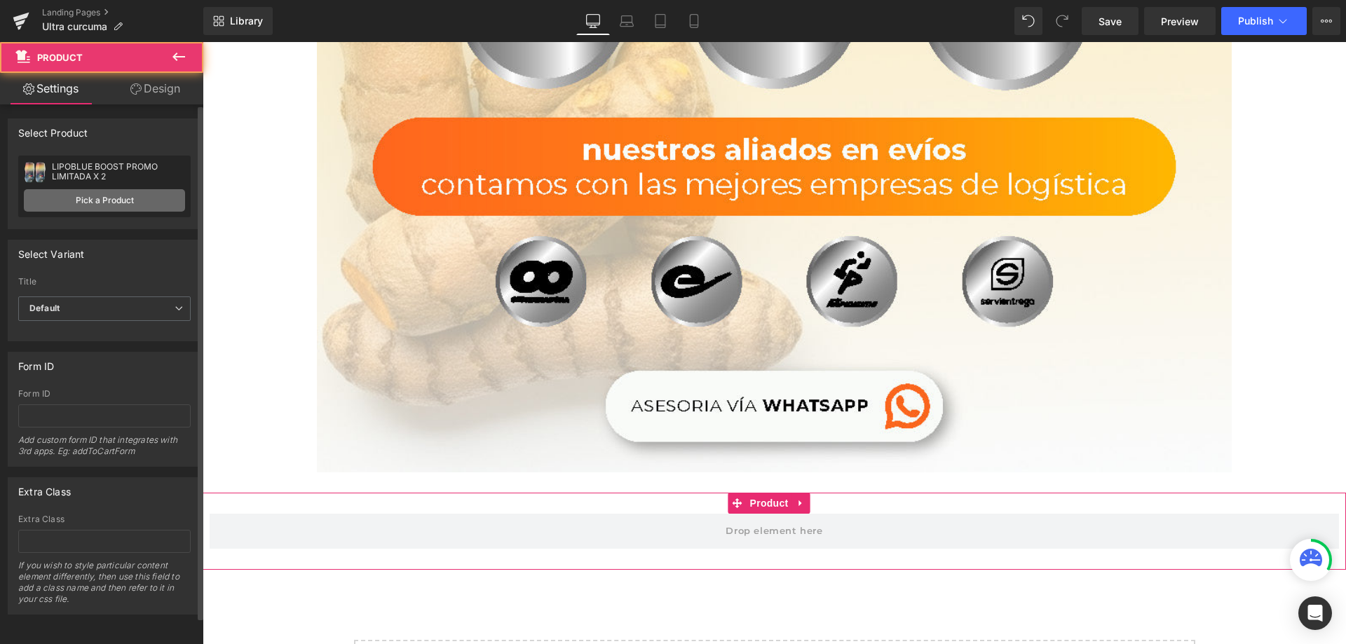
click at [111, 198] on link "Pick a Product" at bounding box center [104, 200] width 161 height 22
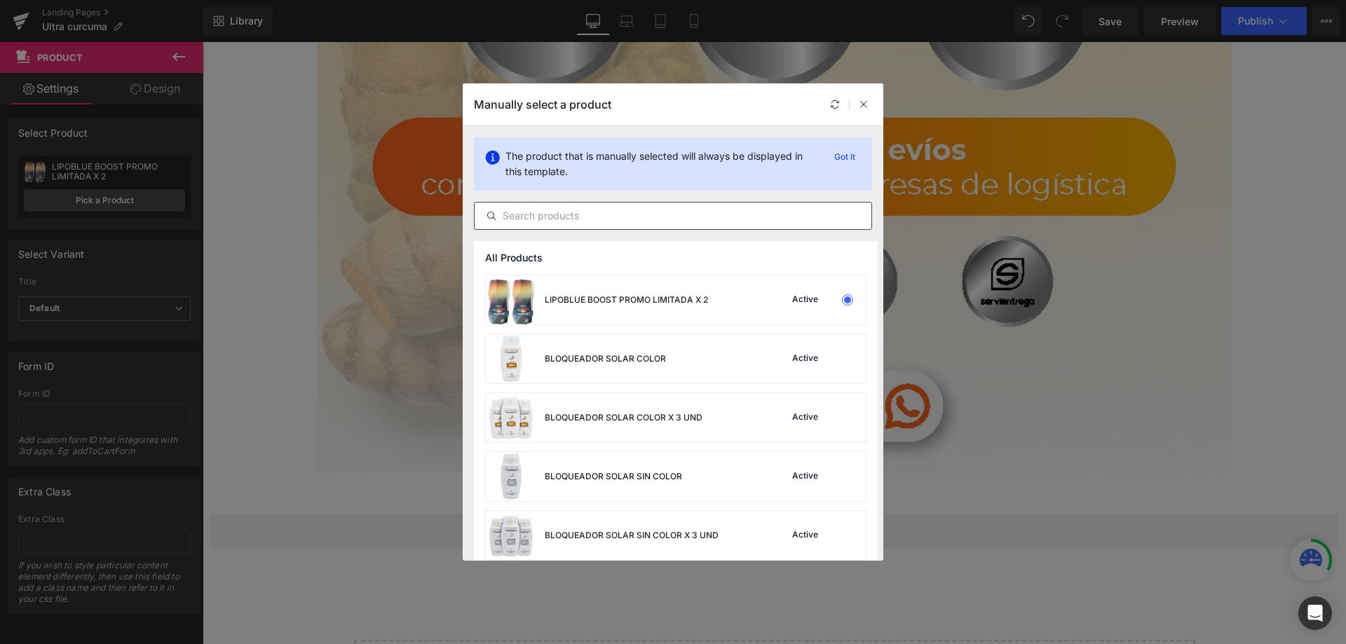
click at [590, 223] on input "text" at bounding box center [673, 216] width 397 height 17
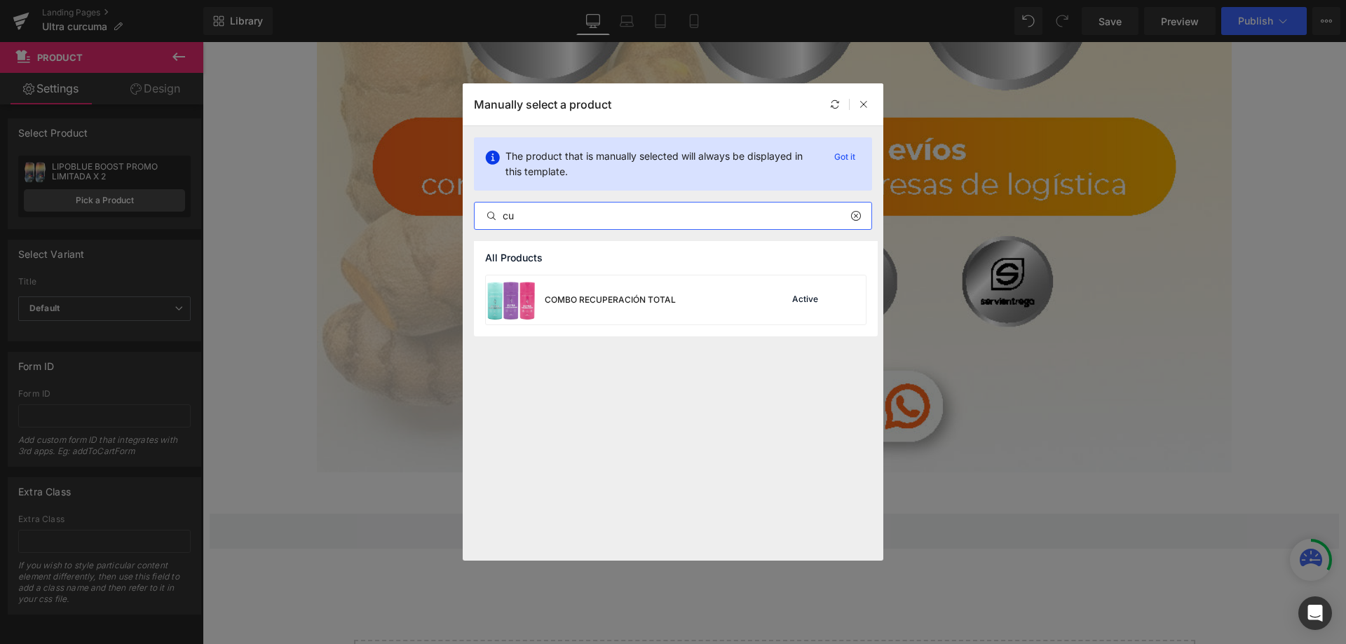
type input "c"
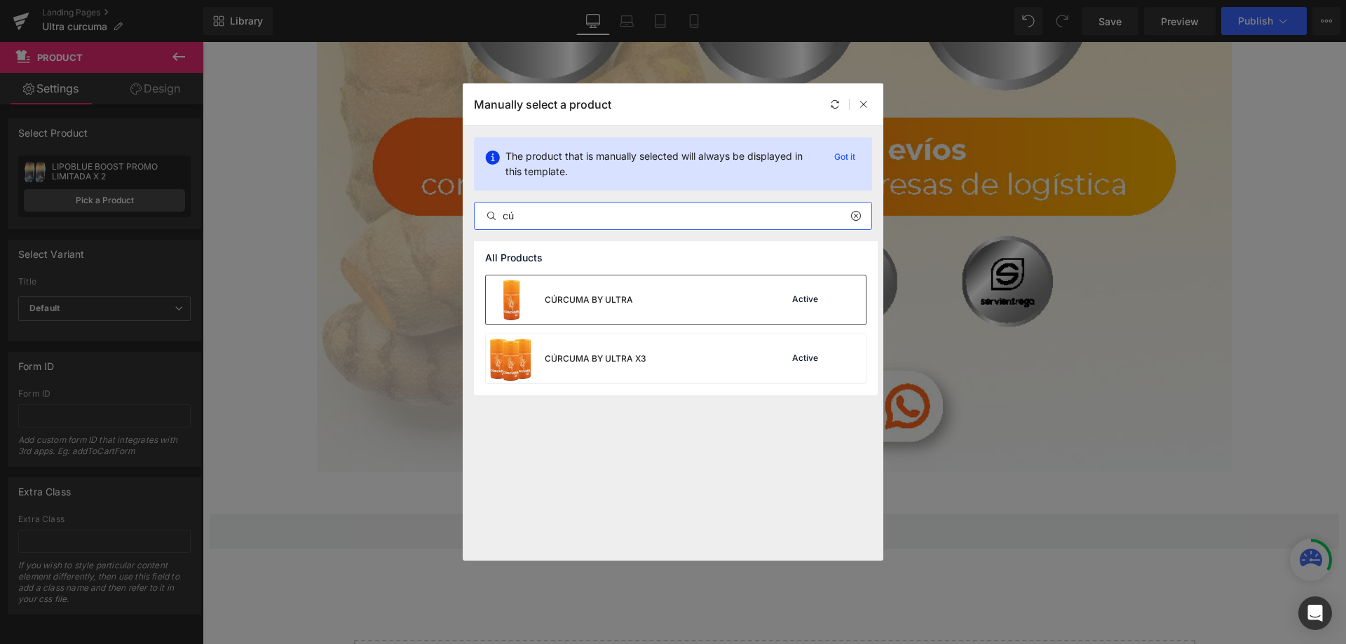
type input "cú"
click at [637, 293] on div "CÚRCUMA BY ULTRA Active" at bounding box center [676, 300] width 380 height 49
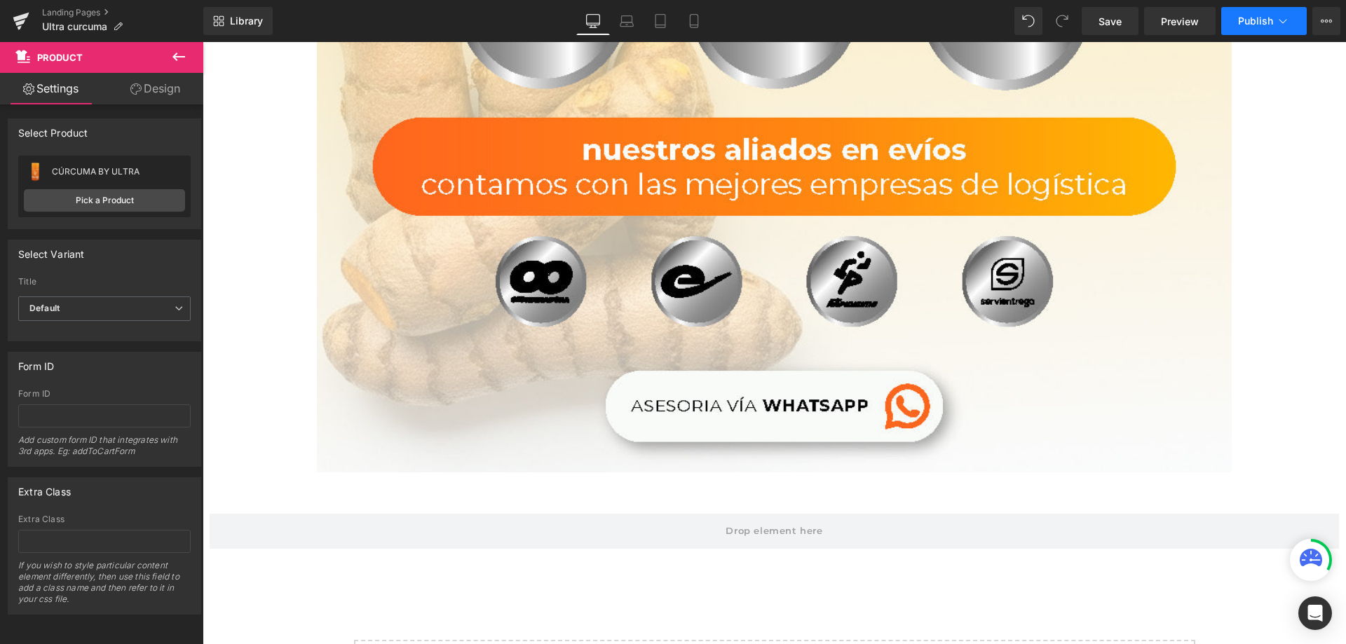
click at [1256, 25] on span "Publish" at bounding box center [1255, 20] width 35 height 11
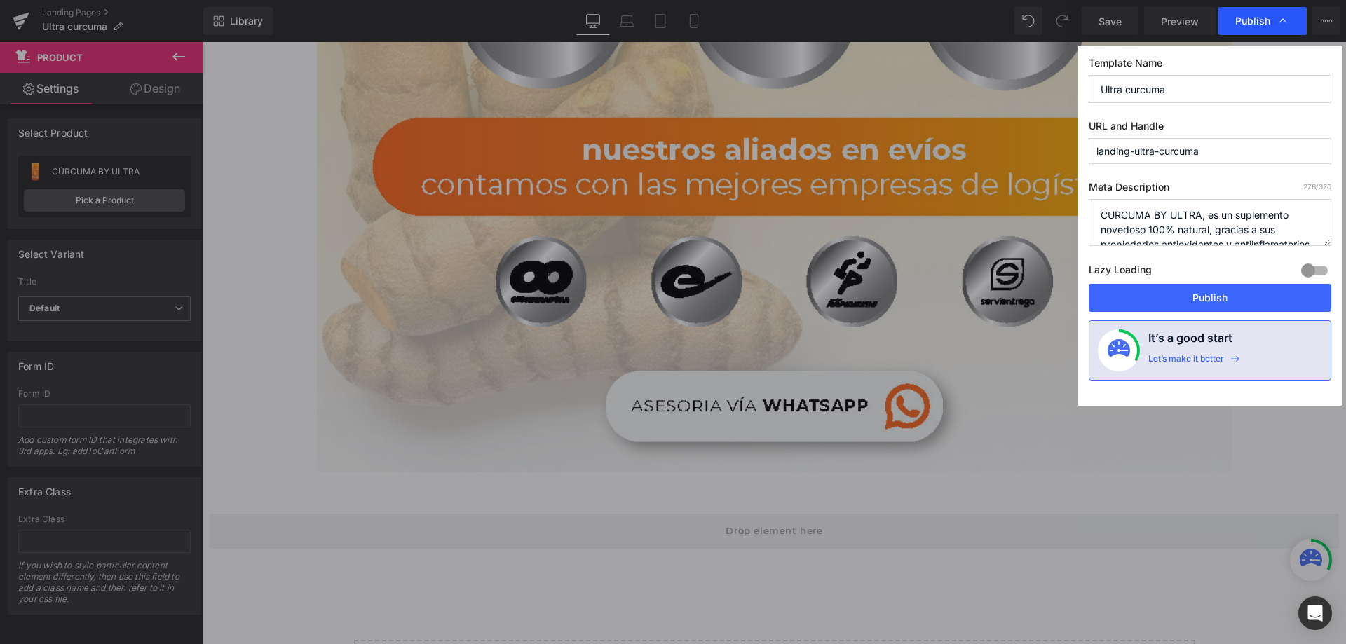
click at [1247, 25] on span "Publish" at bounding box center [1252, 21] width 35 height 13
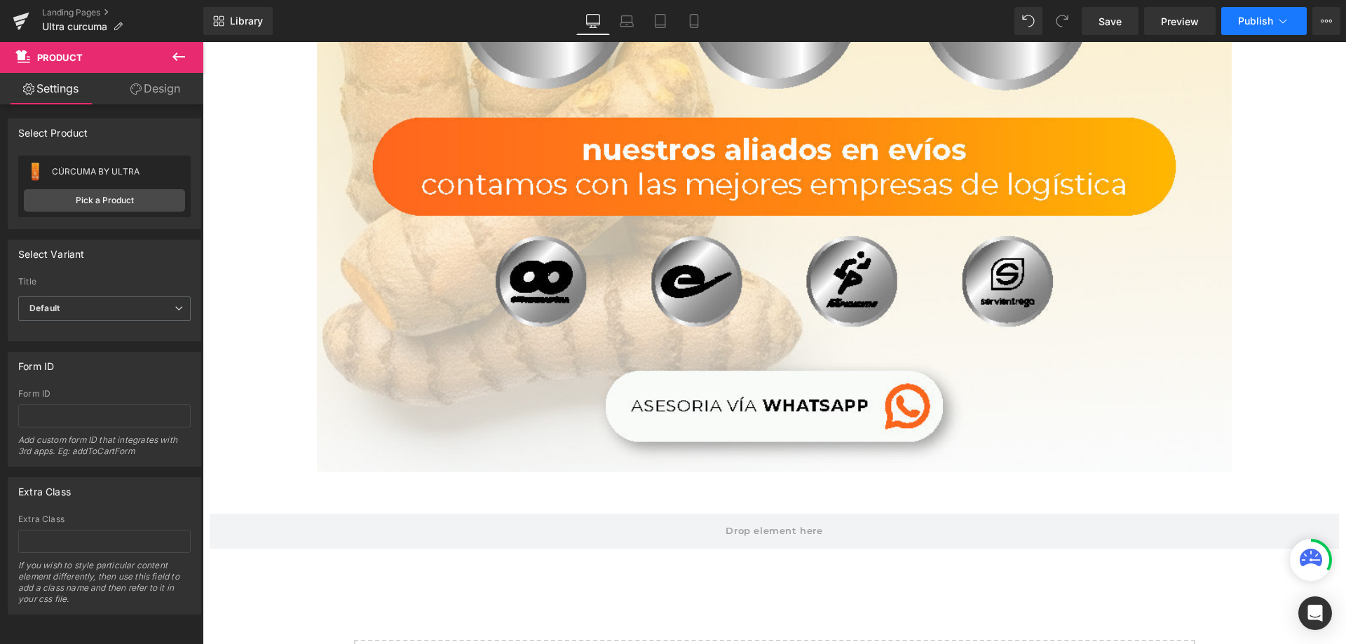
click at [1253, 25] on span "Publish" at bounding box center [1255, 20] width 35 height 11
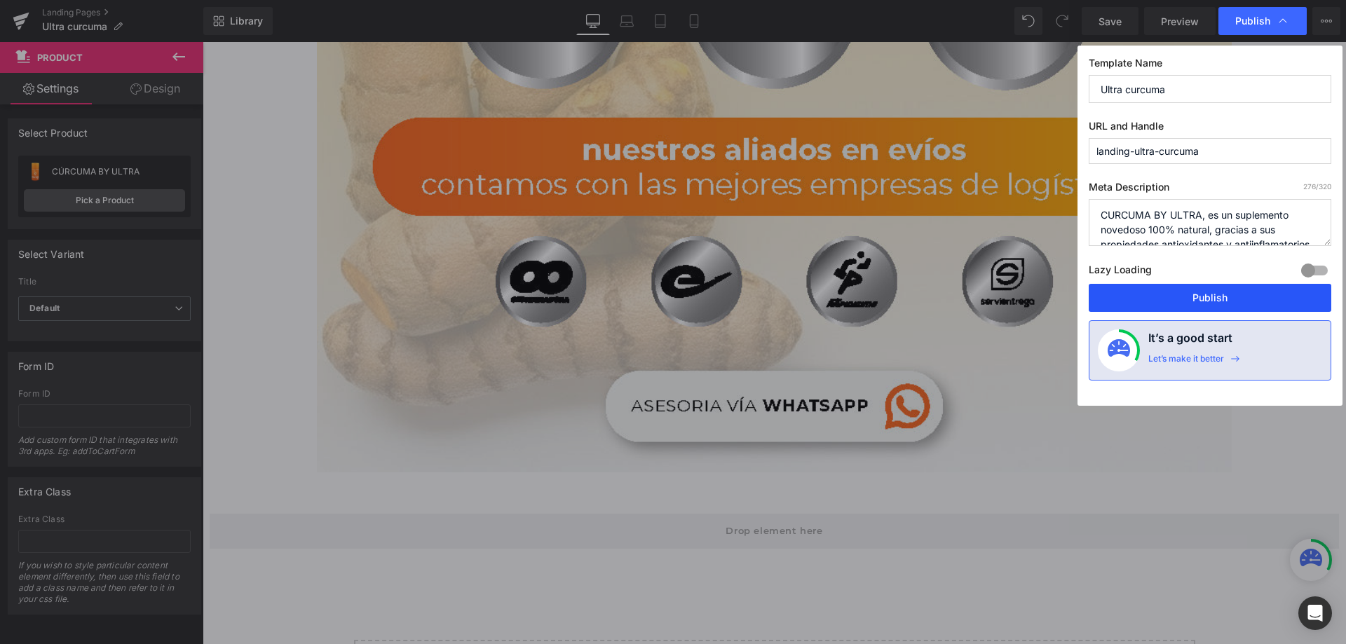
click at [1214, 295] on button "Publish" at bounding box center [1210, 298] width 243 height 28
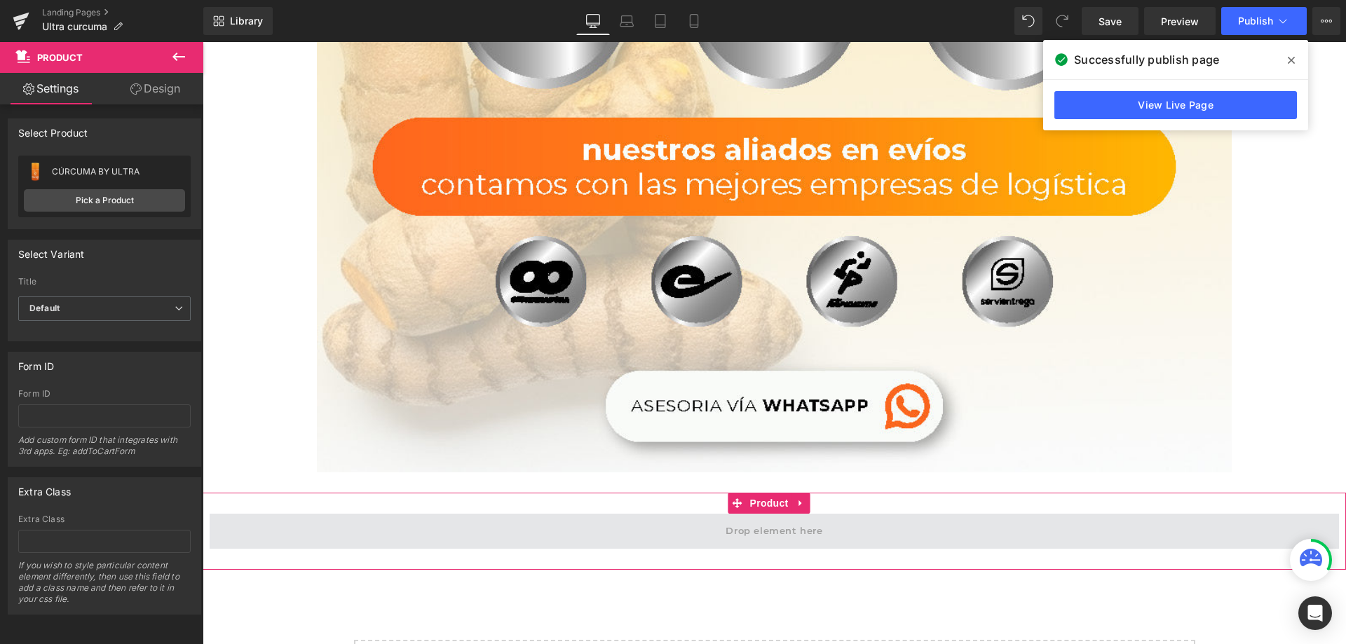
click at [828, 514] on span at bounding box center [774, 531] width 1129 height 35
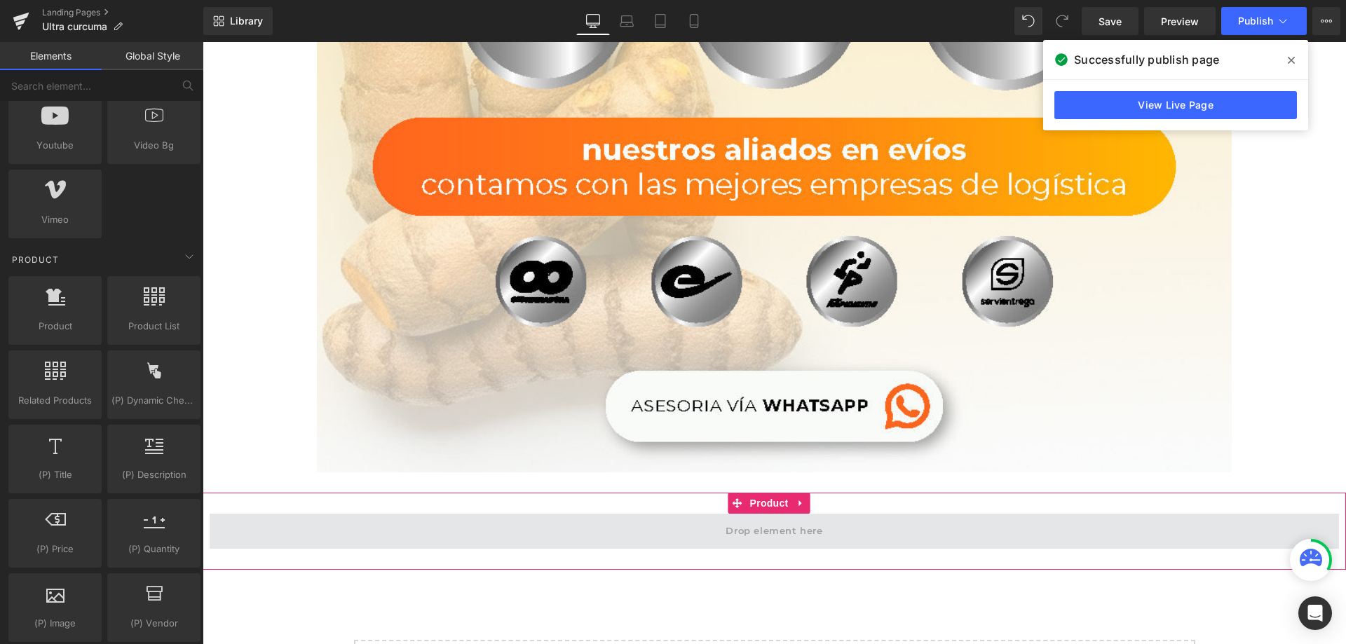
click at [723, 519] on span at bounding box center [774, 530] width 107 height 23
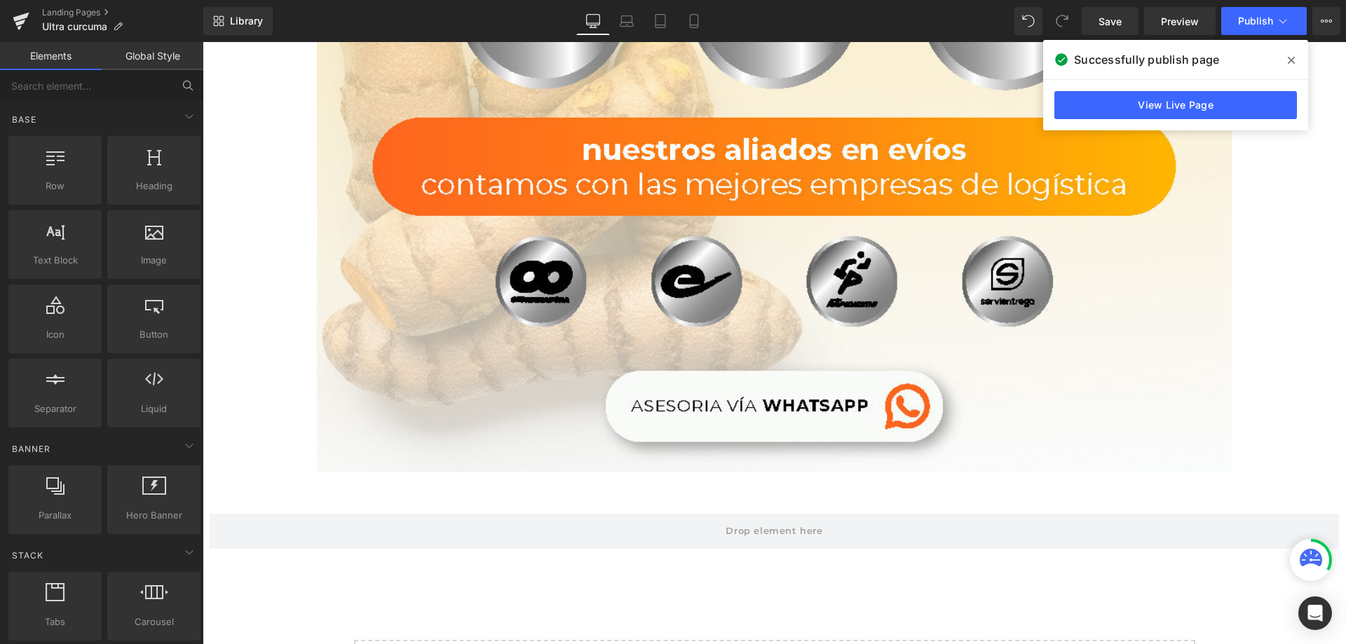
drag, startPoint x: 173, startPoint y: 88, endPoint x: 182, endPoint y: 86, distance: 9.5
click at [176, 88] on button at bounding box center [187, 85] width 31 height 31
click at [183, 85] on icon at bounding box center [186, 84] width 7 height 7
click at [190, 83] on icon at bounding box center [186, 84] width 7 height 7
click at [130, 84] on input "text" at bounding box center [86, 85] width 172 height 31
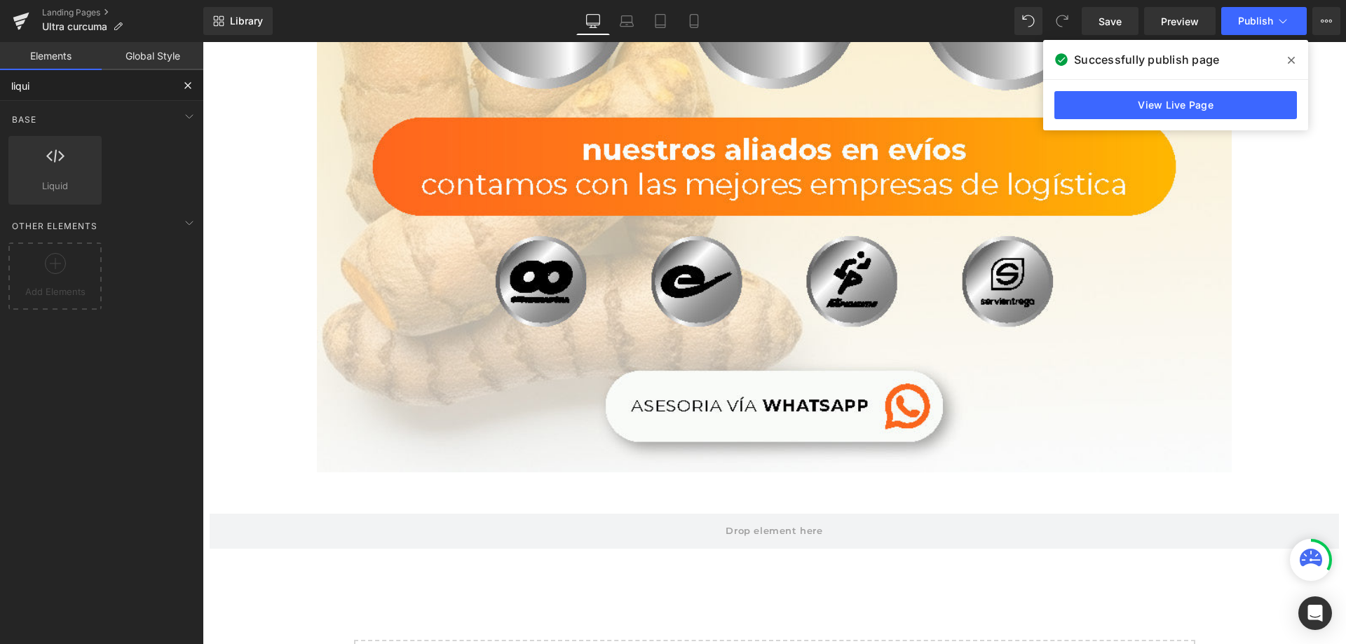
type input "liquid"
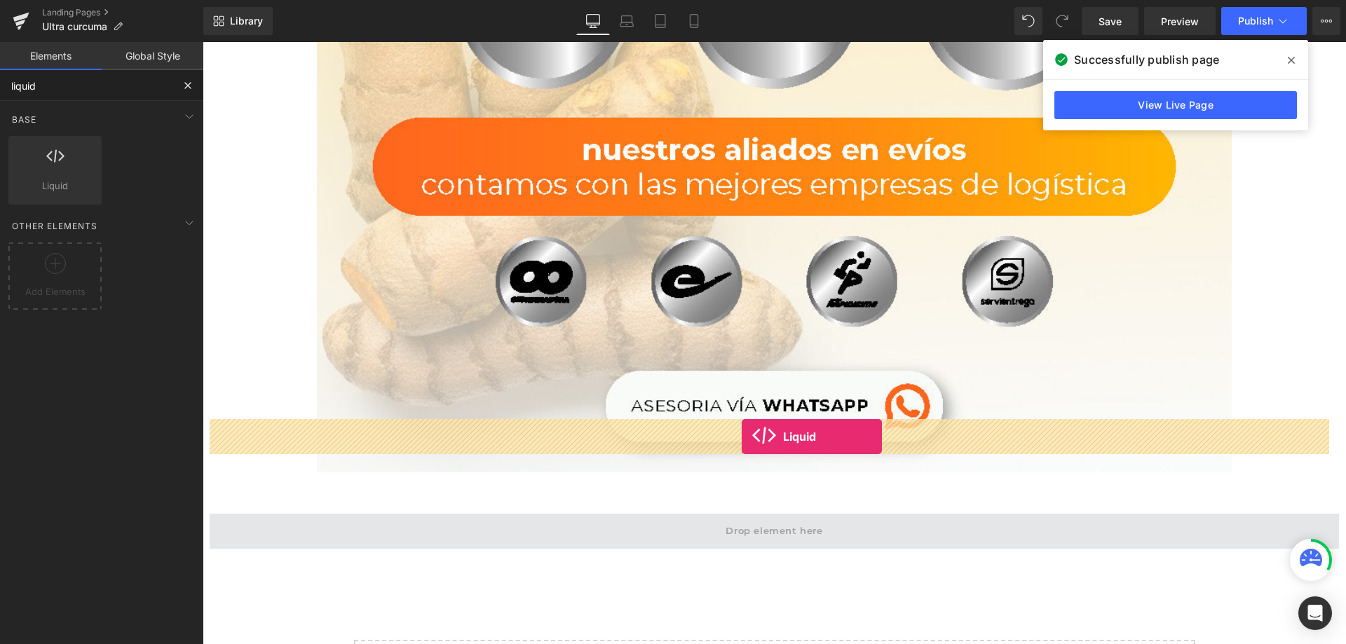
drag, startPoint x: 310, startPoint y: 252, endPoint x: 742, endPoint y: 437, distance: 469.9
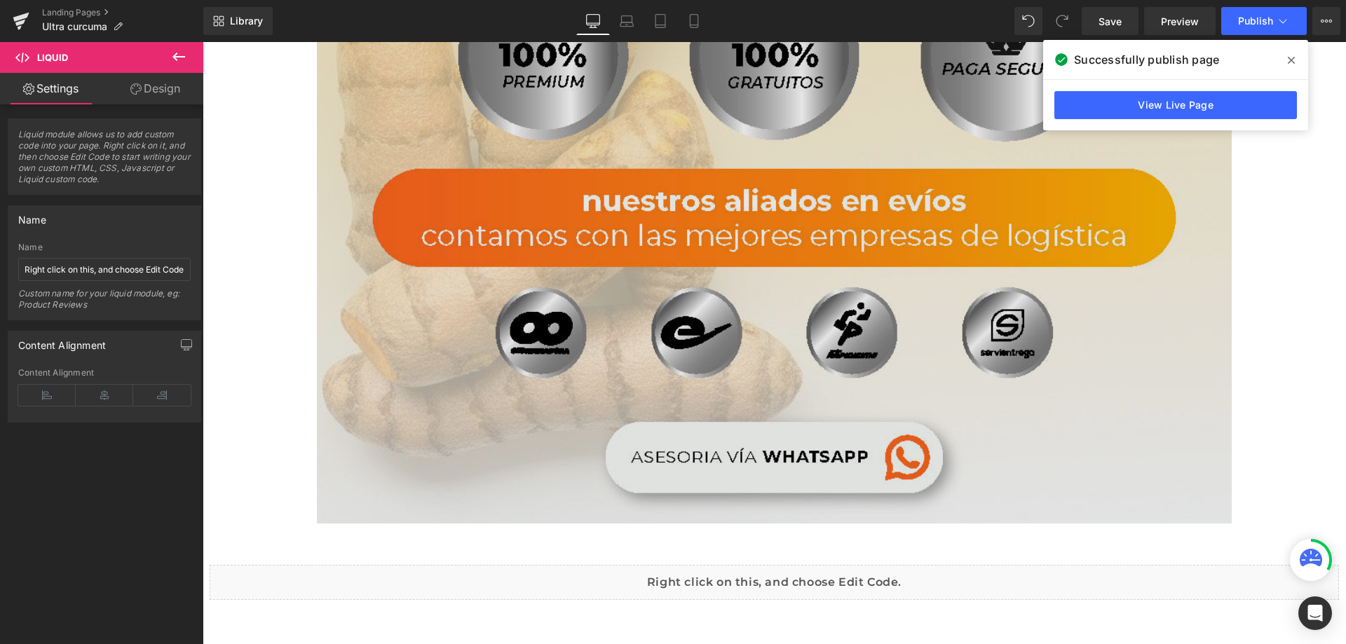
scroll to position [9865, 0]
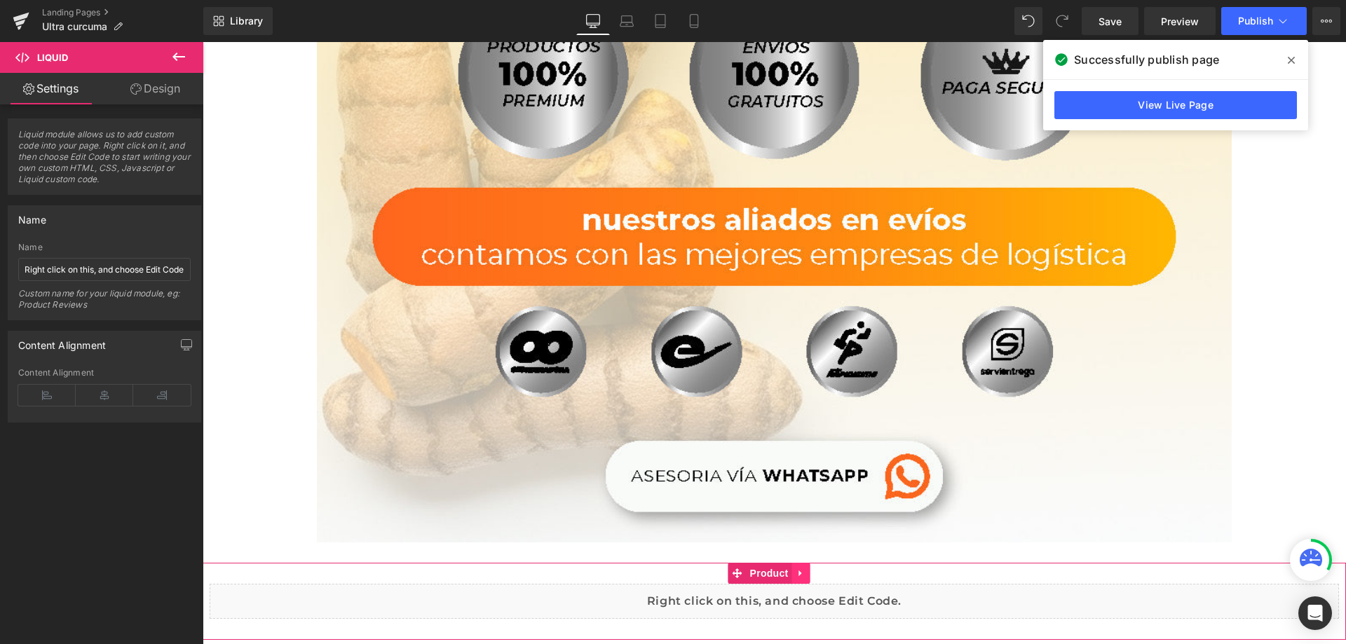
click at [798, 563] on link at bounding box center [801, 573] width 18 height 21
click at [737, 563] on link "Product" at bounding box center [733, 573] width 64 height 21
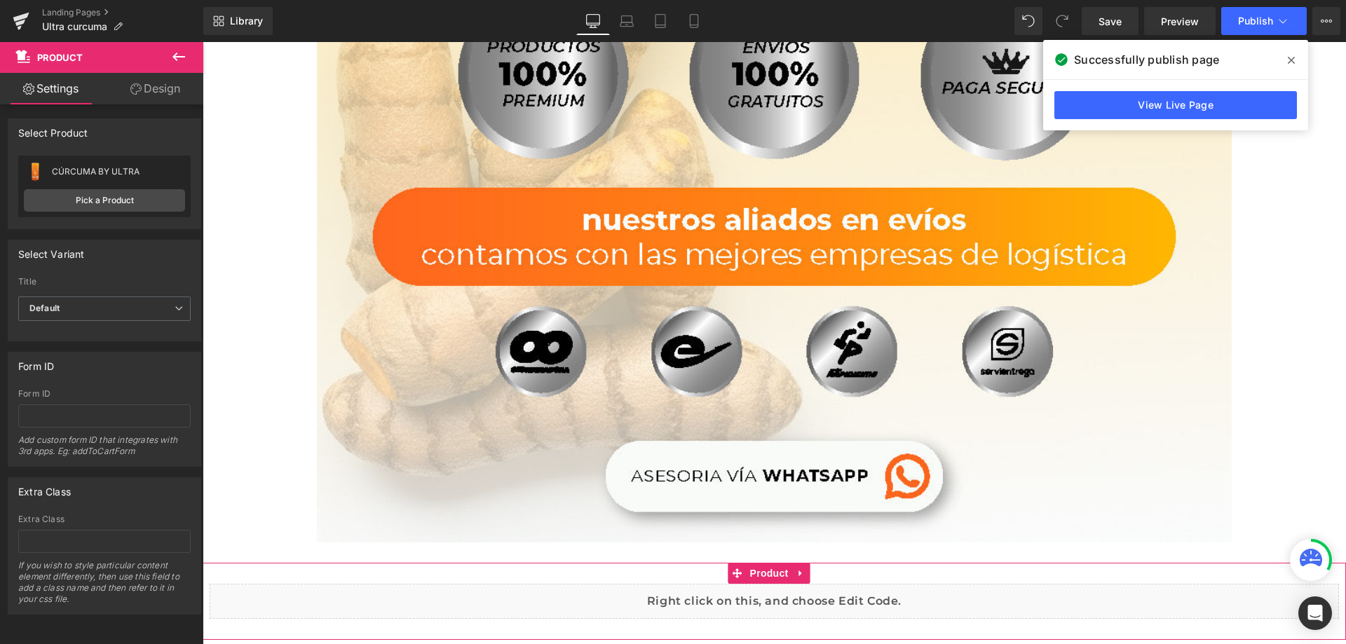
click at [161, 74] on link "Design" at bounding box center [155, 89] width 102 height 32
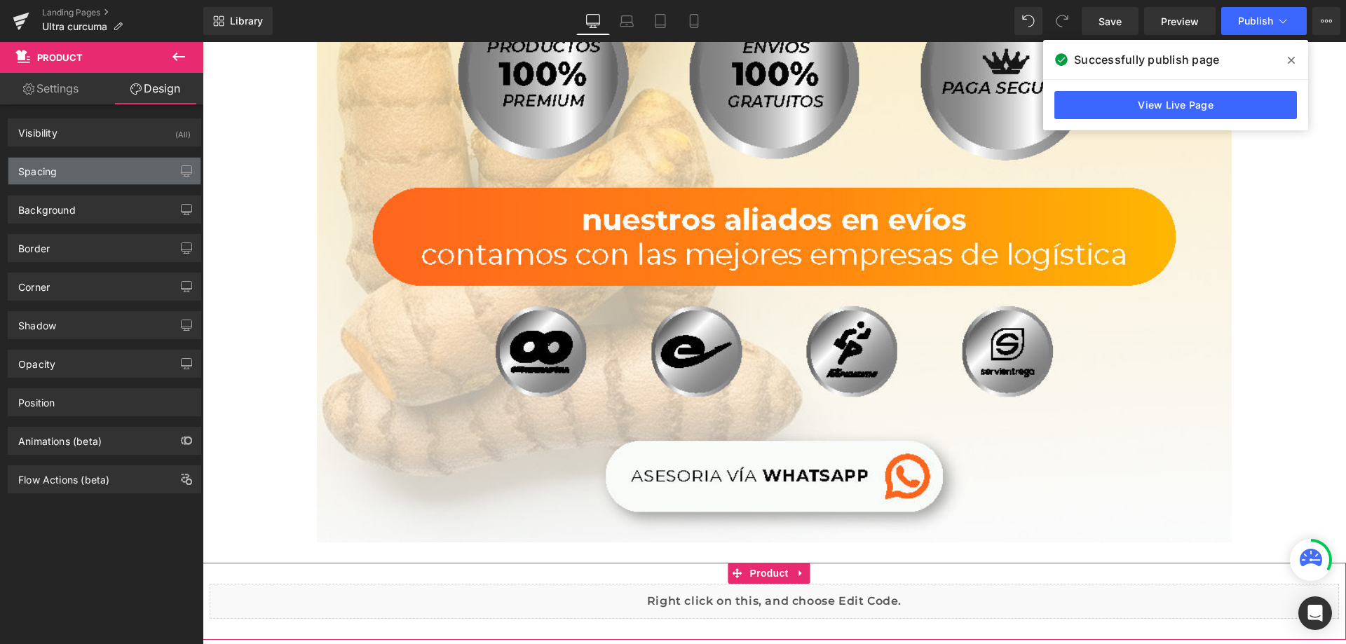
click at [93, 183] on div "Spacing" at bounding box center [104, 171] width 192 height 27
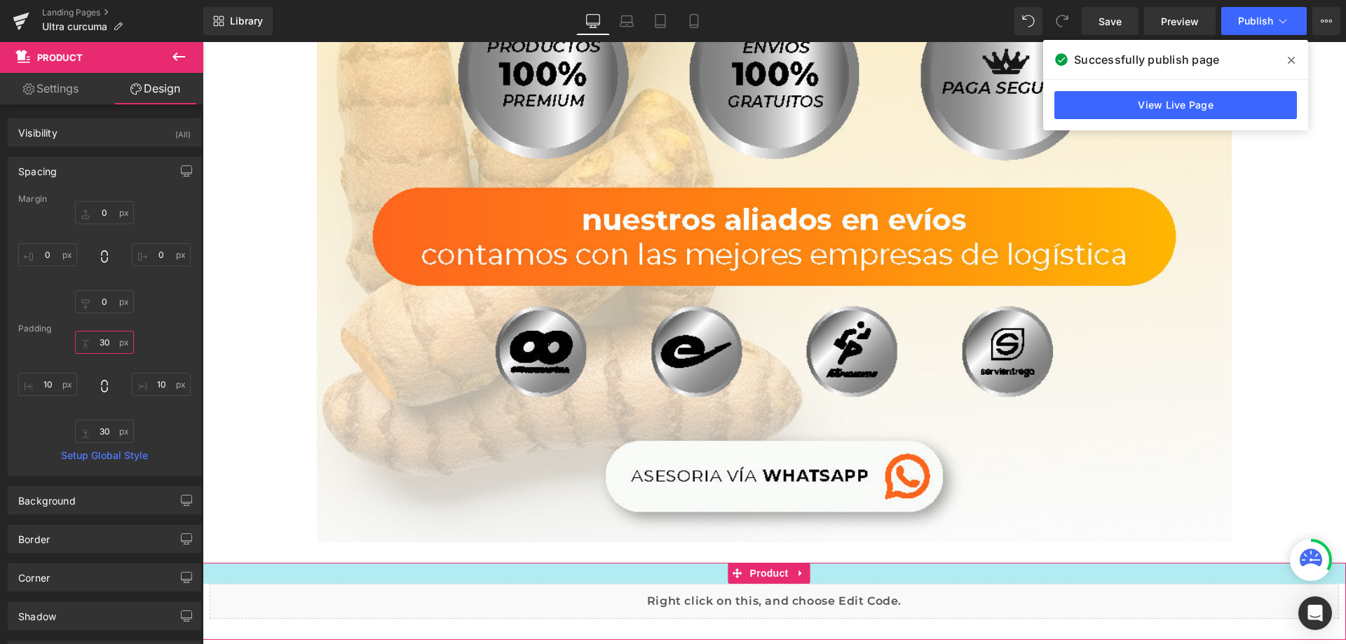
click at [107, 340] on input "30" at bounding box center [104, 342] width 59 height 23
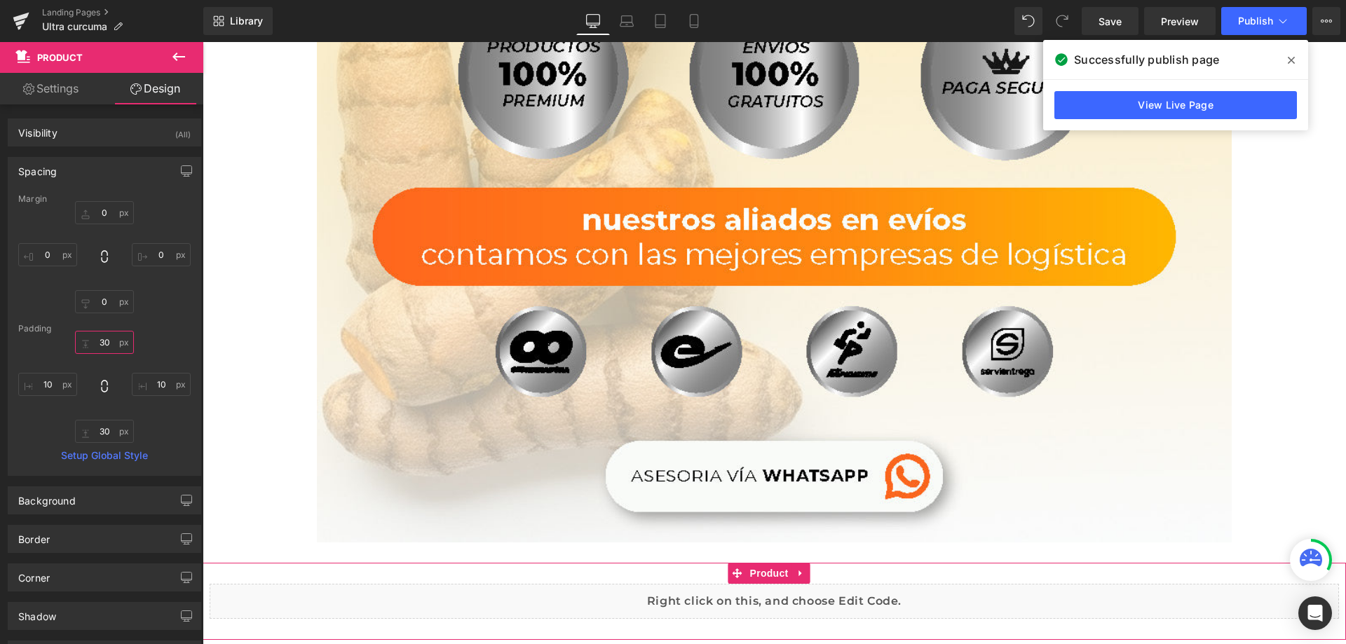
type input "0"
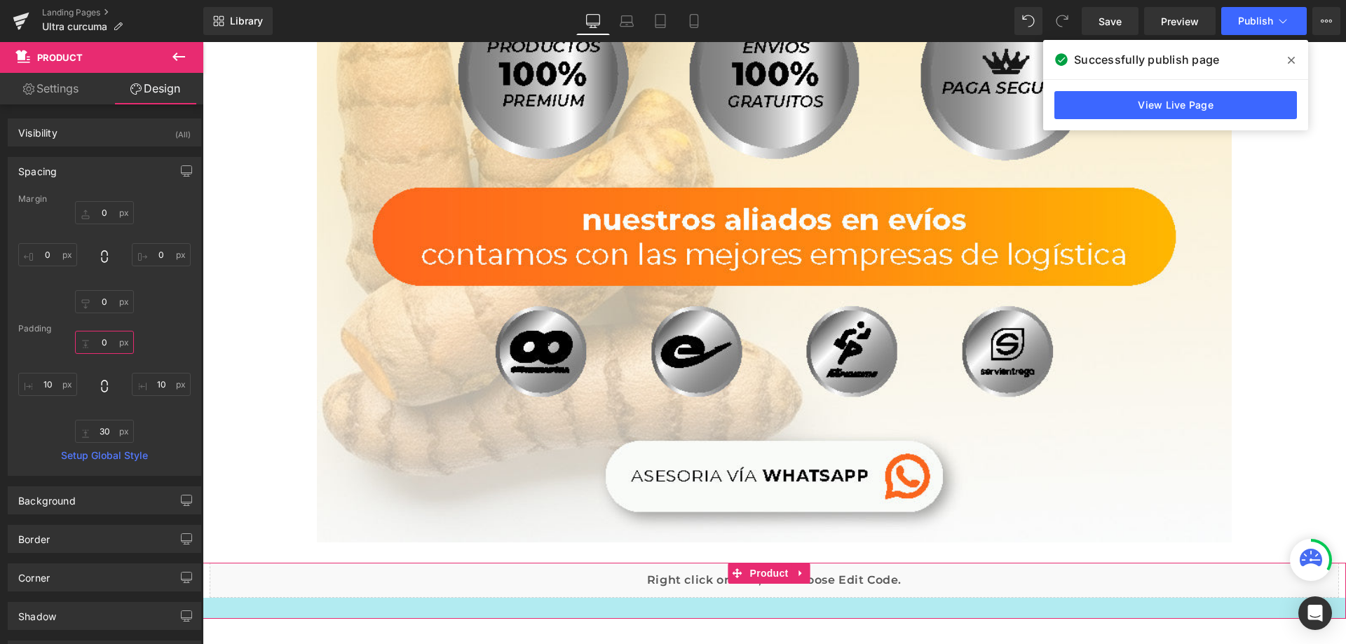
click at [708, 598] on div at bounding box center [774, 608] width 1143 height 21
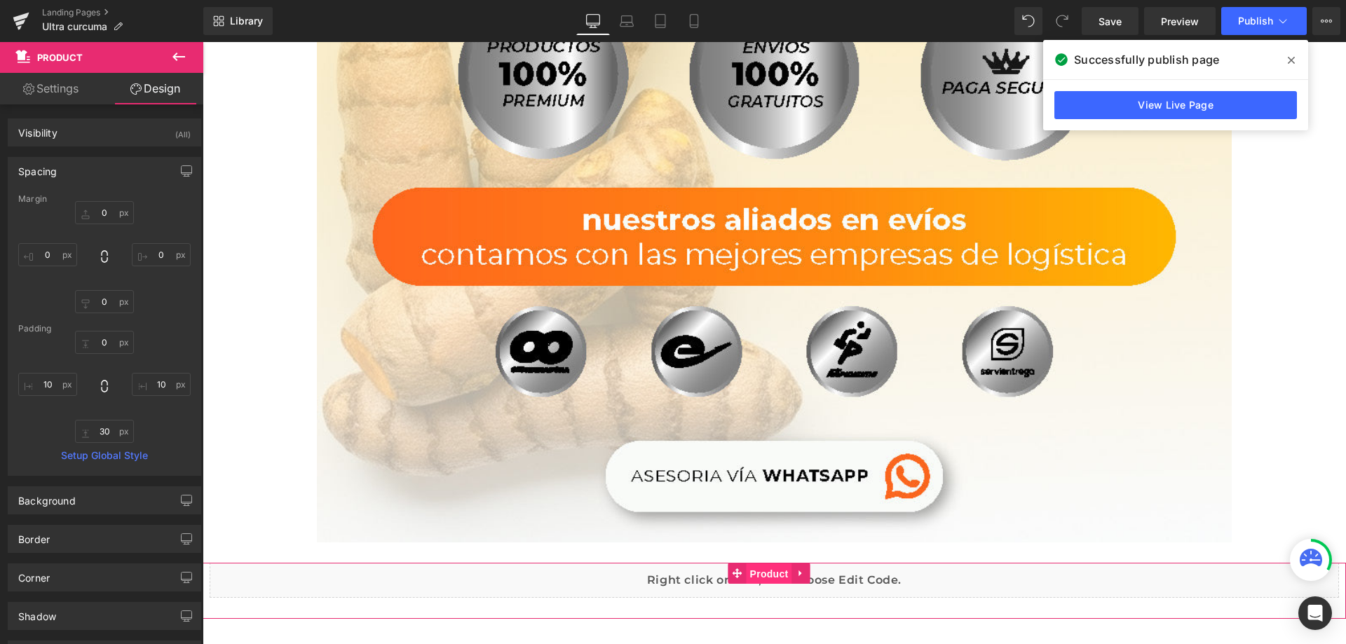
click at [758, 564] on span "Product" at bounding box center [770, 574] width 46 height 21
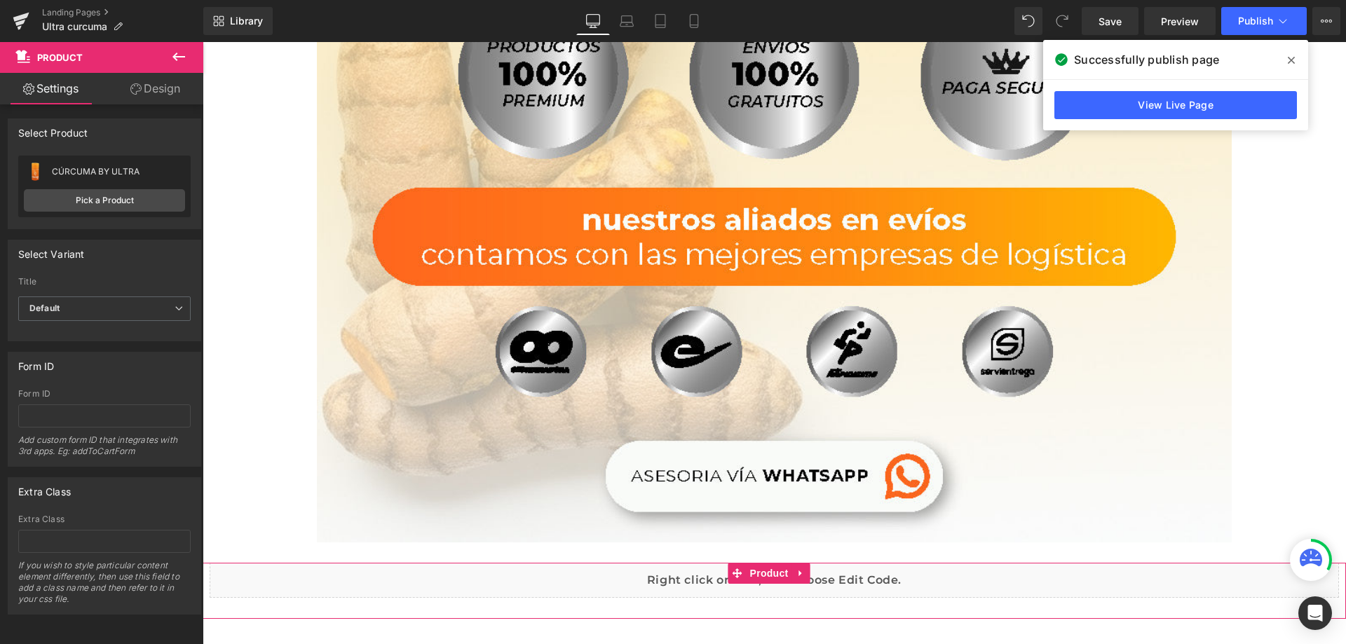
scroll to position [0, 0]
click at [148, 88] on link "Design" at bounding box center [155, 89] width 102 height 32
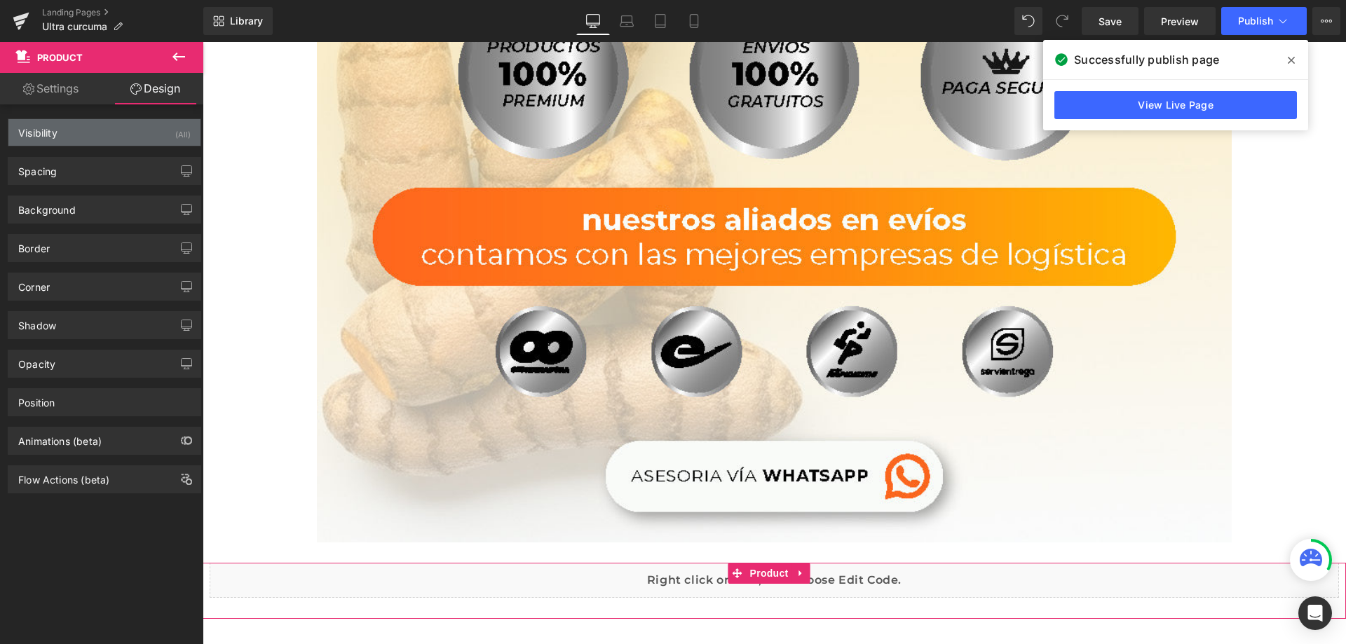
type input "0"
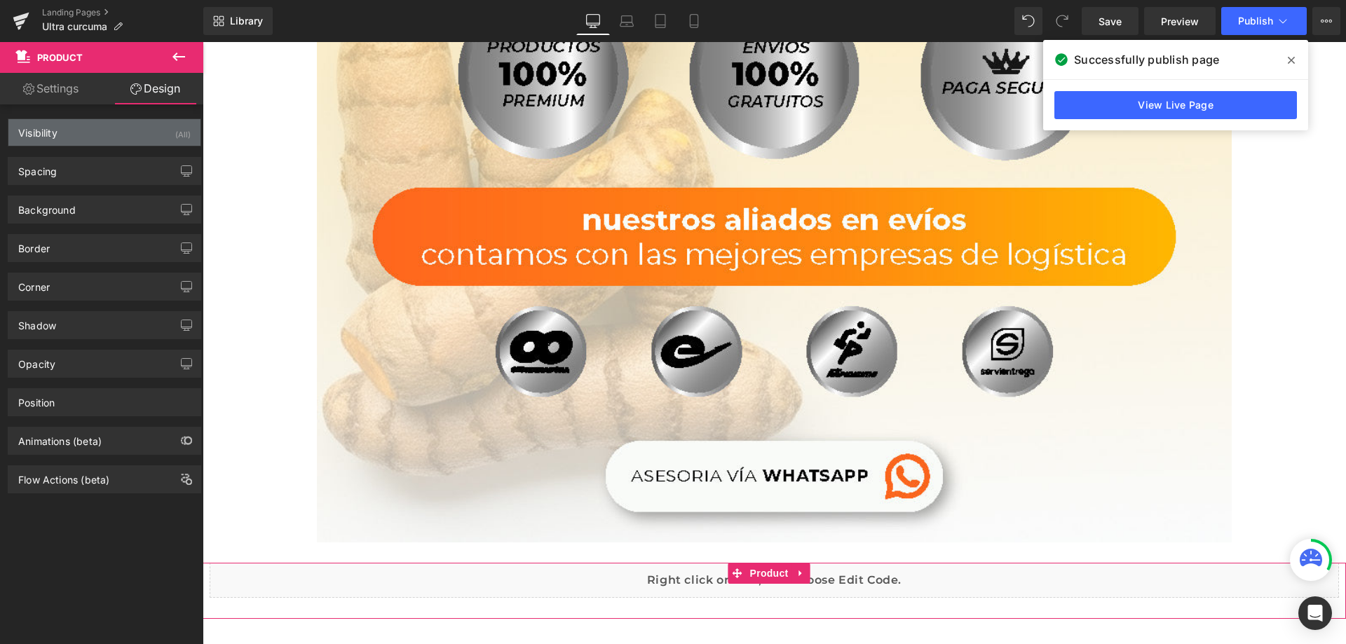
type input "10"
type input "30"
type input "10"
click at [113, 139] on div "Visibility (All)" at bounding box center [104, 132] width 192 height 27
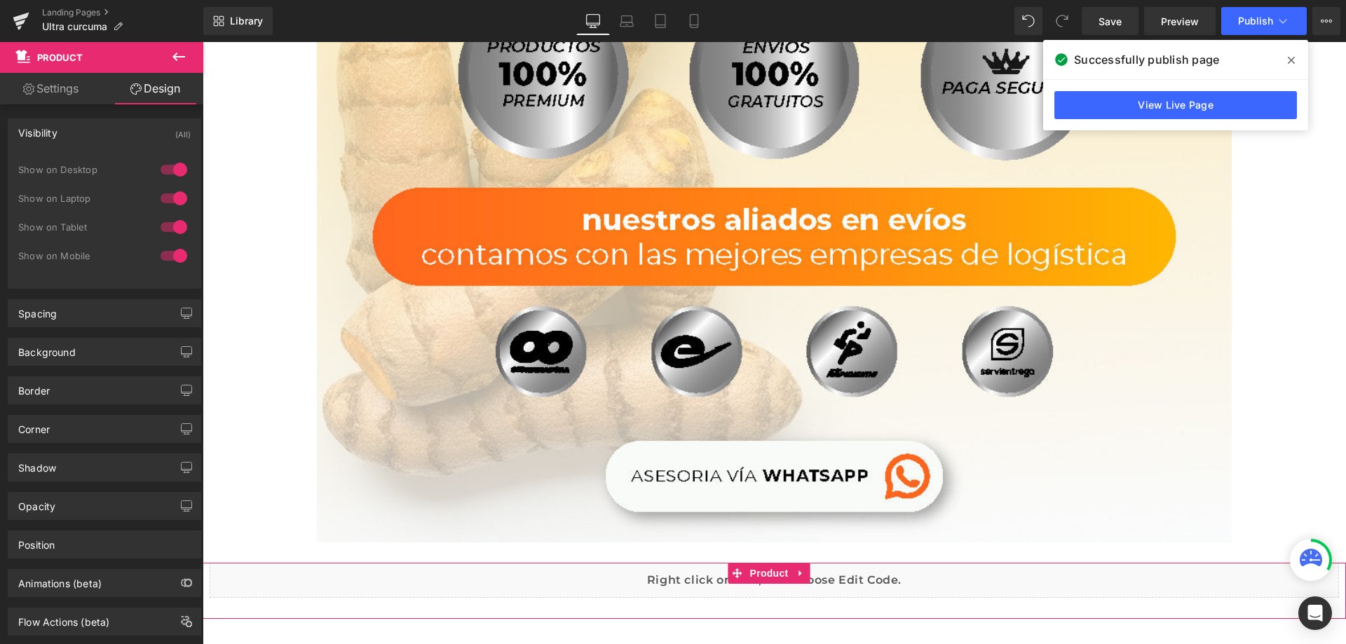
click at [113, 139] on div "Visibility (All)" at bounding box center [104, 132] width 192 height 27
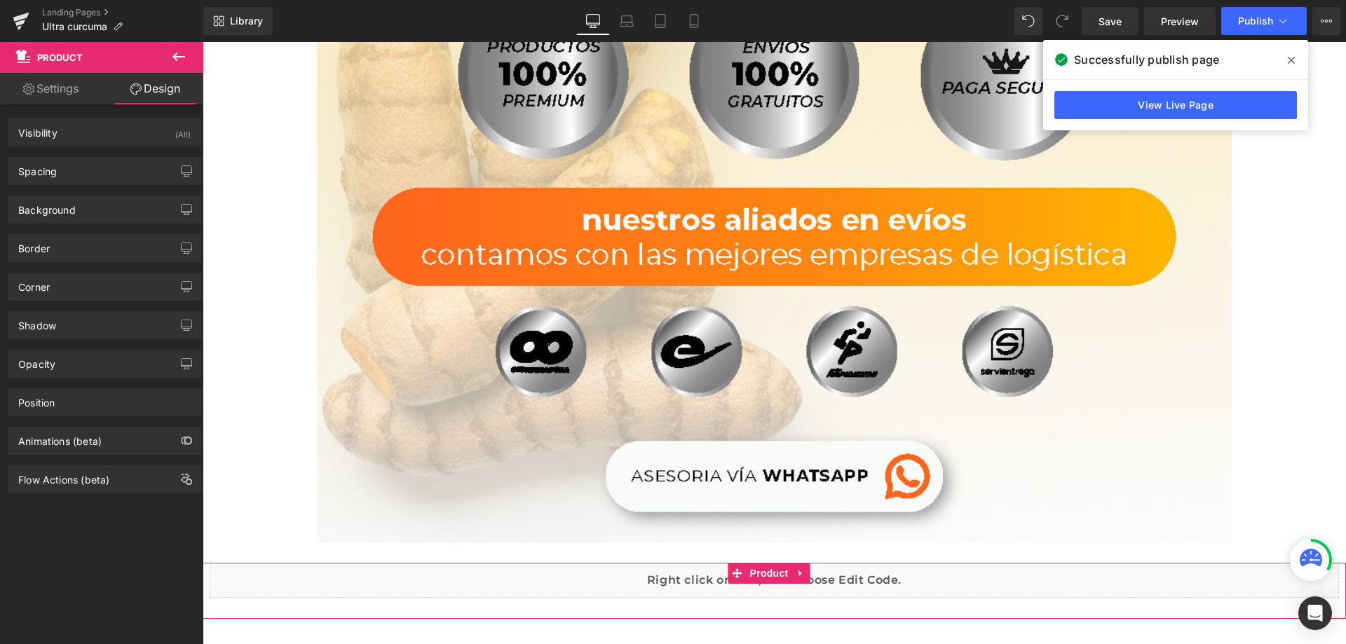
click at [111, 153] on div "Spacing Margin 0px 0 0px 0 0px 0 0px 0 Padding 0px 0 10px 10 30px 30 10px 10 Se…" at bounding box center [105, 166] width 210 height 39
click at [102, 166] on div "Spacing" at bounding box center [104, 171] width 192 height 27
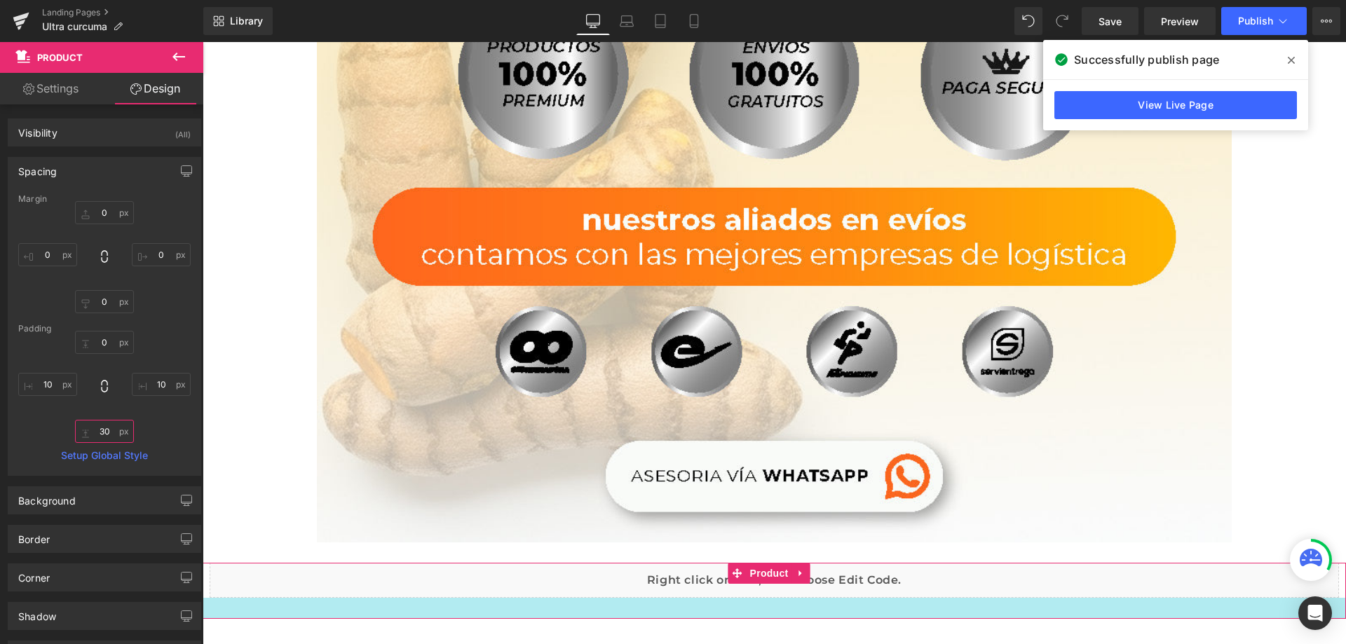
click at [100, 435] on input "30" at bounding box center [104, 431] width 59 height 23
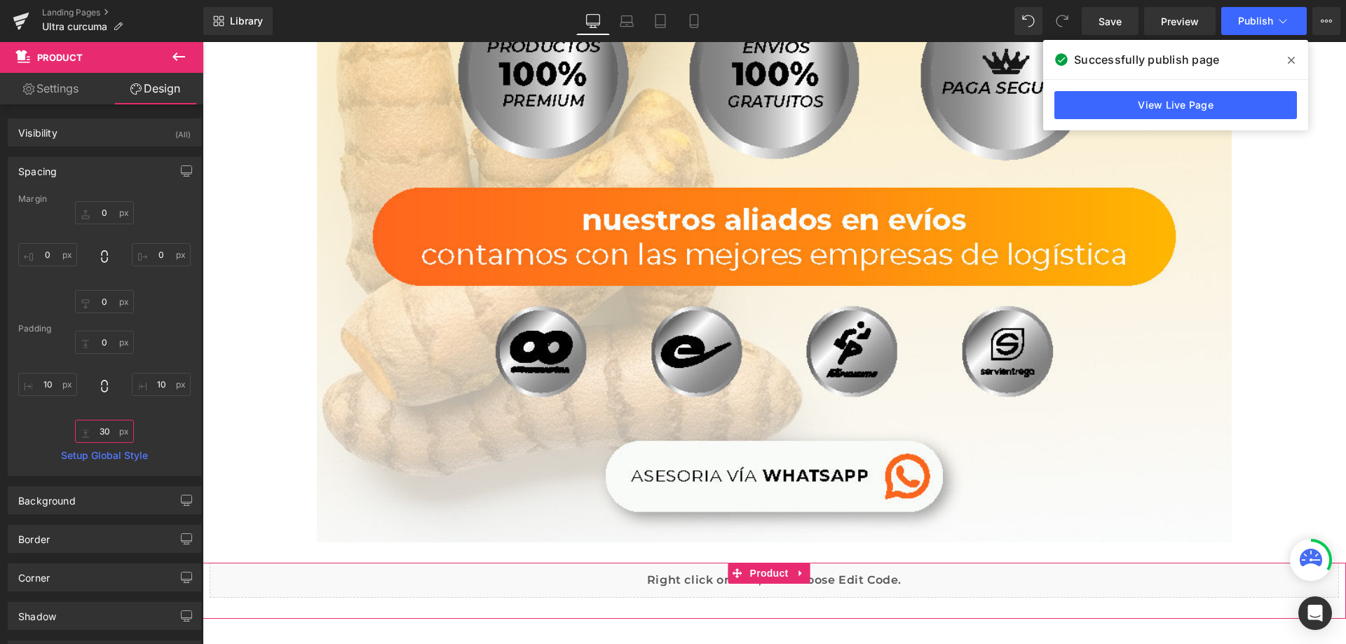
type input "0"
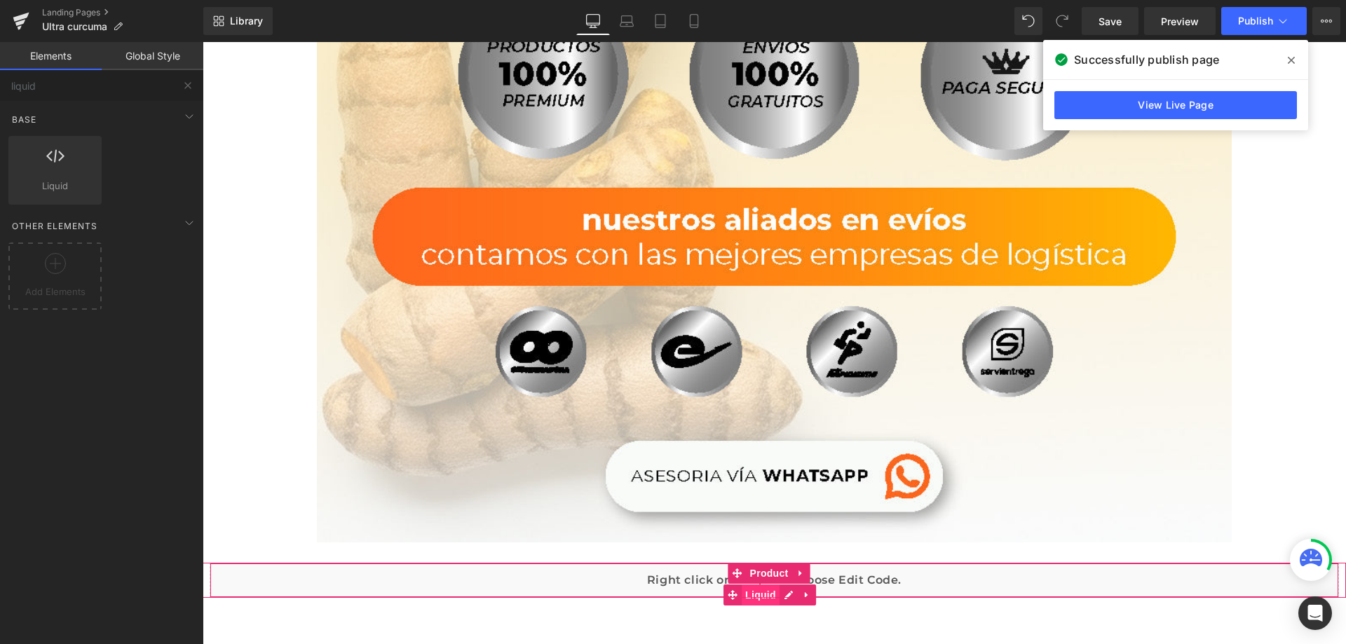
click at [755, 585] on span "Liquid" at bounding box center [761, 595] width 38 height 21
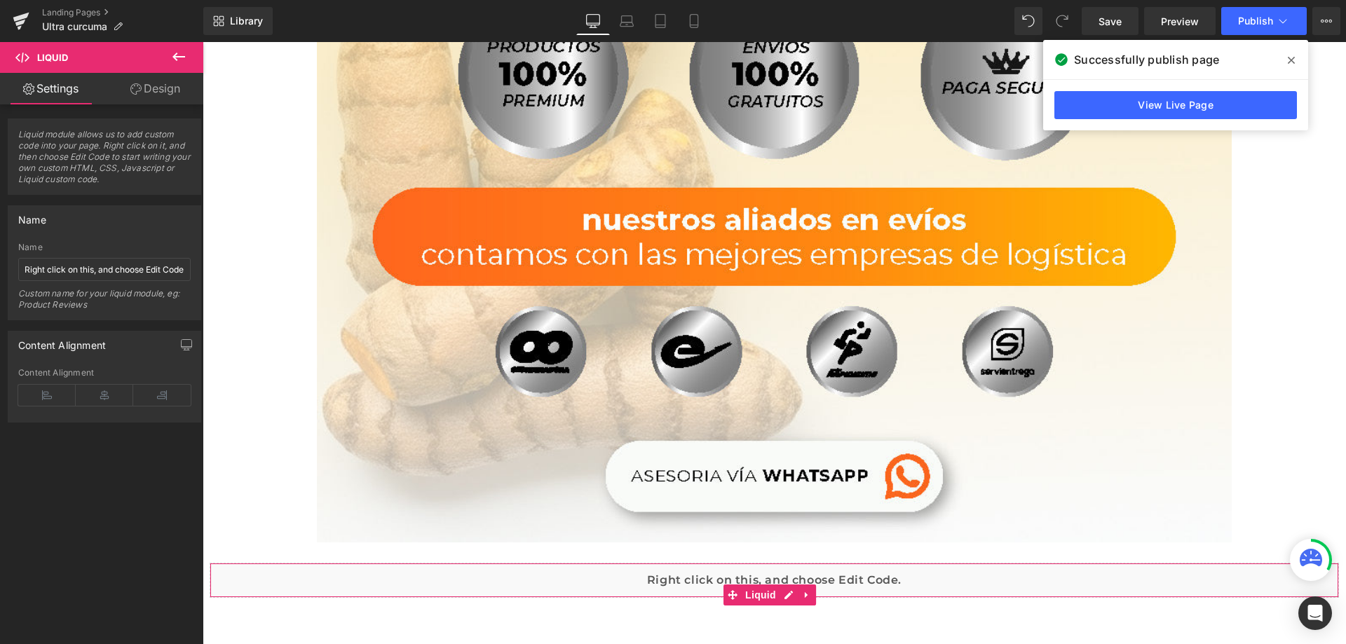
click at [140, 90] on icon at bounding box center [135, 88] width 11 height 11
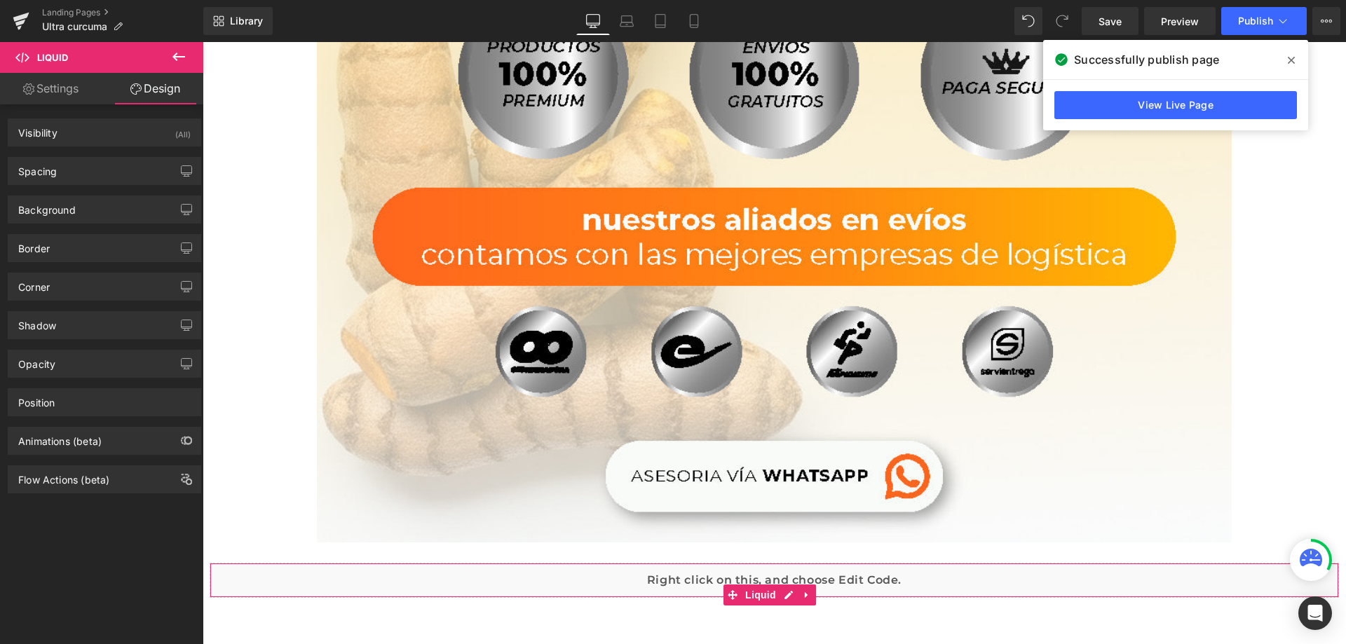
click at [79, 89] on link "Settings" at bounding box center [51, 89] width 102 height 32
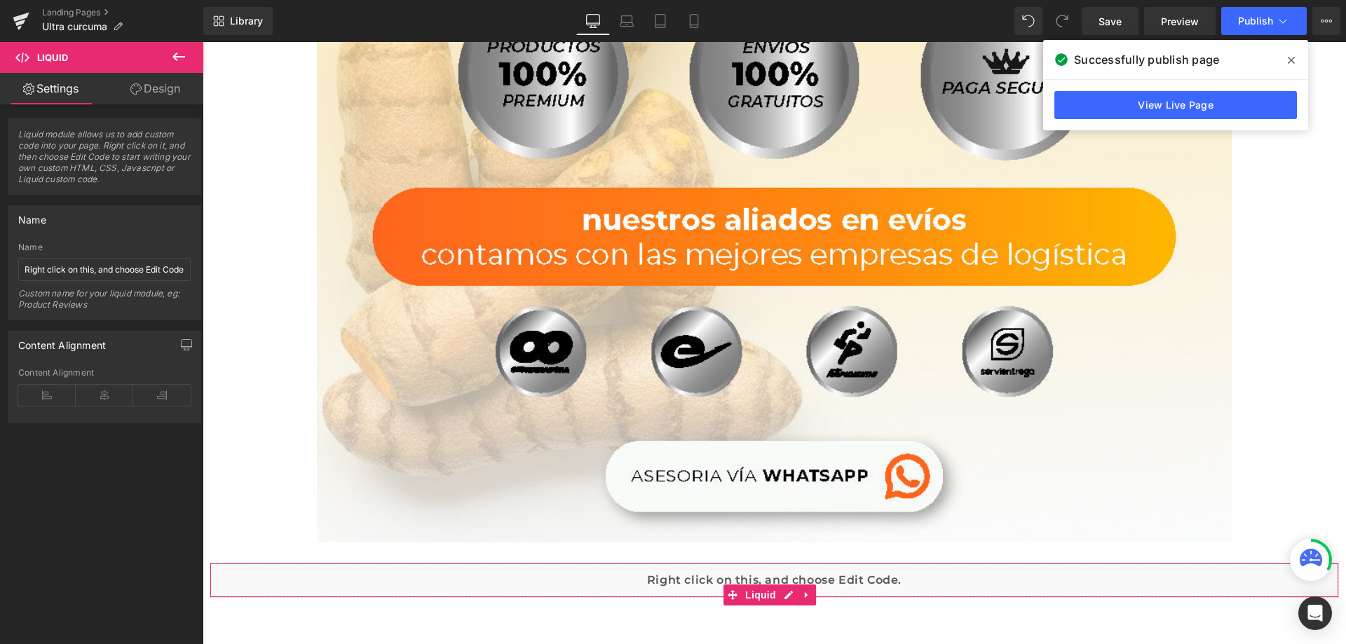
click at [50, 83] on link "Settings" at bounding box center [51, 89] width 102 height 32
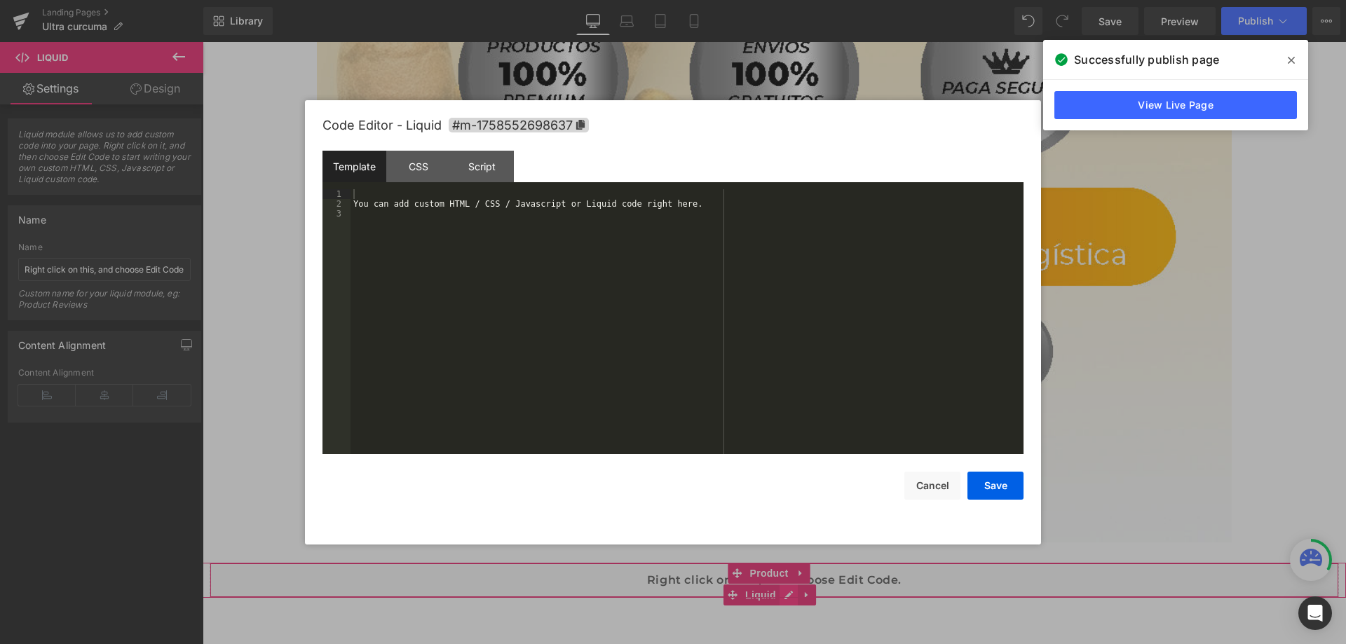
click at [788, 563] on div "Liquid" at bounding box center [774, 580] width 1129 height 35
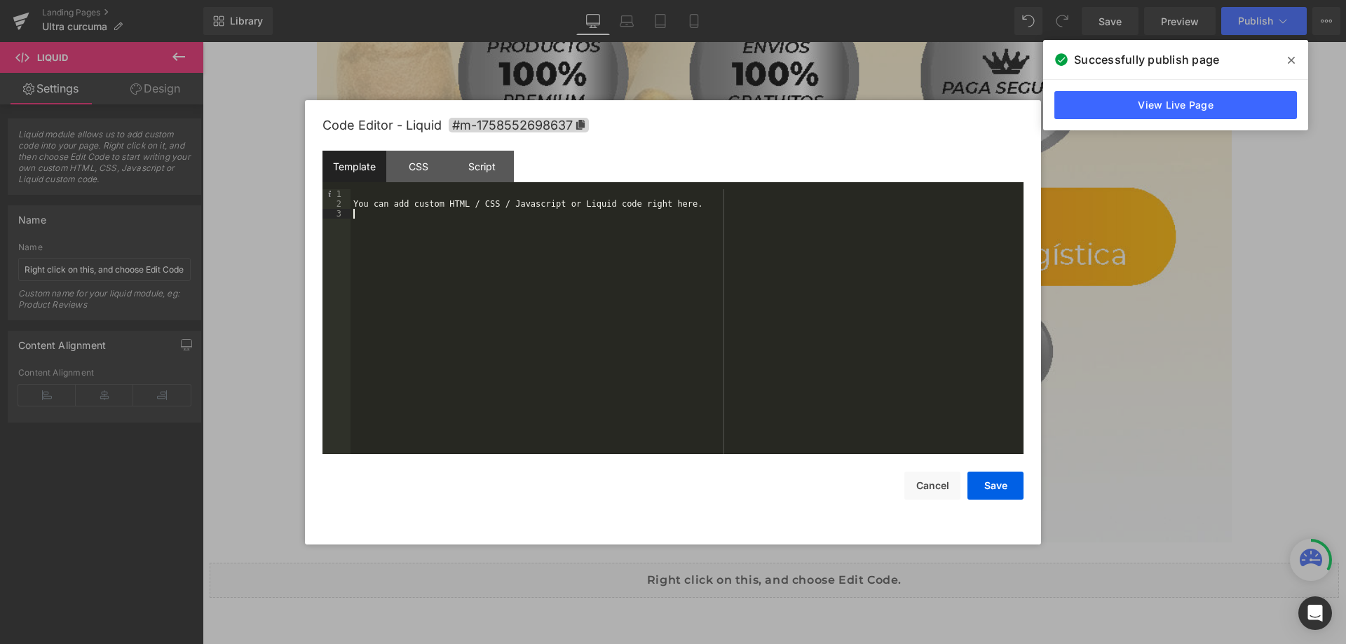
click at [613, 306] on div "You can add custom HTML / CSS / Javascript or Liquid code right here." at bounding box center [687, 331] width 673 height 285
click at [403, 161] on div "CSS" at bounding box center [418, 167] width 64 height 32
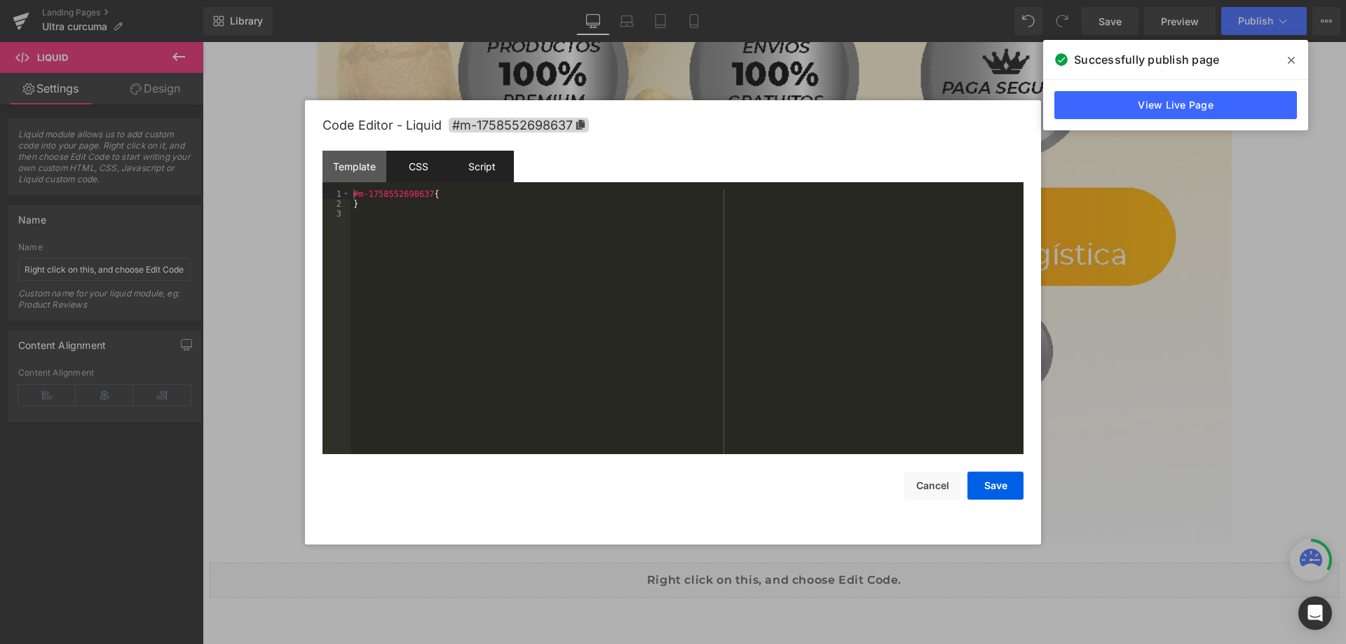
click at [477, 166] on div "Script" at bounding box center [482, 167] width 64 height 32
click at [344, 170] on div "Template" at bounding box center [354, 167] width 64 height 32
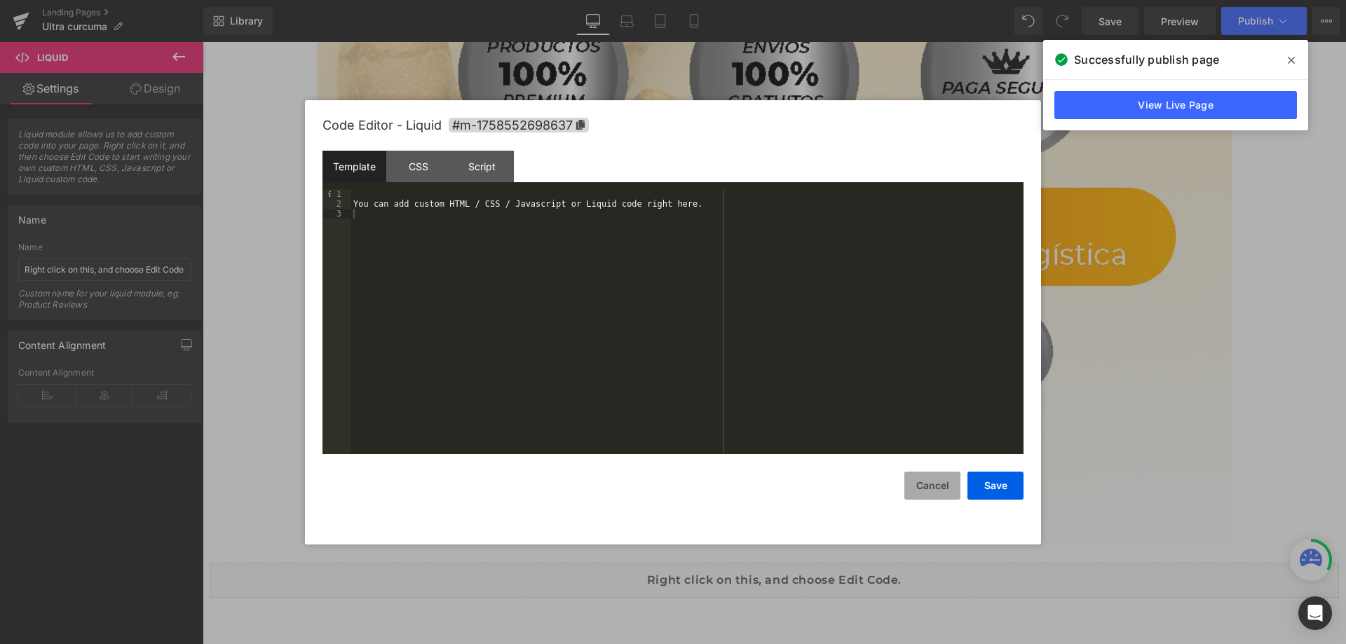
click at [937, 487] on button "Cancel" at bounding box center [932, 486] width 56 height 28
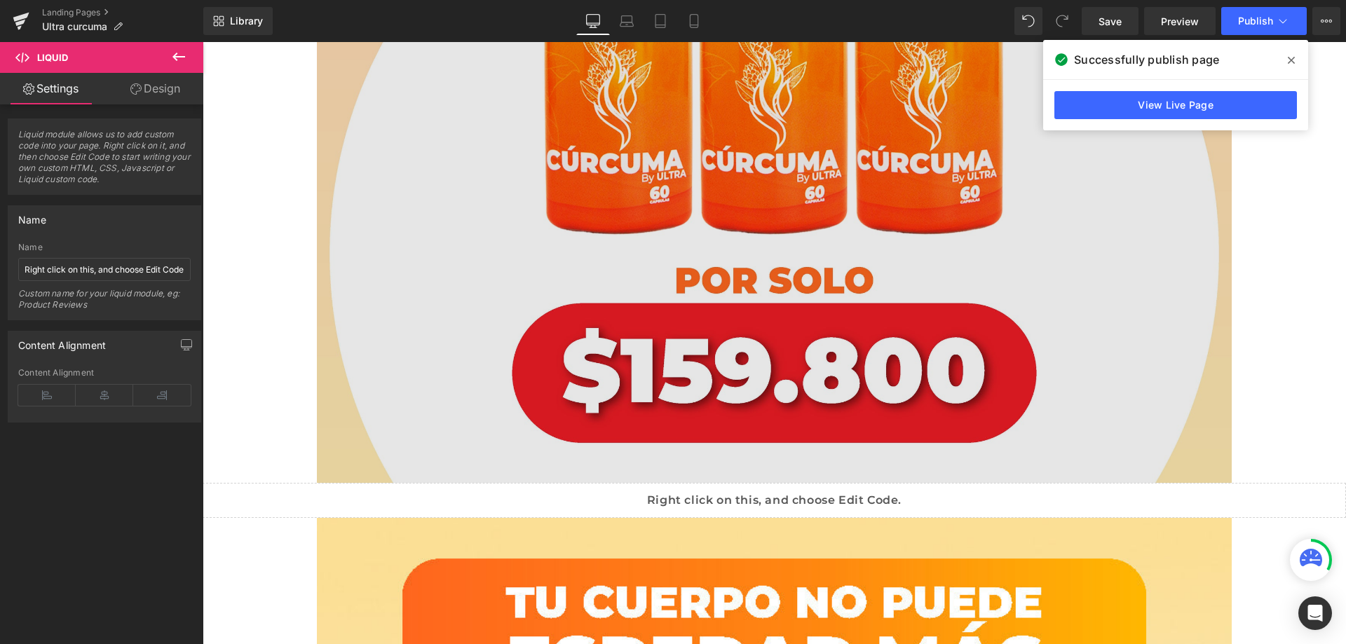
scroll to position [8743, 0]
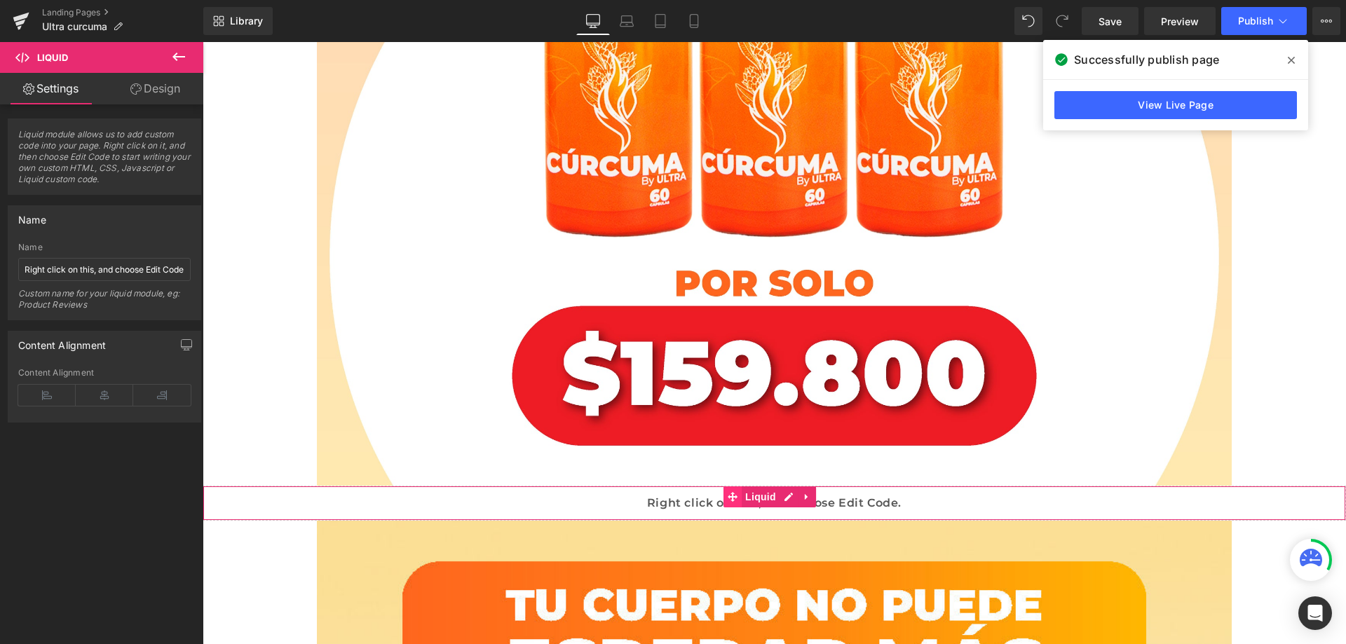
click at [728, 491] on icon at bounding box center [733, 496] width 10 height 11
click at [752, 487] on span "Liquid" at bounding box center [761, 497] width 38 height 21
click at [787, 486] on div "Liquid" at bounding box center [774, 503] width 1143 height 35
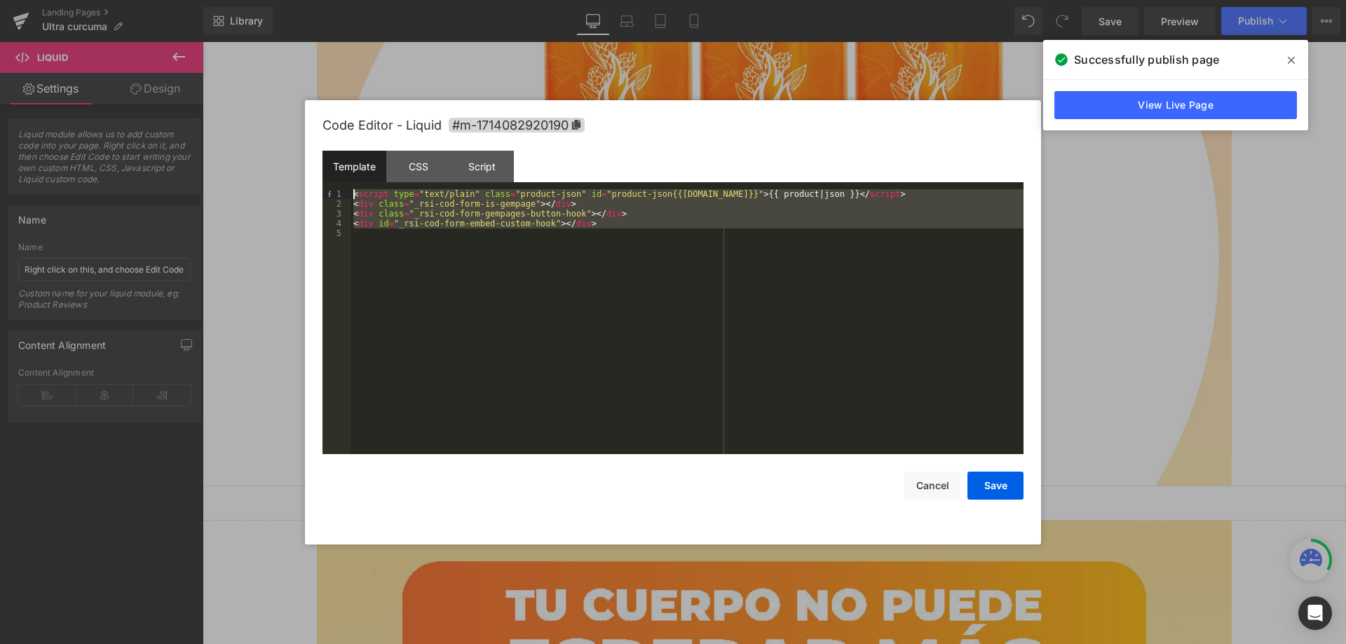
drag, startPoint x: 609, startPoint y: 229, endPoint x: 345, endPoint y: 192, distance: 266.8
click at [345, 192] on pre "1 2 3 4 5 < script type = "text/plain" class = "product-json" id = "product-jso…" at bounding box center [672, 321] width 701 height 265
click at [934, 480] on button "Cancel" at bounding box center [932, 486] width 56 height 28
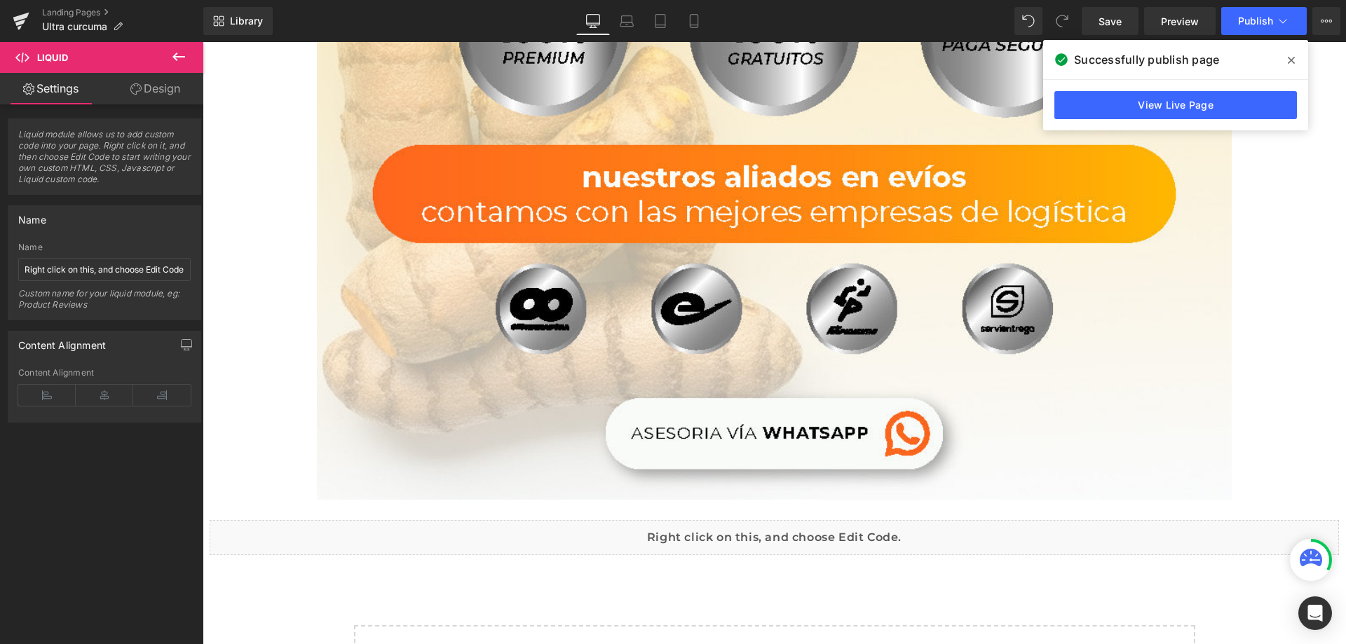
scroll to position [9930, 0]
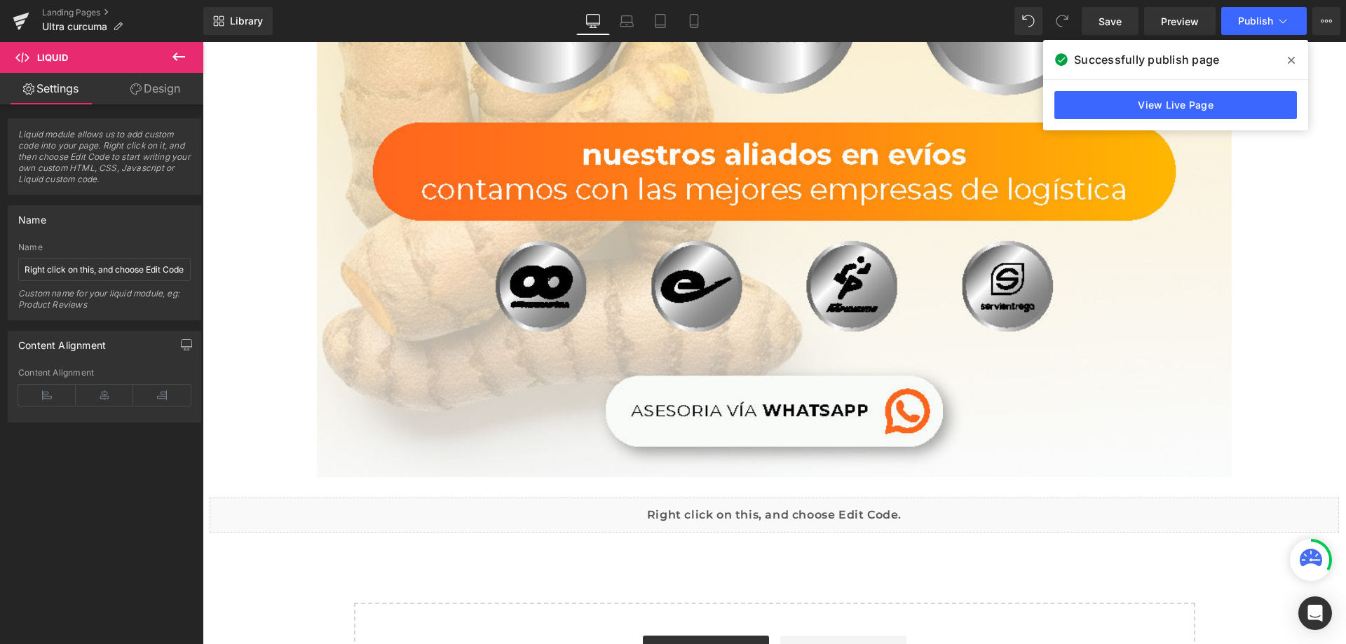
click at [775, 522] on span "Liquid" at bounding box center [762, 530] width 30 height 17
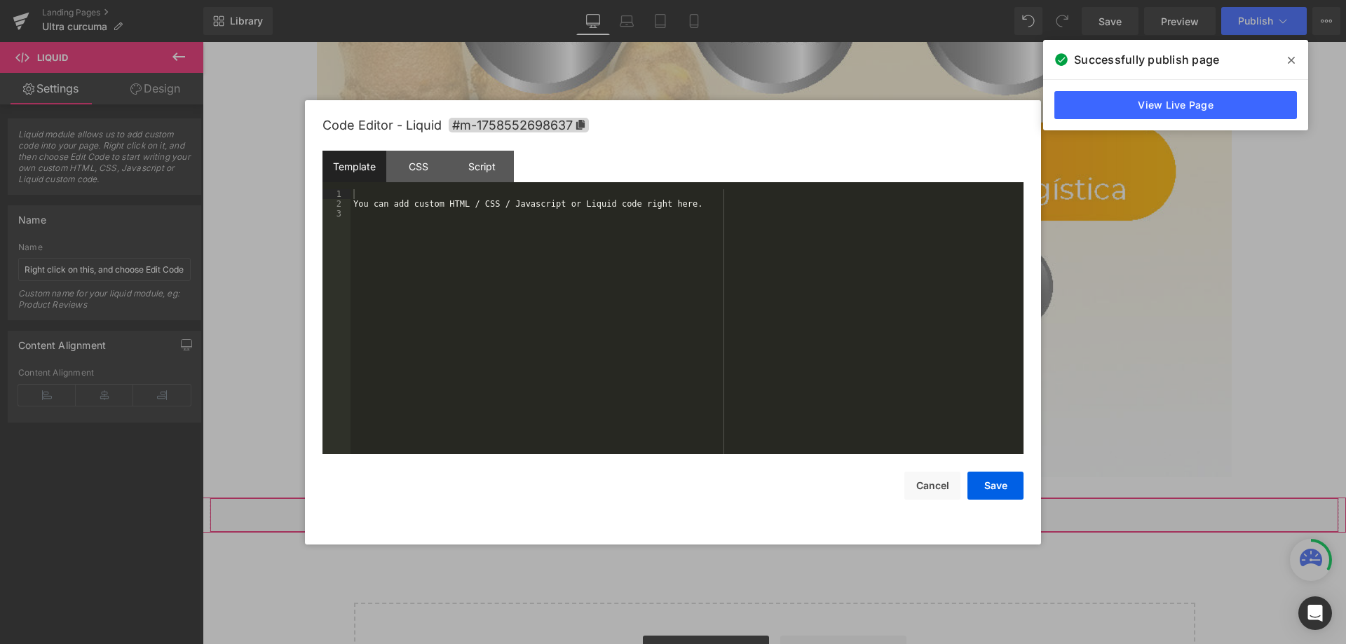
click at [786, 498] on div "Liquid" at bounding box center [774, 515] width 1129 height 35
drag, startPoint x: 702, startPoint y: 207, endPoint x: 325, endPoint y: 202, distance: 376.5
click at [325, 202] on pre "1 2 3 You can add custom HTML / CSS / Javascript or Liquid code right here. XXX…" at bounding box center [672, 321] width 701 height 265
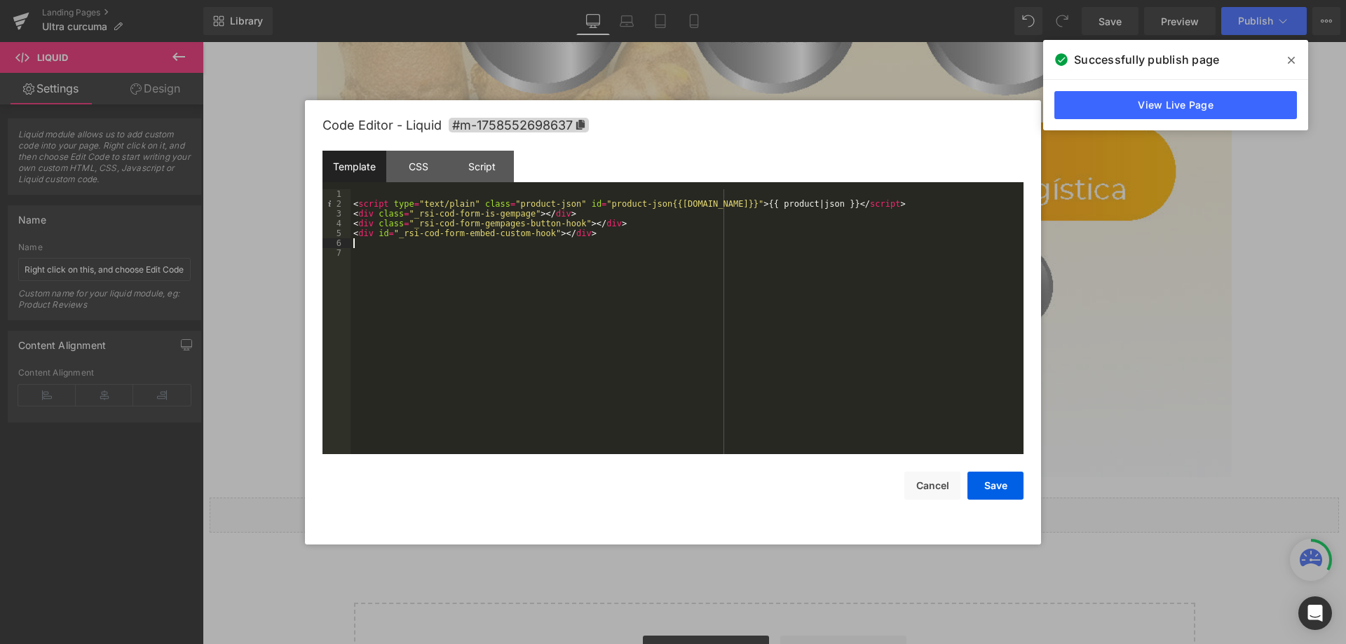
click at [537, 333] on div "< script type = "text/plain" class = "product-json" id = "product-json{{product…" at bounding box center [687, 331] width 673 height 285
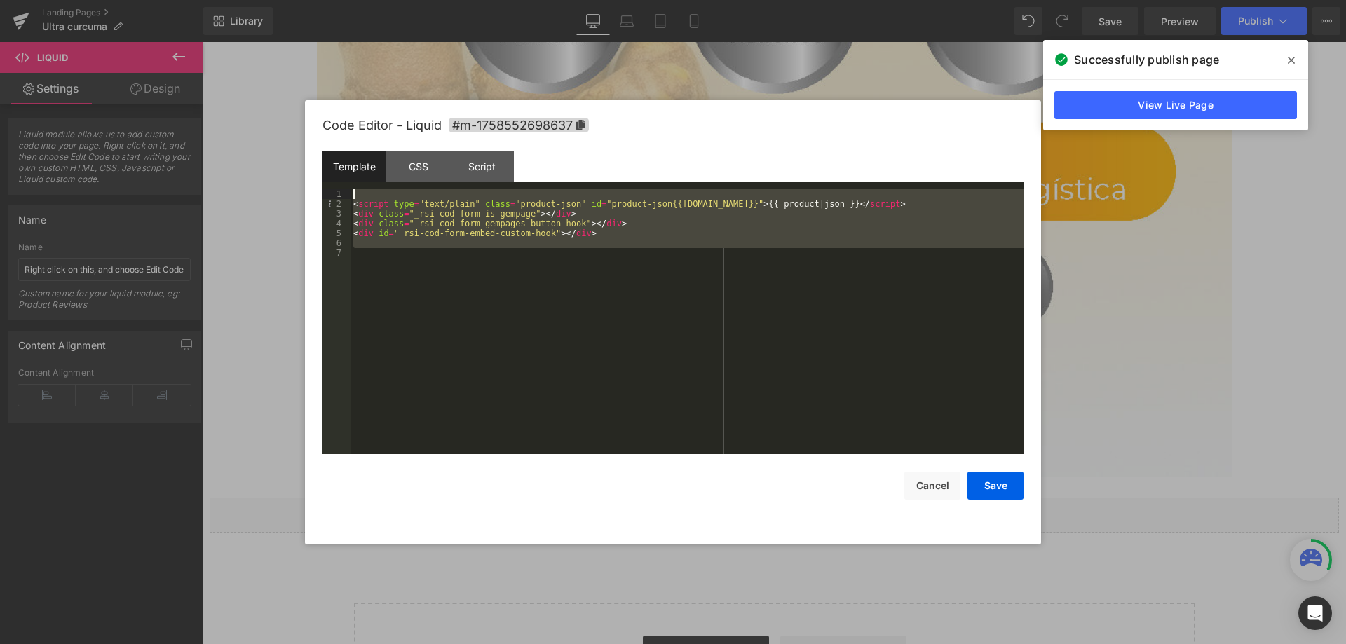
drag, startPoint x: 463, startPoint y: 332, endPoint x: 334, endPoint y: 171, distance: 206.5
click at [334, 171] on div "Template CSS Script Data 1 2 3 4 5 6 7 < script type = "text/plain" class = "pr…" at bounding box center [672, 303] width 701 height 304
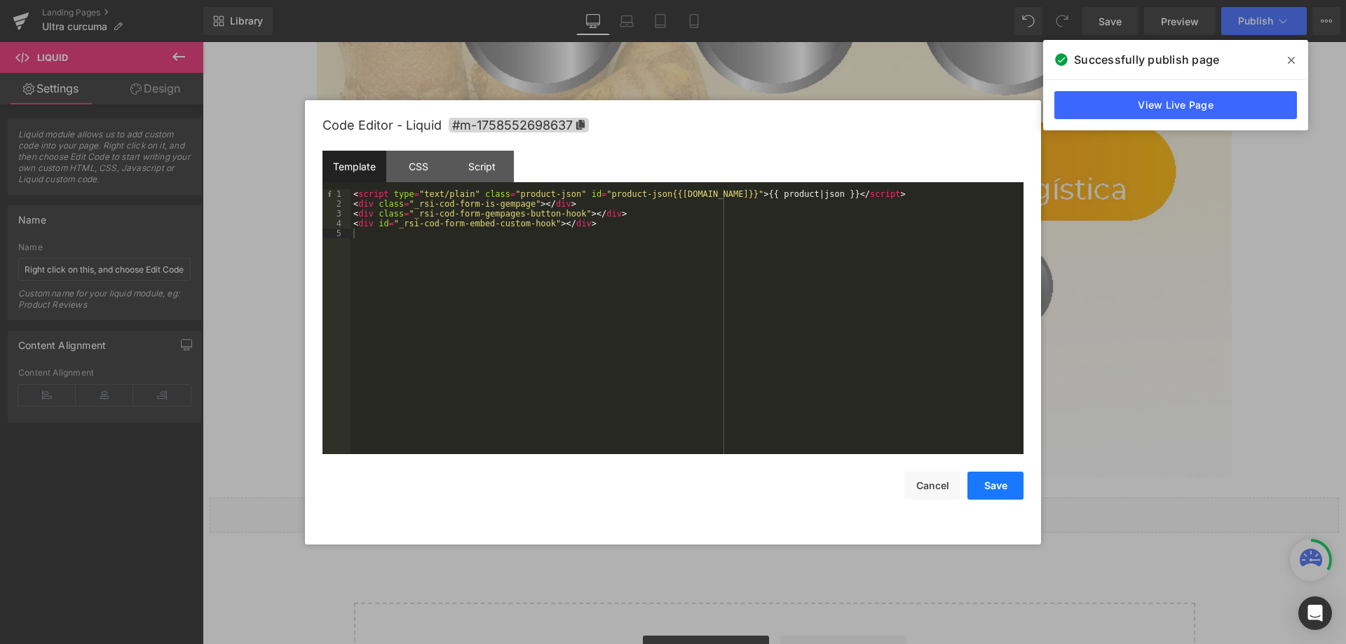
click at [995, 489] on button "Save" at bounding box center [995, 486] width 56 height 28
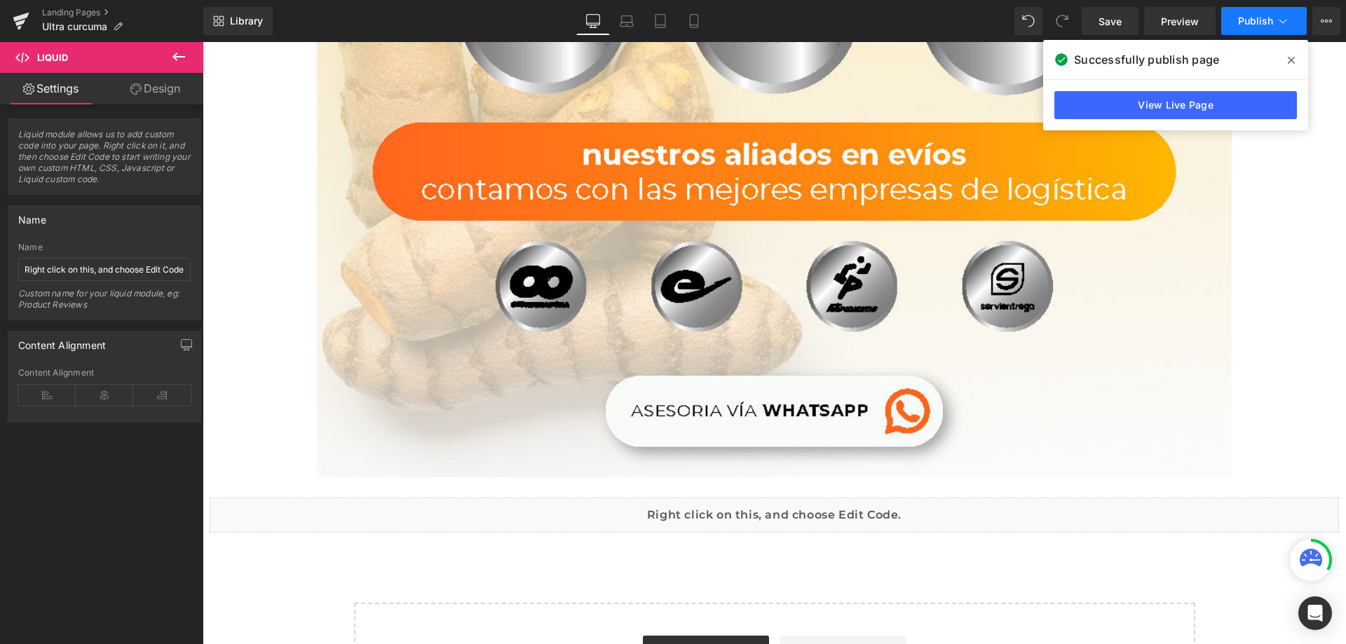
click at [1248, 30] on button "Publish" at bounding box center [1264, 21] width 86 height 28
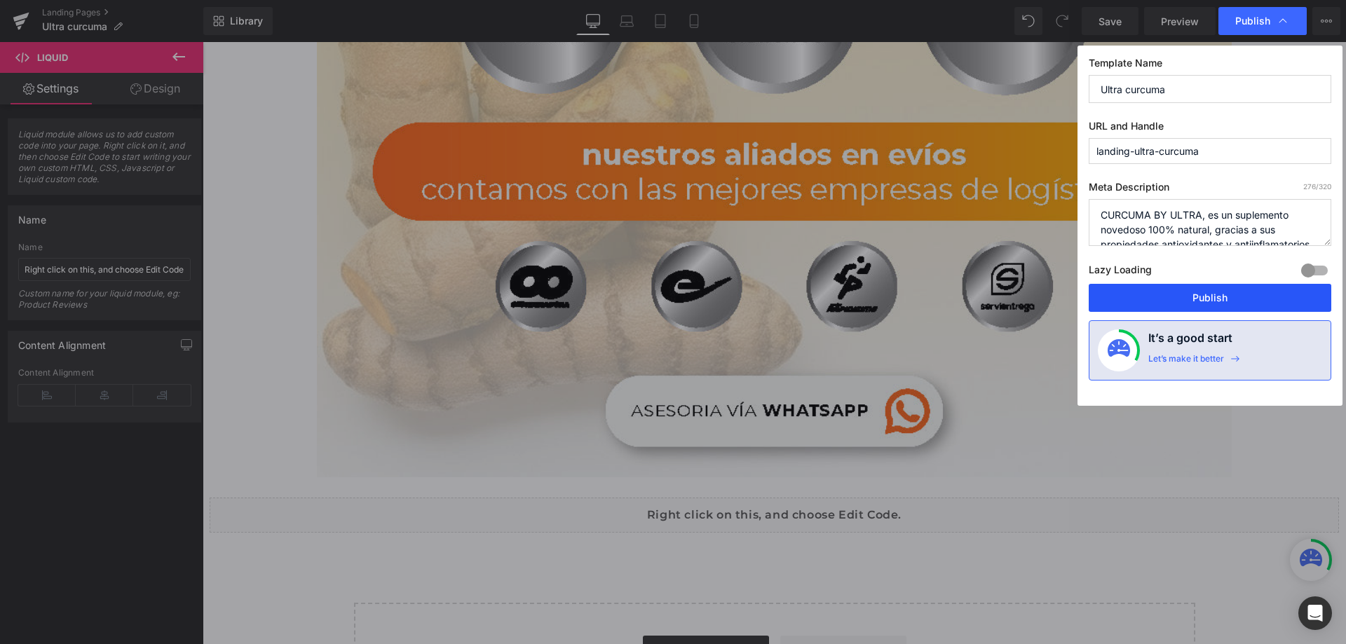
click at [1211, 302] on button "Publish" at bounding box center [1210, 298] width 243 height 28
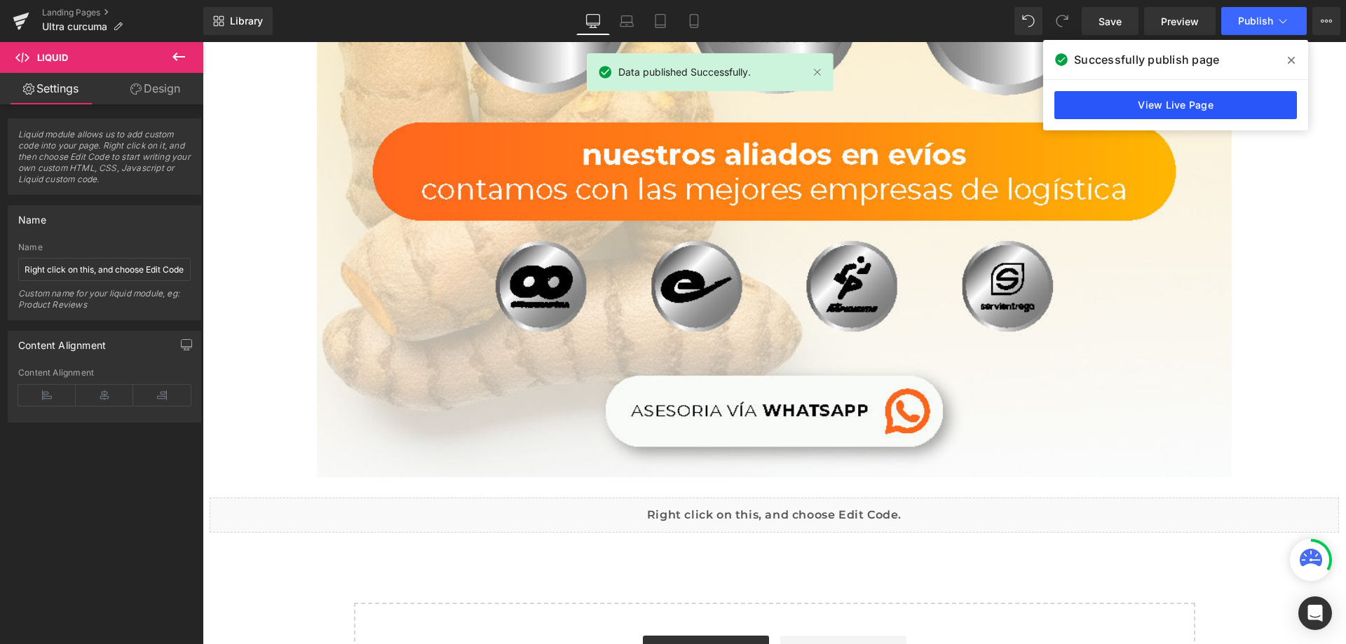
click at [1188, 107] on link "View Live Page" at bounding box center [1175, 105] width 243 height 28
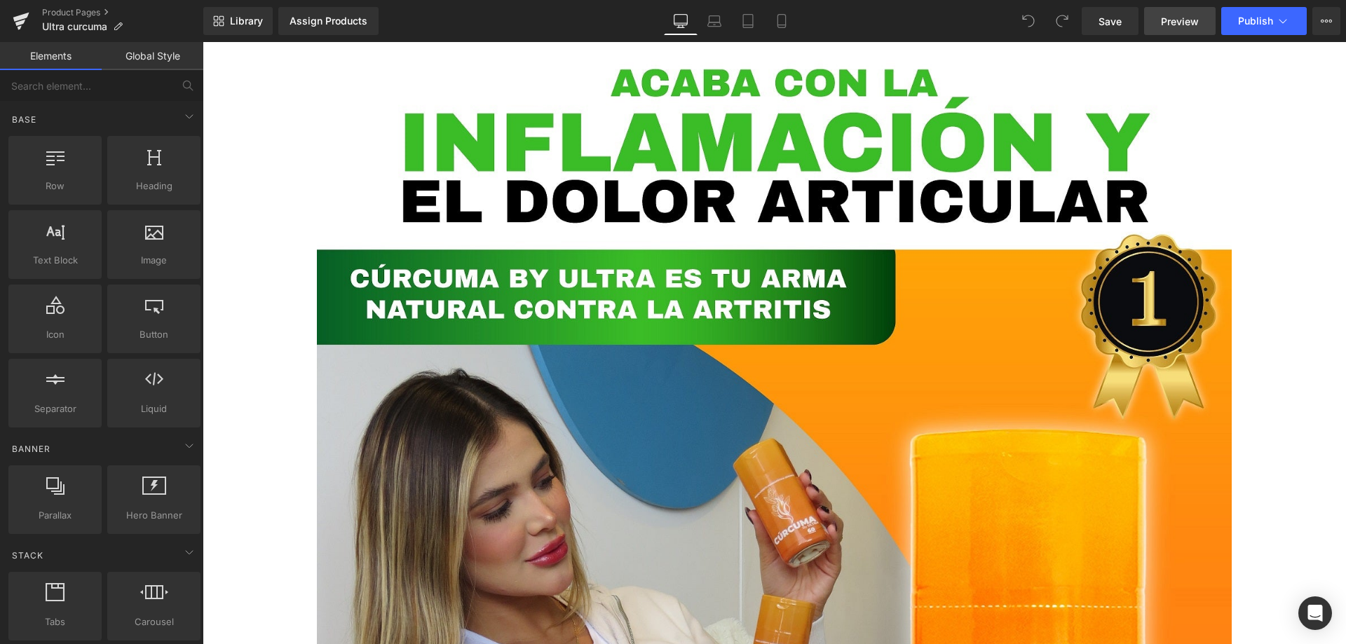
click at [1187, 15] on span "Preview" at bounding box center [1180, 21] width 38 height 15
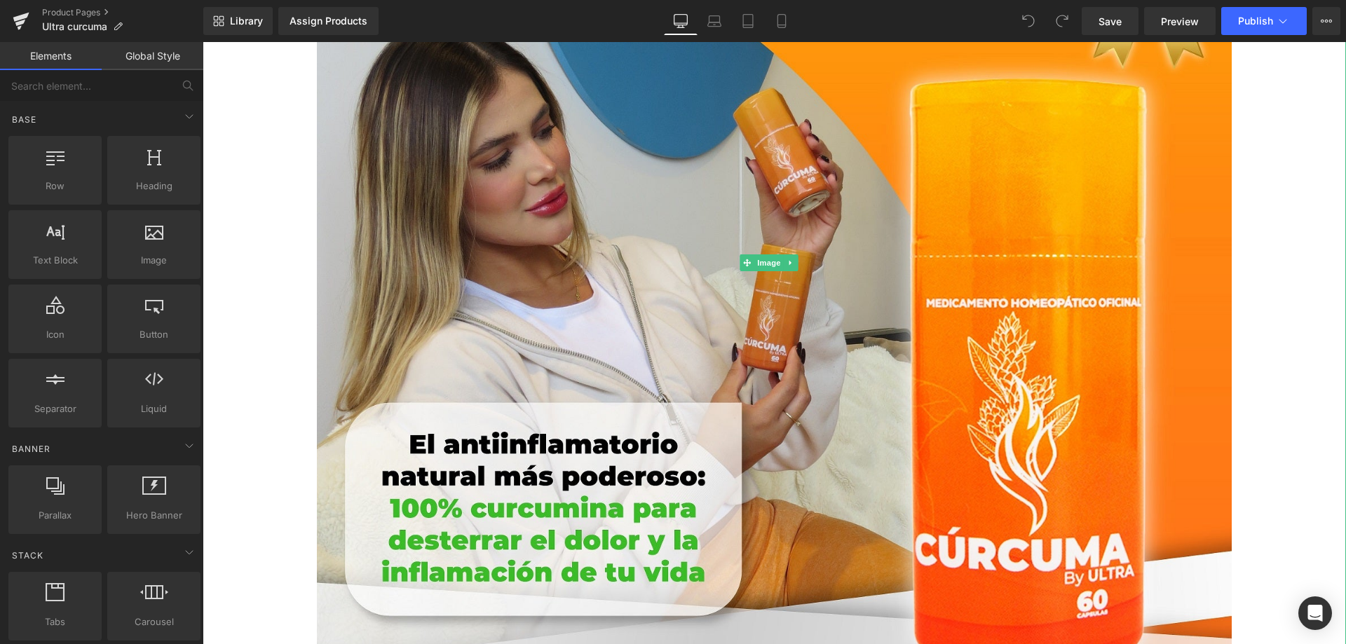
scroll to position [771, 0]
